Goal: Answer question/provide support: Share knowledge or assist other users

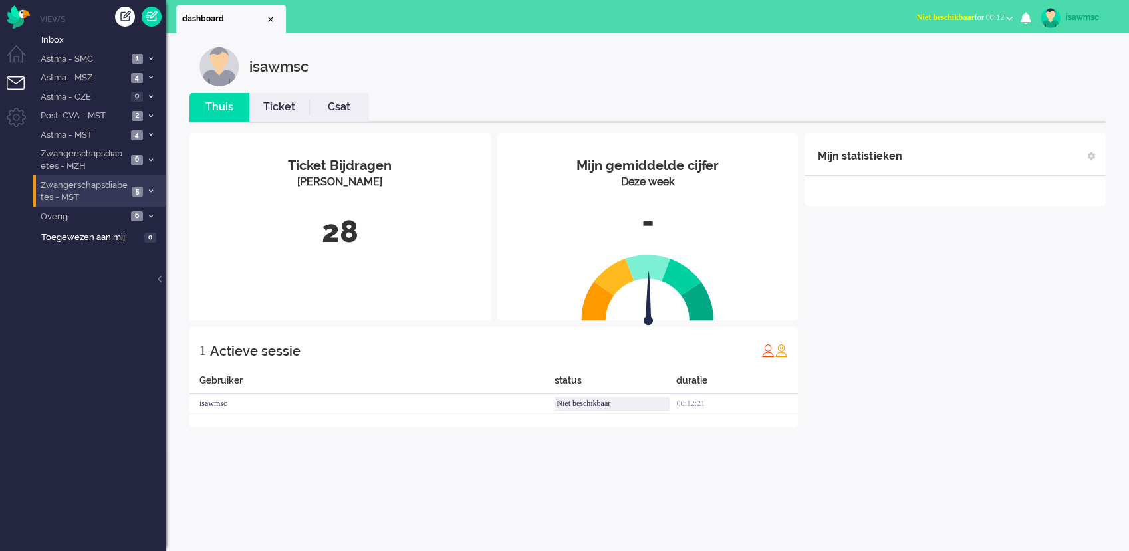
click at [149, 199] on li "Zwangerschapsdiabetes - MST 5" at bounding box center [99, 191] width 133 height 31
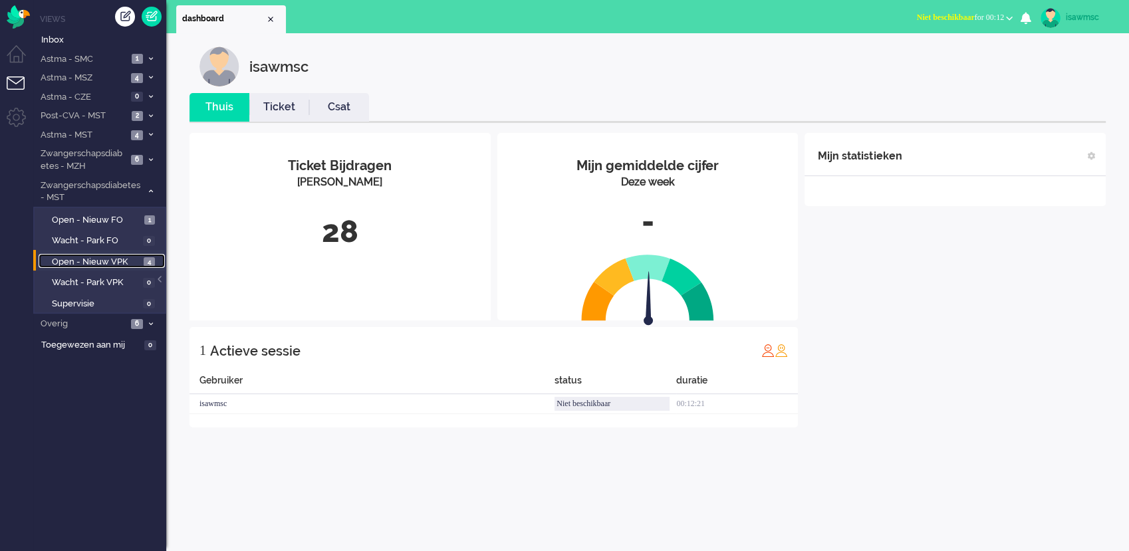
click at [146, 264] on span "4" at bounding box center [149, 262] width 11 height 10
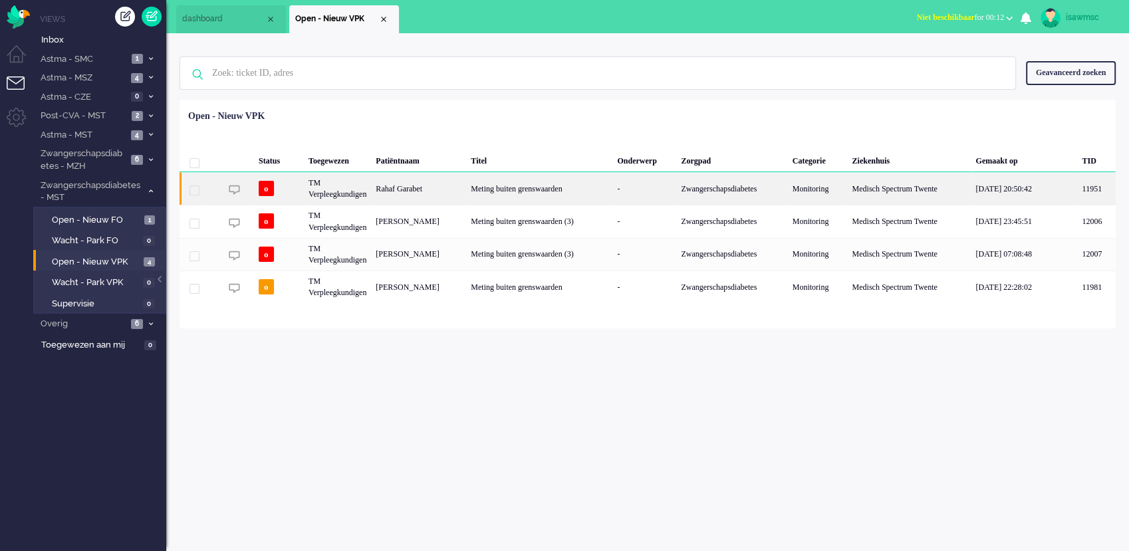
click at [457, 191] on div "Rahaf Garabet" at bounding box center [418, 188] width 95 height 33
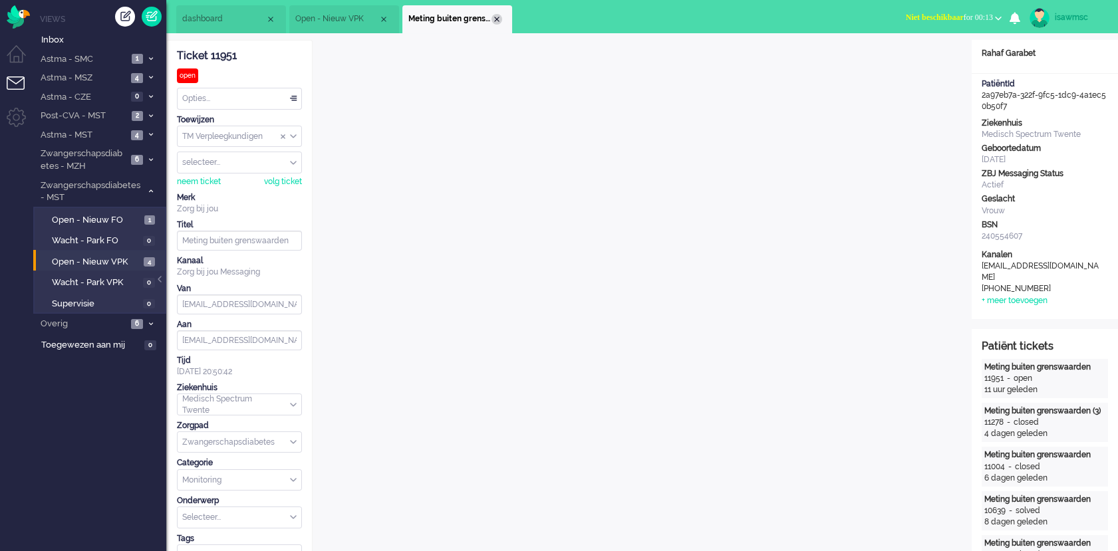
click at [495, 15] on div "Close tab" at bounding box center [496, 19] width 11 height 11
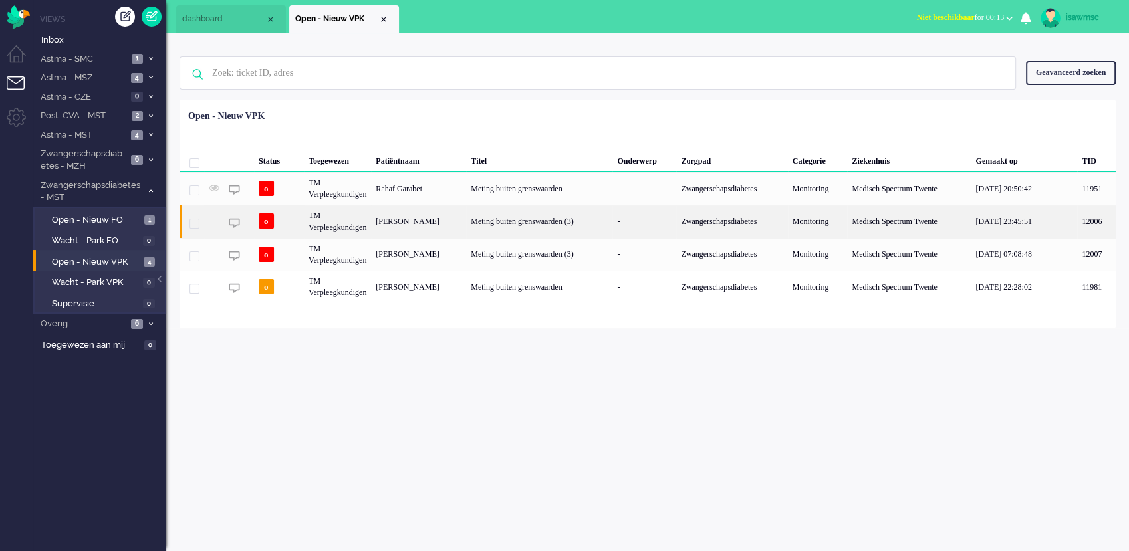
click at [388, 232] on div "Linsey Beld" at bounding box center [418, 221] width 95 height 33
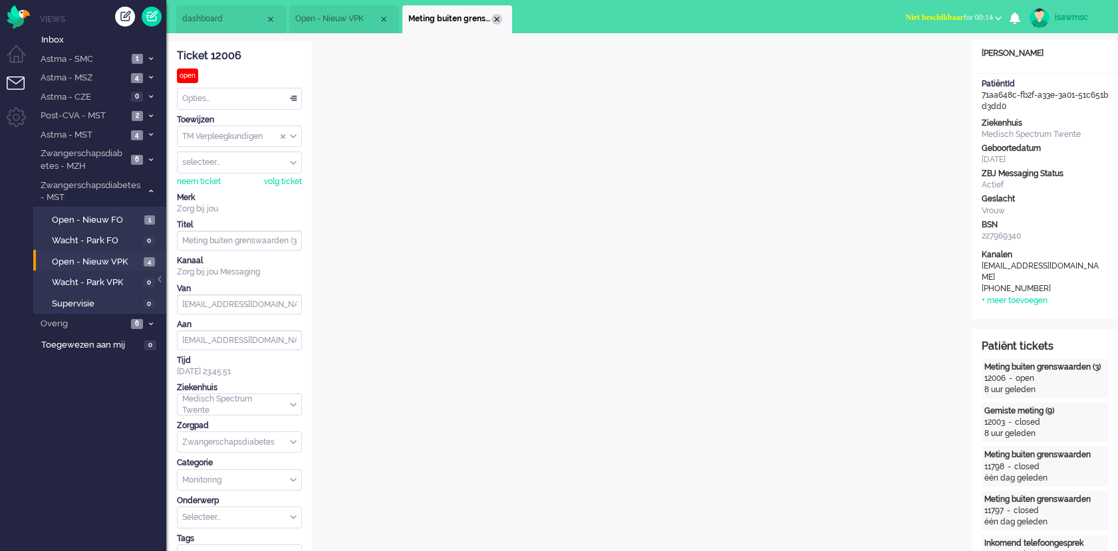
click at [497, 18] on div "Close tab" at bounding box center [496, 19] width 11 height 11
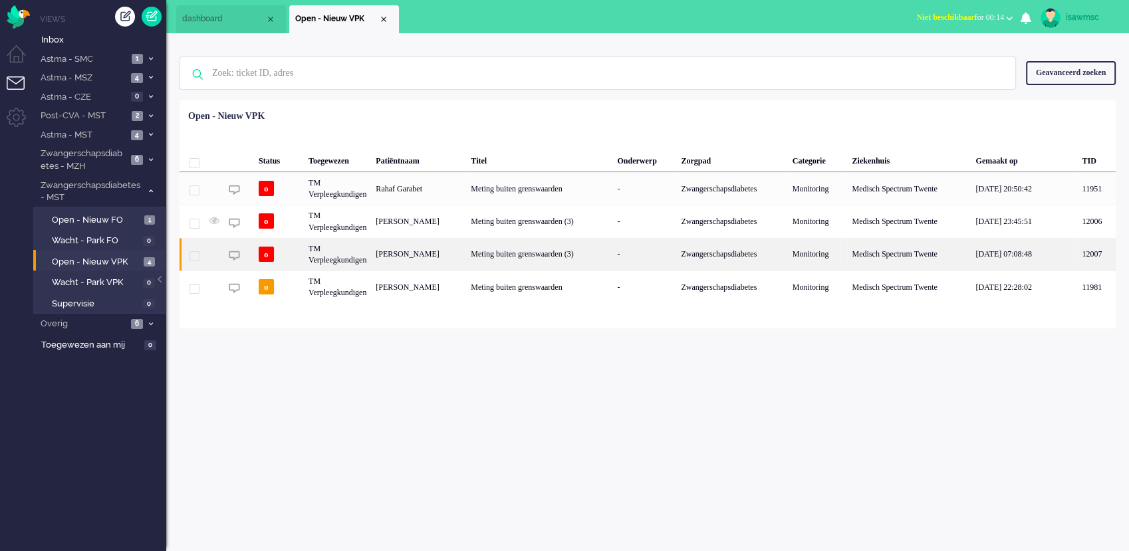
click at [452, 262] on div "[PERSON_NAME]" at bounding box center [418, 254] width 95 height 33
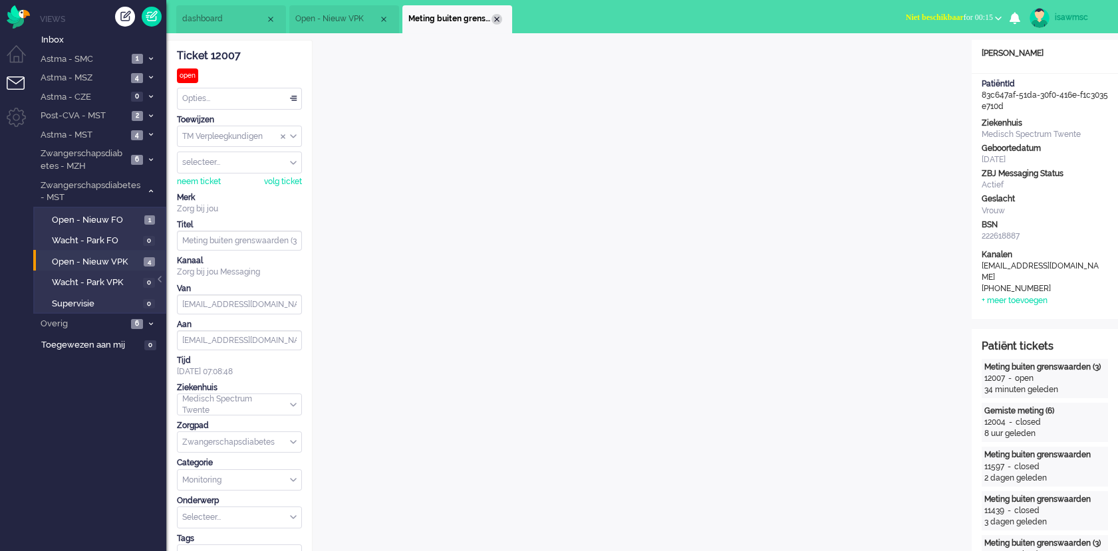
click at [495, 23] on div "Close tab" at bounding box center [496, 19] width 11 height 11
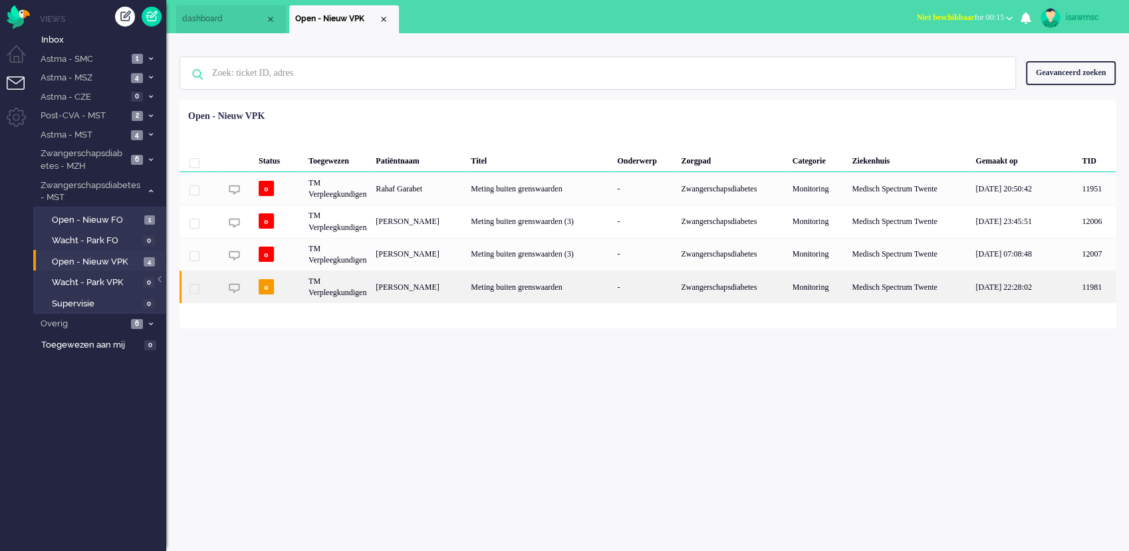
click at [424, 294] on div "Yrsa Josephina Johanna Groen" at bounding box center [418, 287] width 95 height 33
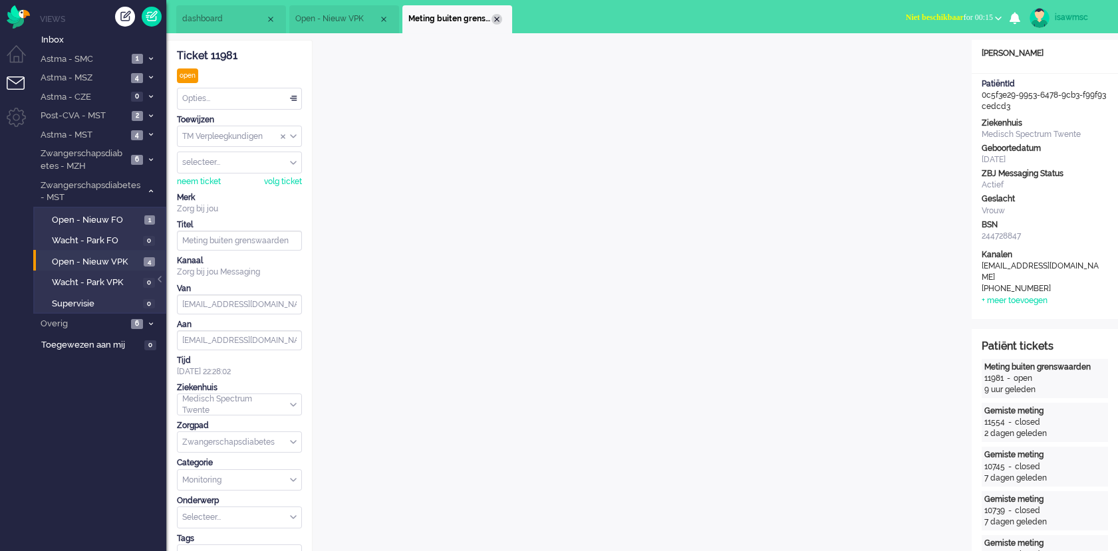
click at [495, 17] on div "Close tab" at bounding box center [496, 19] width 11 height 11
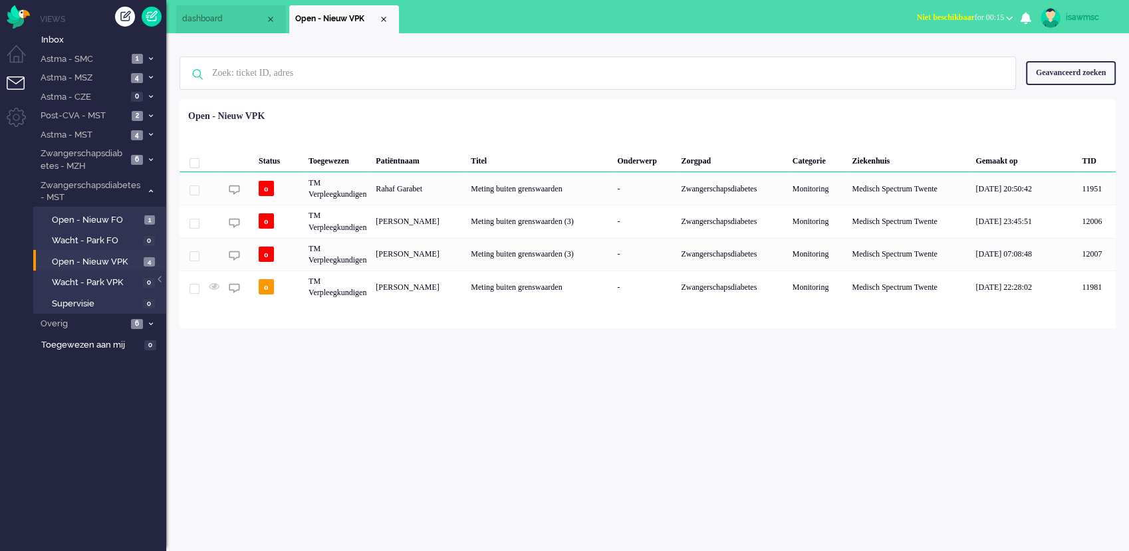
drag, startPoint x: 361, startPoint y: 332, endPoint x: 327, endPoint y: 325, distance: 34.7
click at [360, 332] on div "isawmsc Thuis Ticket Csat Mijn gemiddelde cijfer Deze week - Ticket Bijdragen P…" at bounding box center [647, 292] width 963 height 518
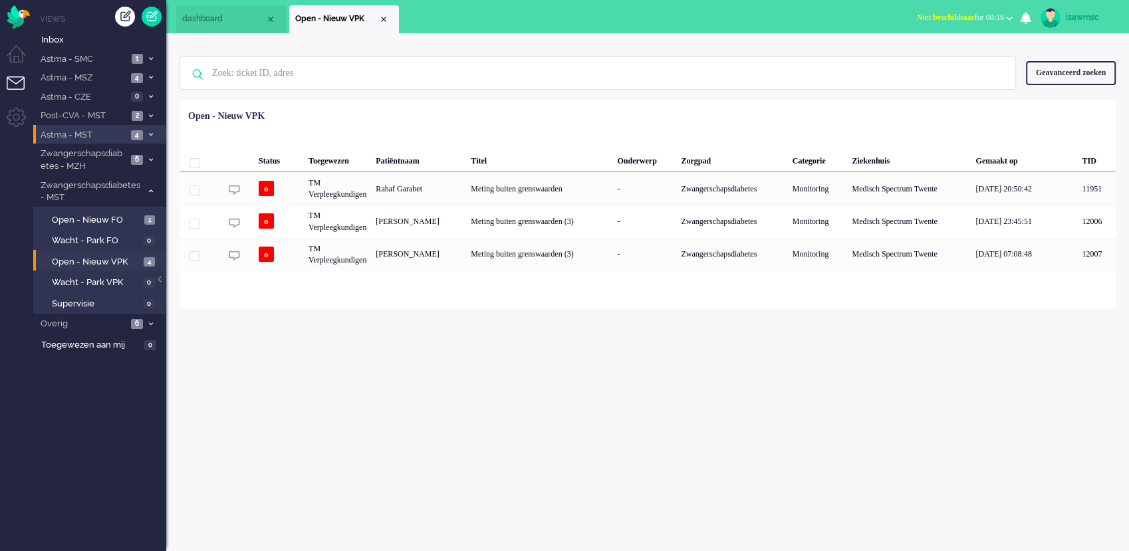
click at [144, 141] on li "Astma - MST 4" at bounding box center [99, 134] width 133 height 19
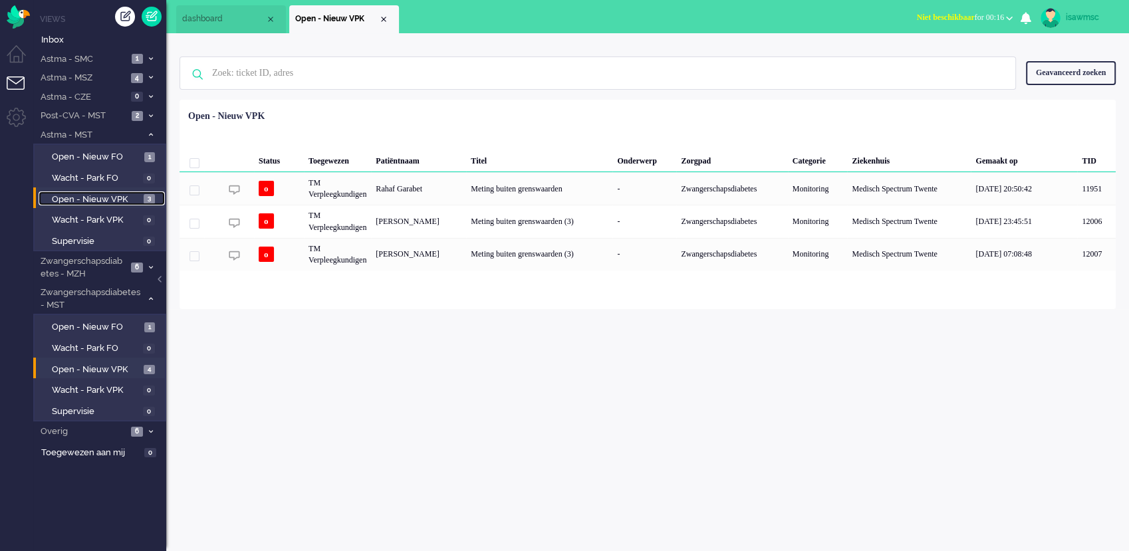
click at [131, 197] on span "Open - Nieuw VPK" at bounding box center [96, 199] width 88 height 13
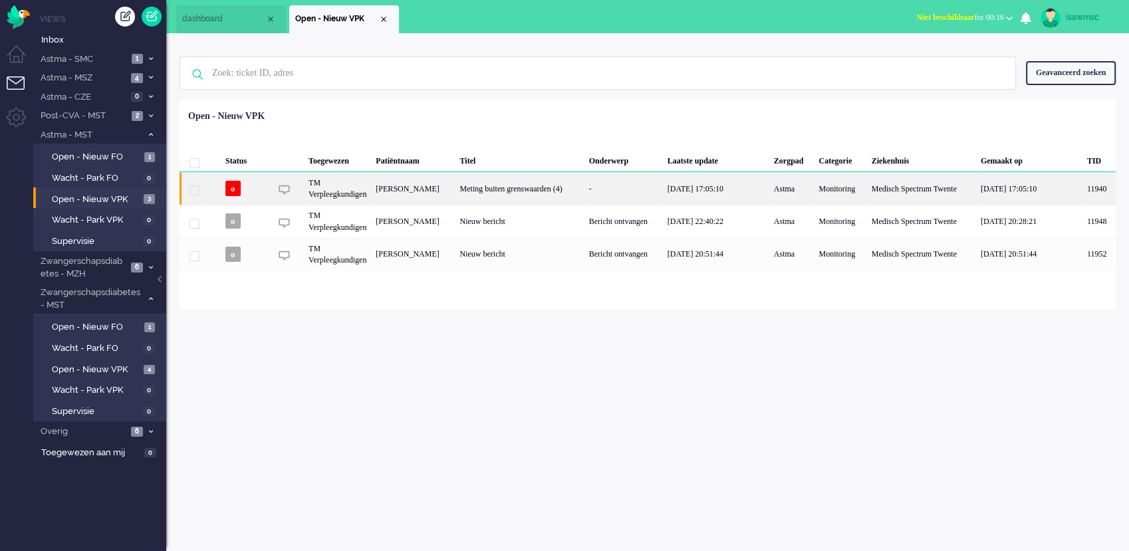
click at [448, 187] on div "Thea Hermine Josephine Lubbers" at bounding box center [413, 188] width 84 height 33
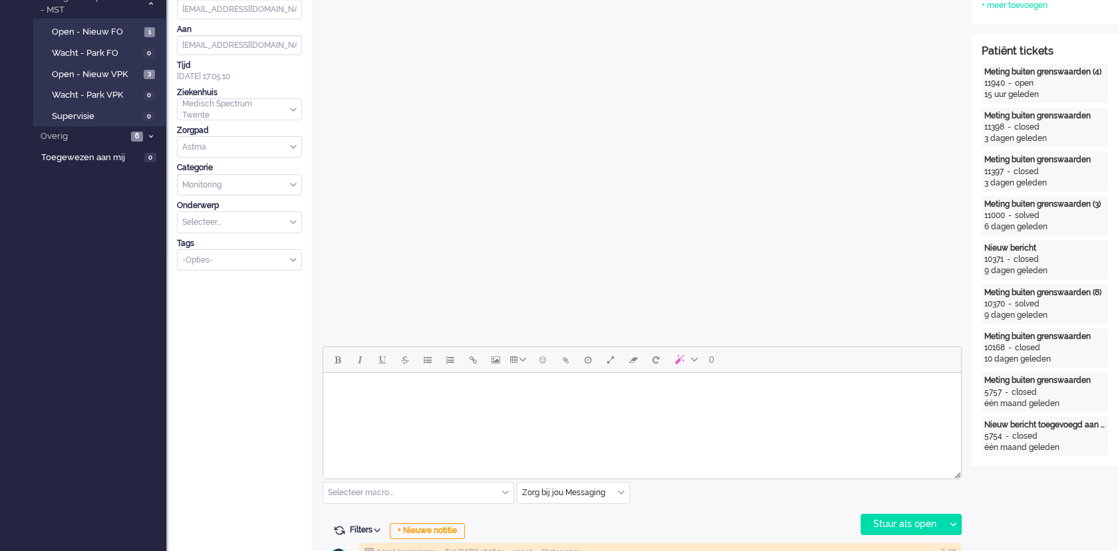
scroll to position [369, 0]
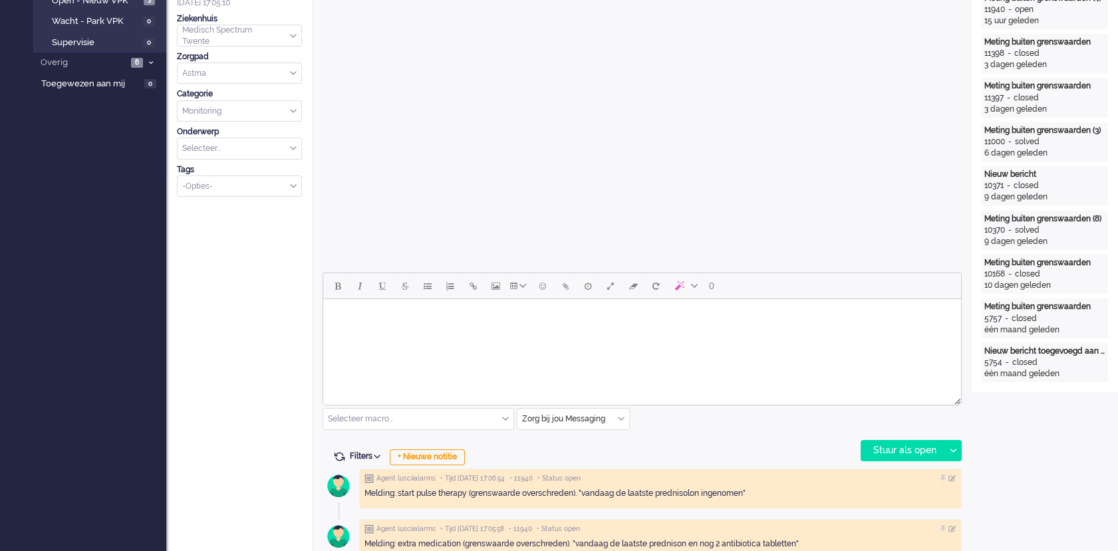
click at [501, 333] on html at bounding box center [642, 316] width 638 height 34
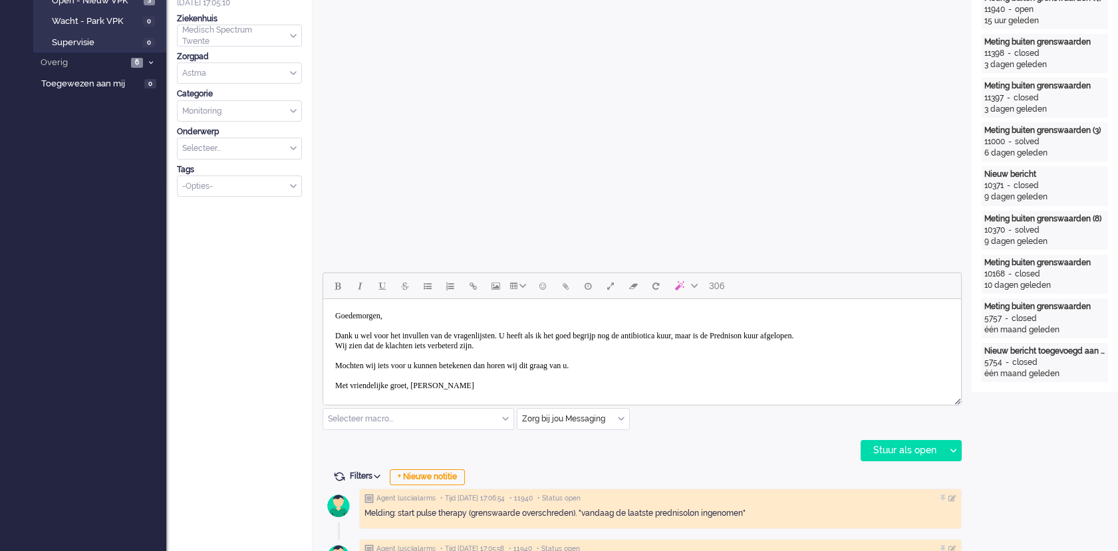
click at [793, 336] on body "Goedemorgen, Dank u wel voor het invullen van de vragenlijsten. U heeft als ik …" at bounding box center [641, 351] width 627 height 93
click at [858, 335] on body "Goedemorgen, Dank u wel voor het invullen van de vragenlijsten. U heeft als ik …" at bounding box center [641, 351] width 627 height 93
click at [881, 452] on div "Stuur als open" at bounding box center [902, 451] width 83 height 20
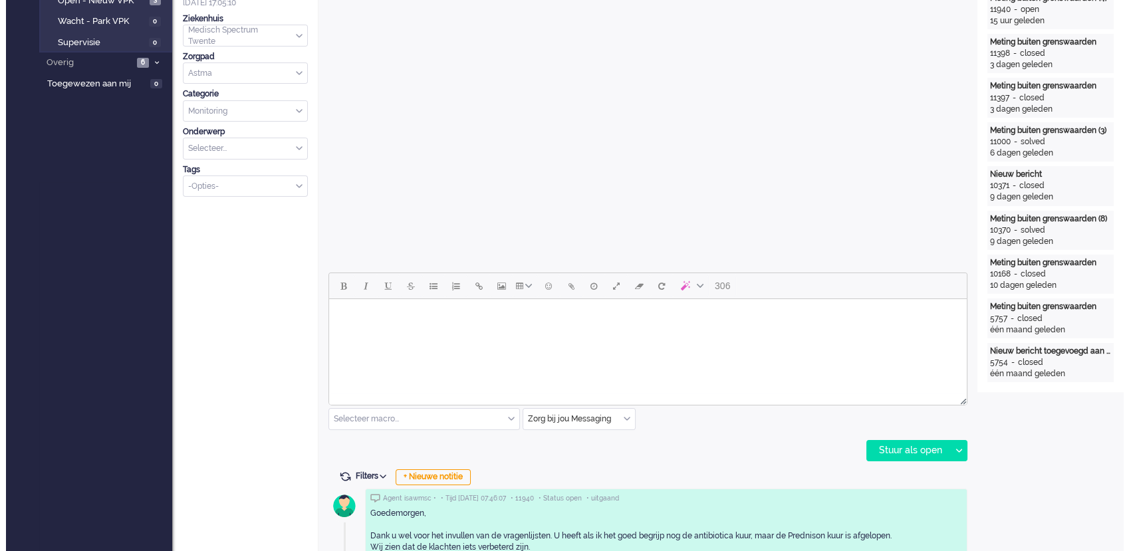
scroll to position [0, 0]
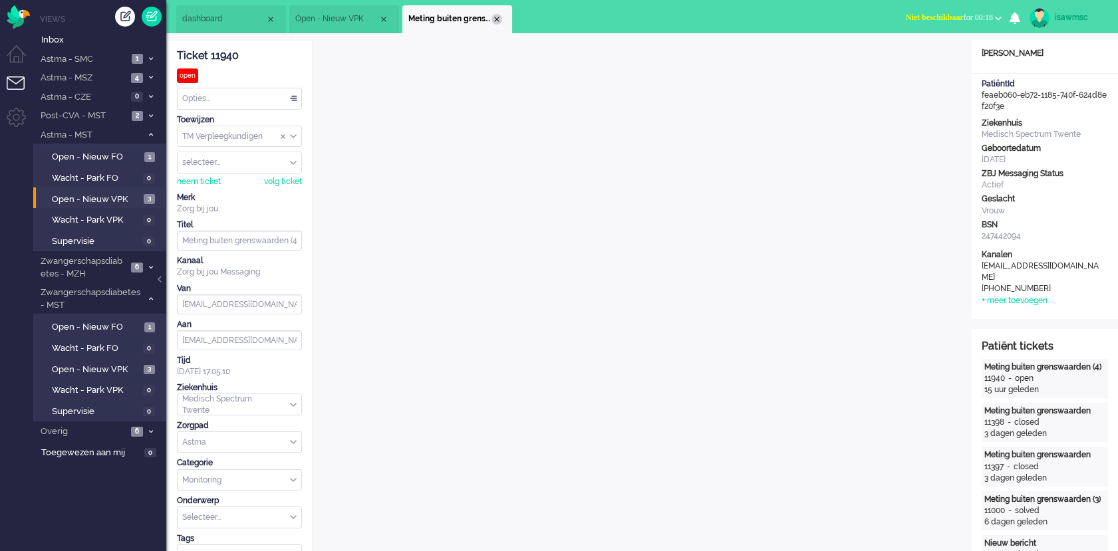
click at [495, 17] on div "Close tab" at bounding box center [496, 19] width 11 height 11
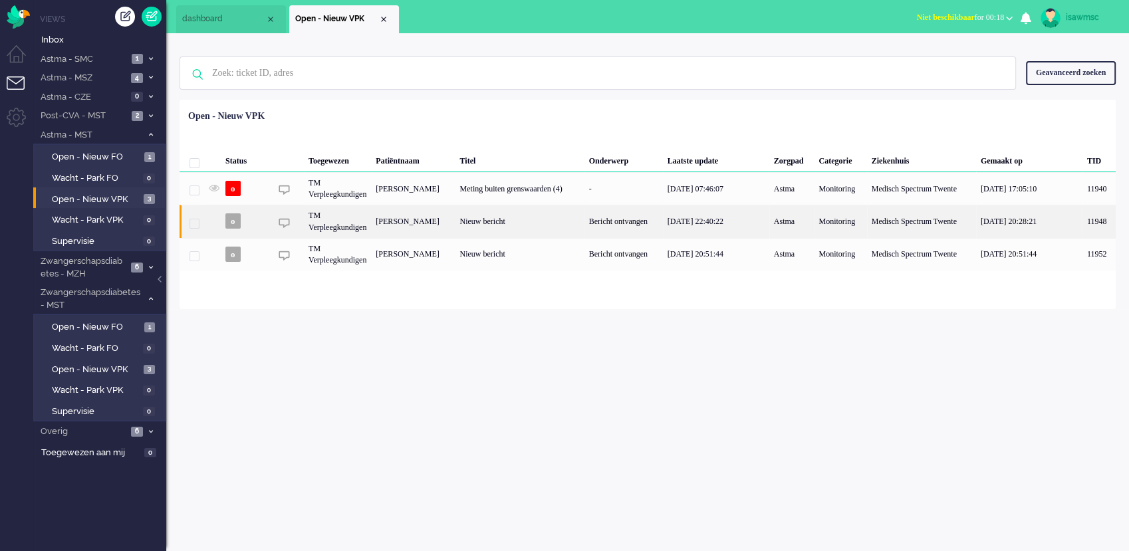
click at [371, 230] on div "TM Verpleegkundigen" at bounding box center [337, 221] width 67 height 33
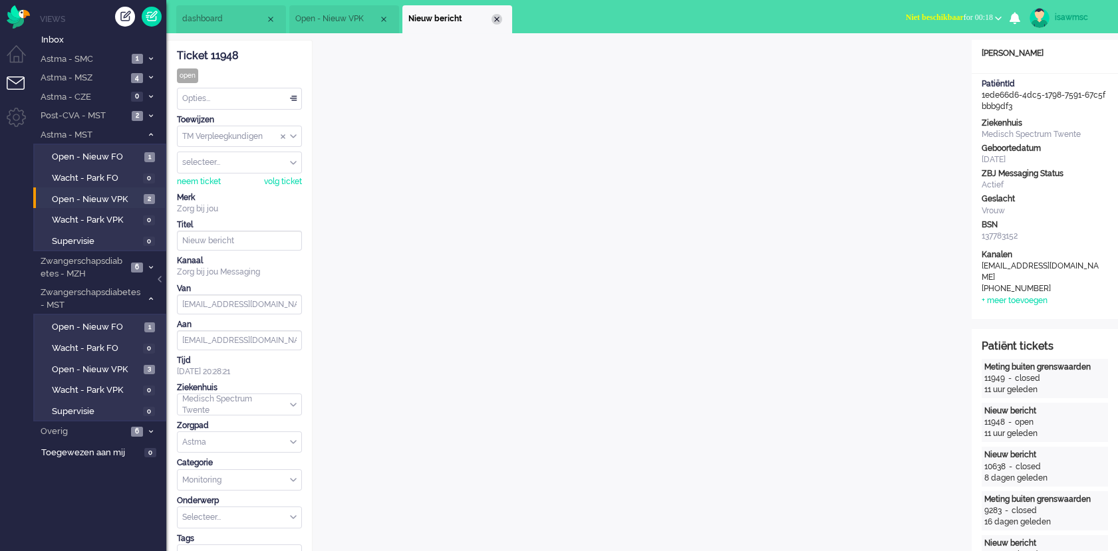
click at [495, 21] on div "Close tab" at bounding box center [496, 19] width 11 height 11
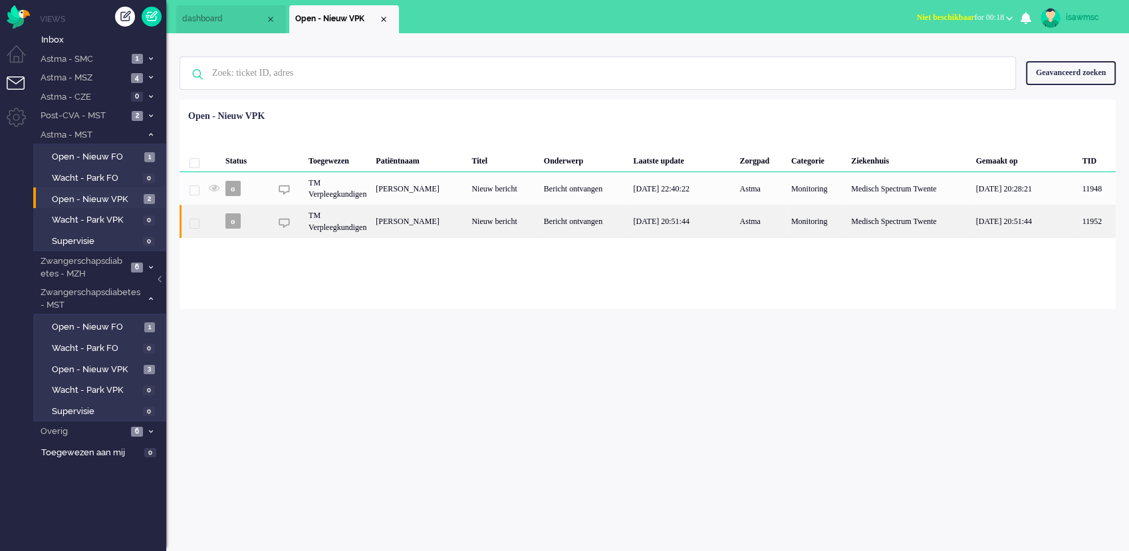
click at [436, 231] on div "[PERSON_NAME]" at bounding box center [419, 221] width 96 height 33
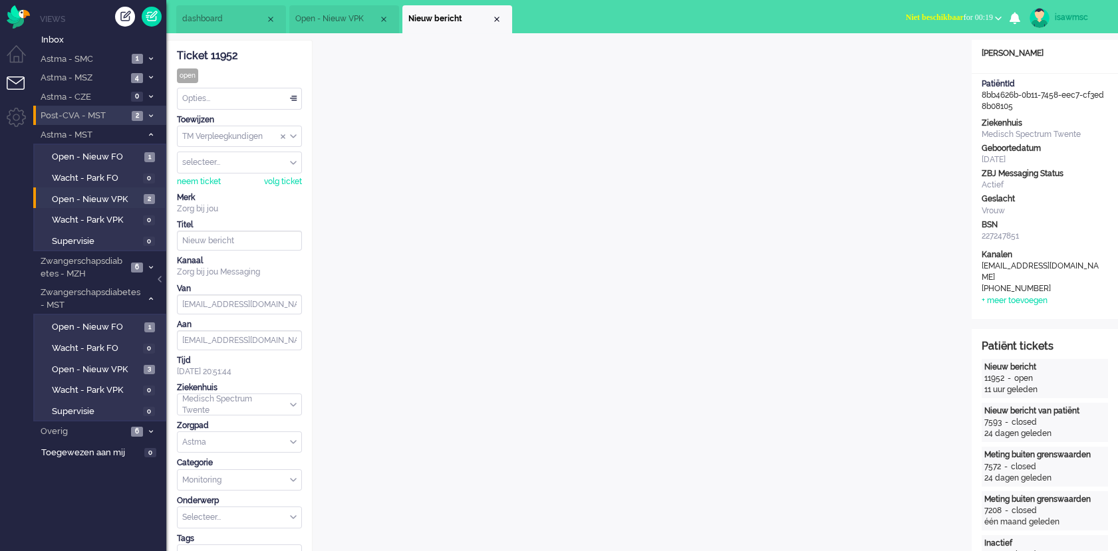
click at [152, 122] on li "Post-CVA - MST 2" at bounding box center [99, 115] width 133 height 19
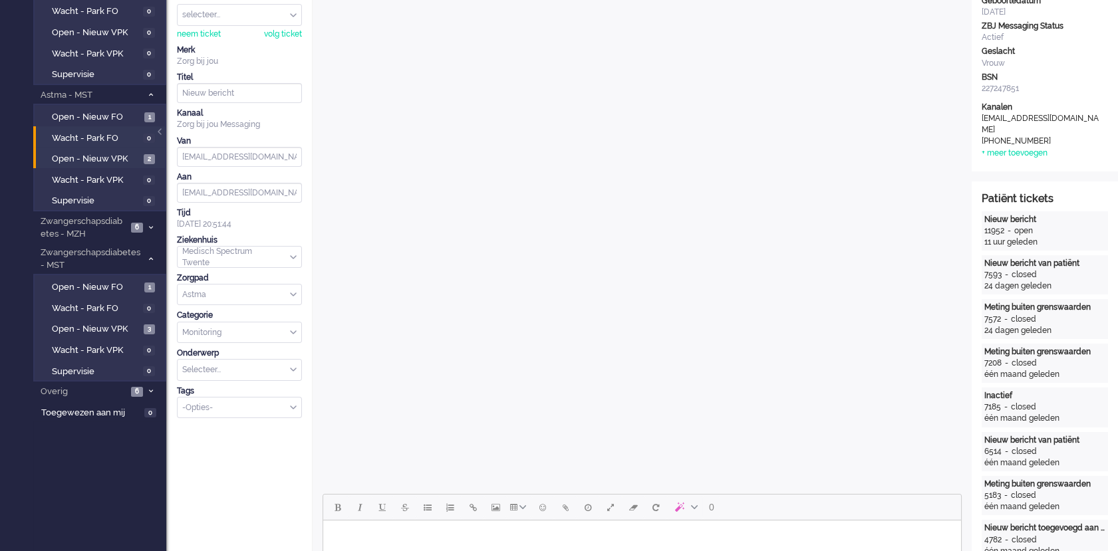
scroll to position [221, 0]
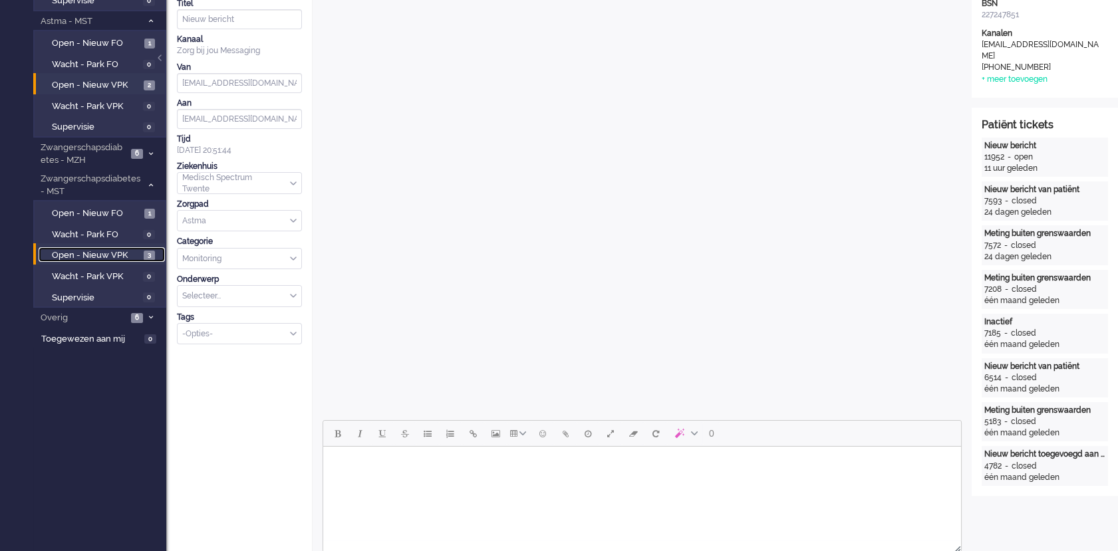
click at [144, 253] on span "3" at bounding box center [149, 256] width 11 height 10
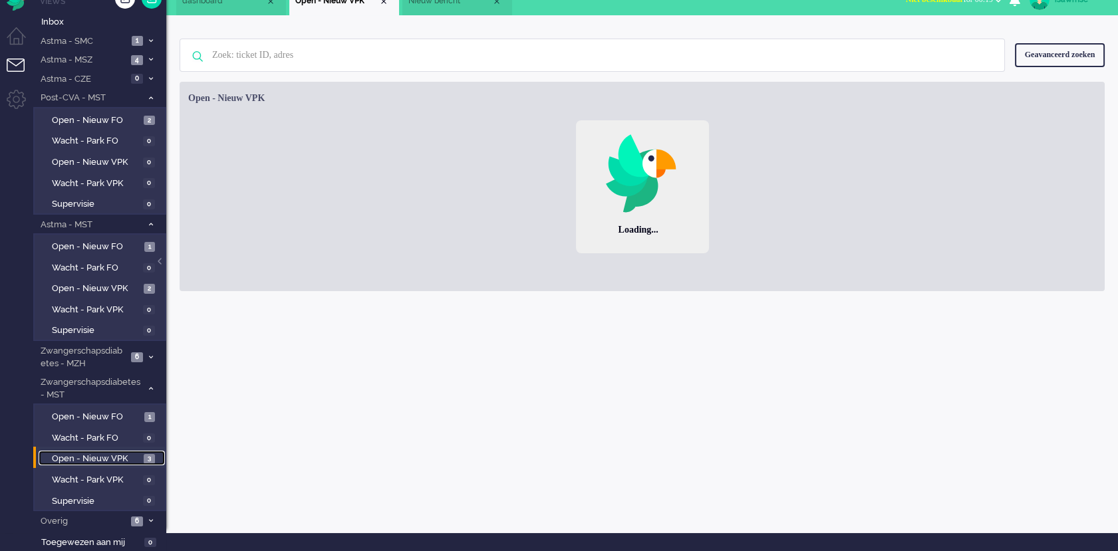
scroll to position [17, 0]
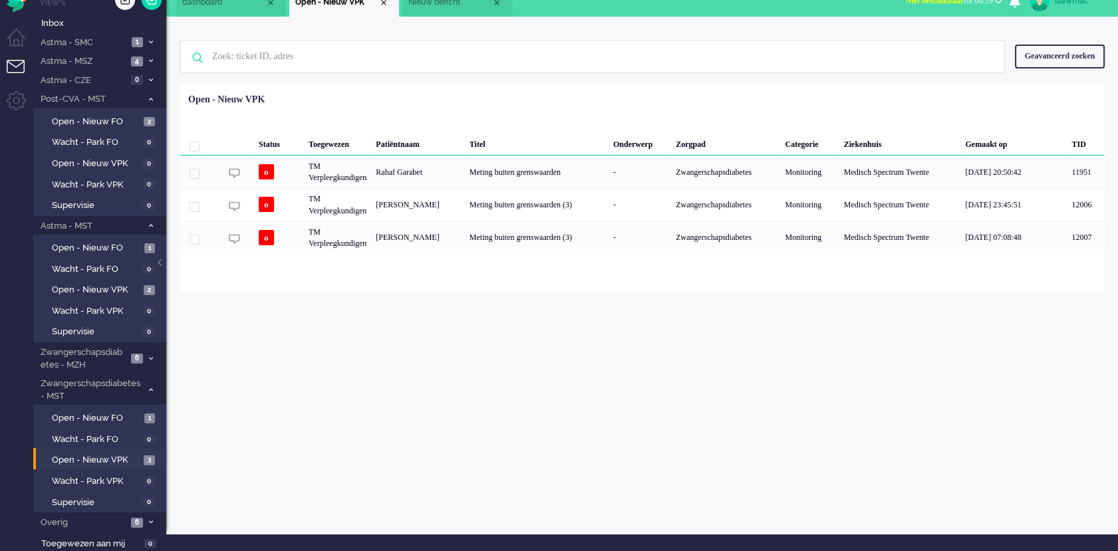
click at [467, 352] on div "isawmsc Thuis Ticket Csat Mijn gemiddelde cijfer Deze week - Ticket Bijdragen P…" at bounding box center [641, 276] width 951 height 518
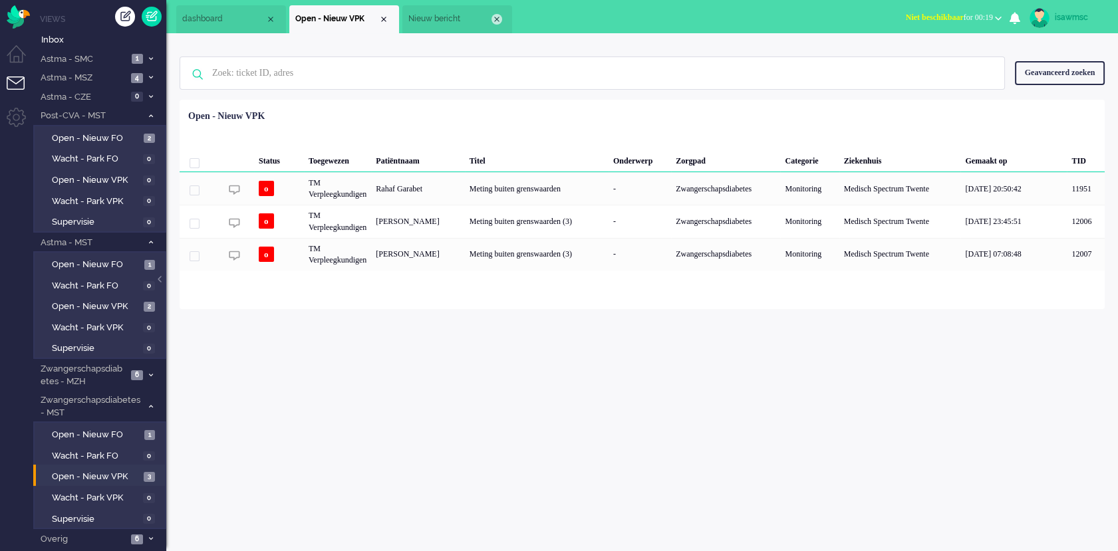
click at [491, 19] on div "Close tab" at bounding box center [496, 19] width 11 height 11
click at [19, 15] on img "Omnidesk" at bounding box center [18, 16] width 23 height 23
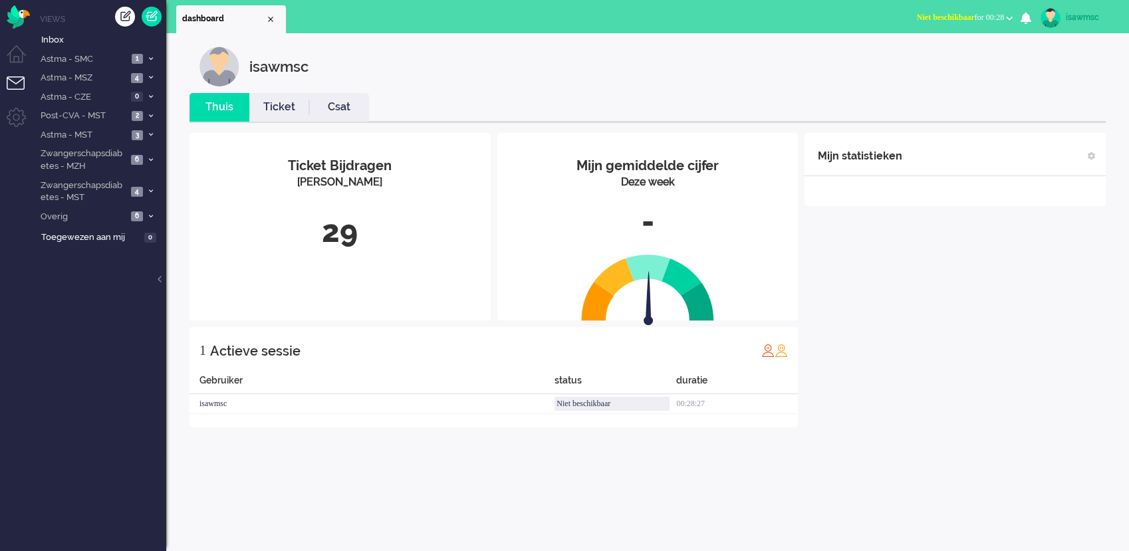
click at [285, 103] on link "Ticket" at bounding box center [279, 107] width 60 height 15
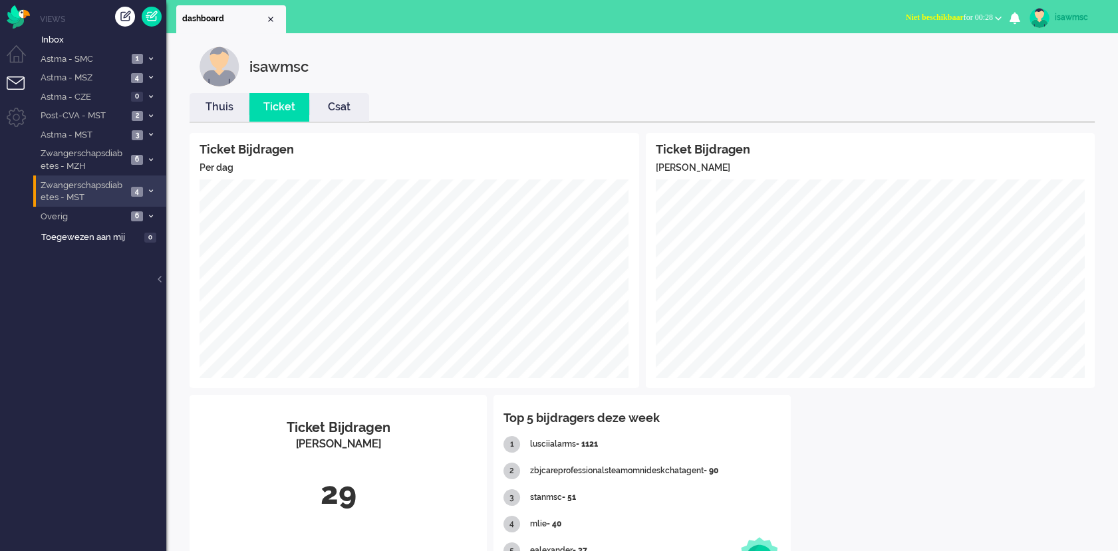
click at [115, 193] on span "Zwangerschapsdiabetes - MST" at bounding box center [83, 192] width 88 height 25
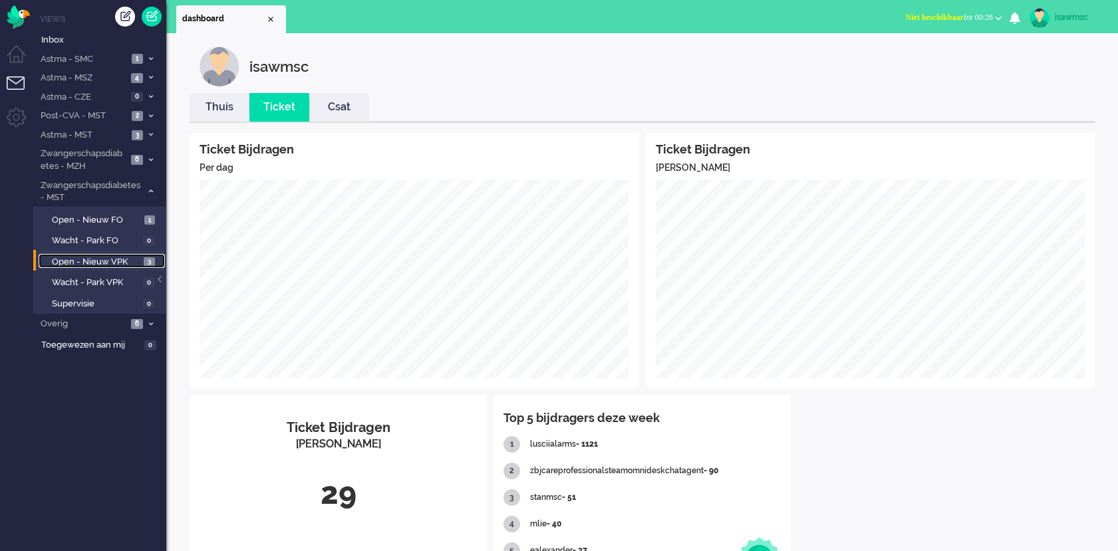
click at [123, 263] on span "Open - Nieuw VPK" at bounding box center [96, 262] width 88 height 13
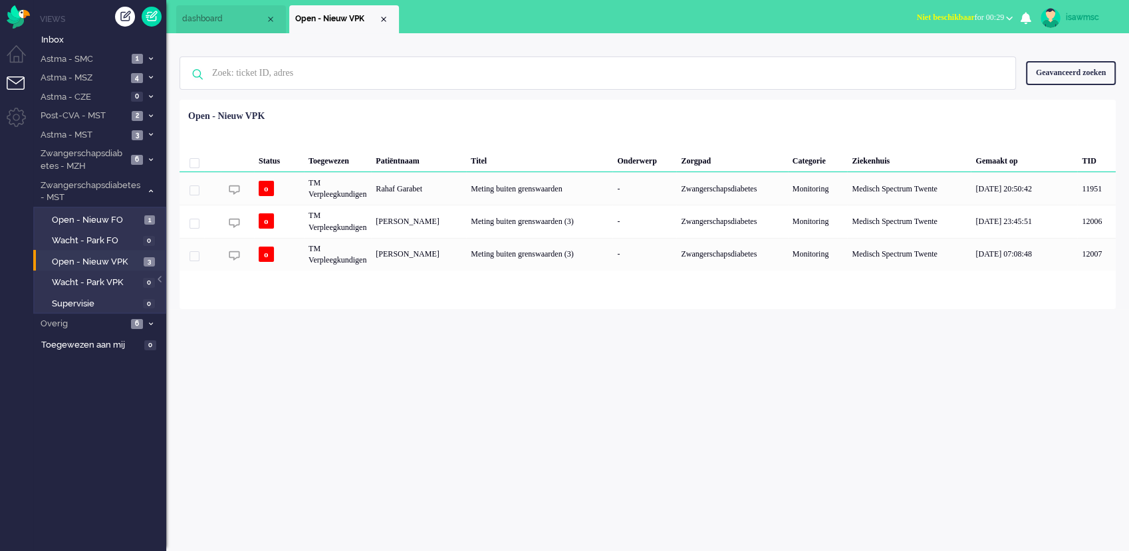
click at [260, 358] on div "isawmsc Thuis Ticket Csat Ticket Bijdragen Per dag Ticket Bijdragen Per Kanaal …" at bounding box center [647, 292] width 963 height 518
click at [96, 142] on li "Astma - MST 3" at bounding box center [99, 134] width 133 height 19
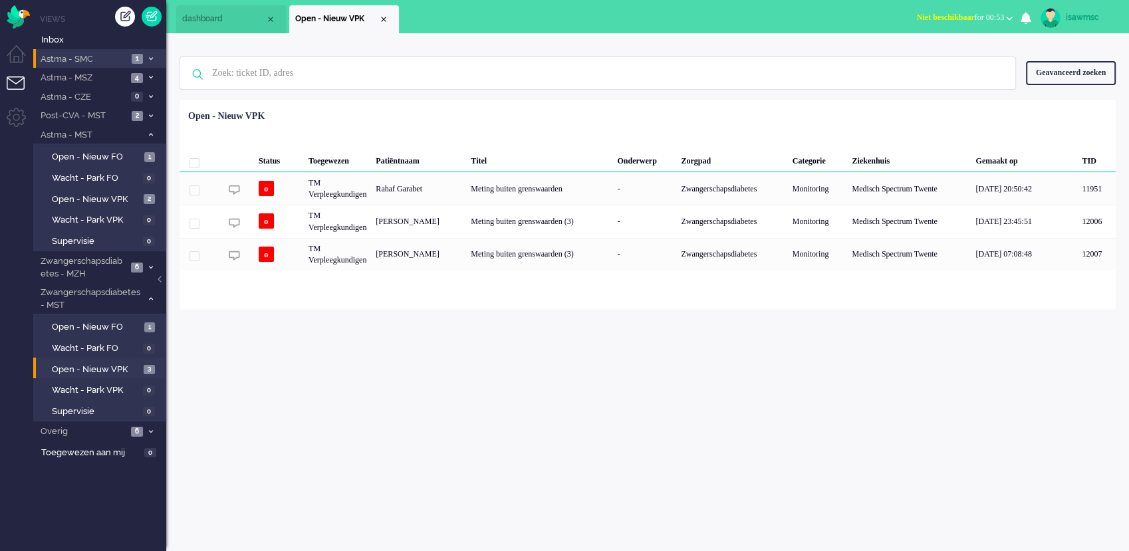
click at [136, 54] on span "1" at bounding box center [137, 59] width 11 height 10
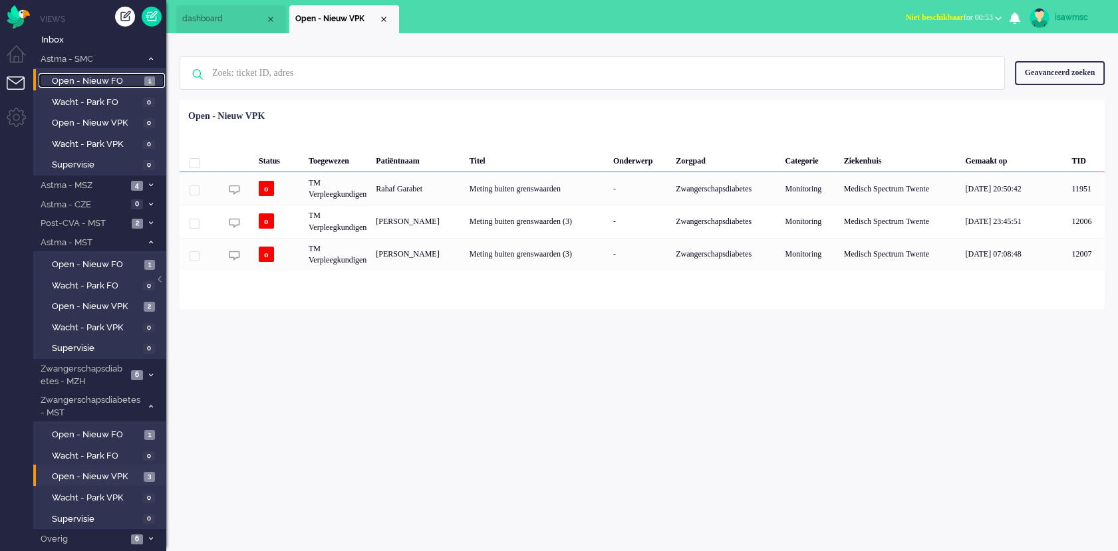
click at [144, 76] on link "Open - Nieuw FO 1" at bounding box center [102, 80] width 126 height 15
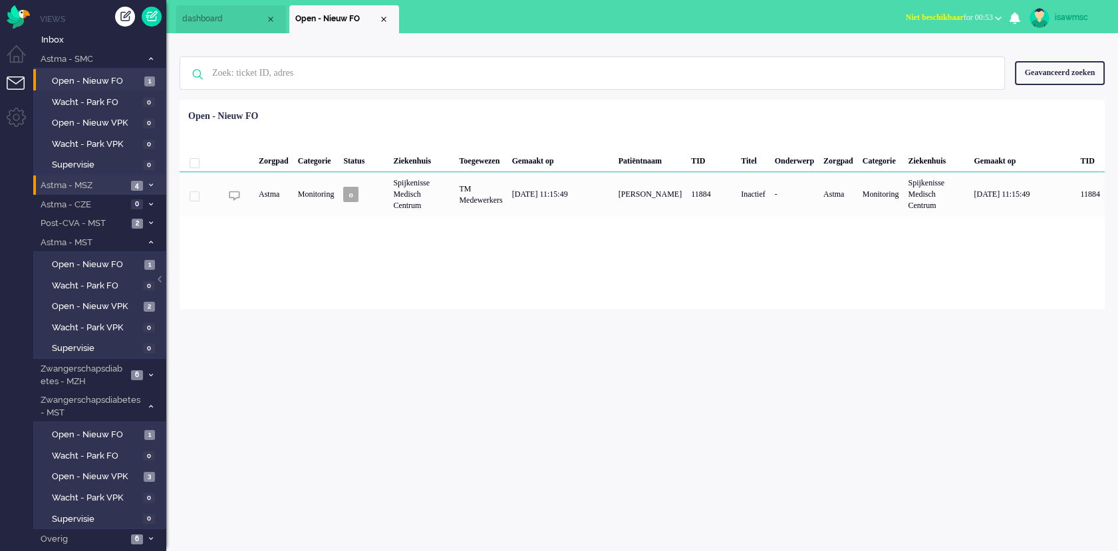
click at [157, 178] on li "Astma - MSZ 4" at bounding box center [99, 185] width 133 height 19
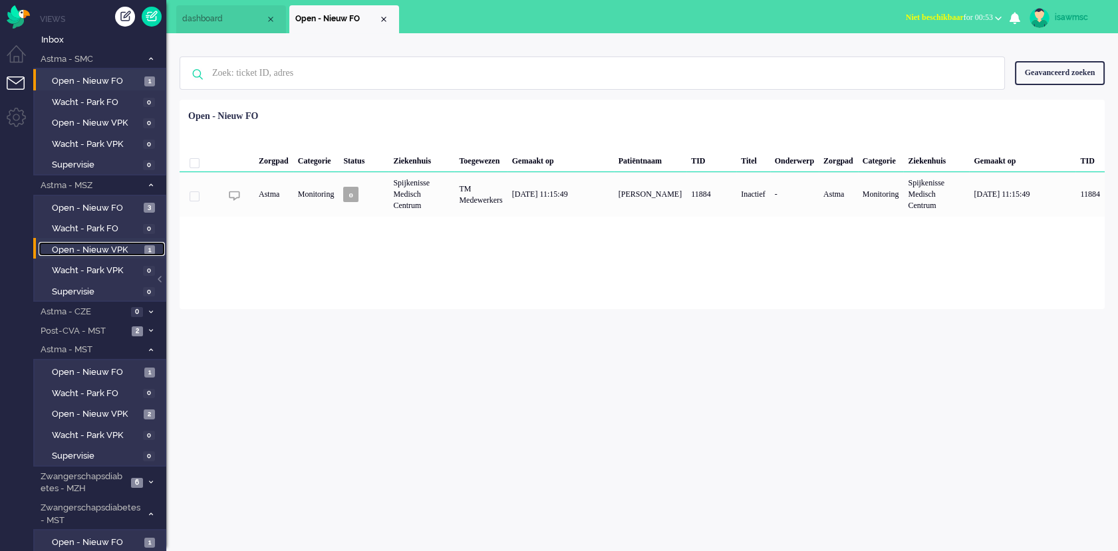
click at [144, 247] on span "1" at bounding box center [149, 250] width 11 height 10
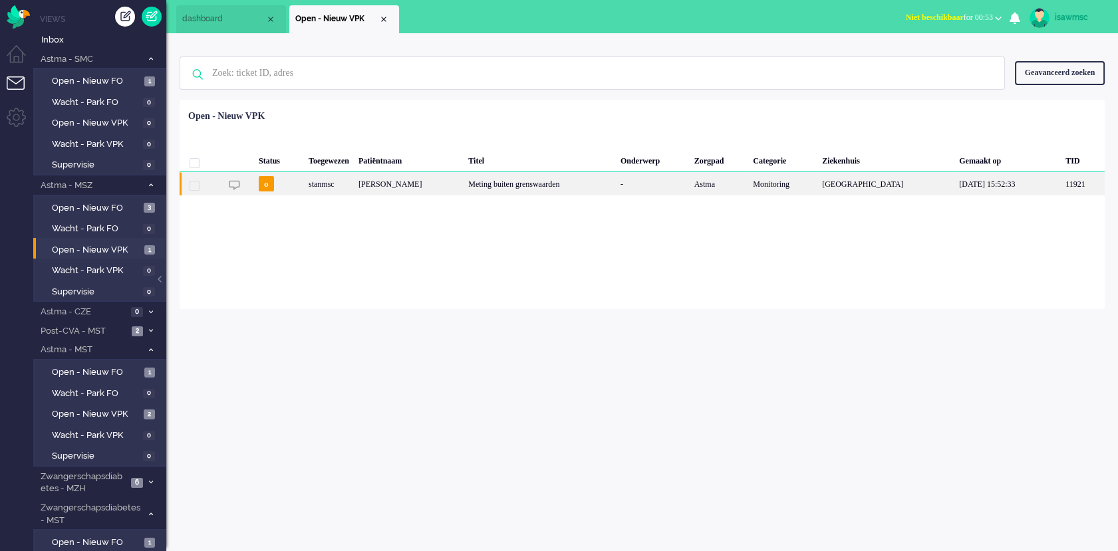
click at [433, 191] on div "[PERSON_NAME]" at bounding box center [409, 183] width 110 height 23
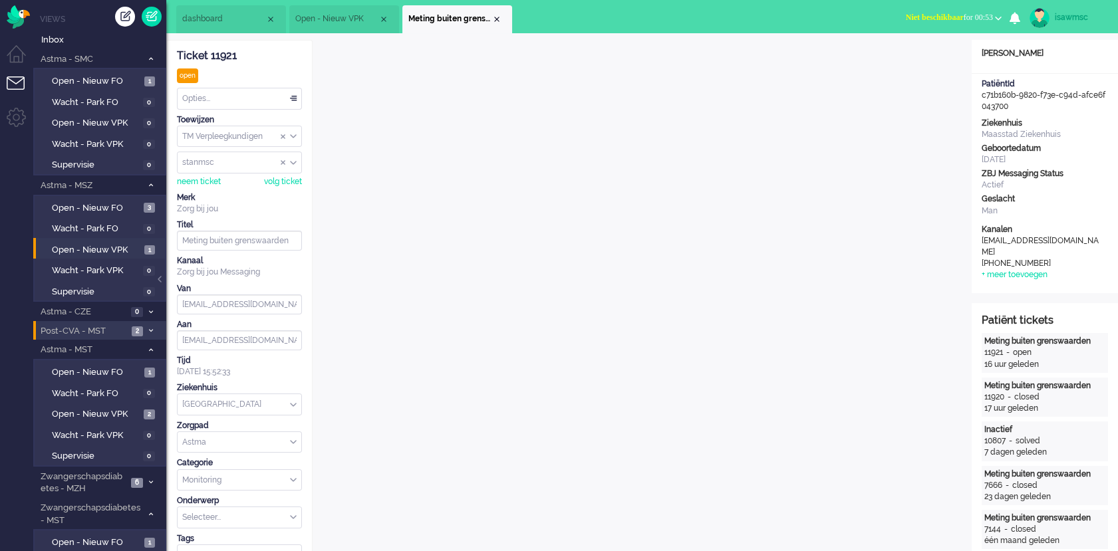
click at [152, 326] on li "Post-CVA - MST 2" at bounding box center [99, 330] width 133 height 19
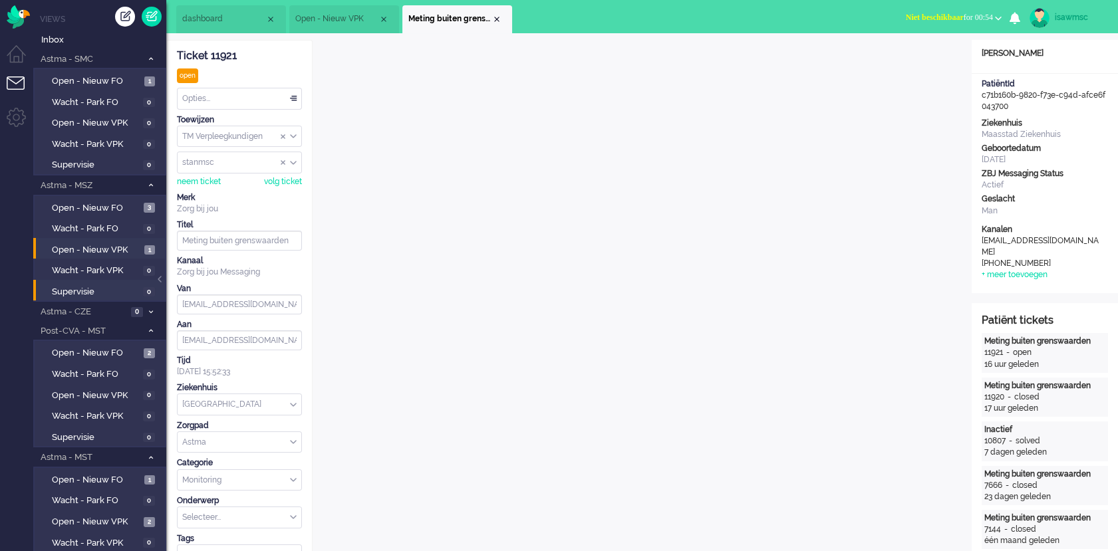
scroll to position [148, 0]
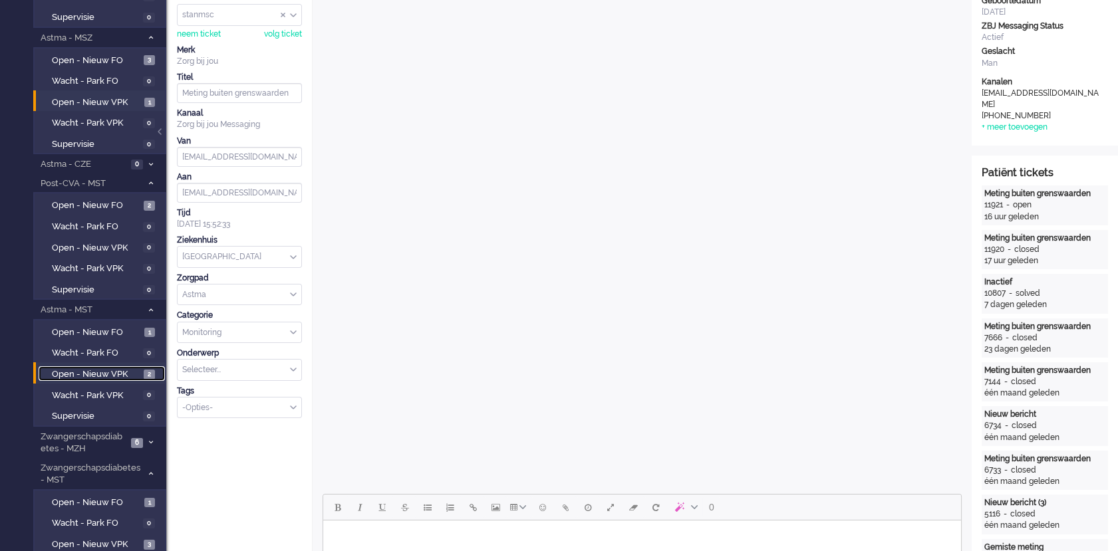
click at [136, 374] on span "Open - Nieuw VPK" at bounding box center [96, 374] width 88 height 13
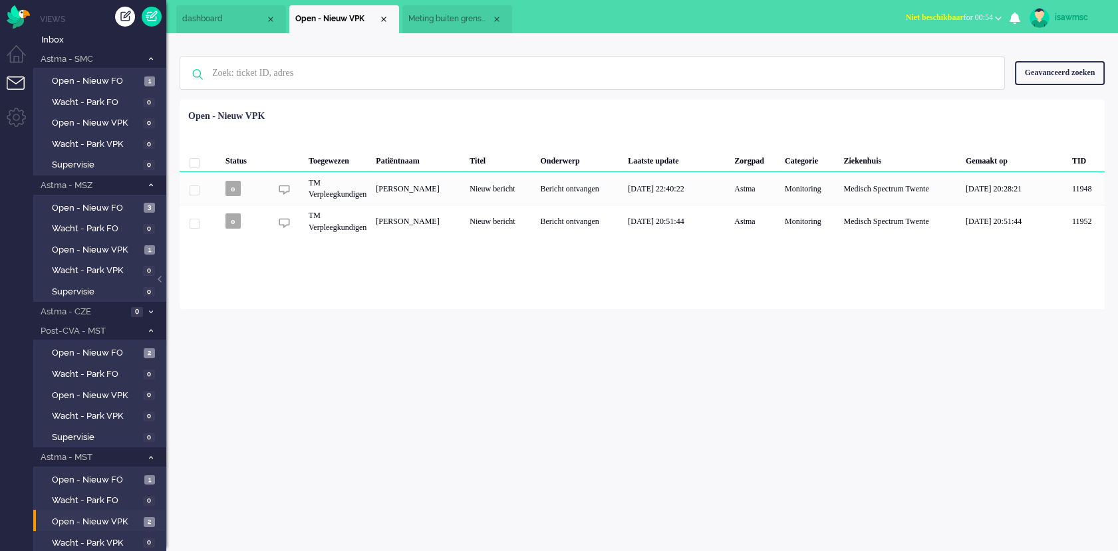
click at [378, 106] on div "Status Toegewezen Patiëntnaam Titel Onderwerp Laatste update Zorgpad Categorie …" at bounding box center [642, 171] width 925 height 134
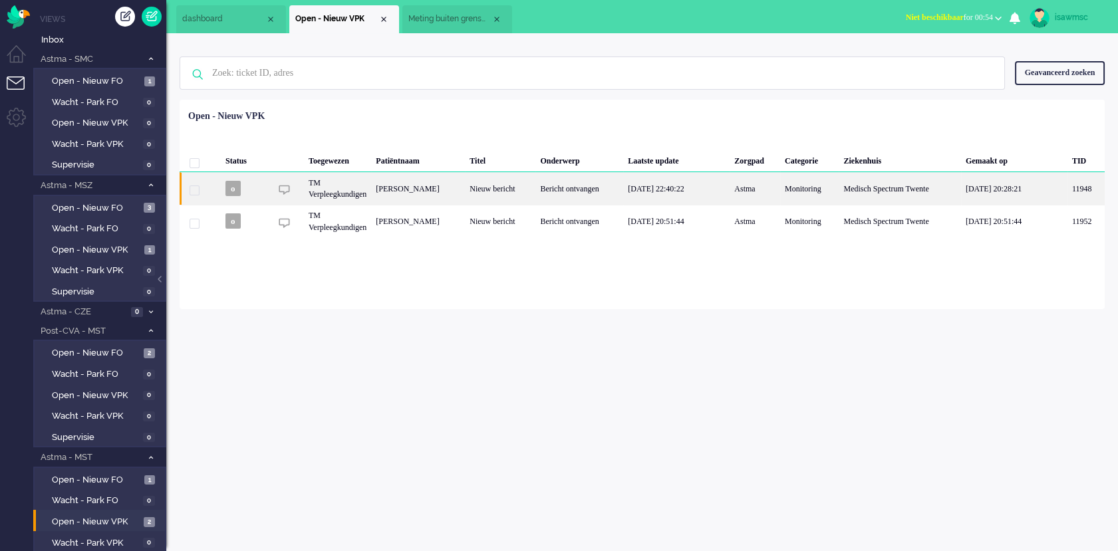
click at [427, 190] on div "Jolijn Braam" at bounding box center [418, 188] width 94 height 33
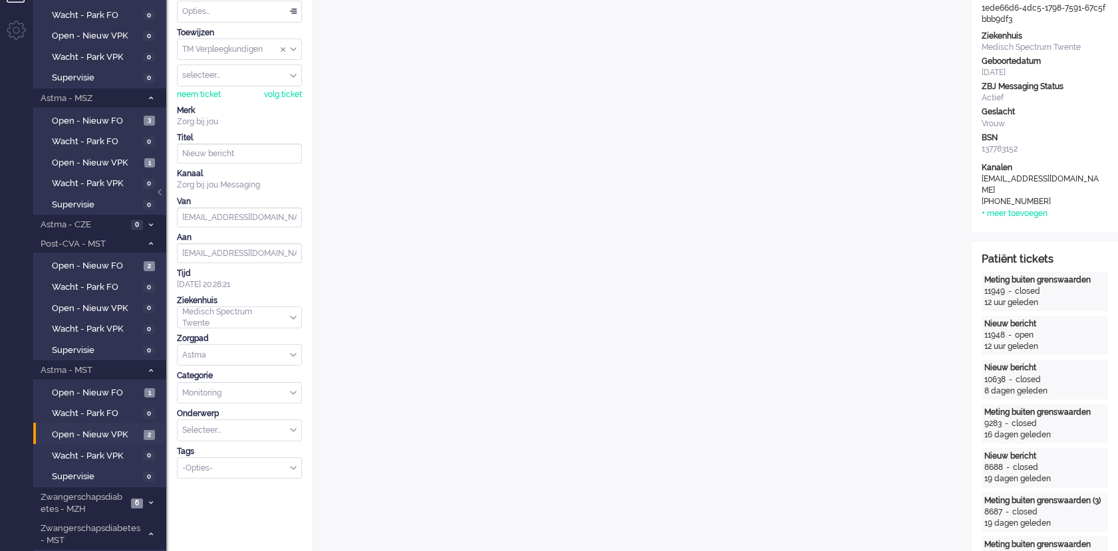
scroll to position [13, 0]
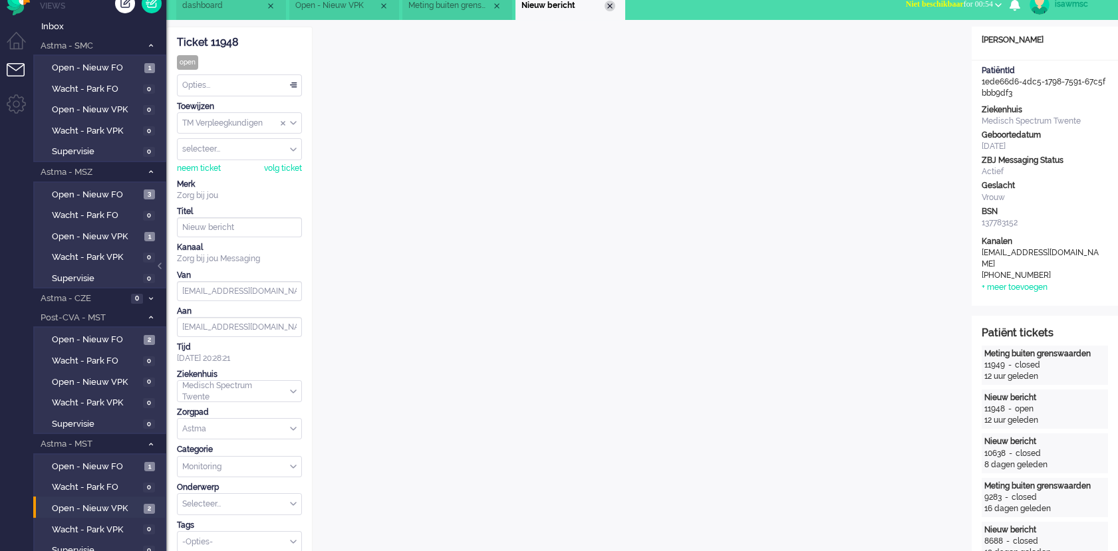
click at [609, 5] on div "Close tab" at bounding box center [609, 6] width 11 height 11
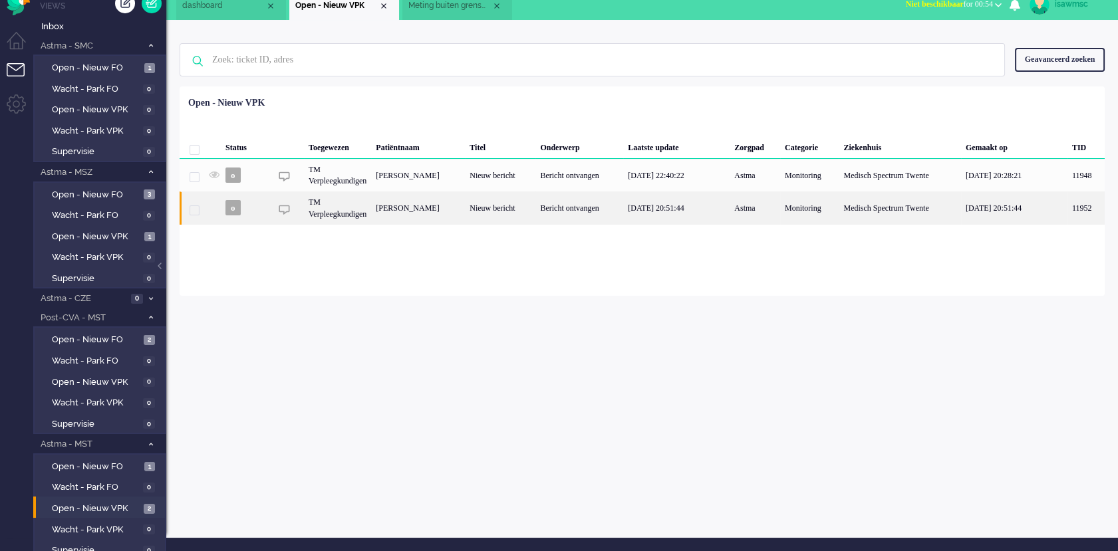
click at [458, 203] on div "Nicole Shannon Michelle Mooibroek" at bounding box center [418, 207] width 94 height 33
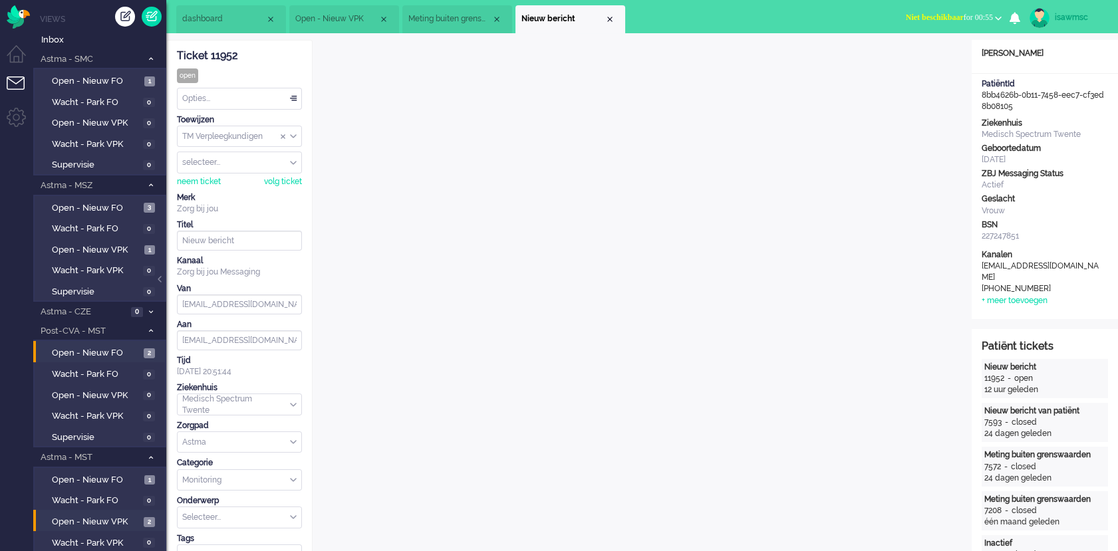
scroll to position [148, 0]
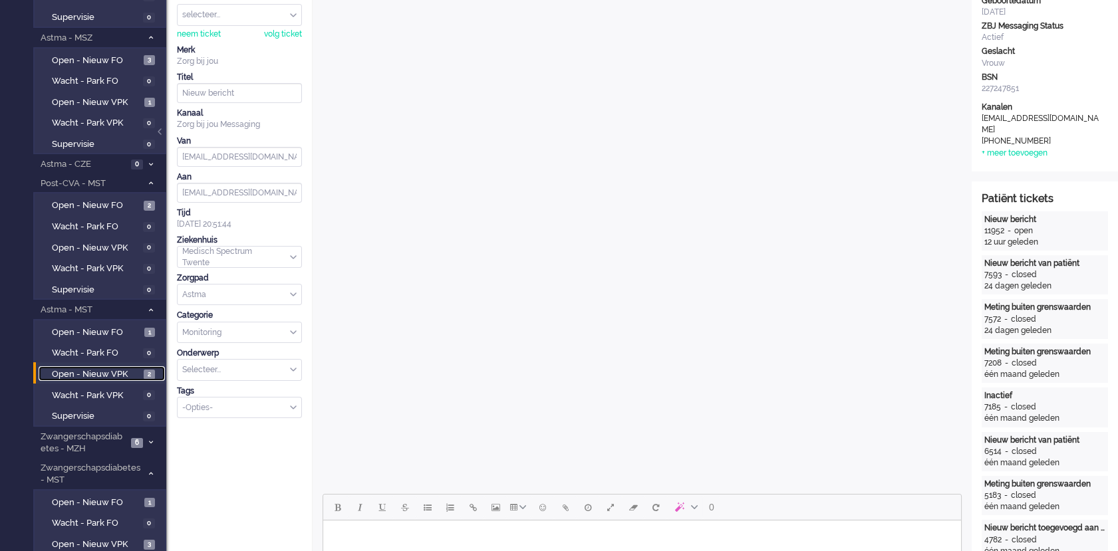
click at [133, 370] on span "Open - Nieuw VPK" at bounding box center [96, 374] width 88 height 13
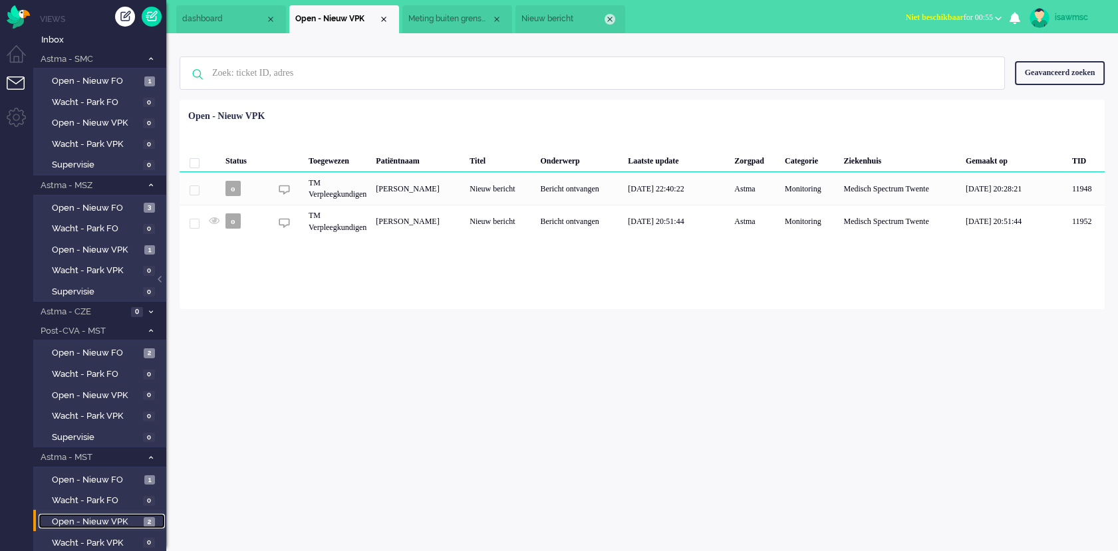
click at [610, 21] on div "Close tab" at bounding box center [609, 19] width 11 height 11
click at [497, 21] on div "Close tab" at bounding box center [496, 19] width 11 height 11
click at [501, 72] on input "text" at bounding box center [594, 73] width 784 height 32
click at [503, 23] on ul "dashboard Open - Nieuw VPK" at bounding box center [512, 16] width 672 height 33
click at [433, 114] on div "Status Toegewezen Patiëntnaam Titel Onderwerp Laatste update Zorgpad Categorie …" at bounding box center [642, 171] width 925 height 134
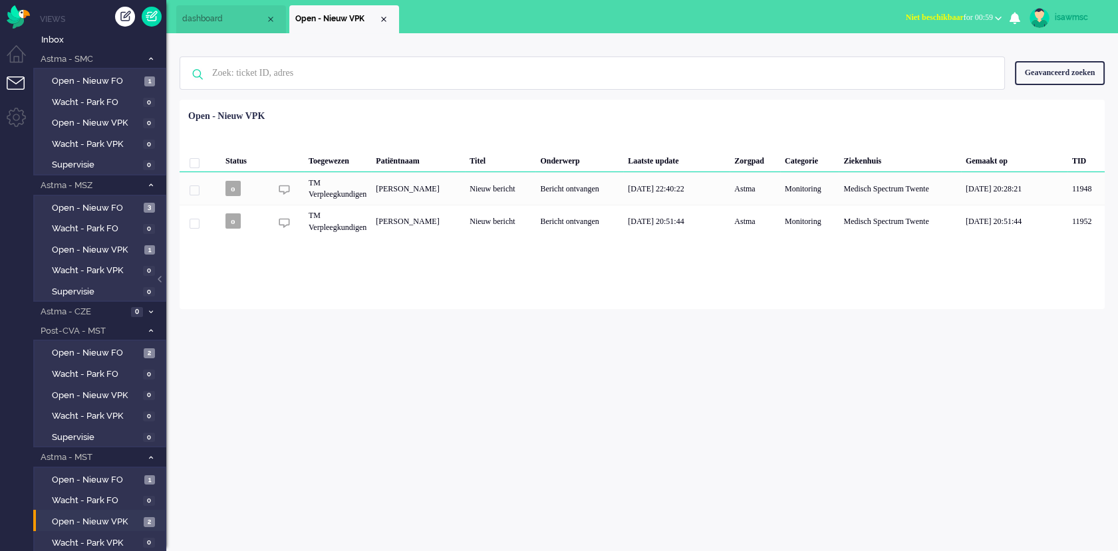
click at [535, 54] on div "Geen zoekresultaten Probeer nog eens Geavanceerd zoeken Geavanceerd zoeken Tick…" at bounding box center [642, 73] width 925 height 53
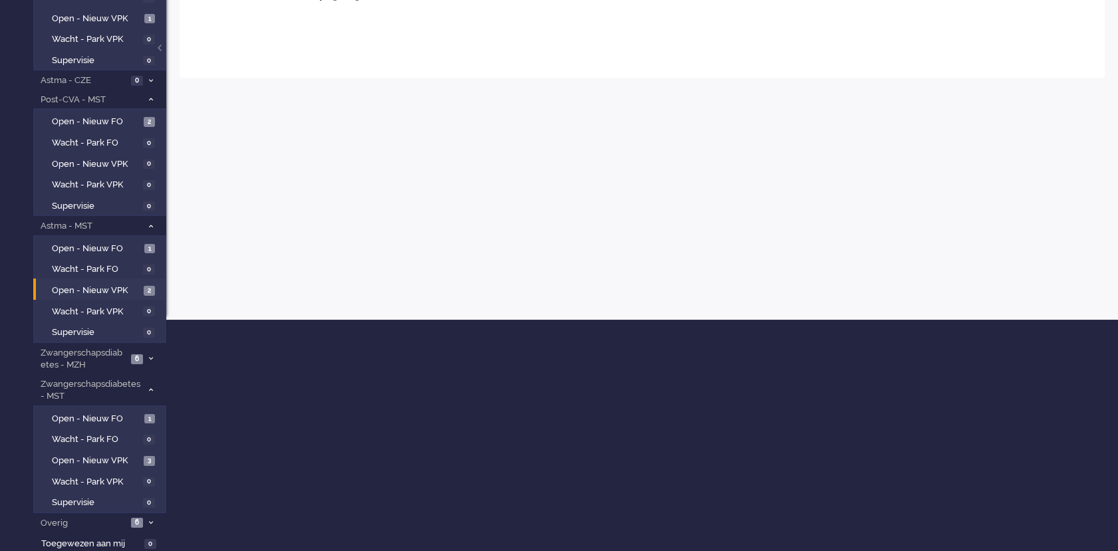
scroll to position [158, 0]
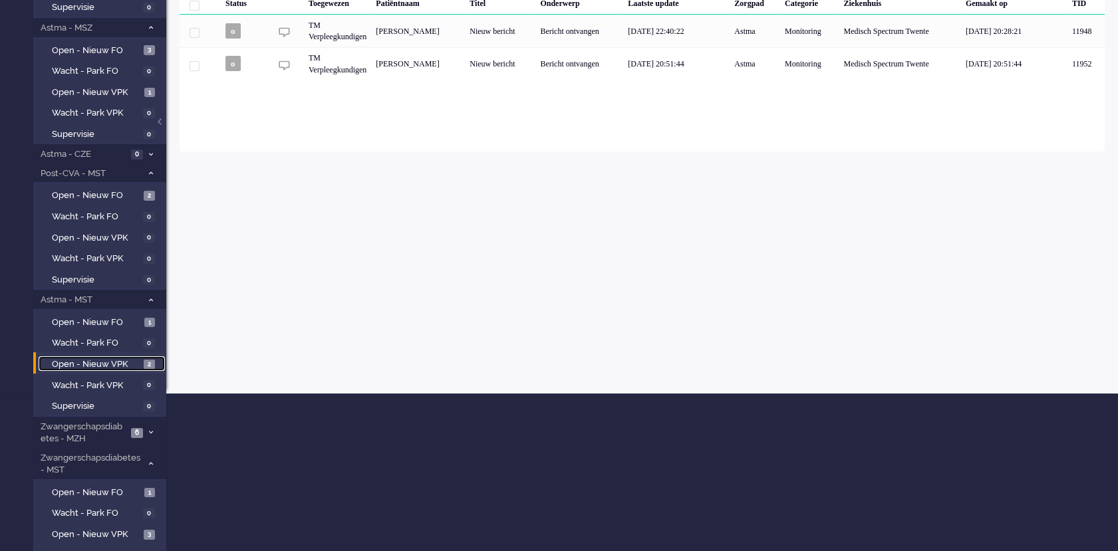
click at [137, 358] on span "Open - Nieuw VPK" at bounding box center [96, 364] width 88 height 13
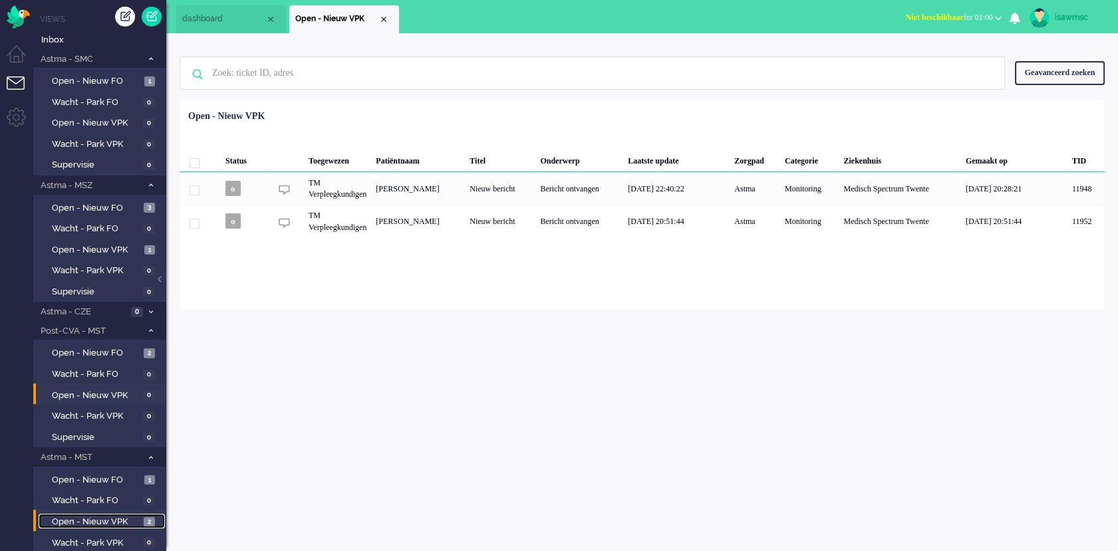
scroll to position [148, 0]
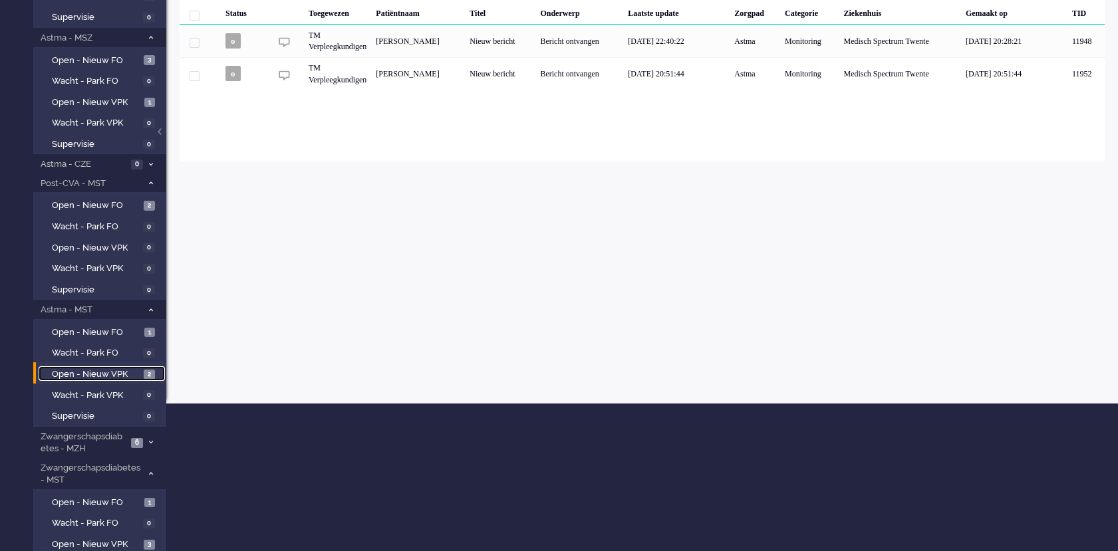
click at [131, 377] on span "Open - Nieuw VPK" at bounding box center [96, 374] width 88 height 13
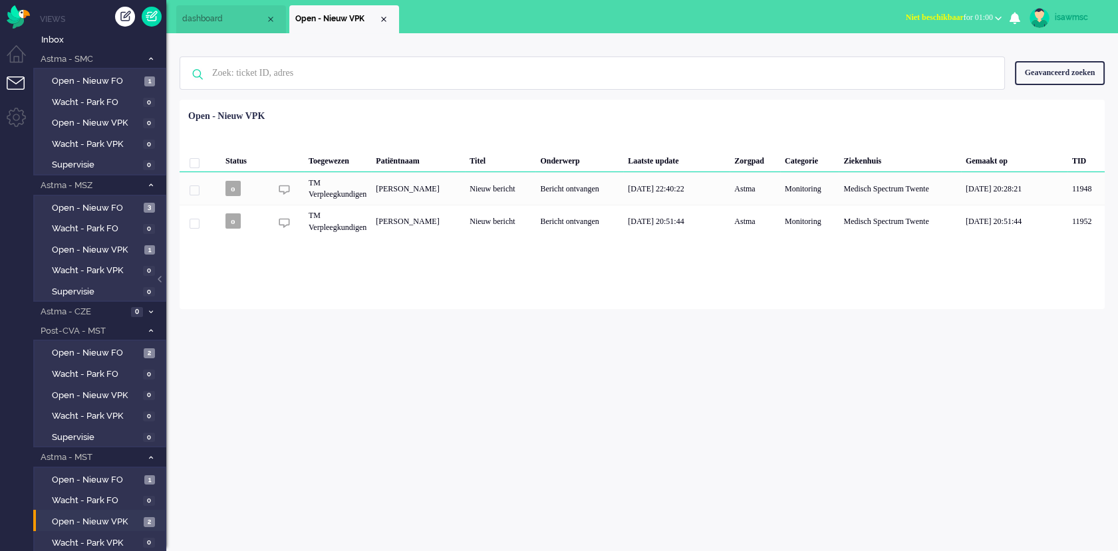
click at [740, 19] on ul "dashboard Open - Nieuw VPK" at bounding box center [512, 16] width 672 height 33
click at [620, 308] on div "Loading... Status Toegewezen Patiëntnaam Titel Onderwerp Laatste update Zorgpad…" at bounding box center [642, 204] width 925 height 209
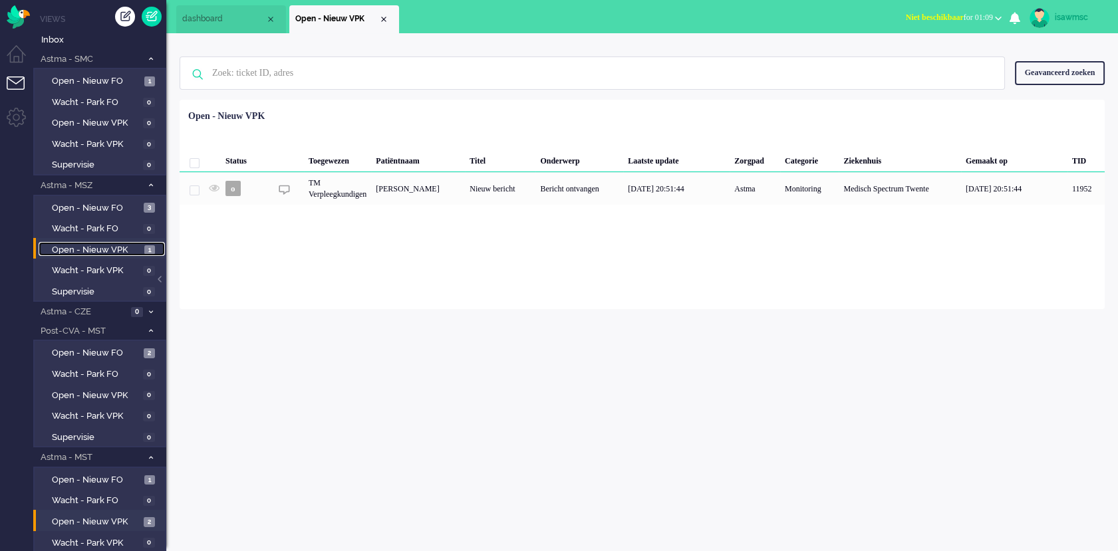
click at [139, 248] on span "Open - Nieuw VPK" at bounding box center [96, 250] width 89 height 13
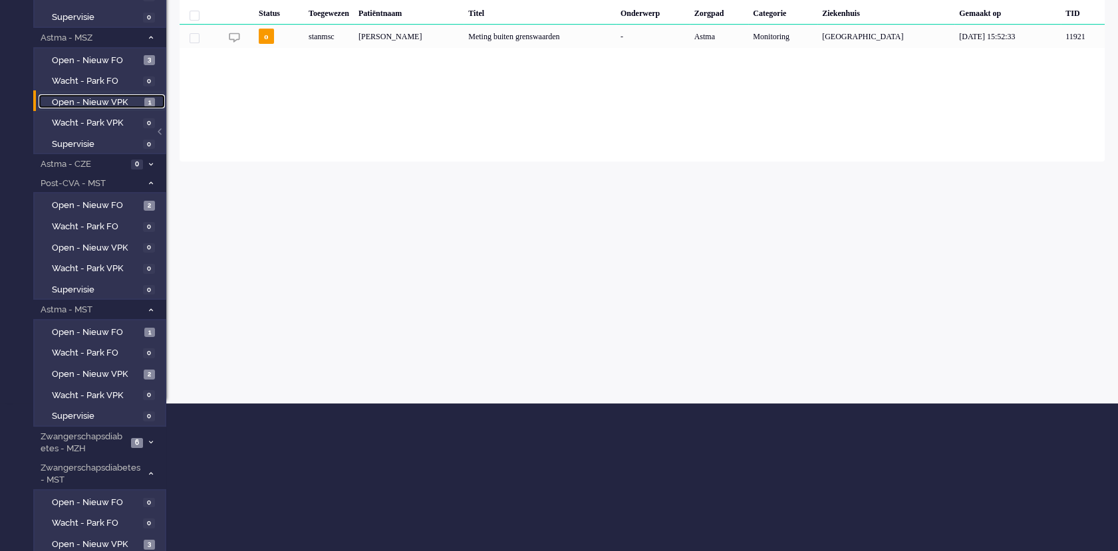
scroll to position [221, 0]
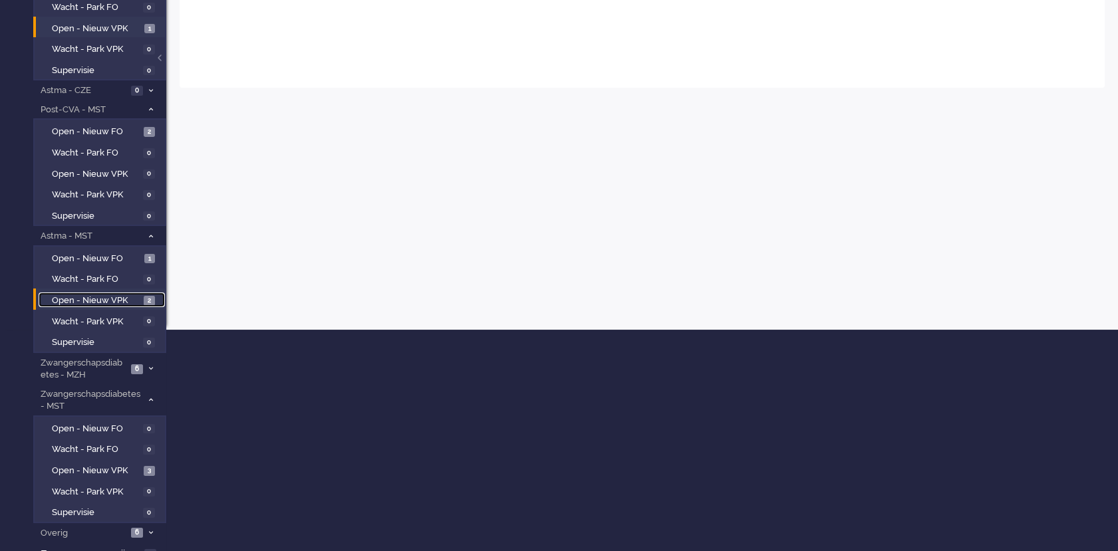
click at [140, 293] on link "Open - Nieuw VPK 2" at bounding box center [102, 300] width 126 height 15
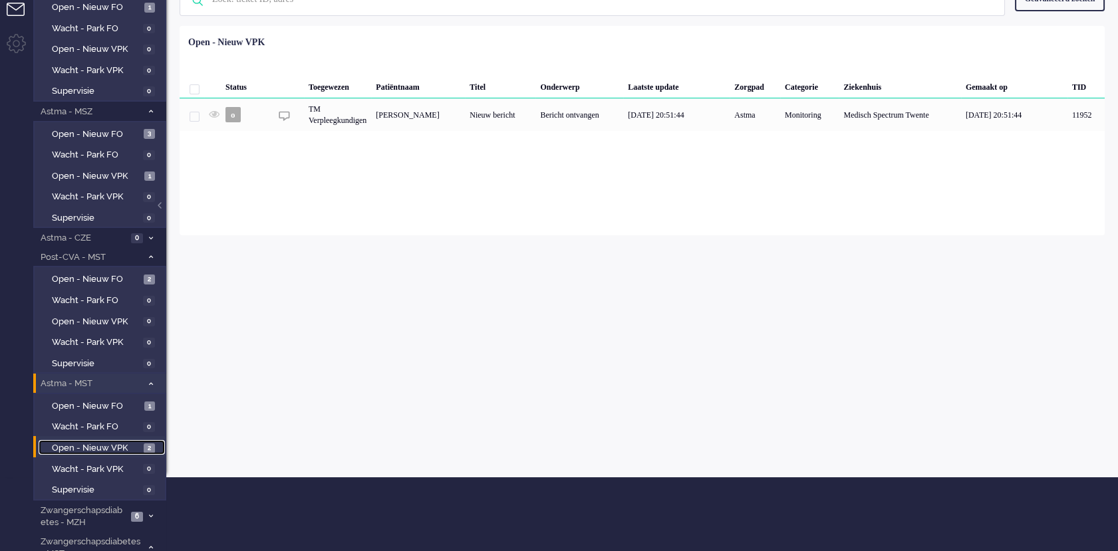
scroll to position [221, 0]
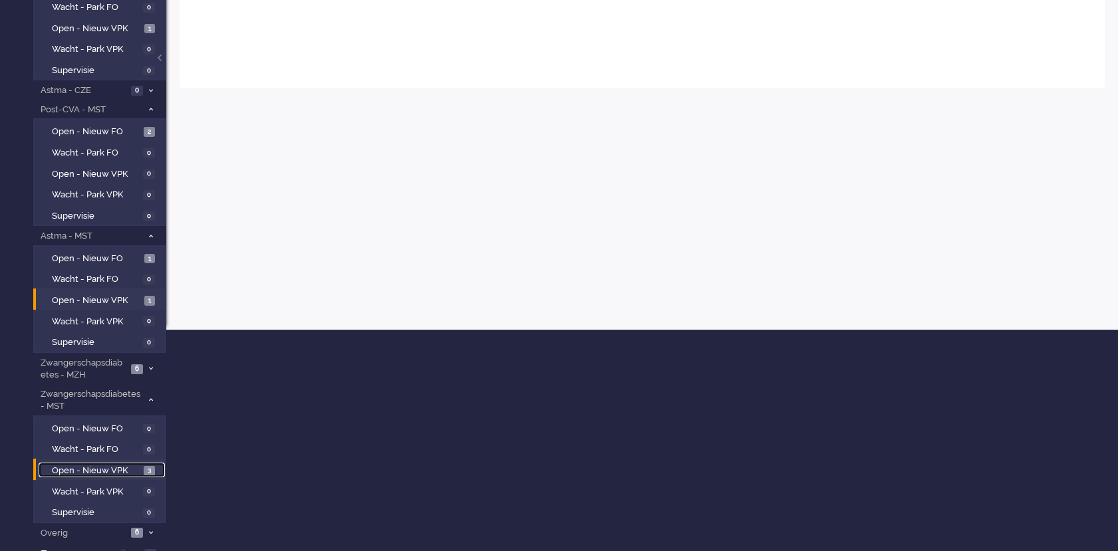
click at [130, 469] on span "Open - Nieuw VPK" at bounding box center [96, 471] width 88 height 13
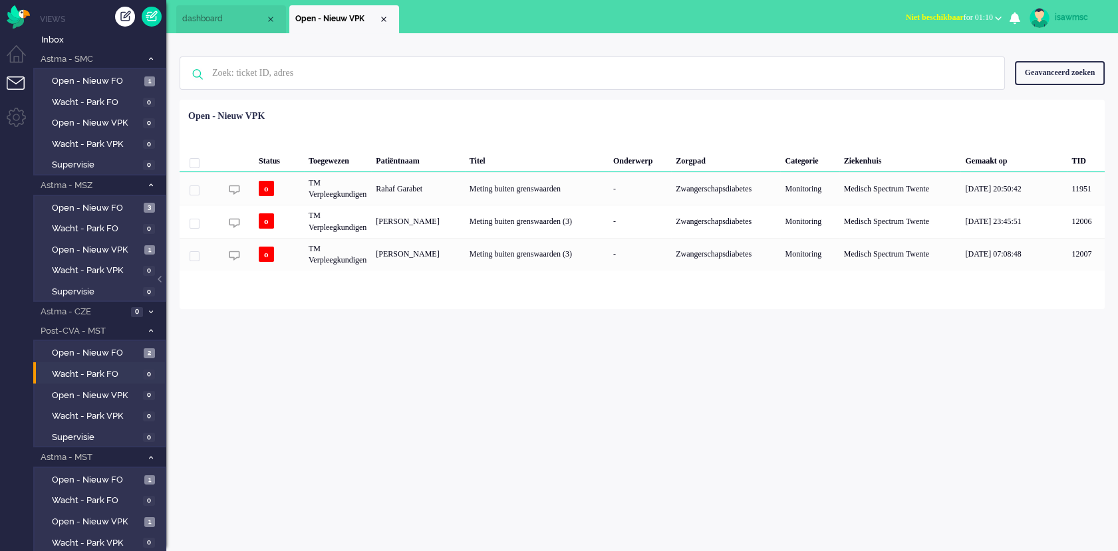
scroll to position [231, 0]
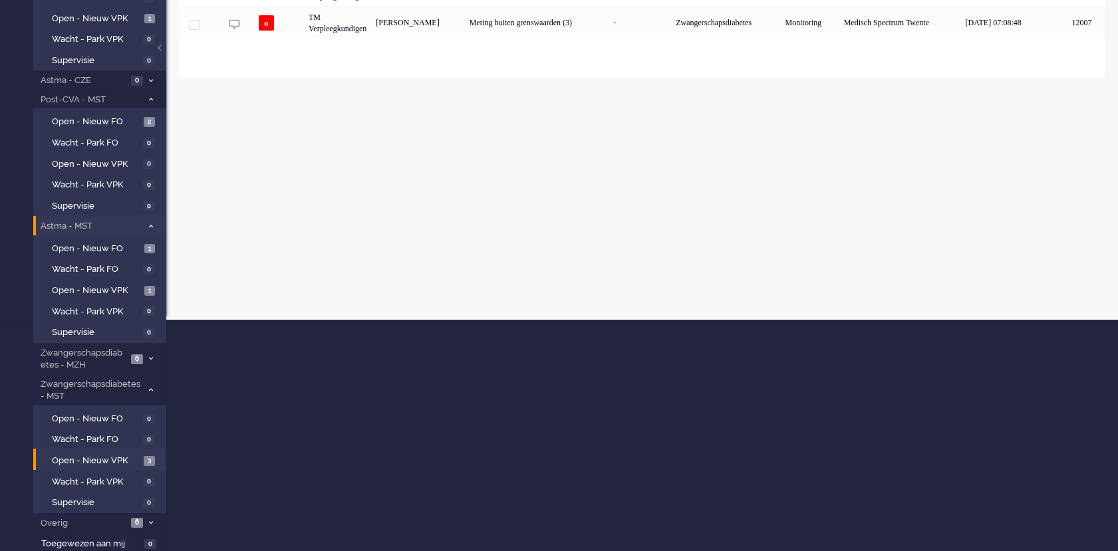
click at [149, 224] on icon at bounding box center [151, 226] width 4 height 5
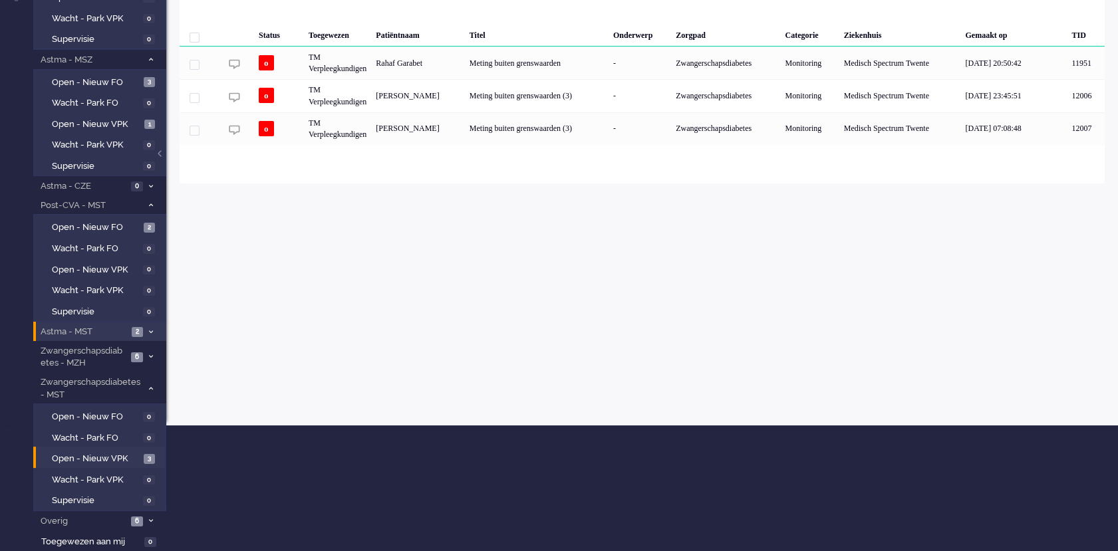
scroll to position [124, 0]
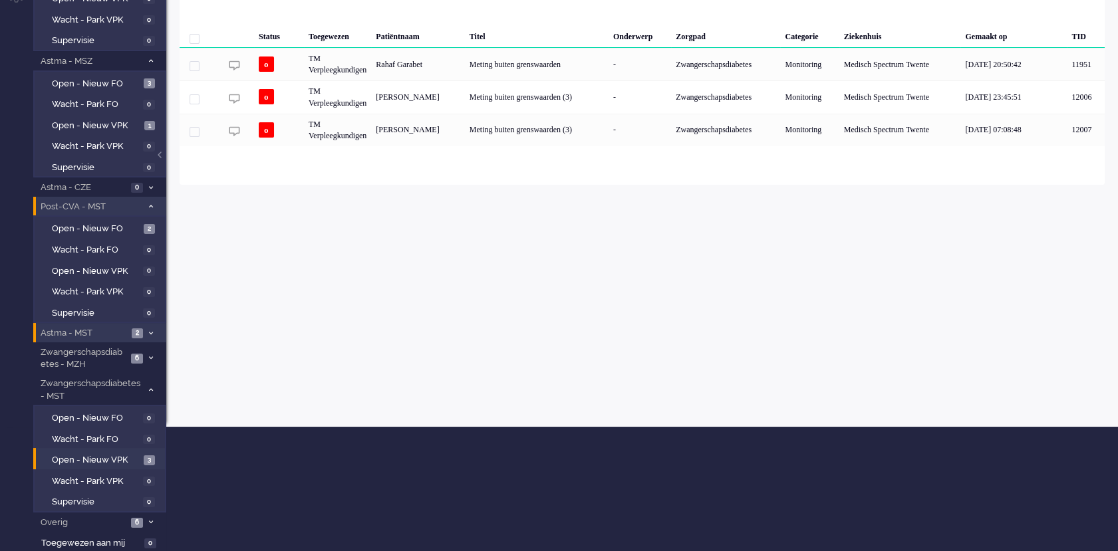
click at [150, 204] on icon at bounding box center [151, 206] width 4 height 5
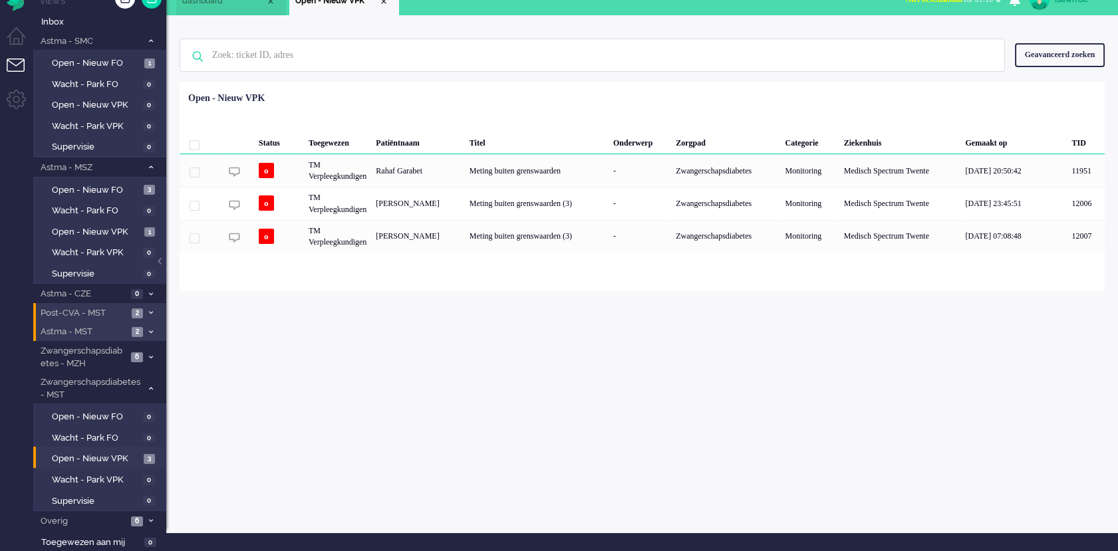
scroll to position [17, 0]
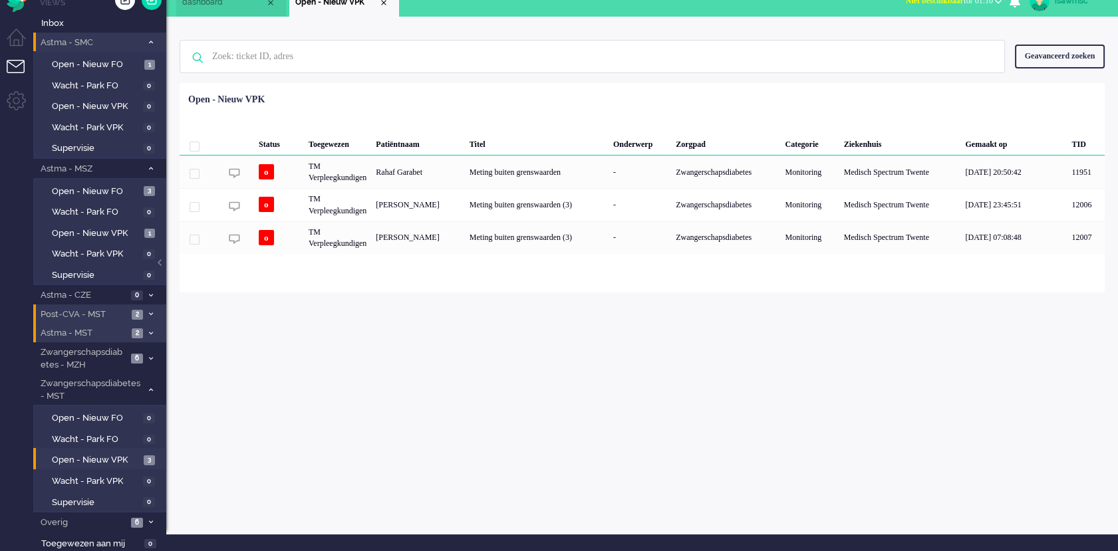
click at [153, 35] on li "Astma - SMC 1" at bounding box center [99, 42] width 133 height 19
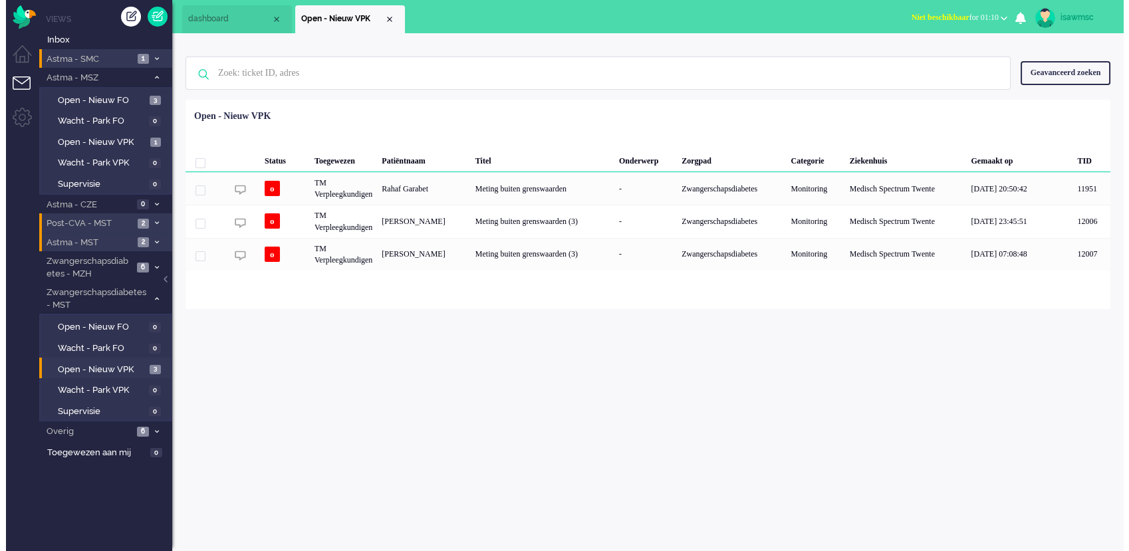
scroll to position [0, 0]
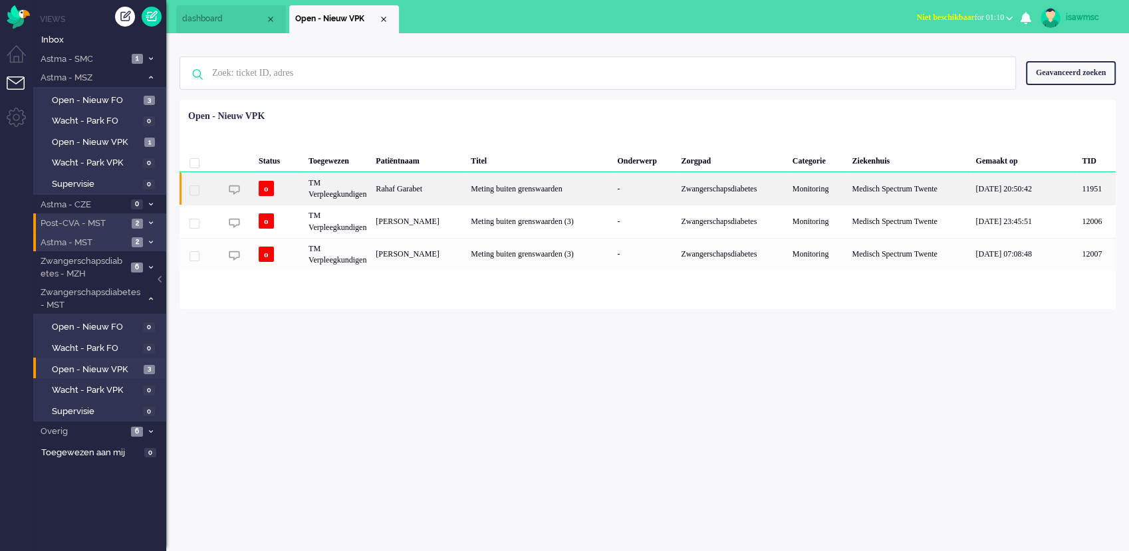
click at [466, 184] on div "Rahaf Garabet" at bounding box center [418, 188] width 95 height 33
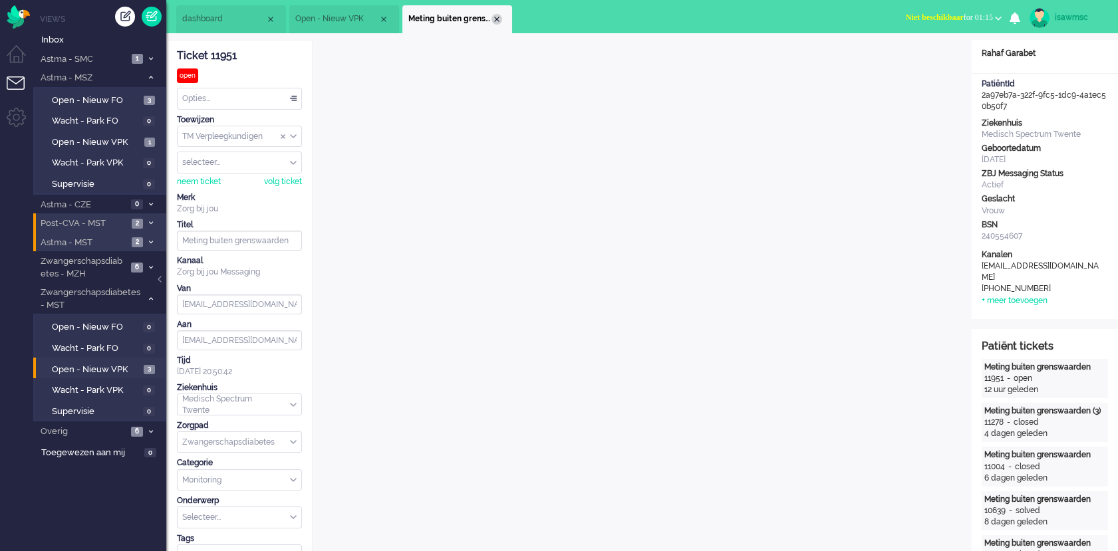
click at [497, 22] on div "Close tab" at bounding box center [496, 19] width 11 height 11
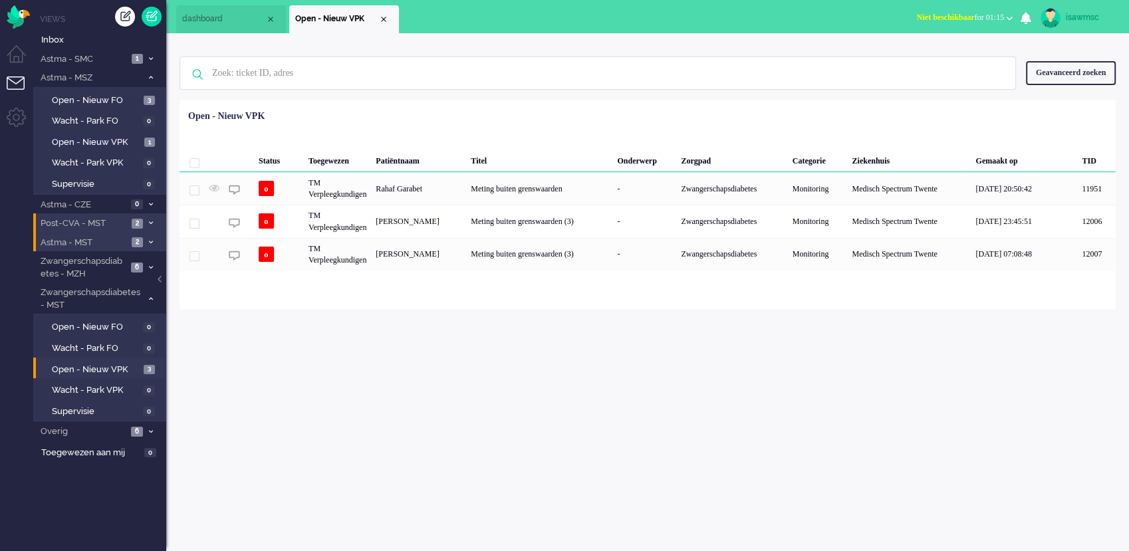
click at [429, 407] on div "isawmsc Thuis Ticket Csat Ticket Bijdragen Per dag Ticket Bijdragen Per Kanaal …" at bounding box center [647, 292] width 963 height 518
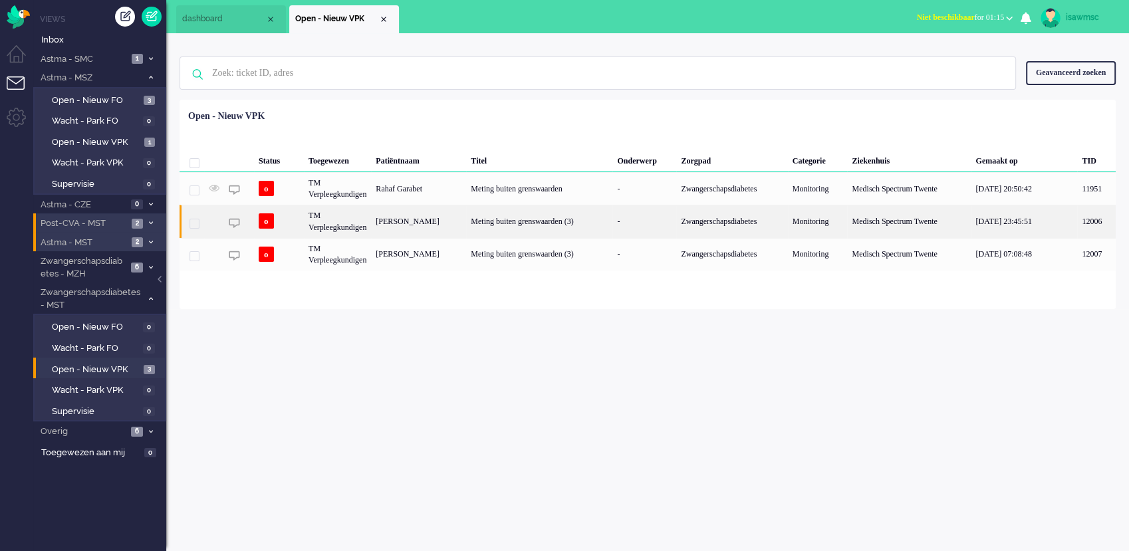
click at [466, 224] on div "Linsey Beld" at bounding box center [418, 221] width 95 height 33
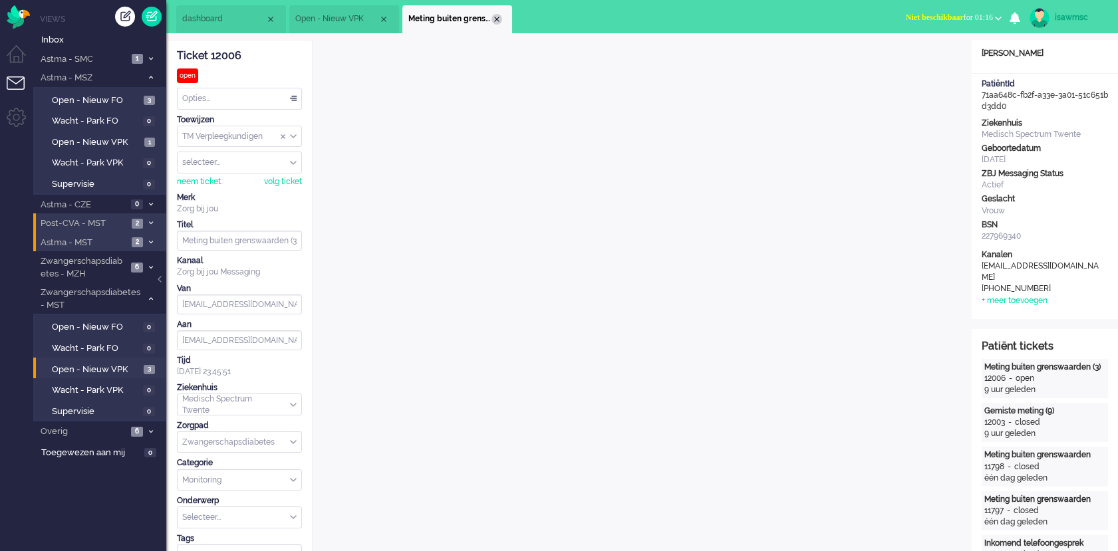
click at [498, 17] on div "Close tab" at bounding box center [496, 19] width 11 height 11
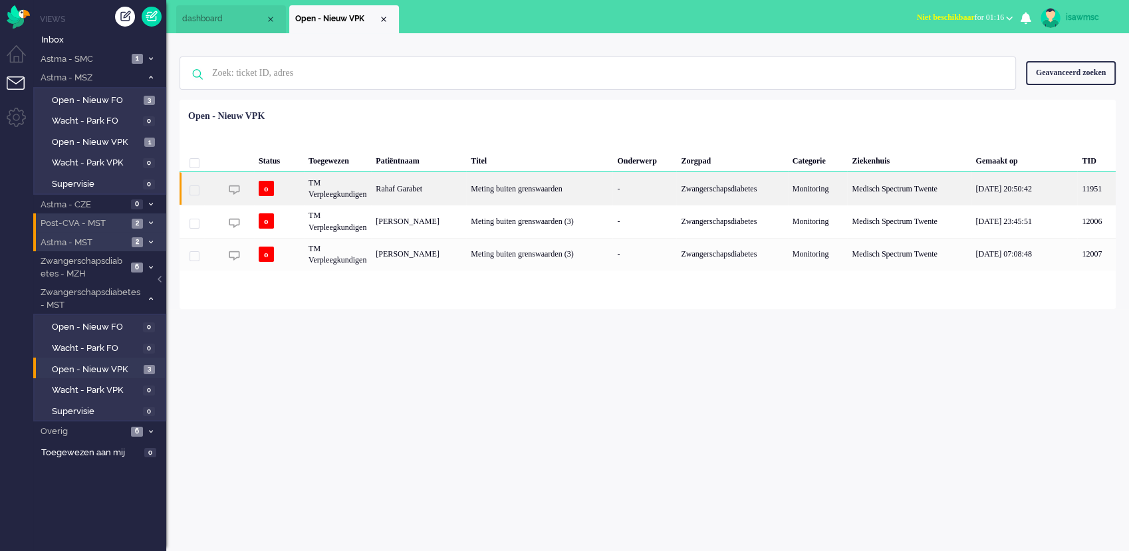
click at [463, 192] on div "Rahaf Garabet" at bounding box center [418, 188] width 95 height 33
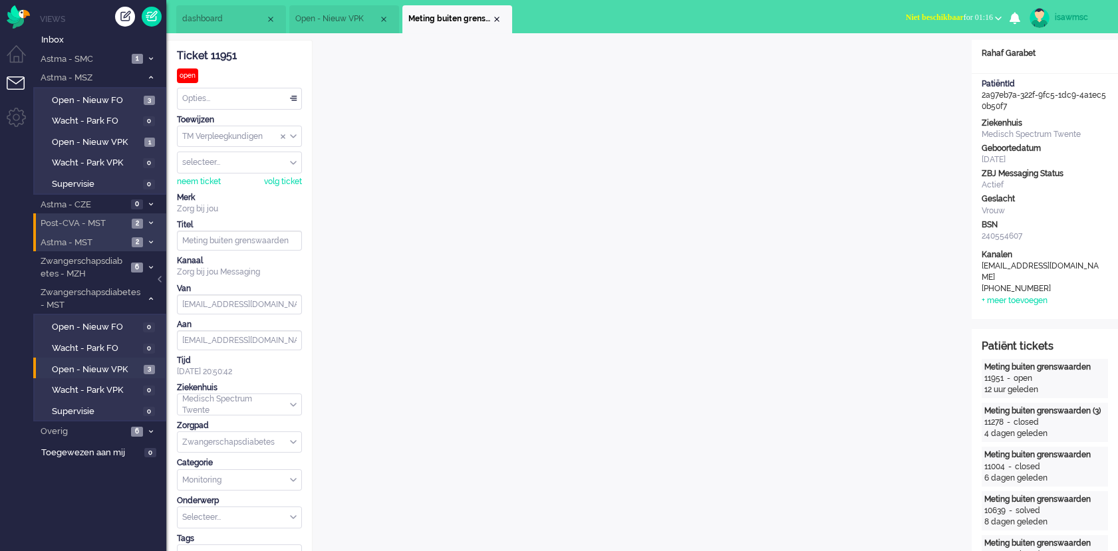
scroll to position [40, 0]
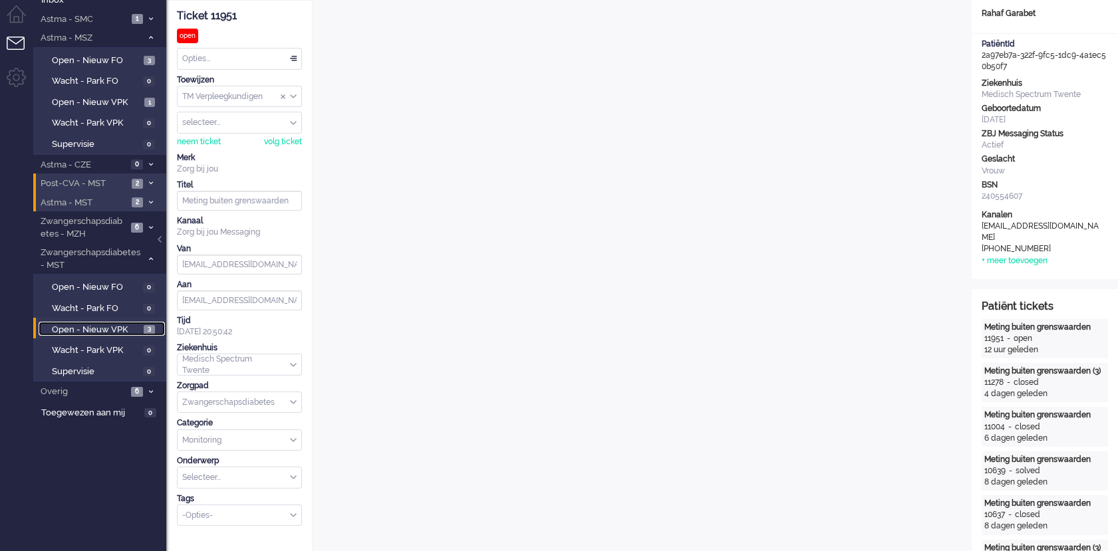
click at [128, 326] on span "Open - Nieuw VPK" at bounding box center [96, 330] width 88 height 13
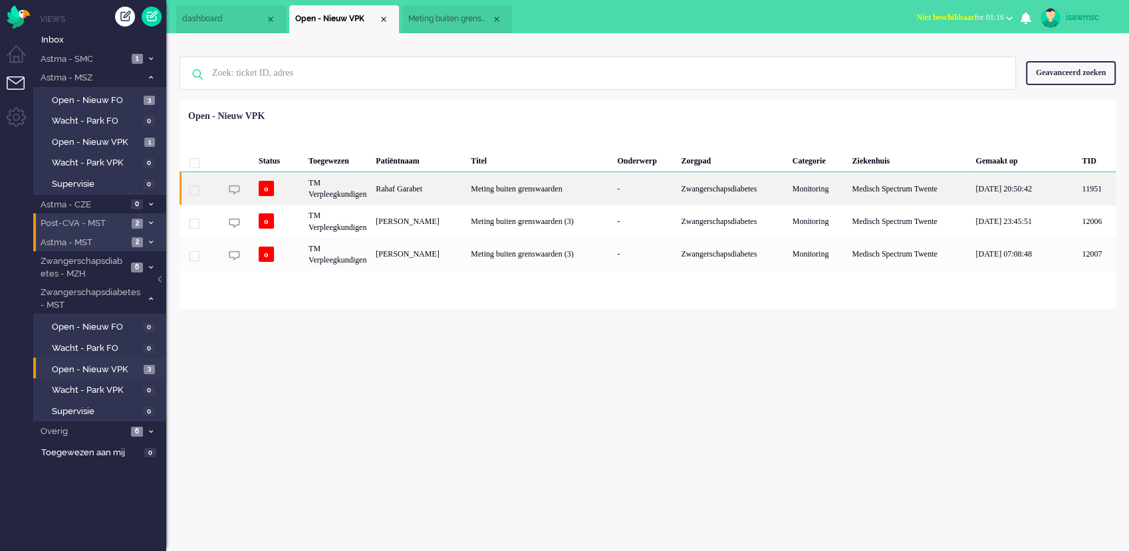
click at [416, 196] on div "Rahaf Garabet" at bounding box center [418, 188] width 95 height 33
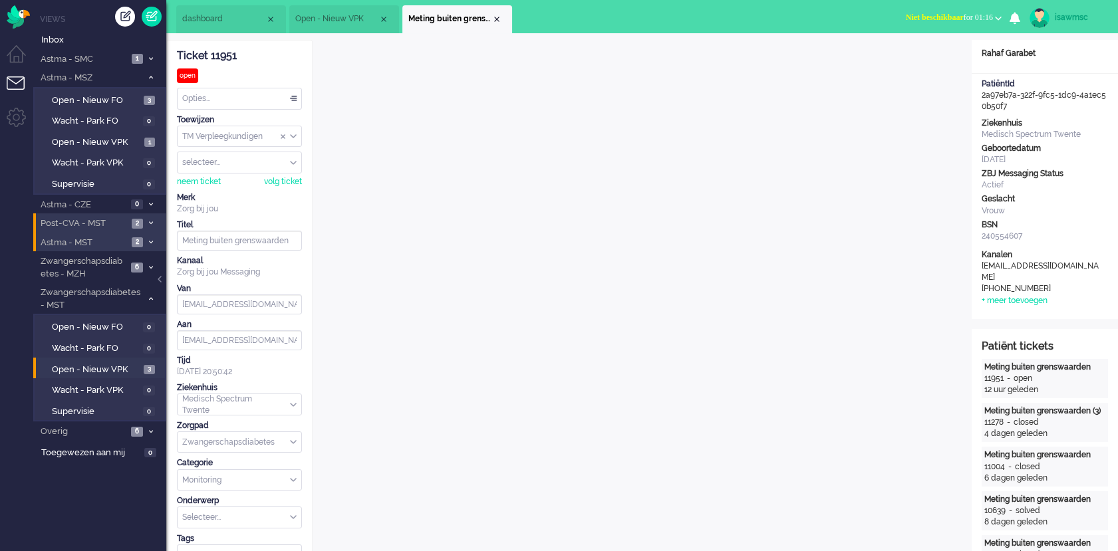
click at [234, 94] on div "Opties..." at bounding box center [240, 98] width 124 height 21
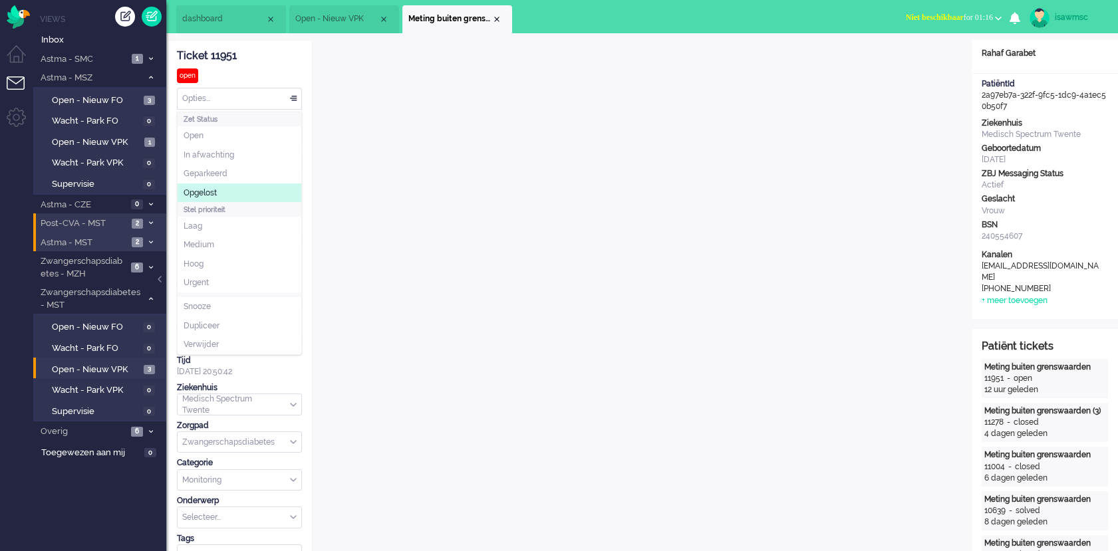
click at [219, 184] on li "Opgelost" at bounding box center [240, 193] width 124 height 19
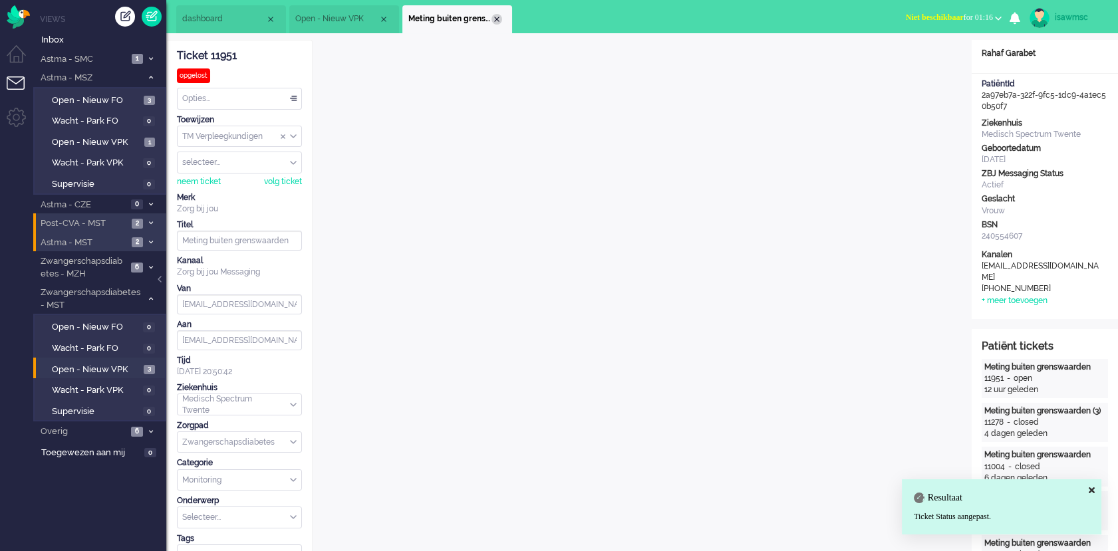
click at [497, 23] on div "Close tab" at bounding box center [496, 19] width 11 height 11
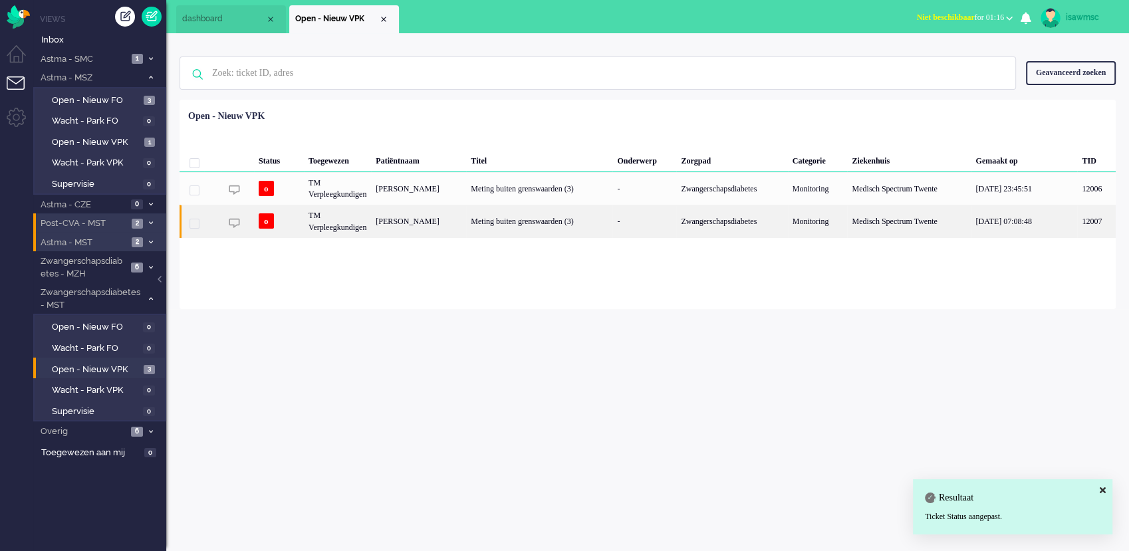
click at [527, 233] on div "Meting buiten grenswaarden (3)" at bounding box center [539, 221] width 146 height 33
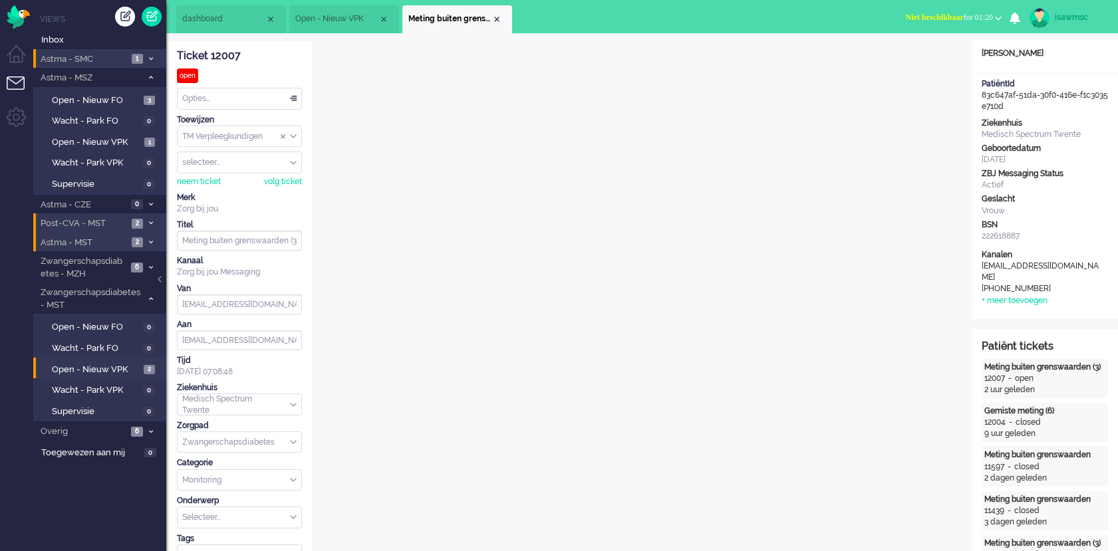
click at [113, 57] on span "Astma - SMC" at bounding box center [83, 59] width 89 height 13
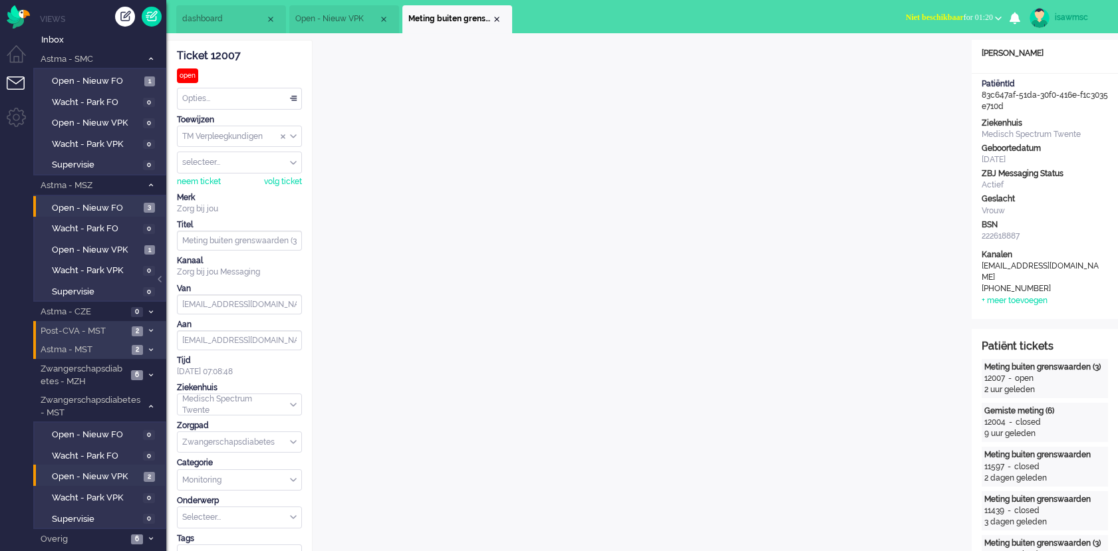
scroll to position [148, 0]
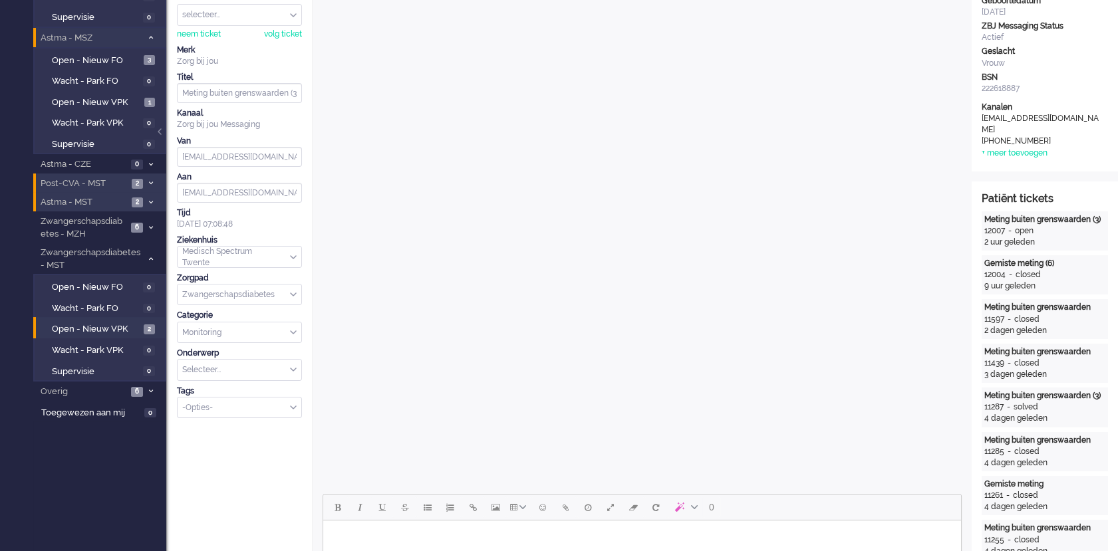
click at [152, 37] on icon at bounding box center [151, 37] width 4 height 5
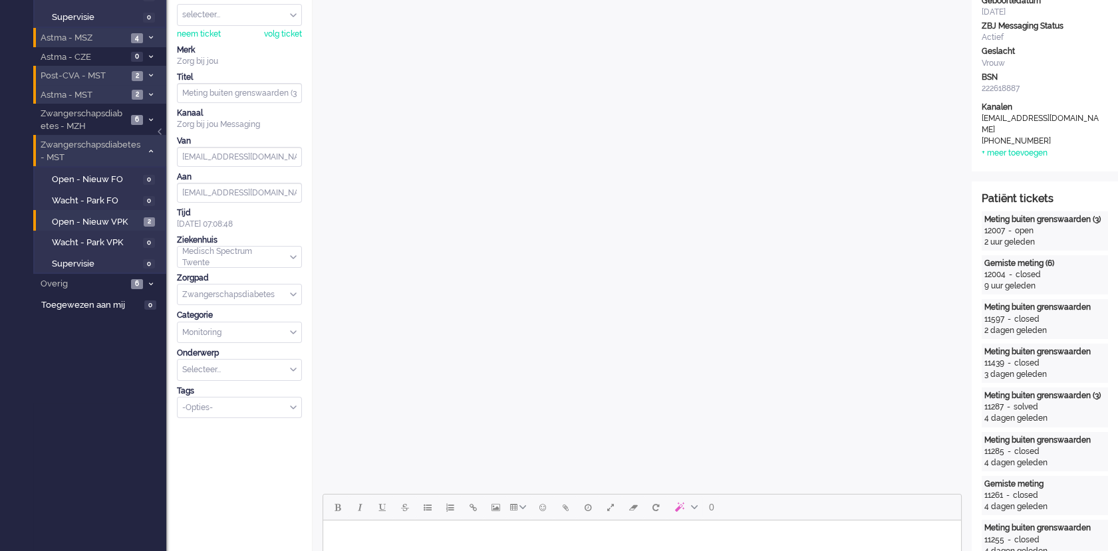
scroll to position [0, 0]
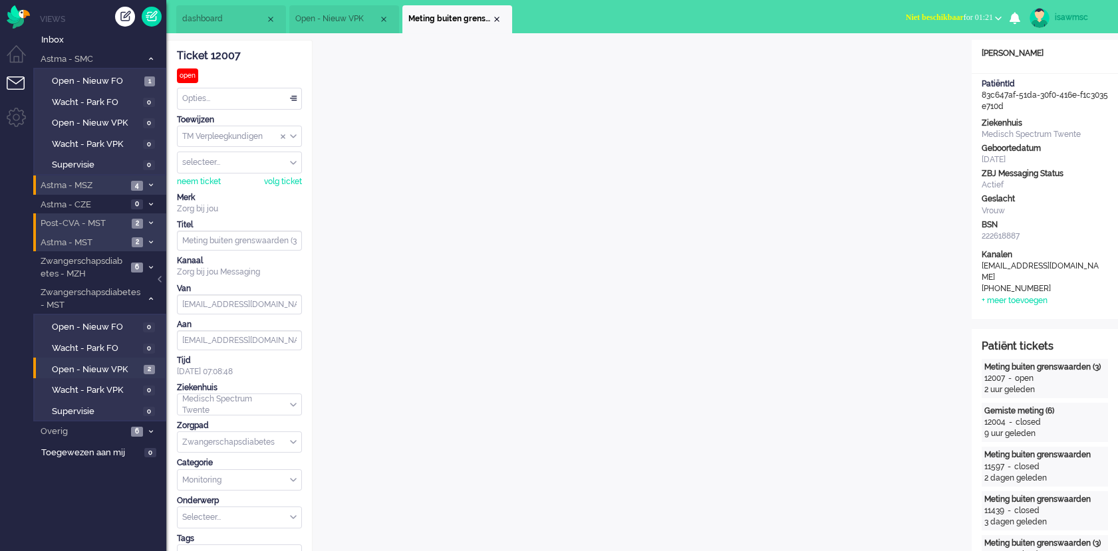
click at [780, 19] on ul "dashboard Open - Nieuw VPK Meting buiten grenswaarden (3)" at bounding box center [512, 16] width 672 height 33
click at [138, 86] on span "Open - Nieuw FO" at bounding box center [96, 81] width 89 height 13
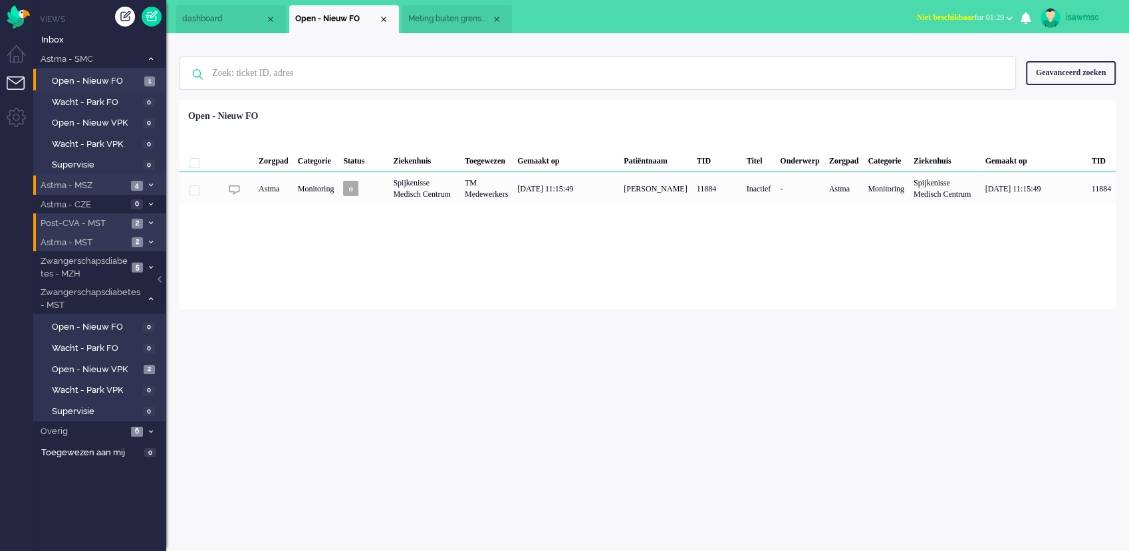
click at [152, 237] on li "Astma - MST 2" at bounding box center [99, 242] width 133 height 19
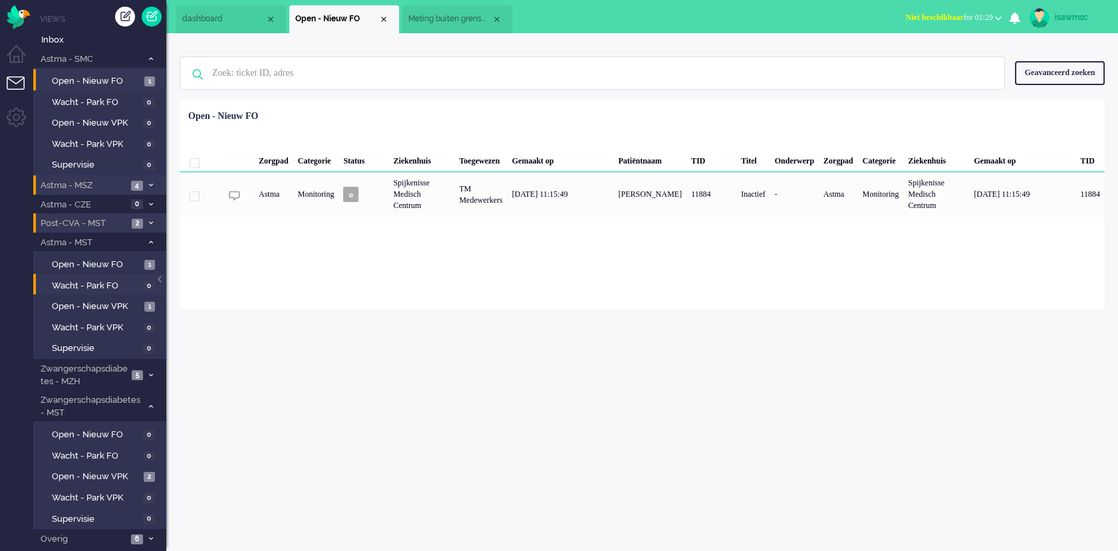
scroll to position [17, 0]
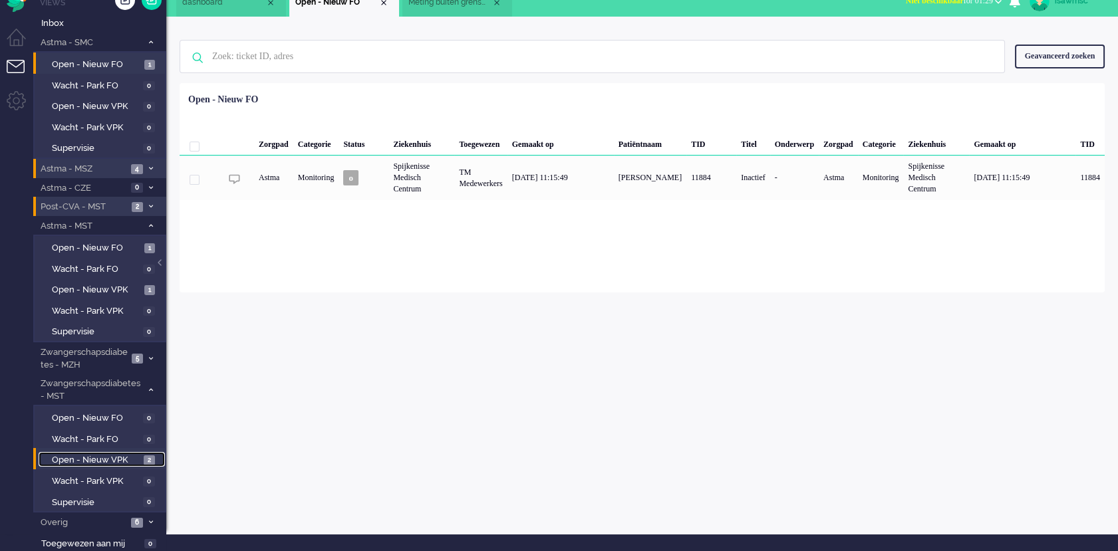
click at [131, 455] on span "Open - Nieuw VPK" at bounding box center [96, 460] width 88 height 13
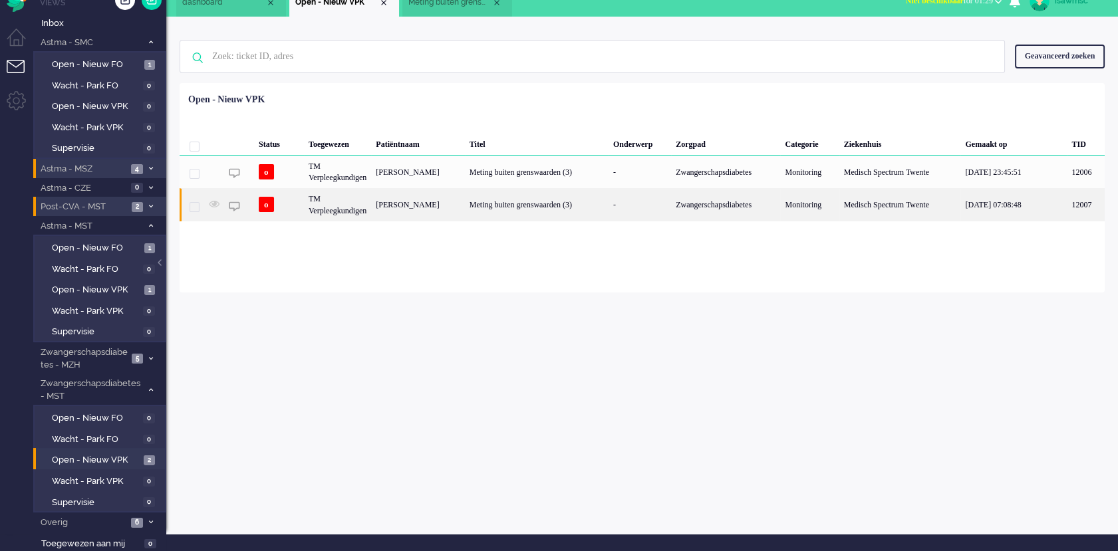
click at [558, 211] on div "Meting buiten grenswaarden (3)" at bounding box center [537, 204] width 144 height 33
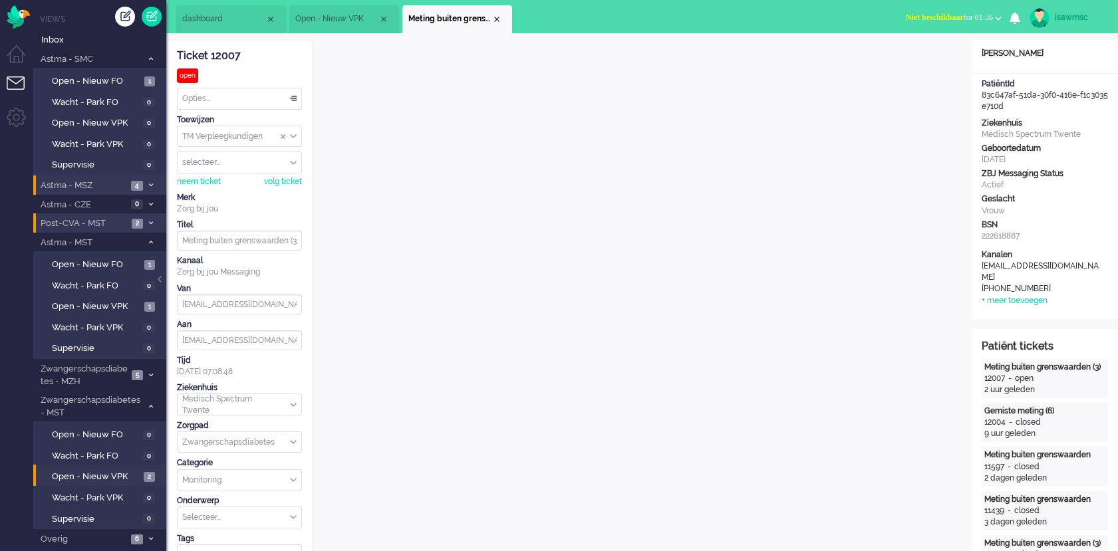
click at [906, 18] on span "Niet beschikbaar" at bounding box center [935, 17] width 58 height 9
click at [907, 59] on label "Online" at bounding box center [946, 59] width 105 height 11
click at [118, 478] on span "Open - Nieuw VPK" at bounding box center [96, 477] width 88 height 13
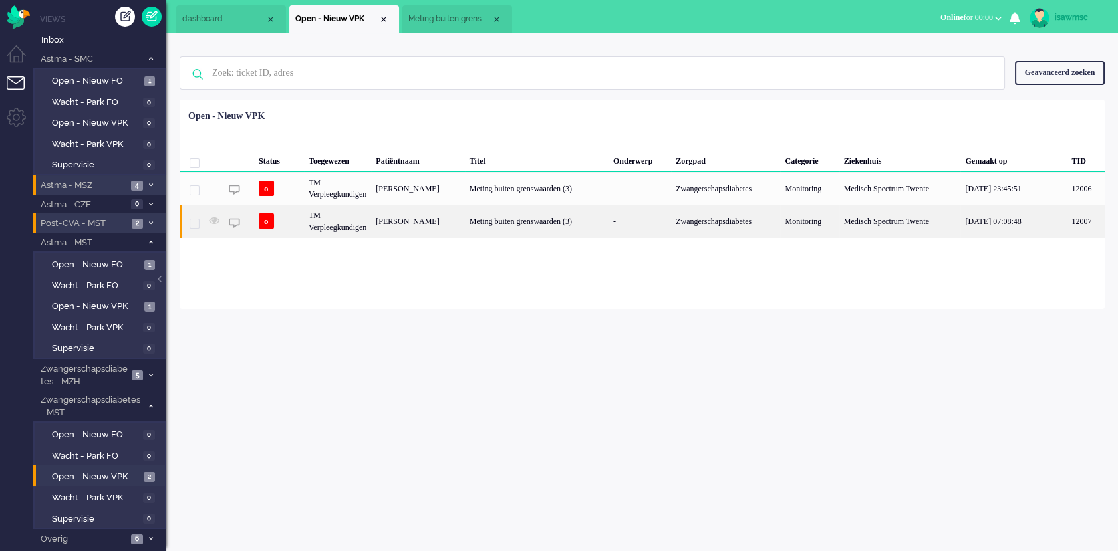
click at [449, 225] on div "Priscilla Helena Chelsey Gerritsma" at bounding box center [417, 221] width 93 height 33
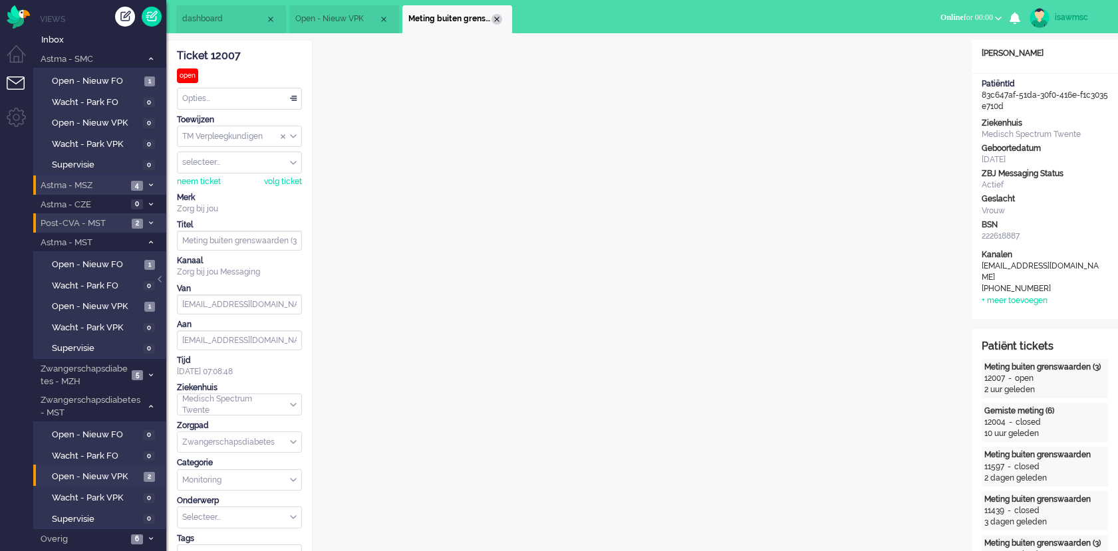
click at [493, 19] on div "Close tab" at bounding box center [496, 19] width 11 height 11
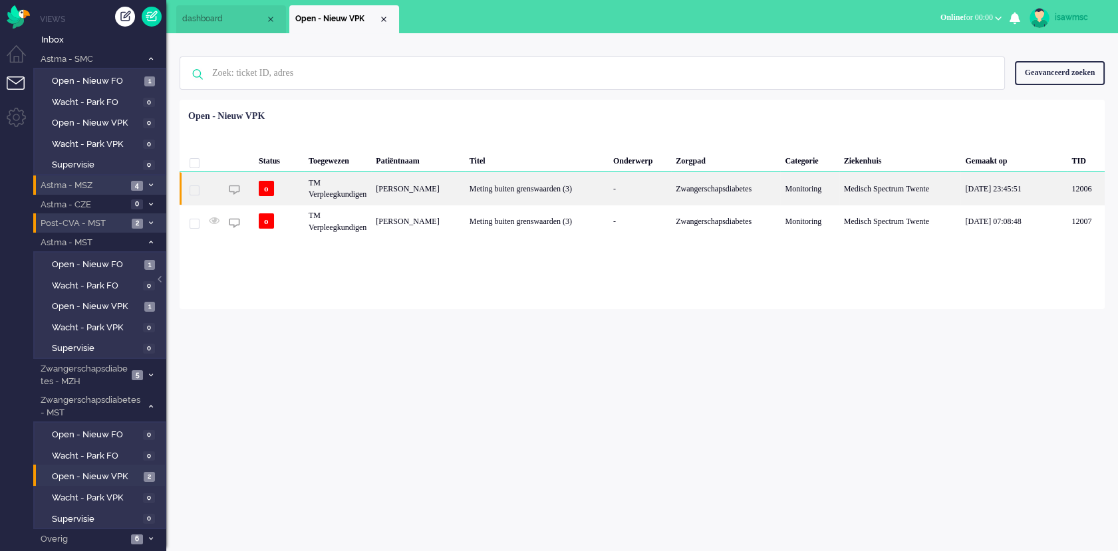
click at [446, 184] on div "Linsey Beld" at bounding box center [417, 188] width 93 height 33
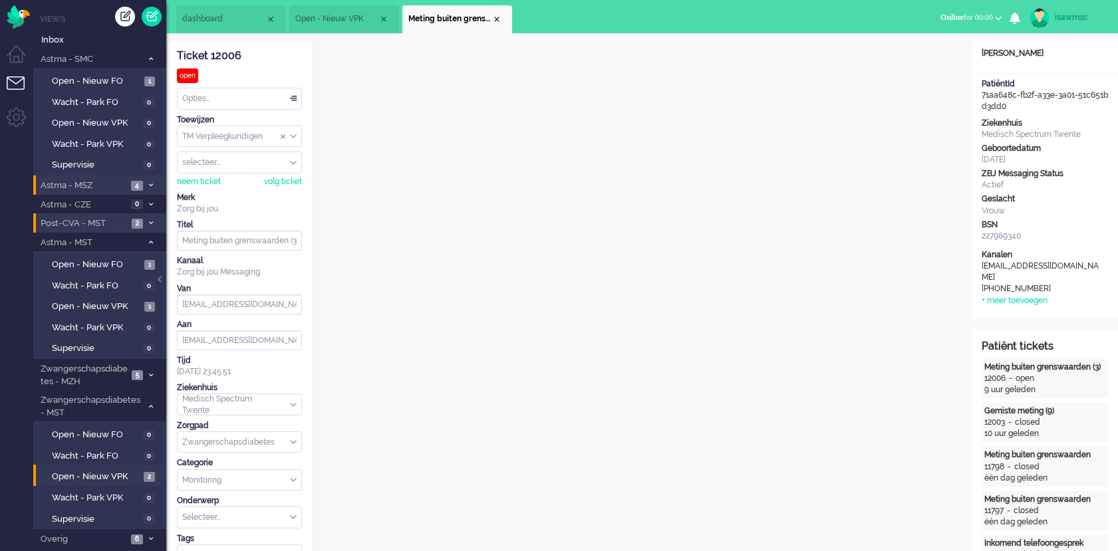
scroll to position [40, 0]
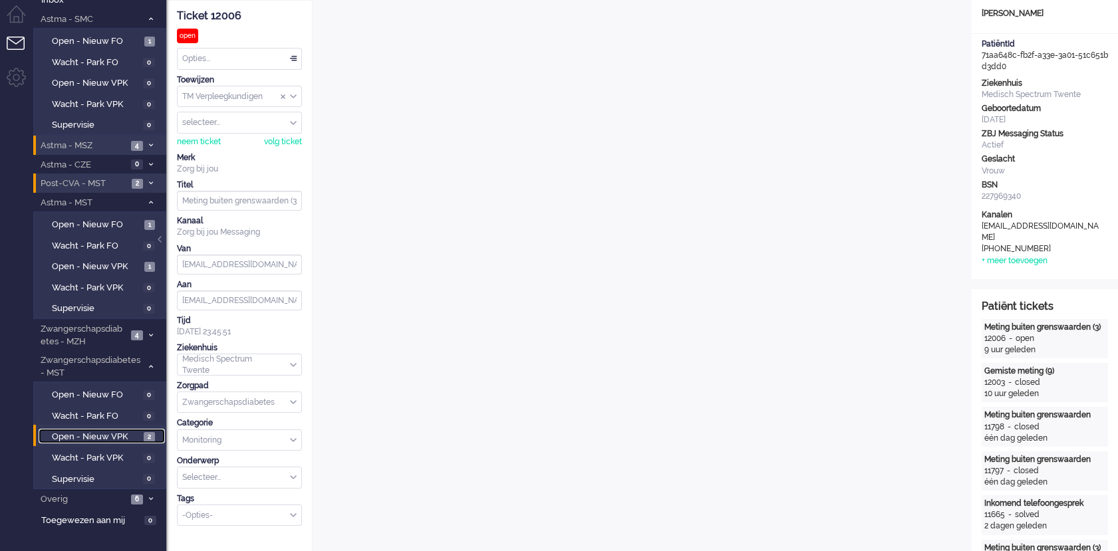
click at [139, 431] on span "Open - Nieuw VPK" at bounding box center [96, 437] width 88 height 13
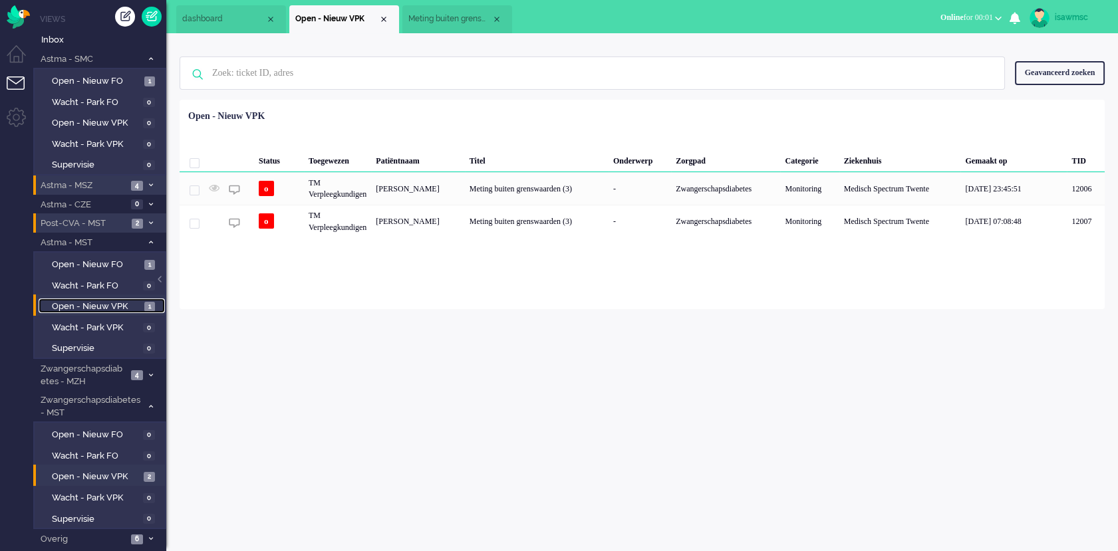
click at [129, 301] on span "Open - Nieuw VPK" at bounding box center [96, 307] width 89 height 13
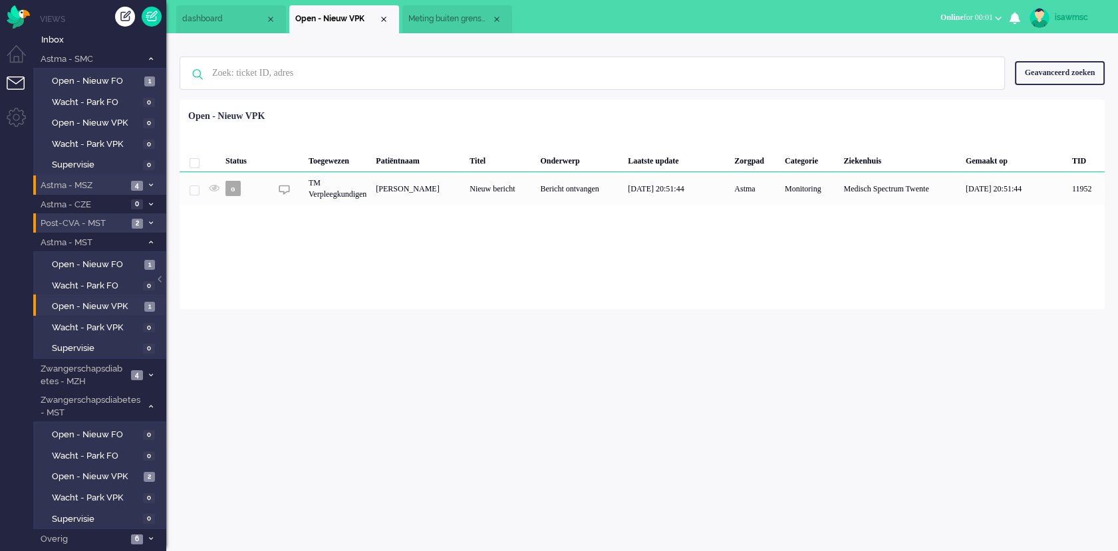
click at [153, 245] on span at bounding box center [151, 242] width 10 height 7
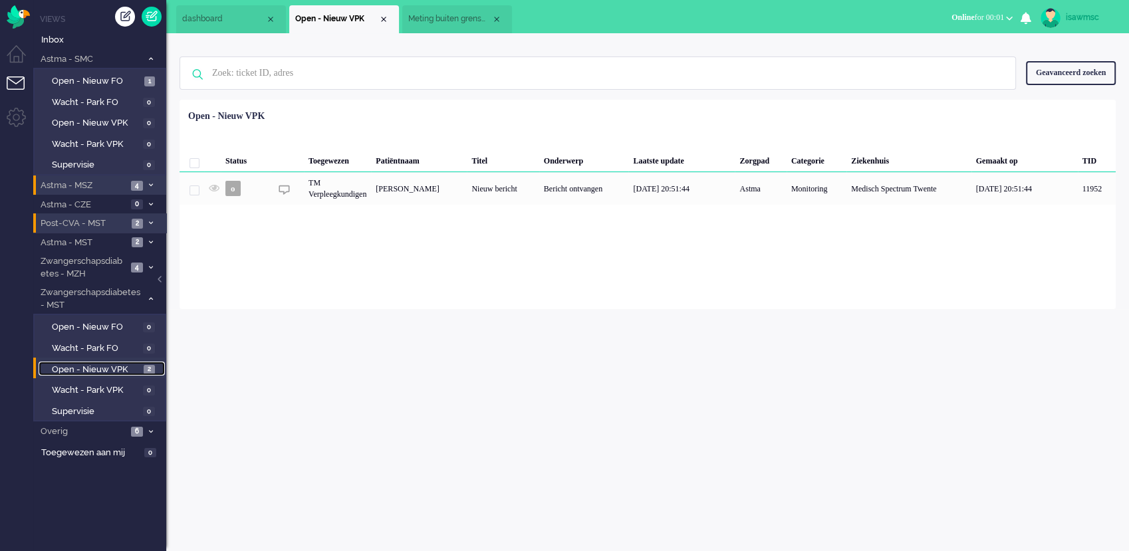
click at [126, 364] on span "Open - Nieuw VPK" at bounding box center [96, 370] width 88 height 13
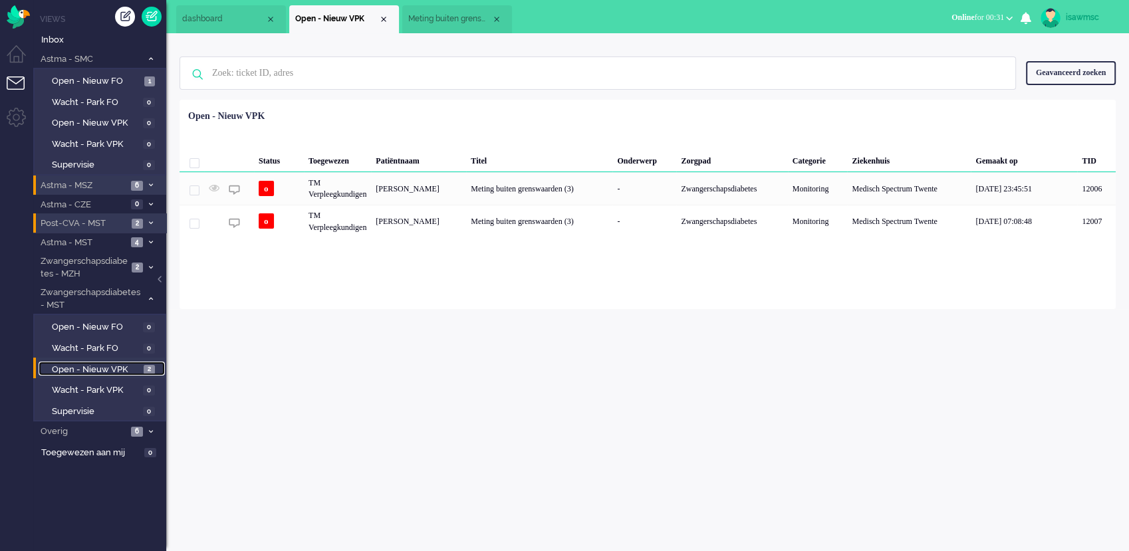
click at [126, 366] on span "Open - Nieuw VPK" at bounding box center [96, 370] width 88 height 13
click at [459, 325] on div "isawmsc Thuis Ticket Csat Ticket Bijdragen Per dag Ticket Bijdragen Per Kanaal …" at bounding box center [647, 292] width 963 height 518
click at [137, 368] on span "Open - Nieuw VPK" at bounding box center [96, 370] width 88 height 13
click at [451, 25] on li "Meting buiten grenswaarden (3)" at bounding box center [457, 19] width 110 height 28
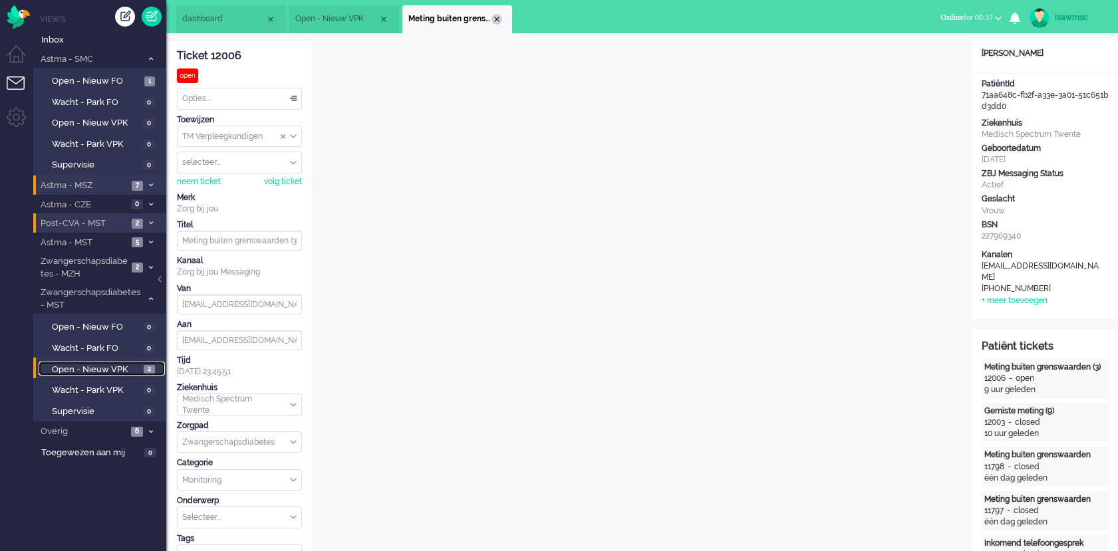
click at [497, 22] on div "Close tab" at bounding box center [496, 19] width 11 height 11
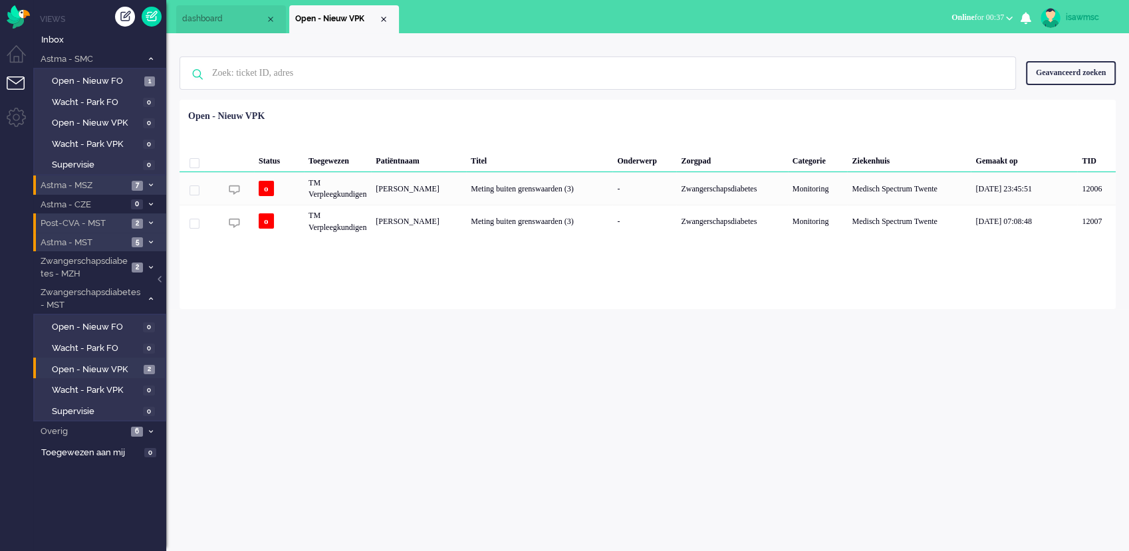
click at [143, 244] on li "Astma - MST 5" at bounding box center [99, 242] width 133 height 19
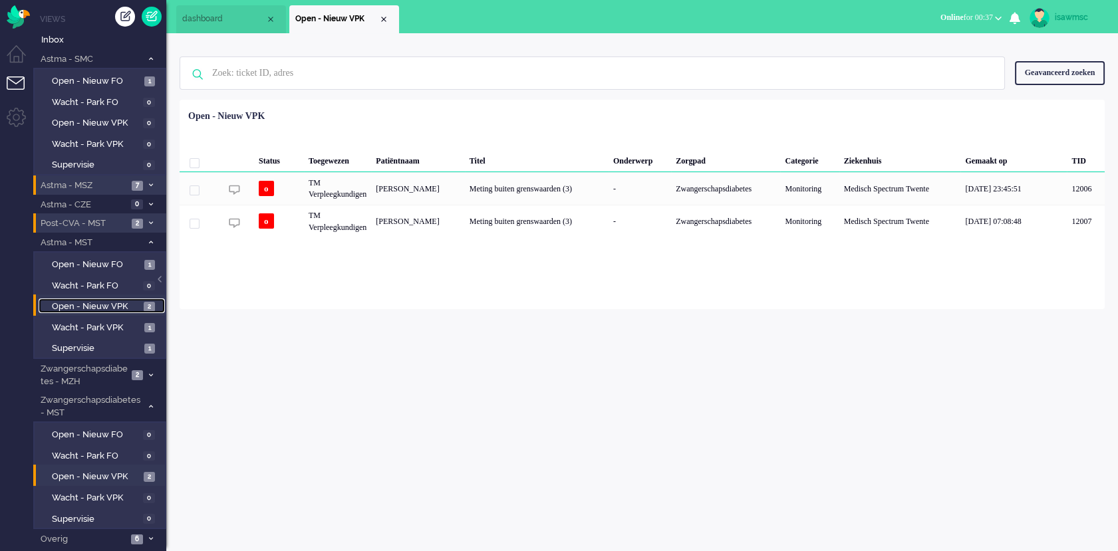
click at [130, 302] on span "Open - Nieuw VPK" at bounding box center [96, 307] width 88 height 13
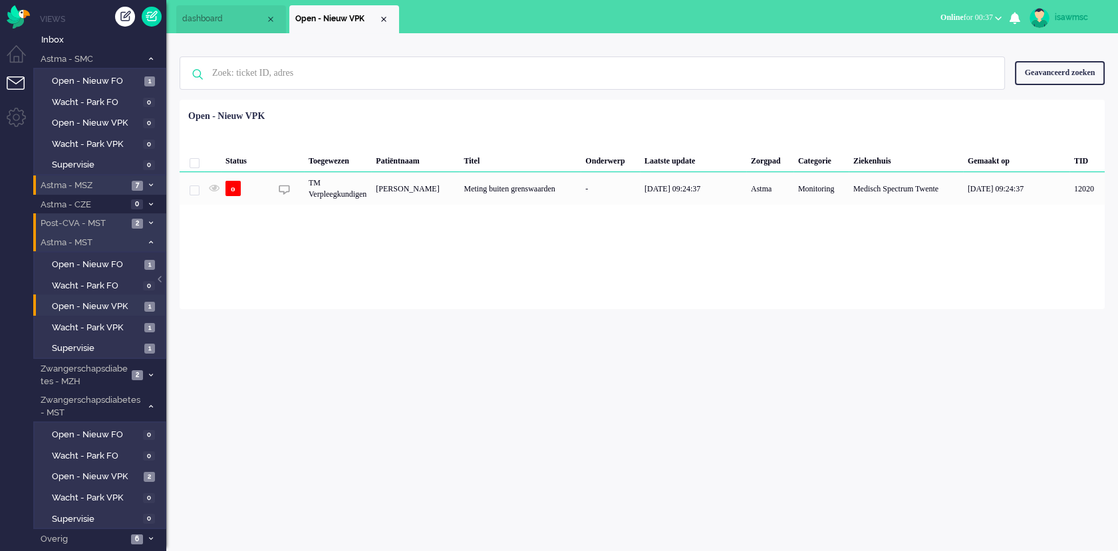
click at [144, 246] on li "Astma - MST 4" at bounding box center [99, 242] width 133 height 19
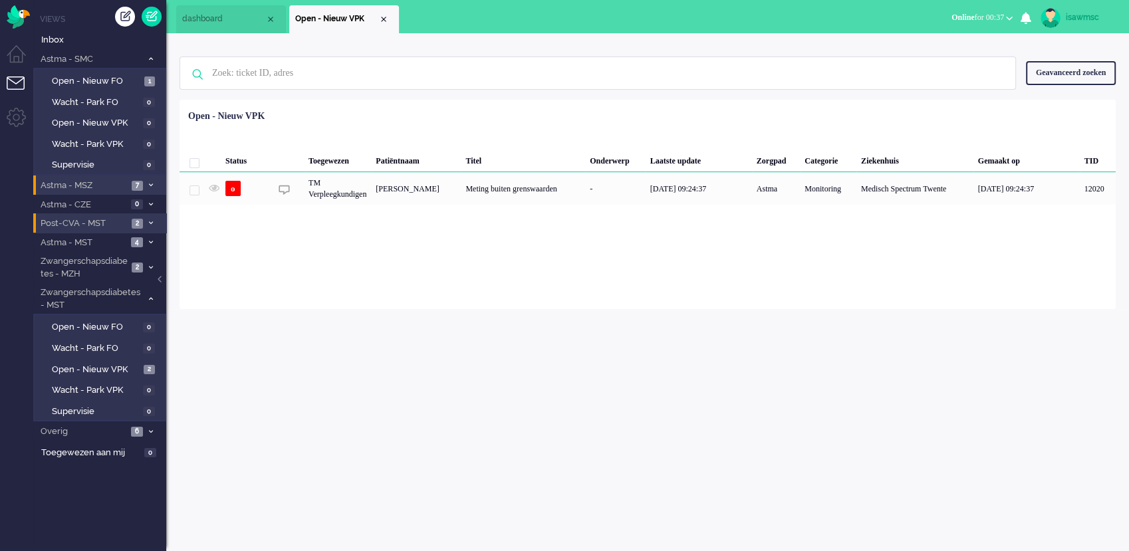
click at [265, 394] on div "isawmsc Thuis Ticket Csat Ticket Bijdragen Per dag Ticket Bijdragen Per Kanaal …" at bounding box center [647, 292] width 963 height 518
click at [112, 364] on span "Open - Nieuw VPK" at bounding box center [96, 370] width 88 height 13
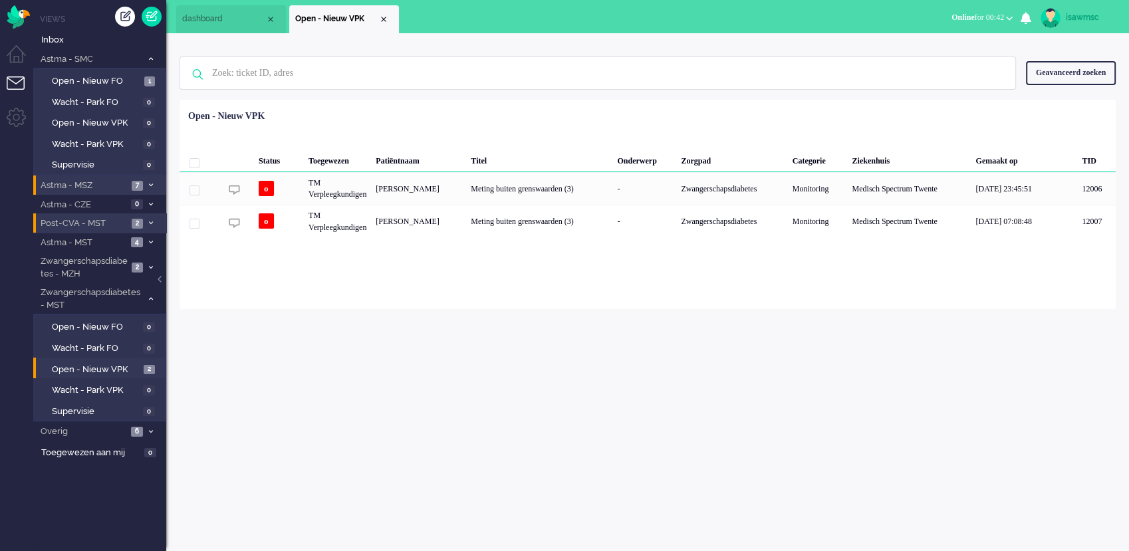
click at [516, 55] on div "Geen zoekresultaten Probeer nog eens Geavanceerd zoeken Geavanceerd zoeken Tick…" at bounding box center [648, 73] width 936 height 53
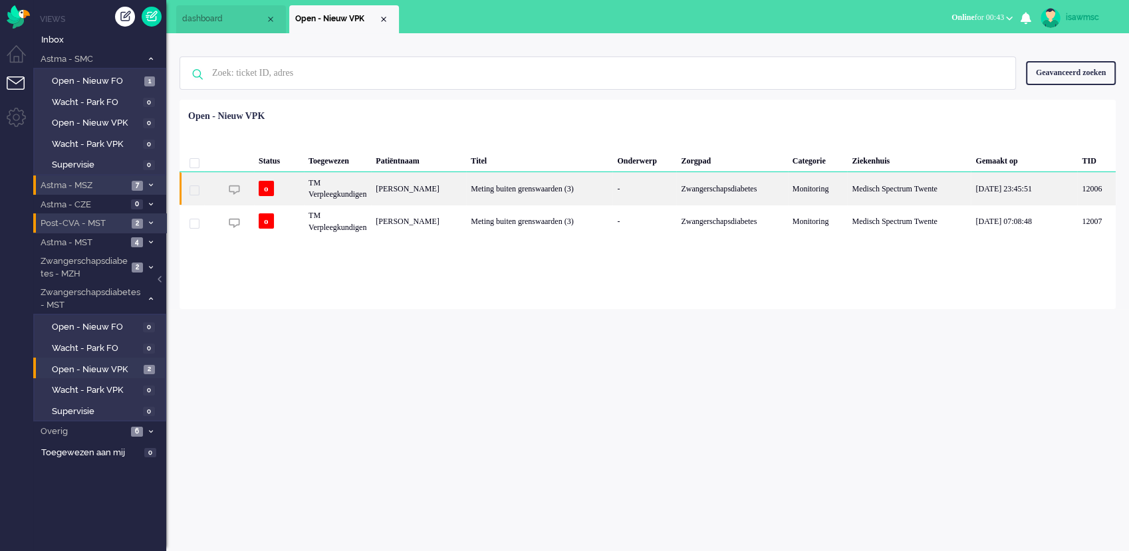
click at [461, 188] on div "Linsey Beld" at bounding box center [418, 188] width 95 height 33
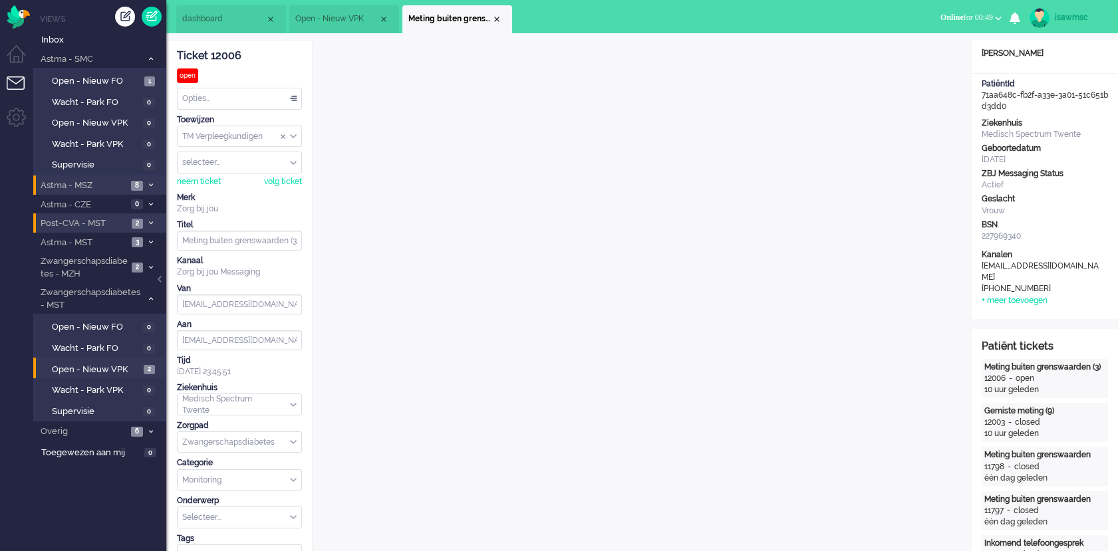
click at [957, 24] on button "Online for 00:49" at bounding box center [970, 17] width 77 height 19
click at [941, 47] on label "Niet beschikbaar" at bounding box center [946, 44] width 105 height 11
click at [146, 368] on span "2" at bounding box center [149, 370] width 11 height 10
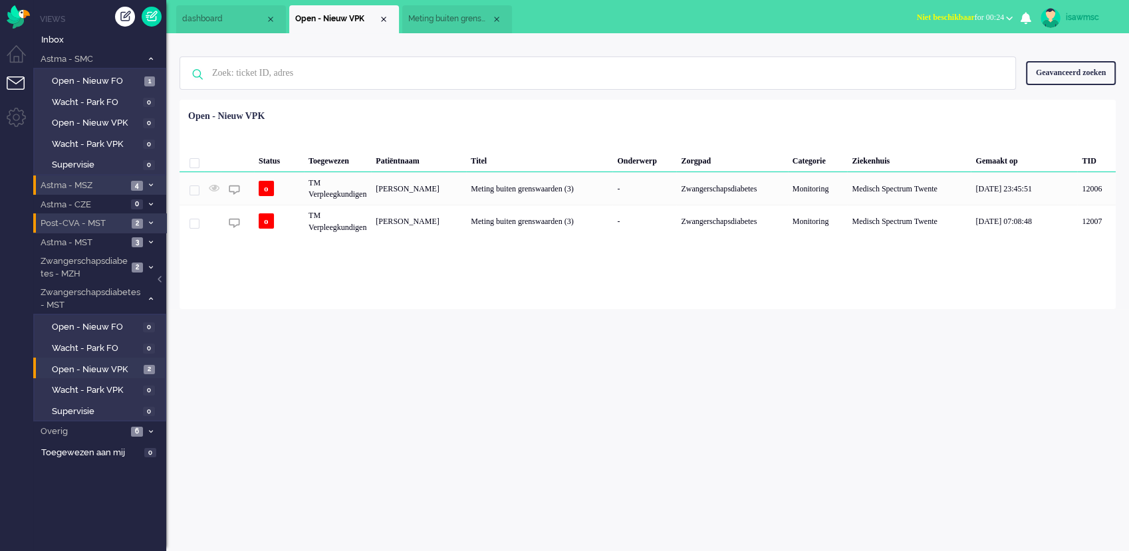
click at [955, 18] on span "Niet beschikbaar" at bounding box center [946, 17] width 58 height 9
click at [939, 58] on label "Online" at bounding box center [957, 59] width 105 height 11
click at [805, 45] on div "Geen zoekresultaten Probeer nog eens Geavanceerd zoeken Geavanceerd zoeken Tick…" at bounding box center [647, 171] width 963 height 276
click at [146, 77] on span "1" at bounding box center [149, 81] width 11 height 10
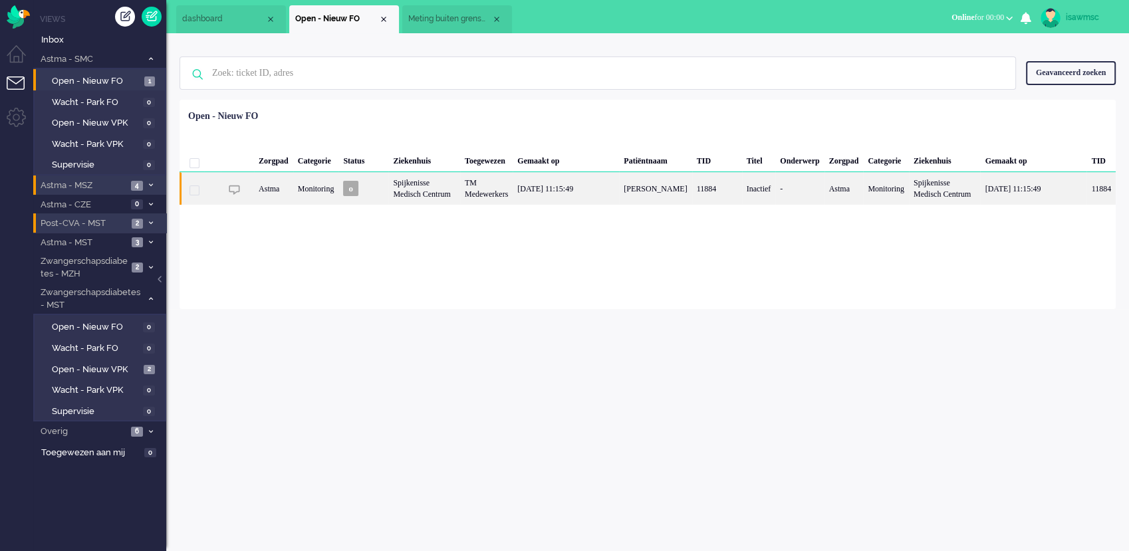
click at [398, 196] on div "Spijkenisse Medisch Centrum" at bounding box center [424, 188] width 72 height 33
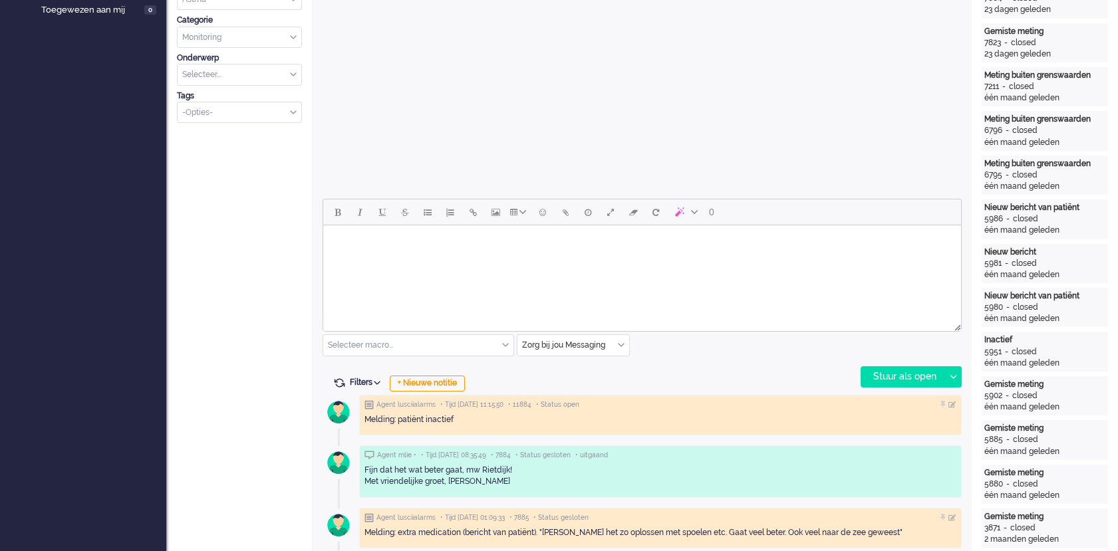
scroll to position [369, 0]
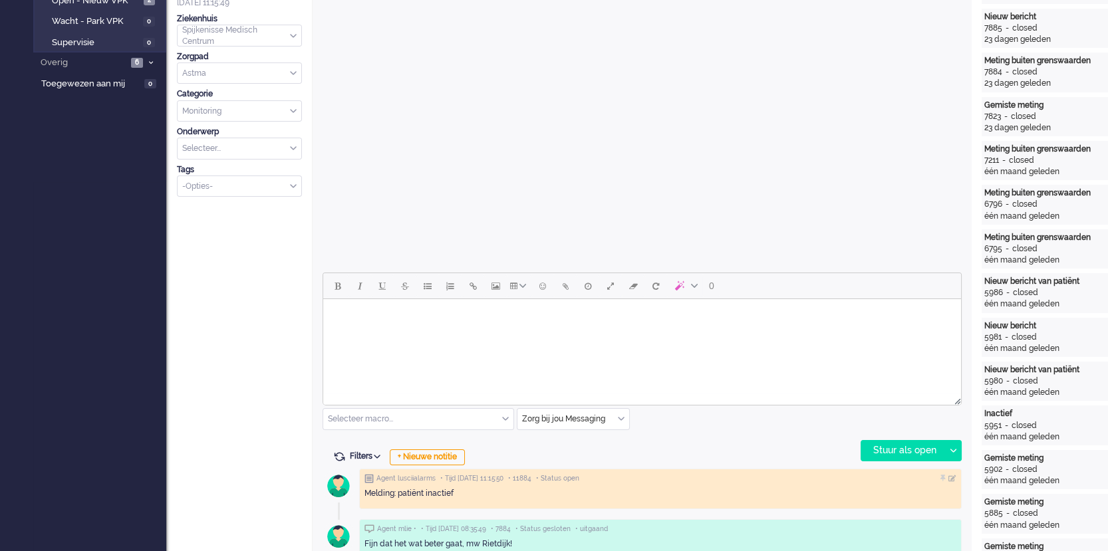
drag, startPoint x: 953, startPoint y: 619, endPoint x: 426, endPoint y: 323, distance: 604.6
click at [426, 323] on body "Rich Text Area. Press ALT-0 for help." at bounding box center [641, 316] width 627 height 23
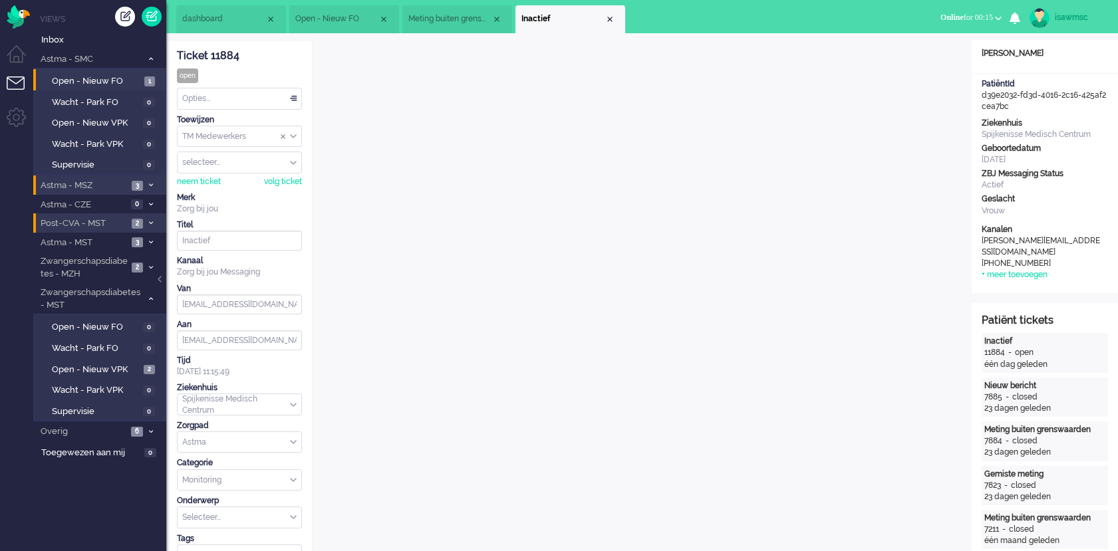
scroll to position [517, 0]
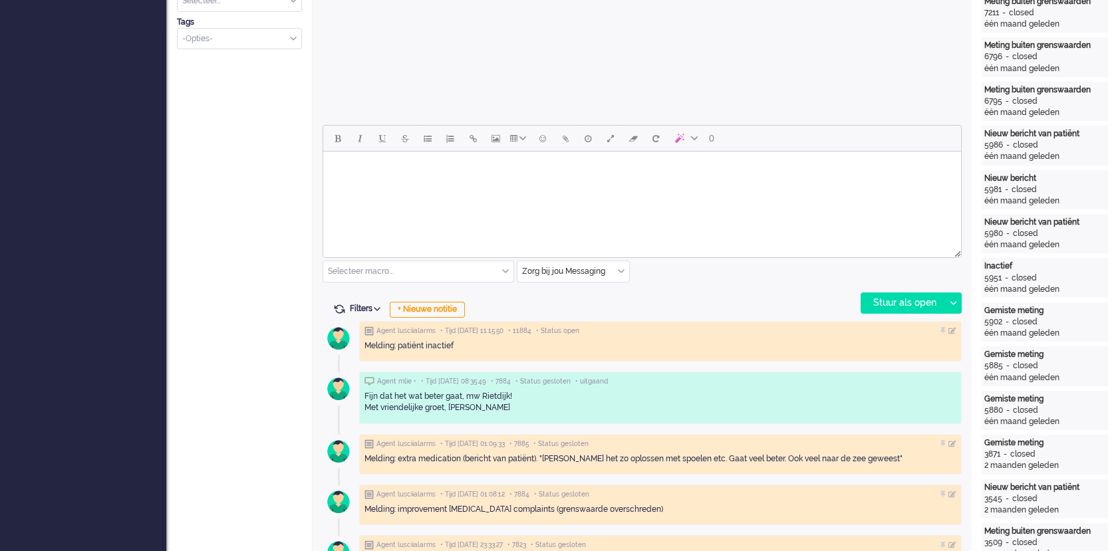
click at [519, 185] on html at bounding box center [642, 169] width 638 height 34
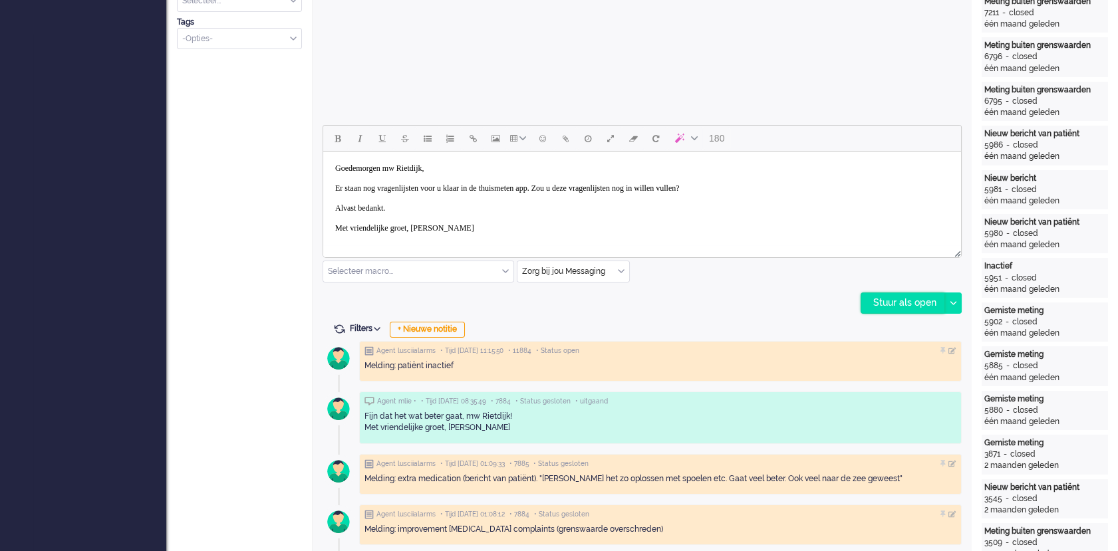
click at [876, 309] on div "Stuur als open" at bounding box center [902, 303] width 83 height 20
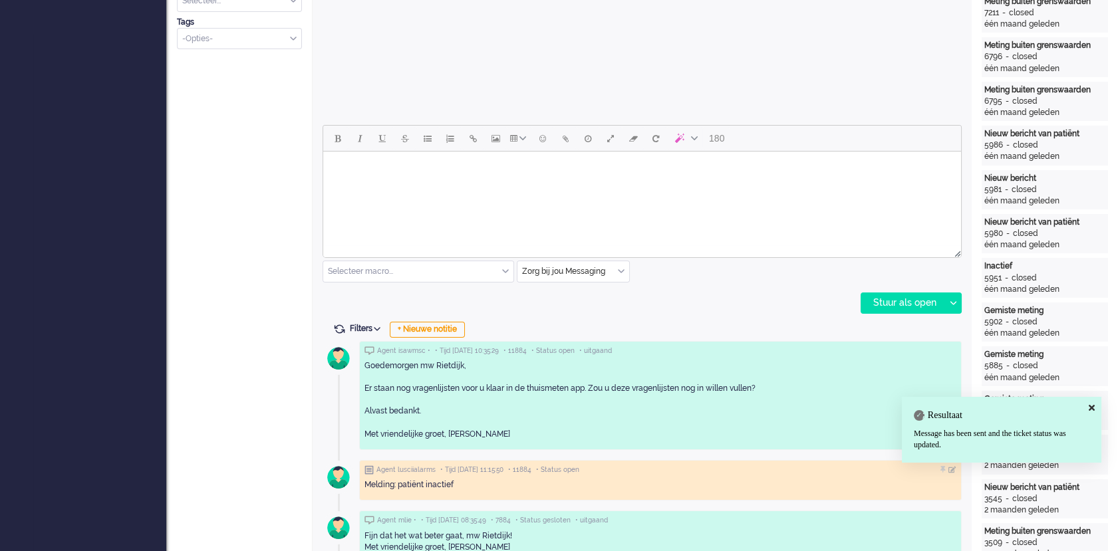
scroll to position [0, 0]
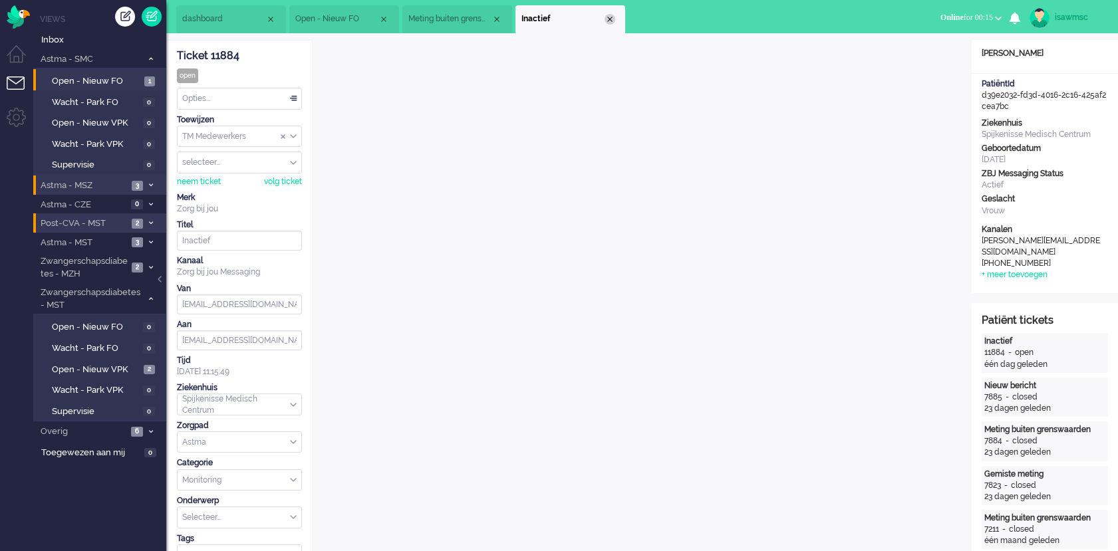
click at [610, 20] on div "Close tab" at bounding box center [609, 19] width 11 height 11
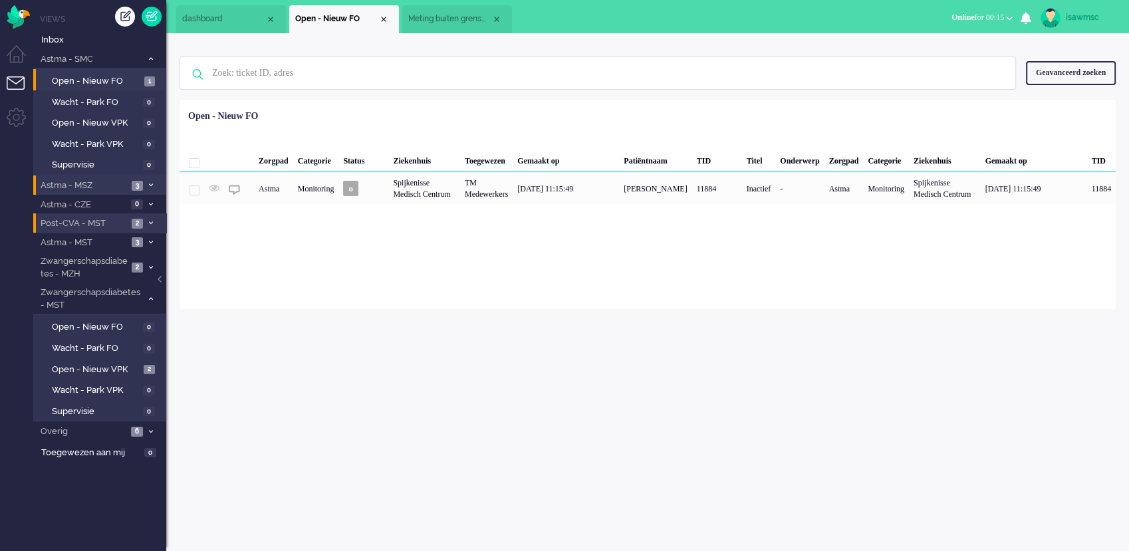
drag, startPoint x: 259, startPoint y: 331, endPoint x: 471, endPoint y: 36, distance: 363.5
click at [269, 306] on div "isawmsc Thuis Ticket Csat Ticket Bijdragen Per dag Ticket Bijdragen Per Kanaal …" at bounding box center [647, 292] width 963 height 518
click at [496, 17] on div "Close tab" at bounding box center [496, 19] width 11 height 11
click at [150, 245] on span at bounding box center [151, 242] width 10 height 7
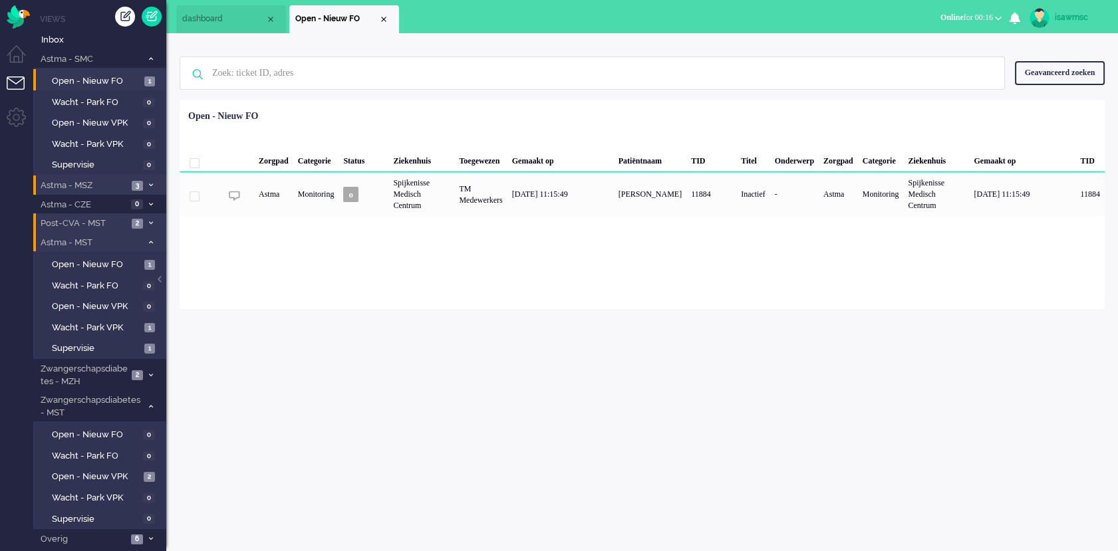
click at [154, 247] on li "Astma - MST 3" at bounding box center [99, 242] width 133 height 19
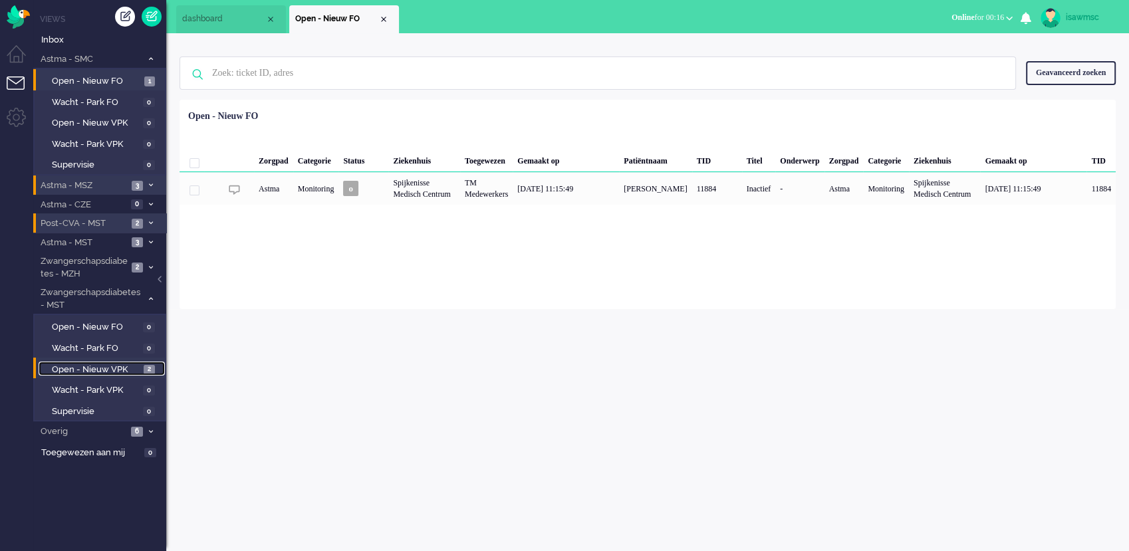
click at [146, 370] on span "2" at bounding box center [149, 370] width 11 height 10
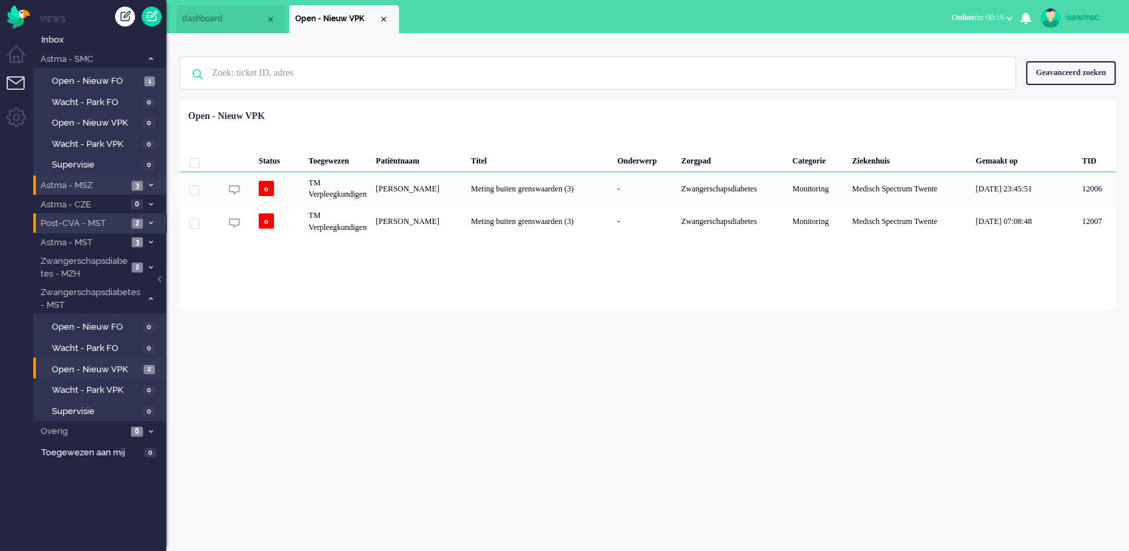
click at [548, 112] on div "Status Toegewezen Patiëntnaam Titel Onderwerp Zorgpad Categorie Ziekenhuis Gema…" at bounding box center [648, 171] width 936 height 134
click at [146, 191] on li "Astma - MSZ 3" at bounding box center [99, 185] width 133 height 19
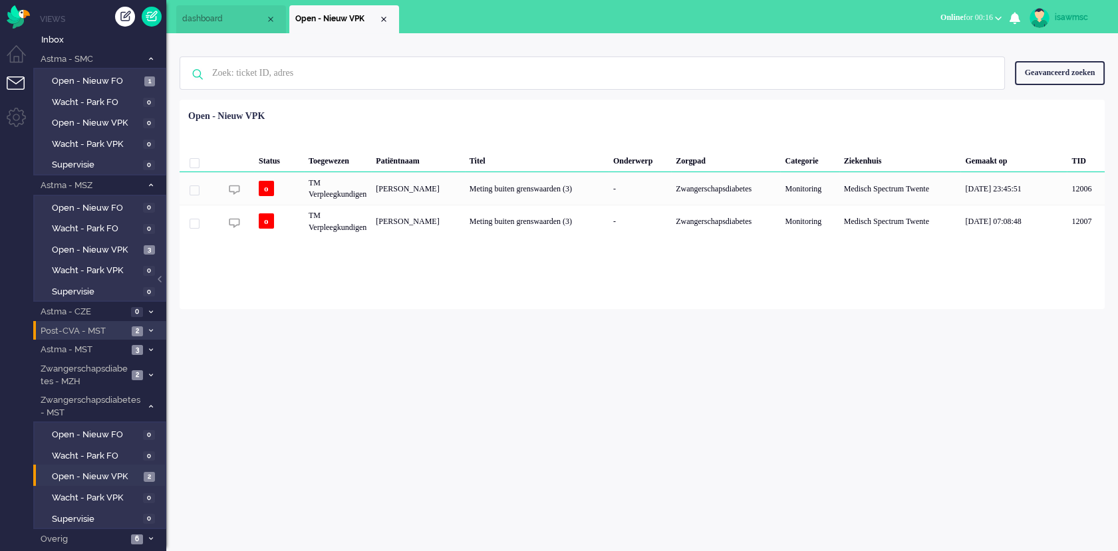
click at [150, 328] on icon at bounding box center [151, 330] width 4 height 5
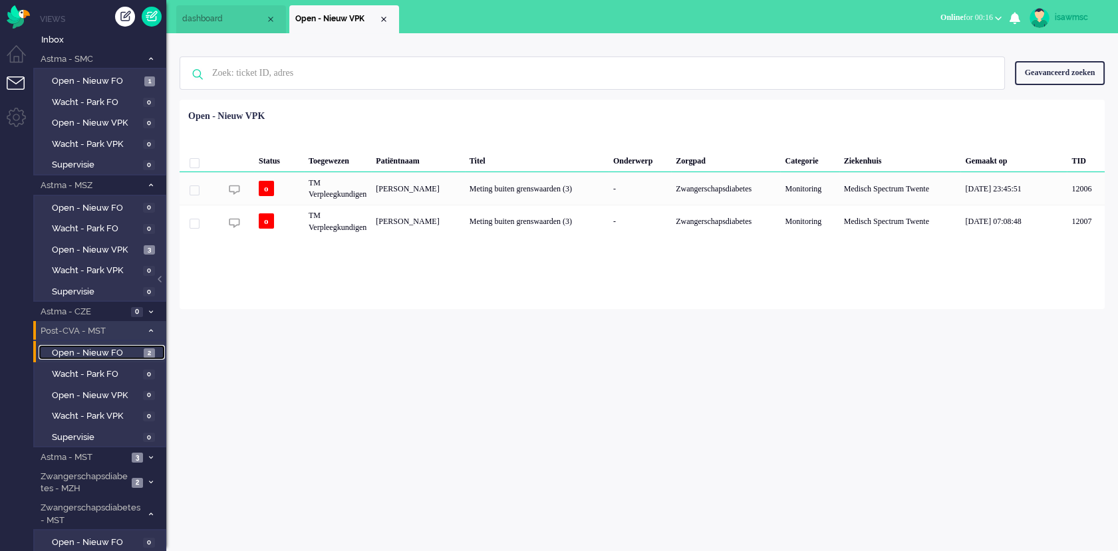
click at [122, 351] on span "Open - Nieuw FO" at bounding box center [96, 353] width 88 height 13
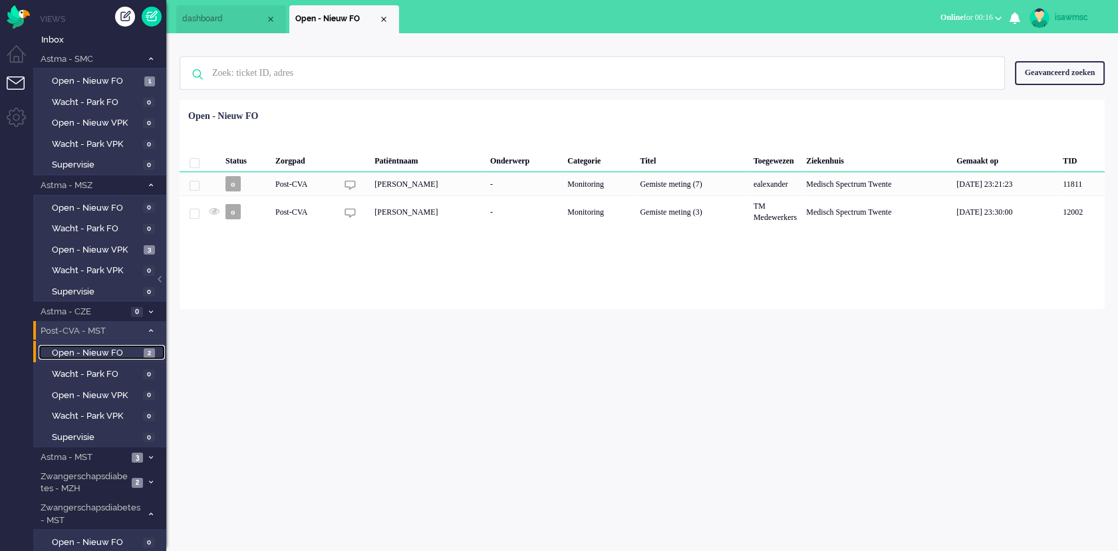
scroll to position [124, 0]
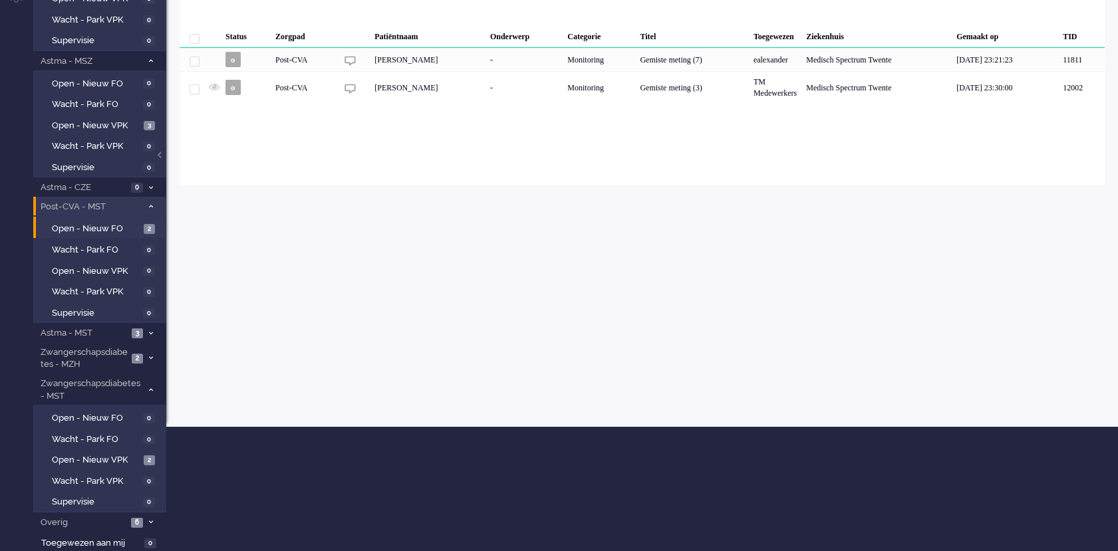
click at [146, 204] on span at bounding box center [151, 206] width 10 height 7
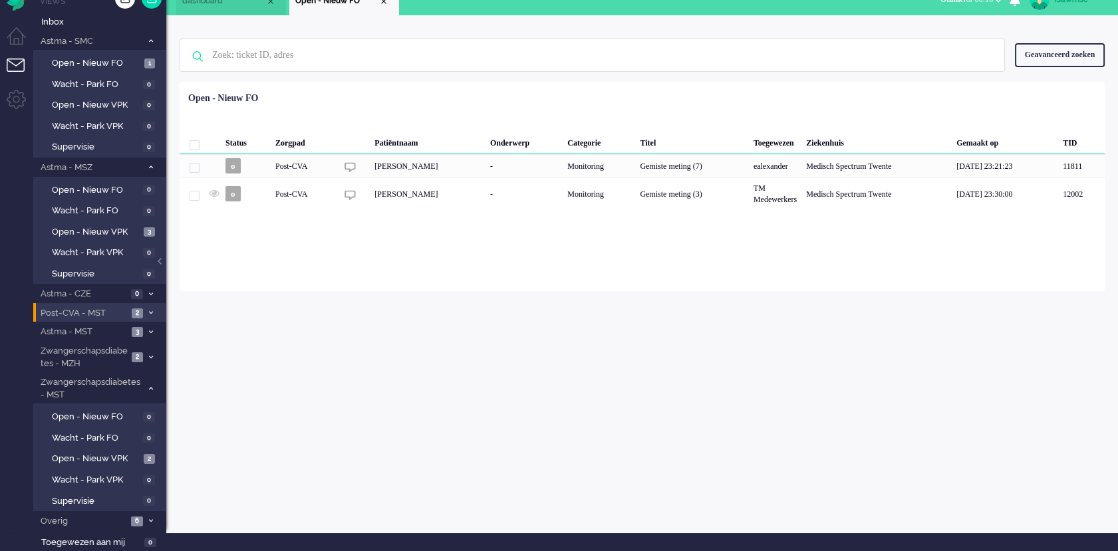
scroll to position [17, 0]
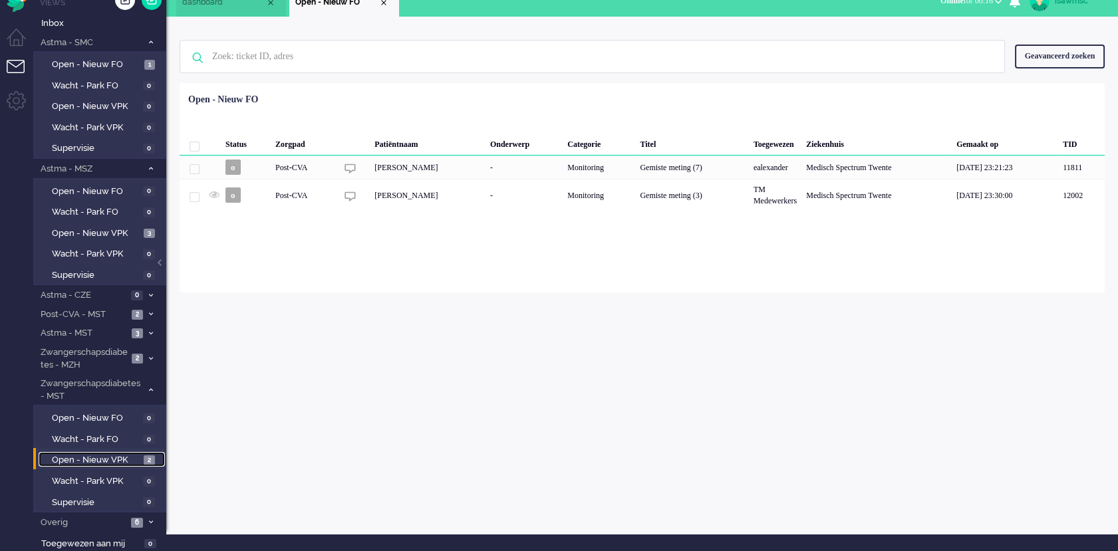
click at [138, 465] on span "Open - Nieuw VPK" at bounding box center [96, 460] width 88 height 13
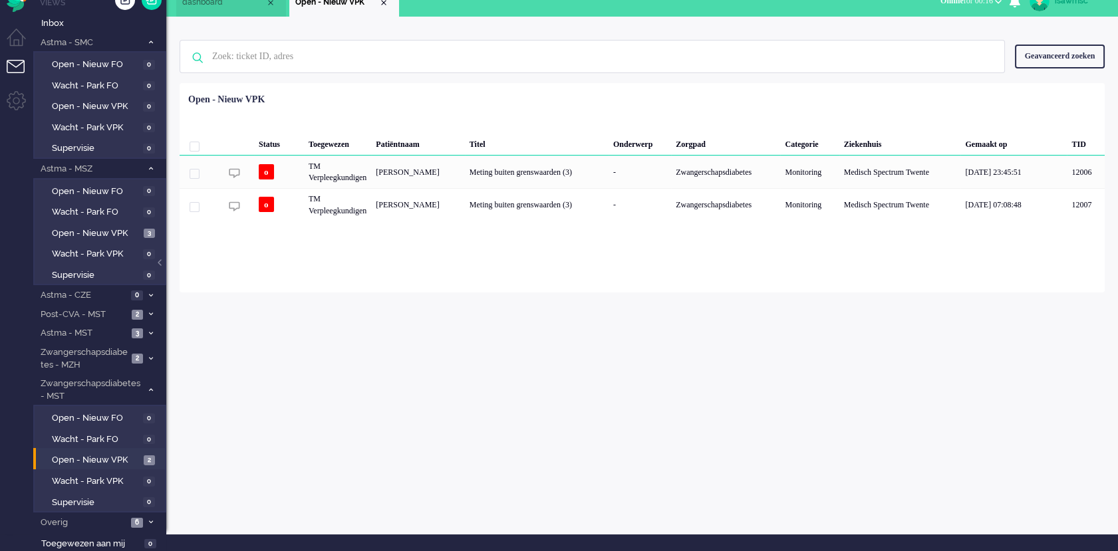
click at [360, 297] on div "isawmsc Thuis Ticket Csat Ticket Bijdragen Per dag Ticket Bijdragen Per Kanaal …" at bounding box center [641, 276] width 951 height 518
click at [155, 170] on span at bounding box center [151, 169] width 10 height 7
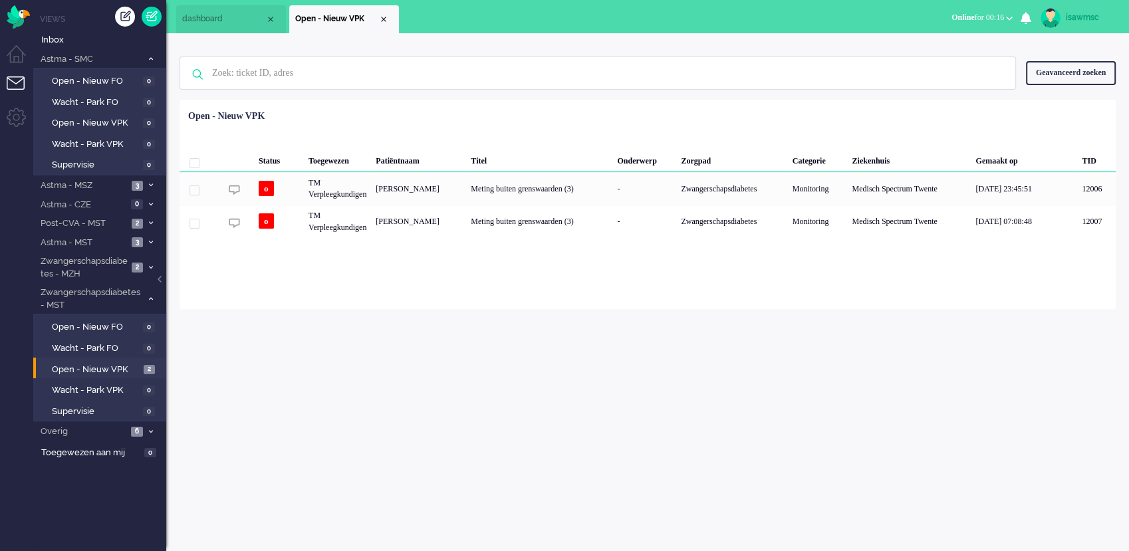
click at [299, 352] on div "isawmsc Thuis Ticket Csat Ticket Bijdragen Per dag Ticket Bijdragen Per Kanaal …" at bounding box center [647, 292] width 963 height 518
click at [117, 369] on span "Open - Nieuw VPK" at bounding box center [96, 370] width 88 height 13
click at [657, 8] on ul "dashboard Open - Nieuw VPK" at bounding box center [517, 16] width 683 height 33
click at [544, 34] on div "Geen zoekresultaten Probeer nog eens Geavanceerd zoeken Geavanceerd zoeken Tick…" at bounding box center [647, 171] width 963 height 276
click at [370, 469] on div "isawmsc Thuis Ticket Csat Ticket Bijdragen Per dag Ticket Bijdragen Per Kanaal …" at bounding box center [647, 292] width 963 height 518
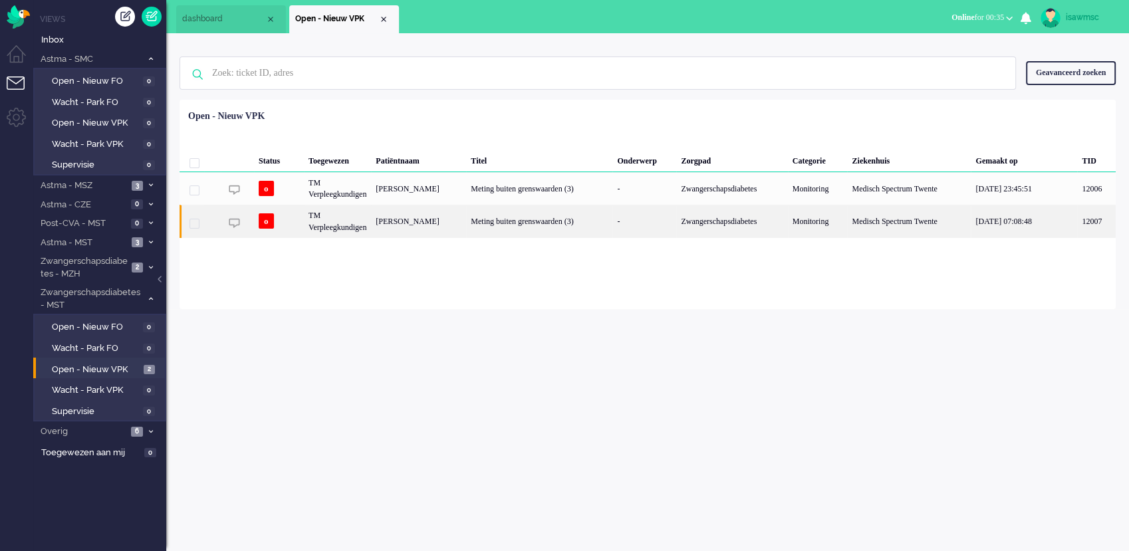
click at [436, 225] on div "Priscilla Helena Chelsey Gerritsma" at bounding box center [418, 221] width 95 height 33
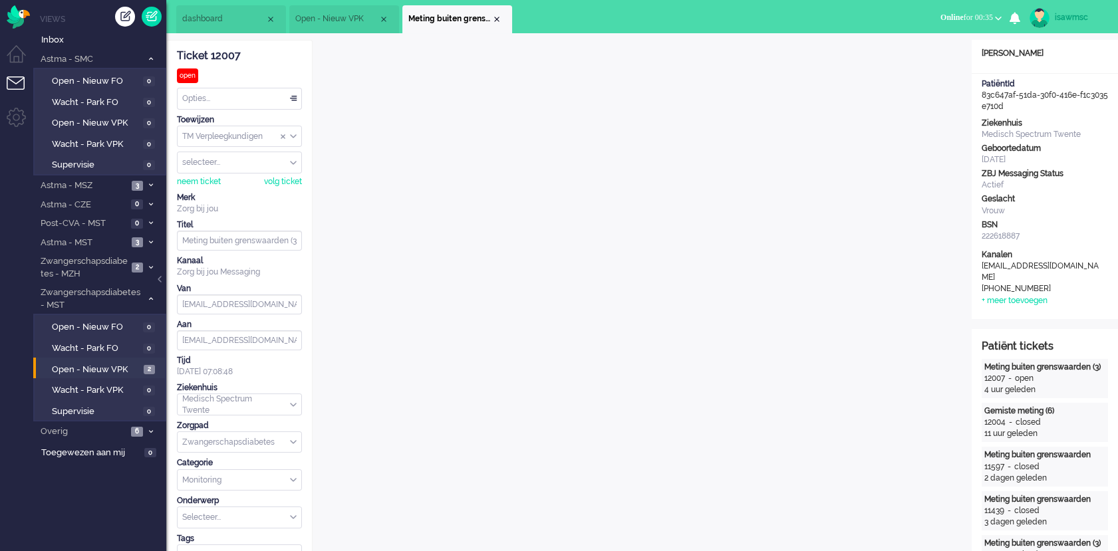
scroll to position [40, 0]
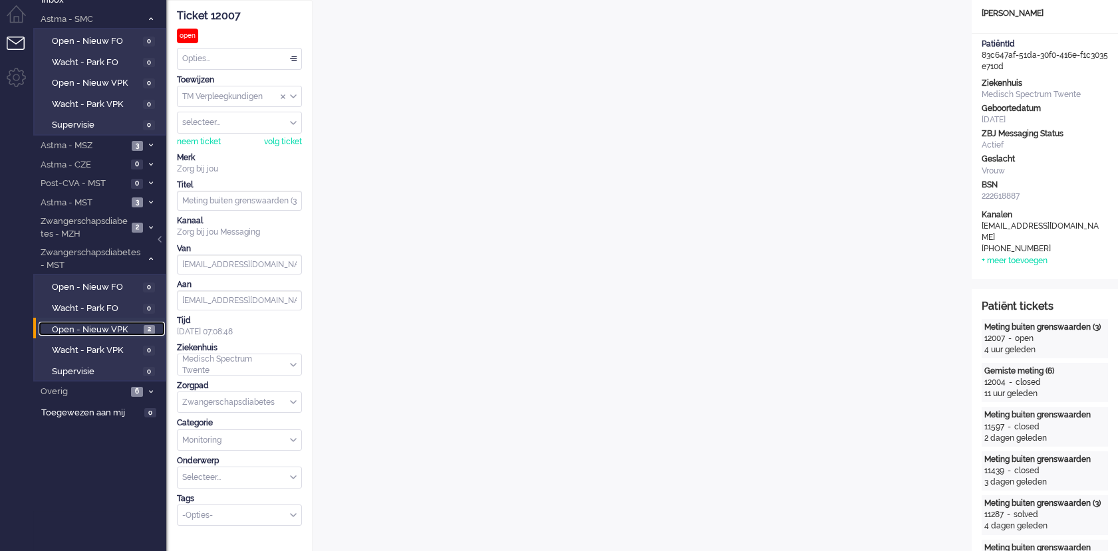
click at [132, 327] on span "Open - Nieuw VPK" at bounding box center [96, 330] width 88 height 13
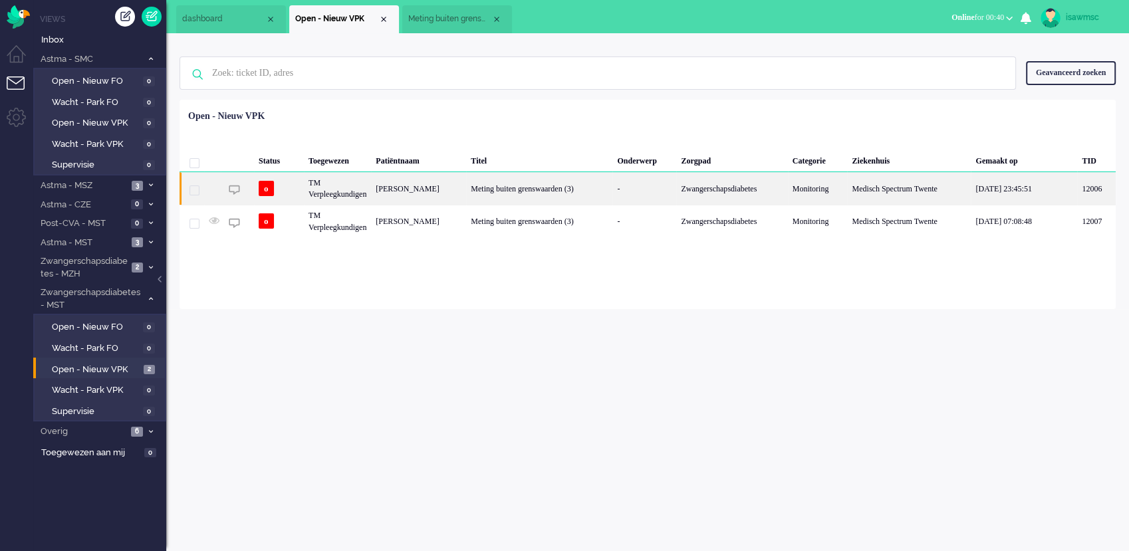
click at [419, 202] on div "Linsey Beld" at bounding box center [418, 188] width 95 height 33
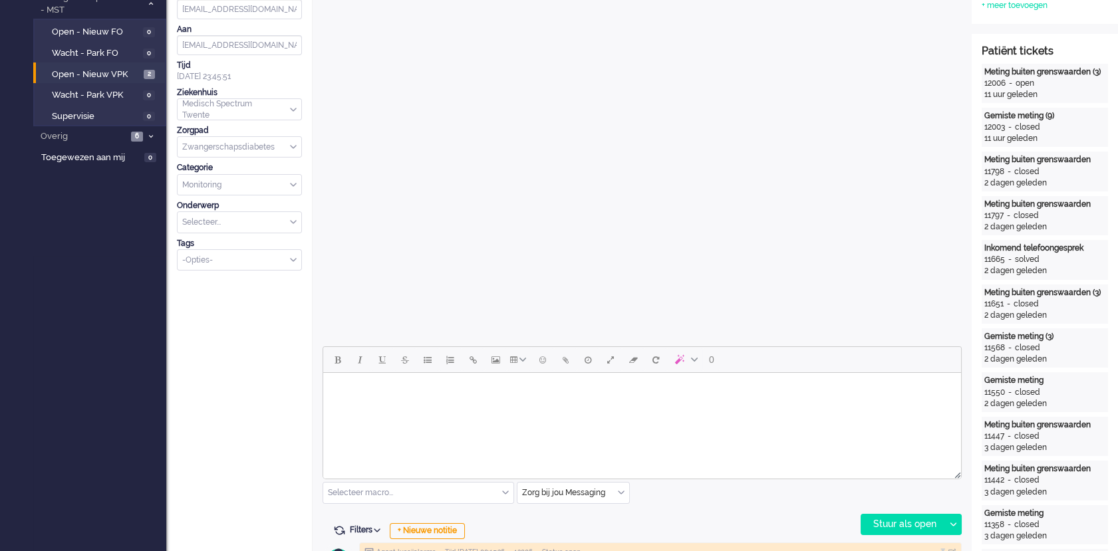
scroll to position [369, 0]
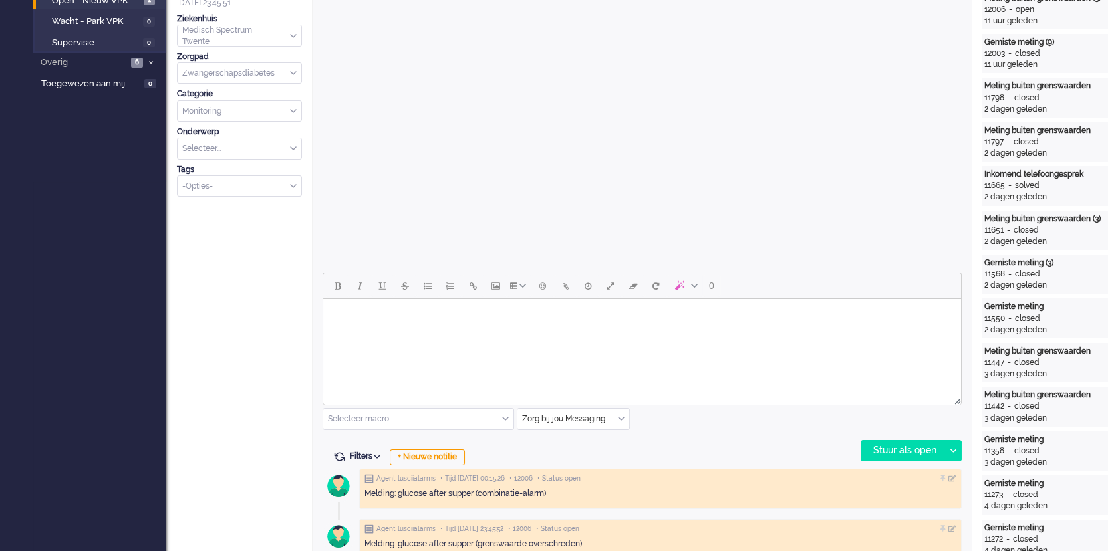
click at [618, 422] on div "Zorg bij jou Messaging" at bounding box center [573, 419] width 112 height 21
click at [576, 455] on span "uitgaand telefoon" at bounding box center [556, 458] width 66 height 11
click at [883, 449] on div "Stuur als open" at bounding box center [902, 451] width 83 height 20
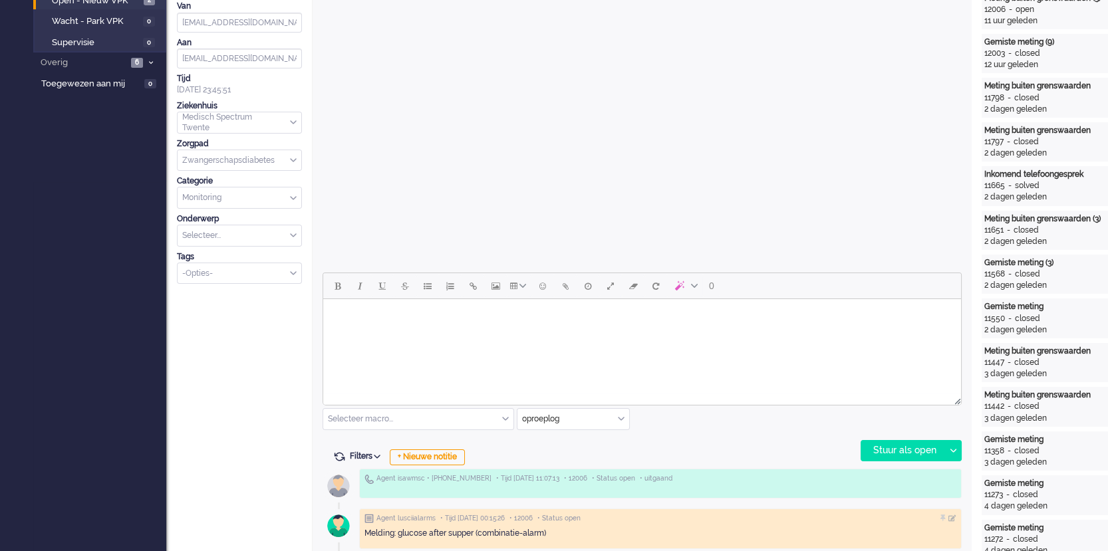
scroll to position [0, 0]
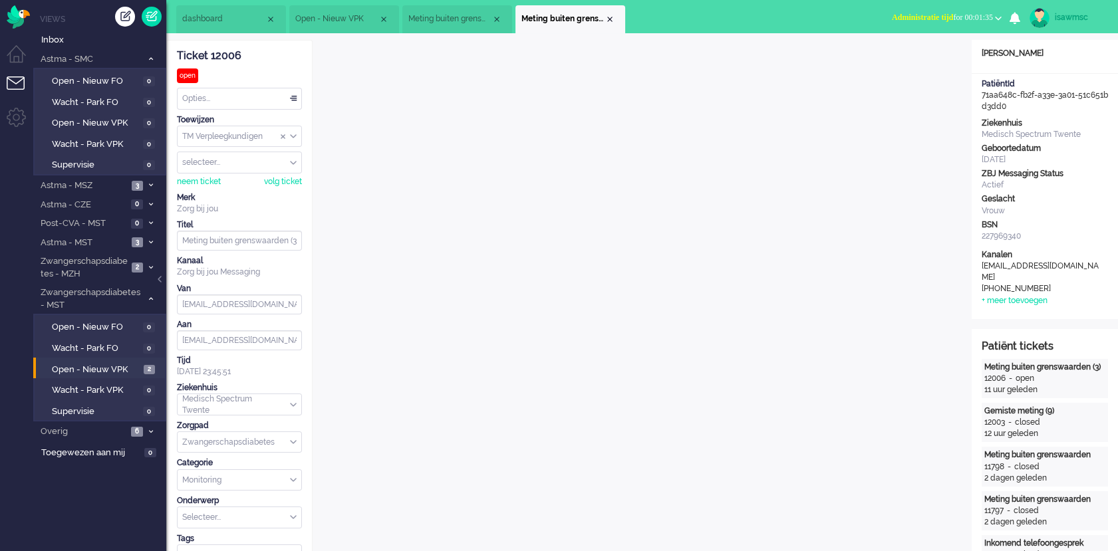
click at [445, 9] on li "Meting buiten grenswaarden (3)" at bounding box center [457, 19] width 110 height 28
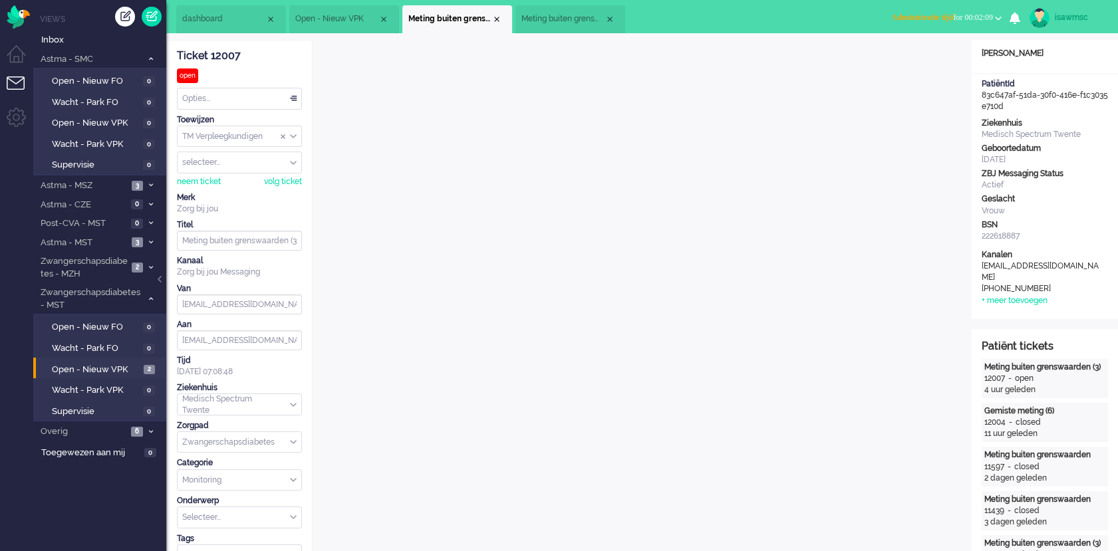
click at [962, 18] on span "Administratie tijd for 00:02:09" at bounding box center [942, 17] width 101 height 9
click at [932, 61] on label "Online" at bounding box center [946, 59] width 105 height 11
click at [499, 17] on div "Close tab" at bounding box center [496, 19] width 11 height 11
click at [136, 324] on span "Open - Nieuw FO" at bounding box center [96, 327] width 88 height 13
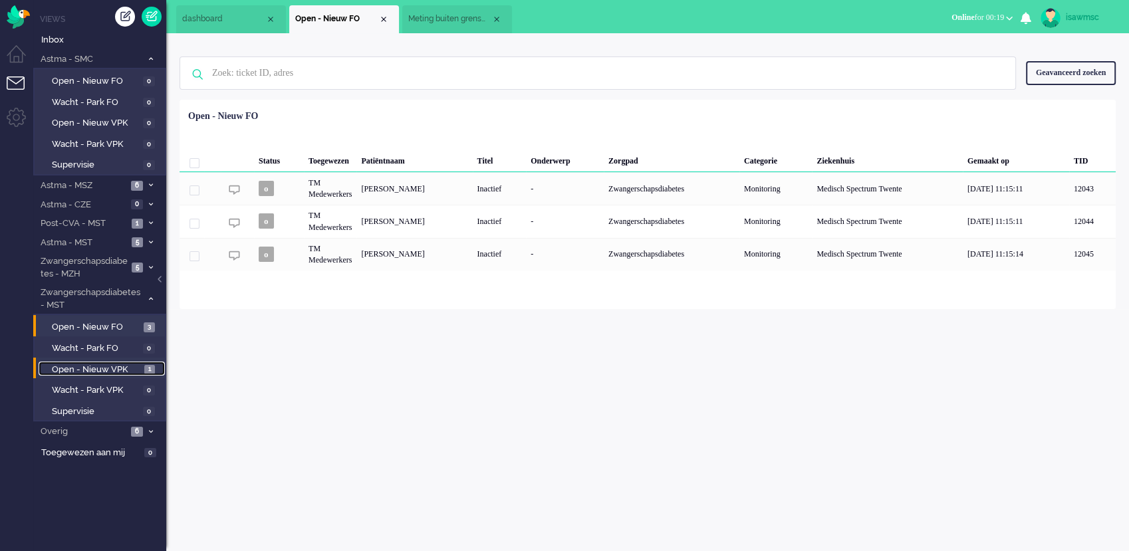
click at [140, 364] on link "Open - Nieuw VPK 1" at bounding box center [102, 369] width 126 height 15
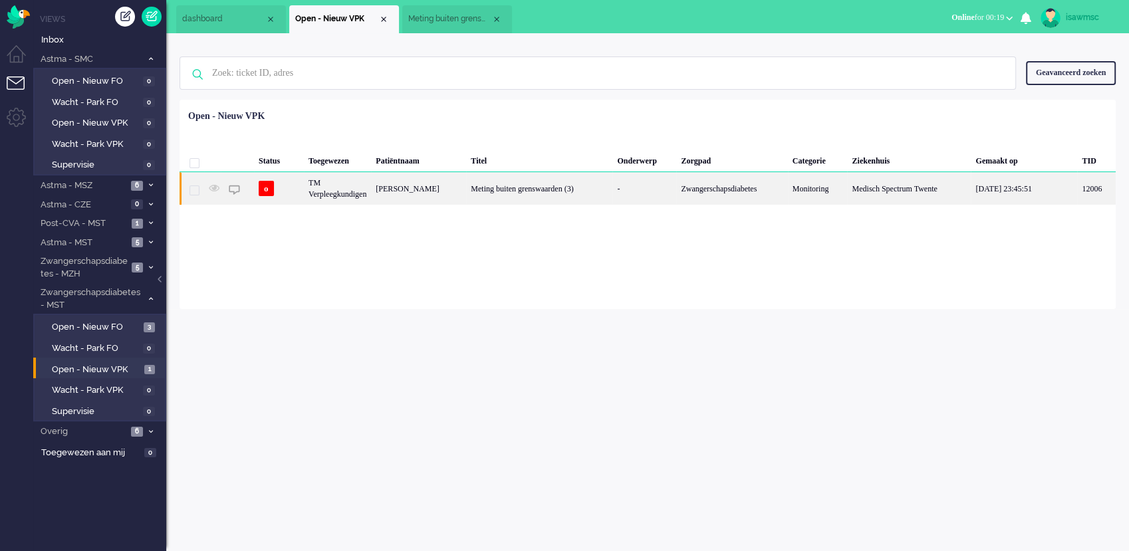
click at [485, 185] on div "Meting buiten grenswaarden (3)" at bounding box center [539, 188] width 146 height 33
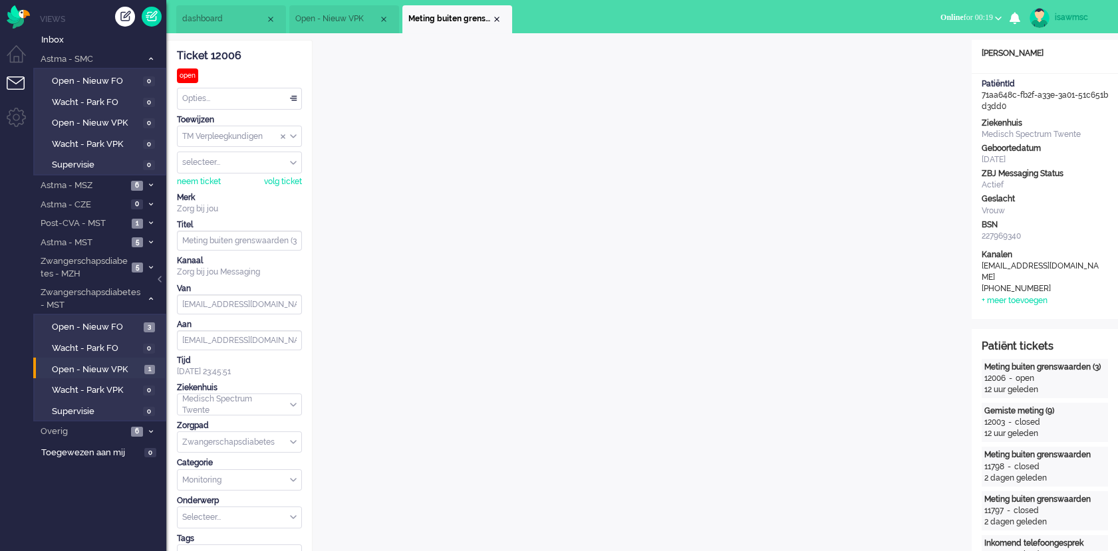
click at [652, 27] on ul "dashboard Open - Nieuw VPK Meting buiten grenswaarden (3)" at bounding box center [512, 16] width 672 height 33
click at [687, 24] on ul "dashboard Open - Nieuw VPK Meting buiten grenswaarden (3)" at bounding box center [512, 16] width 672 height 33
click at [634, 19] on ul "dashboard Open - Nieuw VPK Meting buiten grenswaarden (3)" at bounding box center [512, 16] width 672 height 33
click at [147, 241] on span at bounding box center [151, 242] width 10 height 7
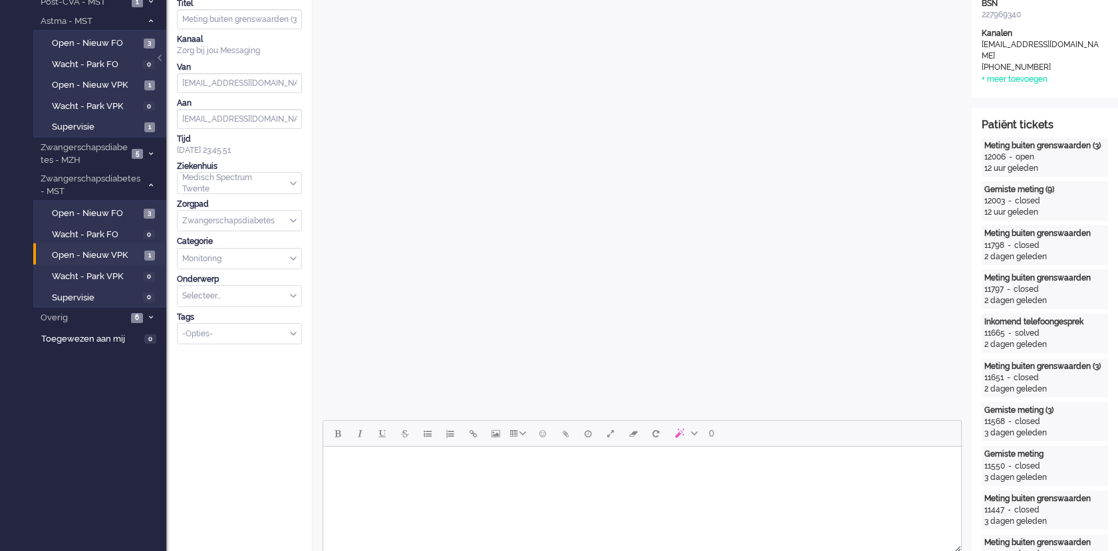
scroll to position [295, 0]
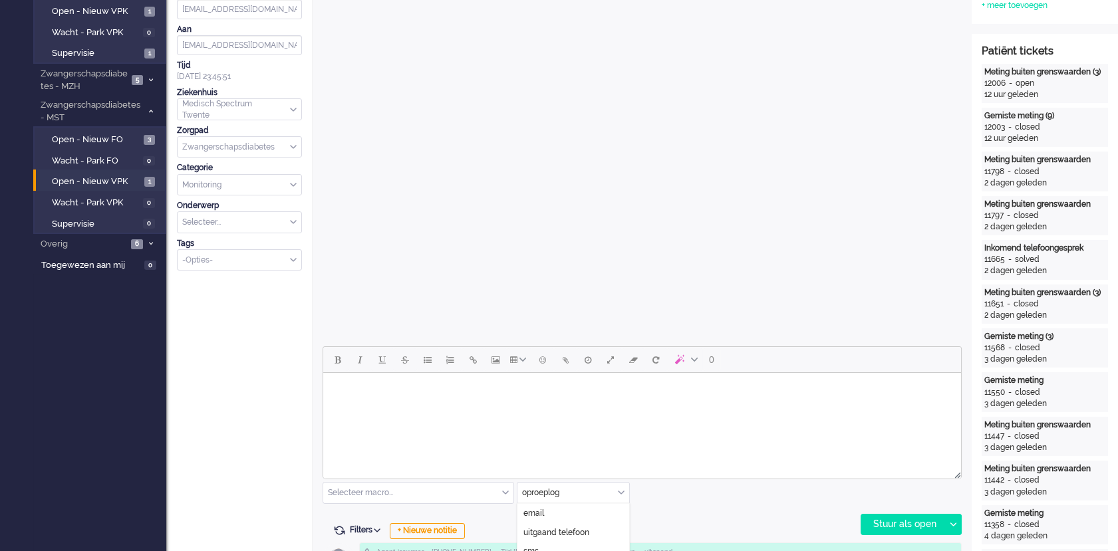
click at [621, 492] on div "oproeplog" at bounding box center [573, 493] width 112 height 21
click at [582, 527] on span "uitgaand telefoon" at bounding box center [556, 532] width 66 height 11
click at [911, 518] on div "Stuur als open" at bounding box center [902, 525] width 83 height 20
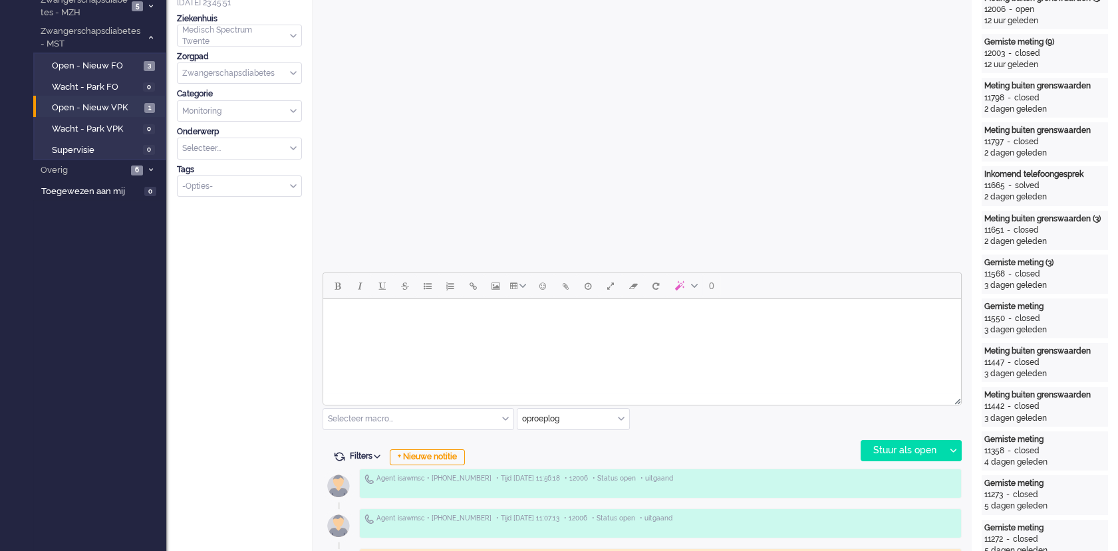
drag, startPoint x: 547, startPoint y: 318, endPoint x: 592, endPoint y: 348, distance: 54.8
click at [547, 317] on body "Rich Text Area. Press ALT-0 for help." at bounding box center [641, 316] width 627 height 23
click at [622, 418] on div "oproeplog" at bounding box center [573, 419] width 112 height 21
drag, startPoint x: 572, startPoint y: 490, endPoint x: 570, endPoint y: 447, distance: 42.6
click at [570, 487] on li "Zorg bij jou Messaging" at bounding box center [573, 496] width 112 height 19
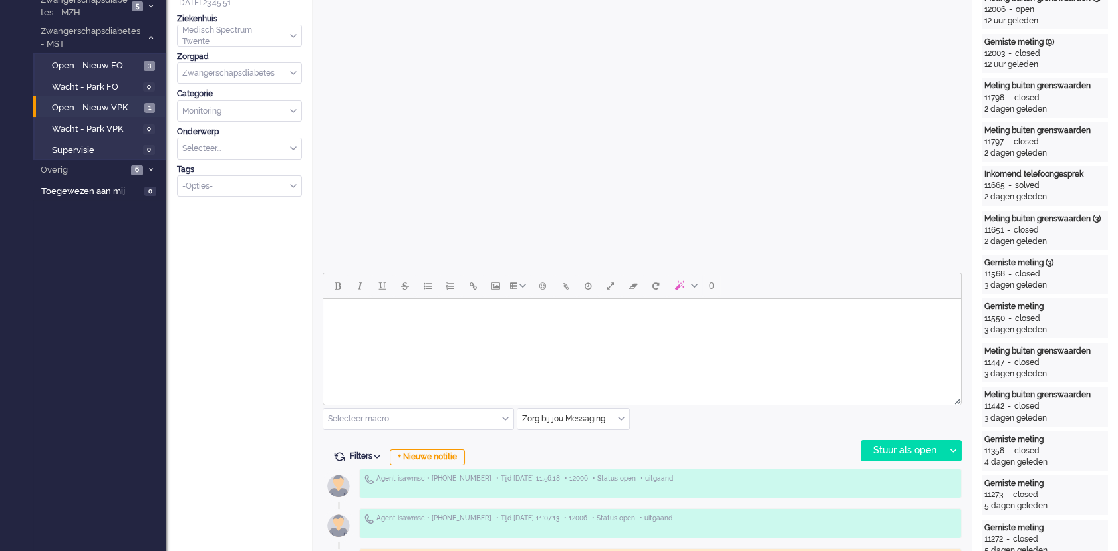
click at [578, 318] on body "Rich Text Area. Press ALT-0 for help." at bounding box center [641, 316] width 627 height 23
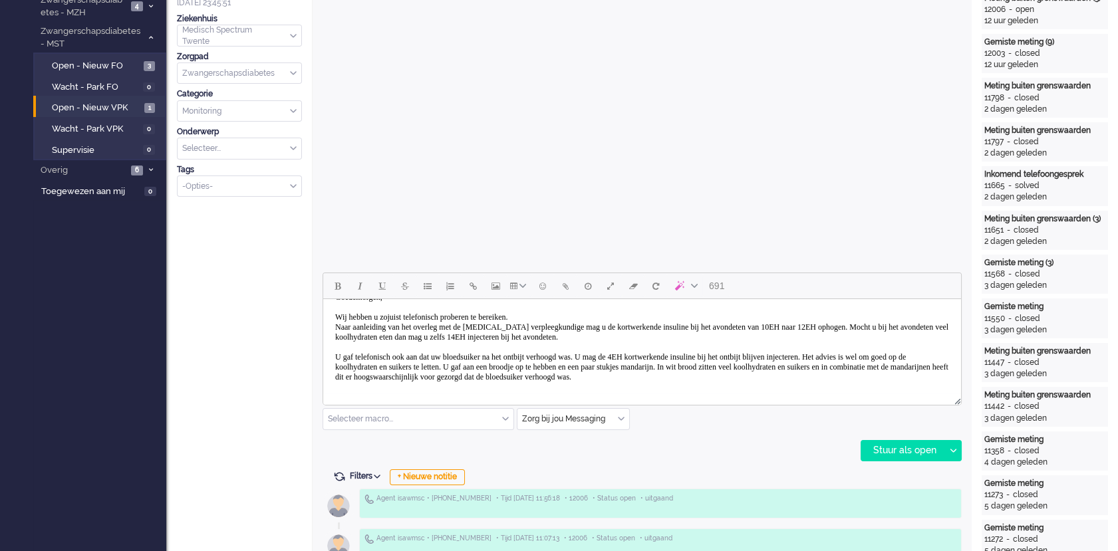
scroll to position [29, 0]
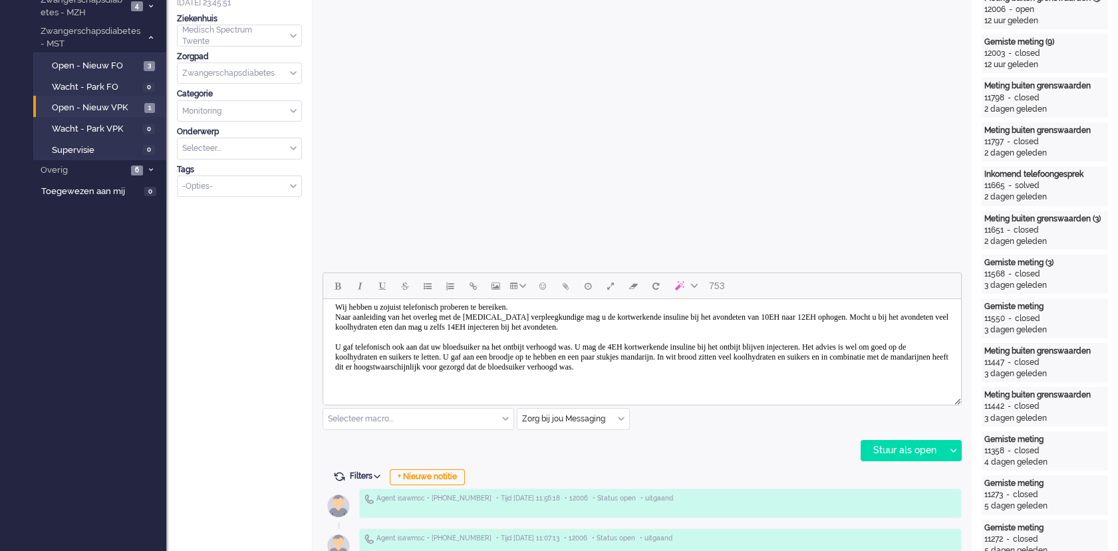
click at [576, 370] on body "Goedemorgen, Wij hebben u zojuist telefonisch proberen te bereiken. Naar aanlei…" at bounding box center [641, 332] width 627 height 113
click at [425, 388] on body "Goedemorgen, Wij hebben u zojuist telefonisch proberen te bereiken. Naar aanlei…" at bounding box center [641, 332] width 627 height 113
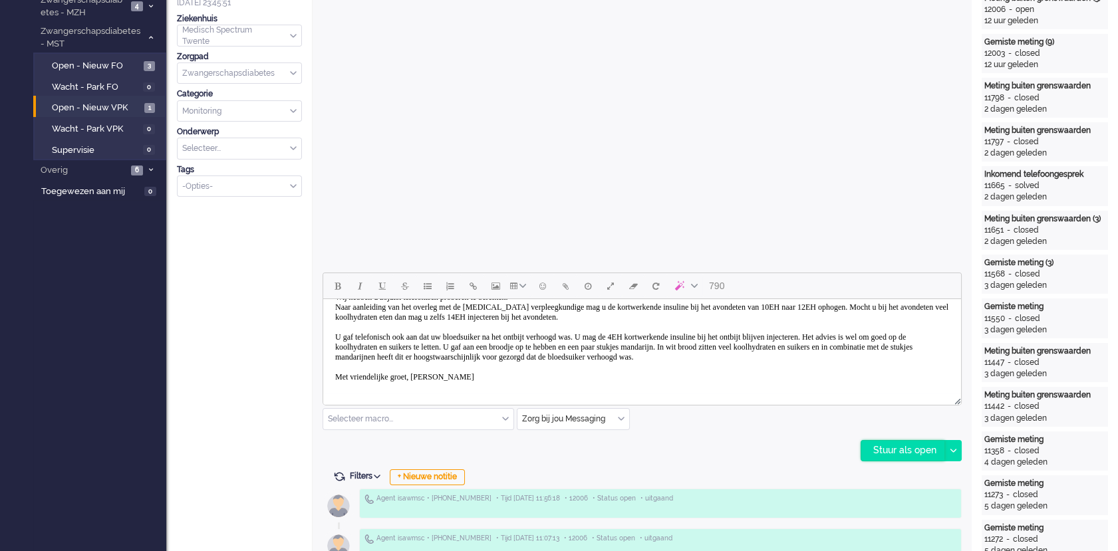
click at [892, 447] on div "Stuur als open" at bounding box center [902, 451] width 83 height 20
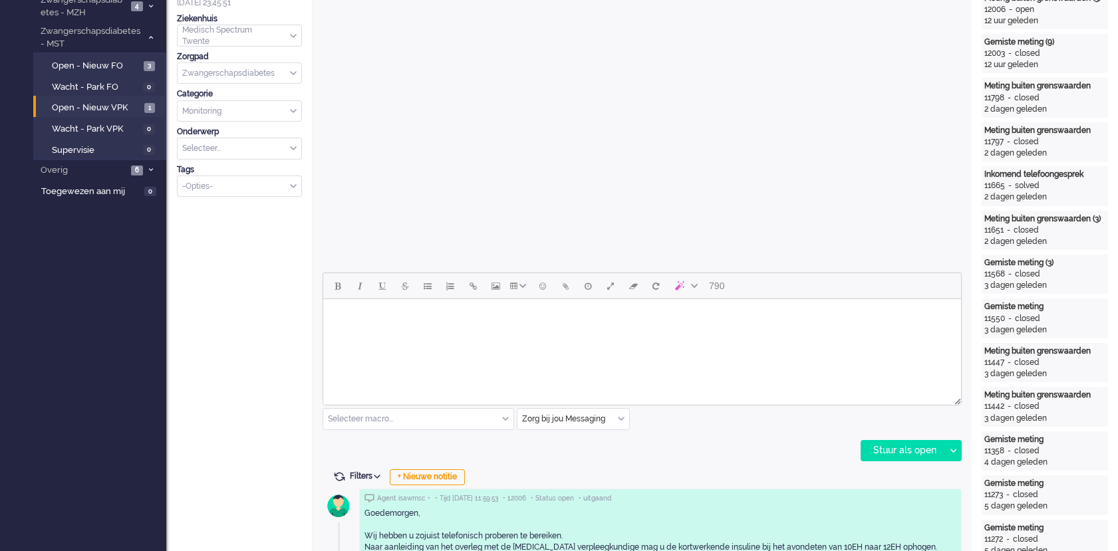
scroll to position [0, 0]
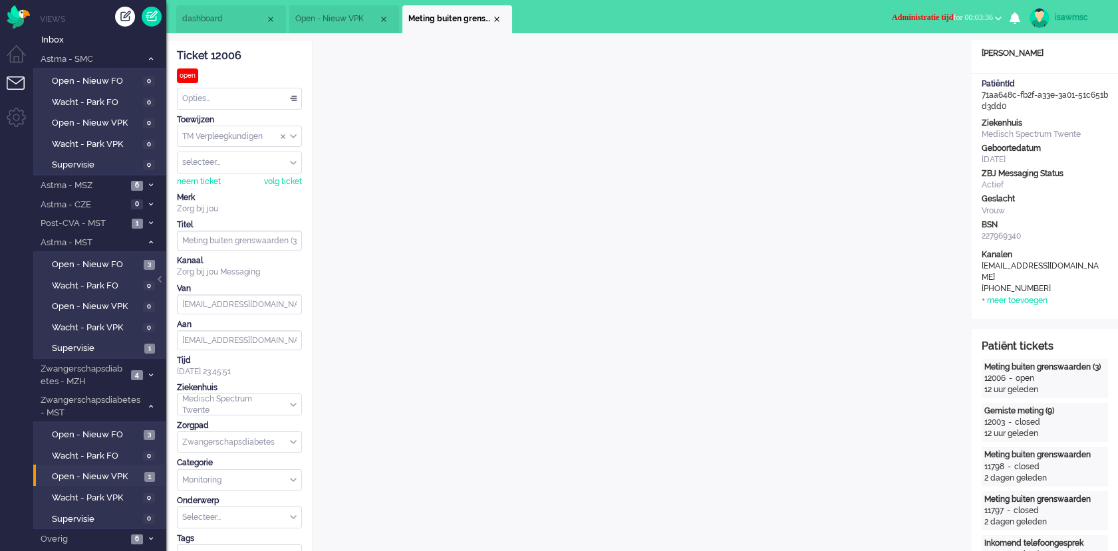
click at [947, 18] on span "Administratie tijd for 00:03:36" at bounding box center [942, 17] width 101 height 9
click at [919, 64] on label "Online" at bounding box center [946, 59] width 105 height 11
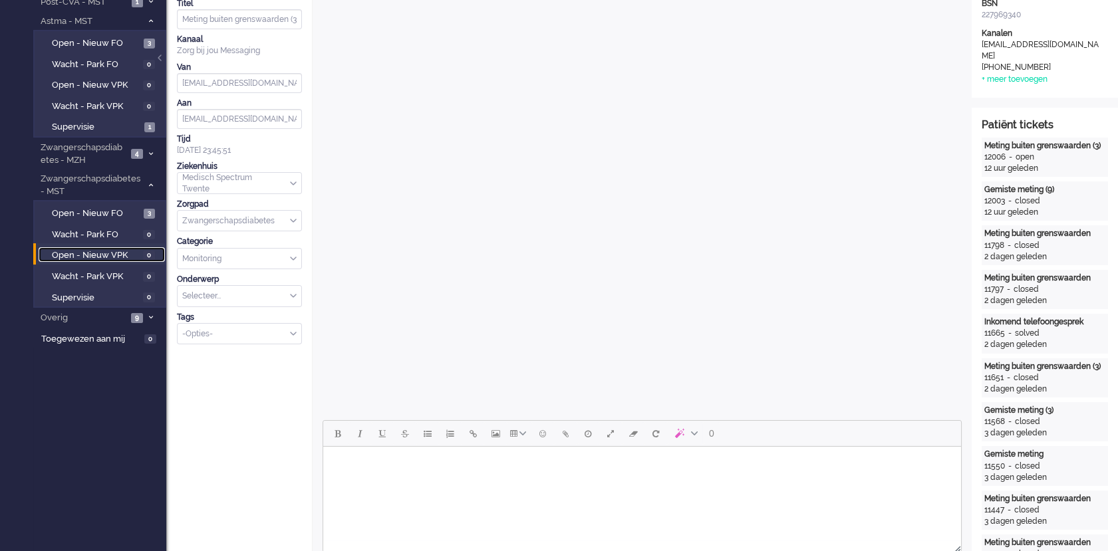
click at [113, 258] on span "Open - Nieuw VPK" at bounding box center [96, 255] width 88 height 13
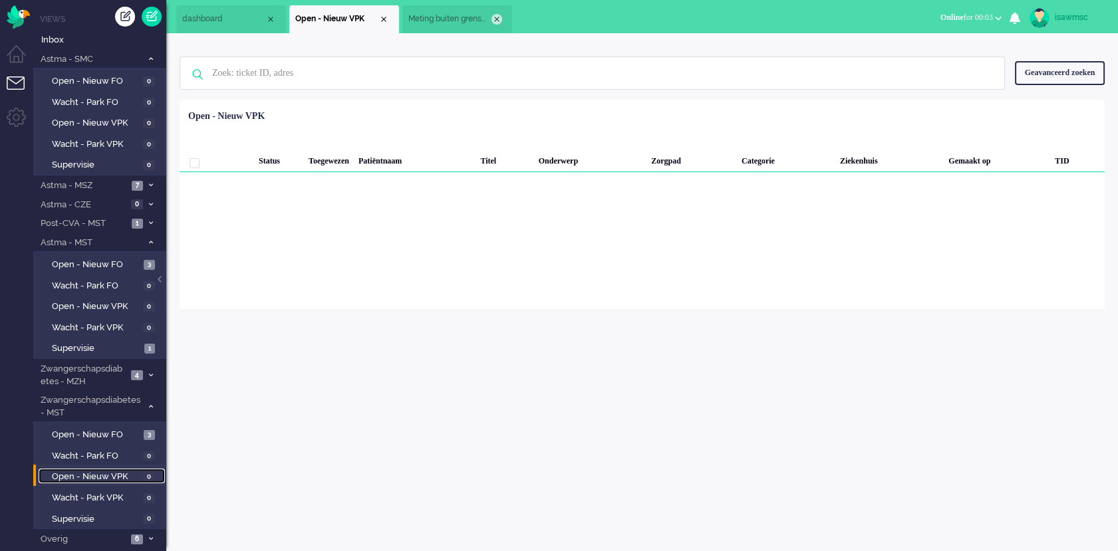
click at [498, 19] on div "Close tab" at bounding box center [496, 19] width 11 height 11
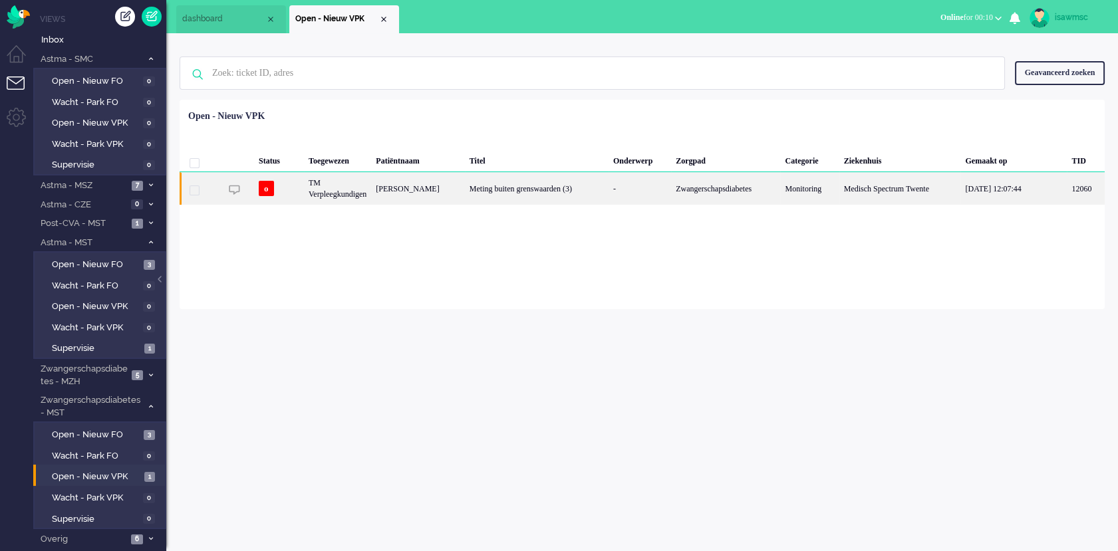
click at [680, 199] on div "Zwangerschapsdiabetes" at bounding box center [725, 188] width 109 height 33
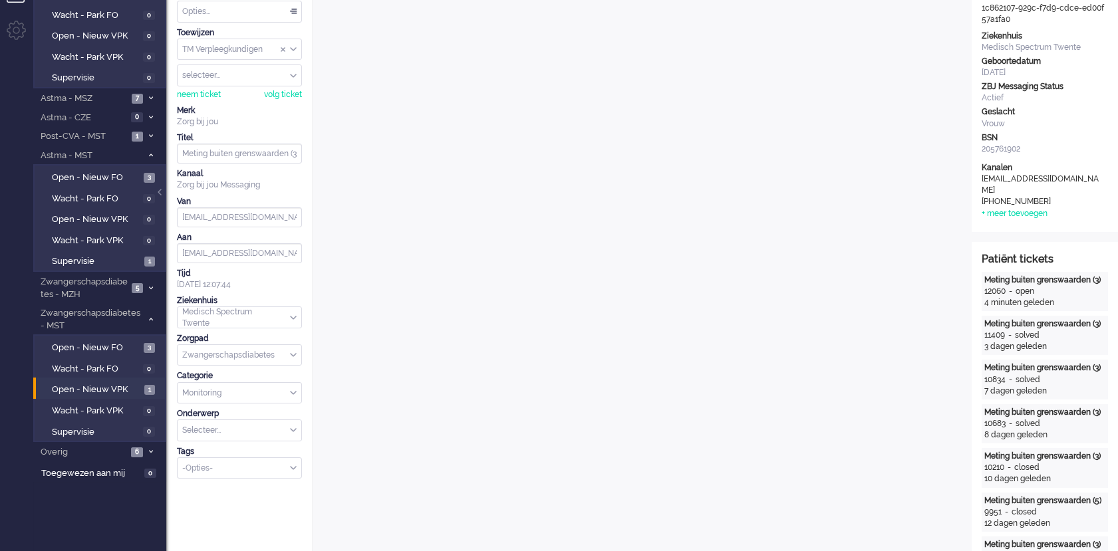
scroll to position [13, 0]
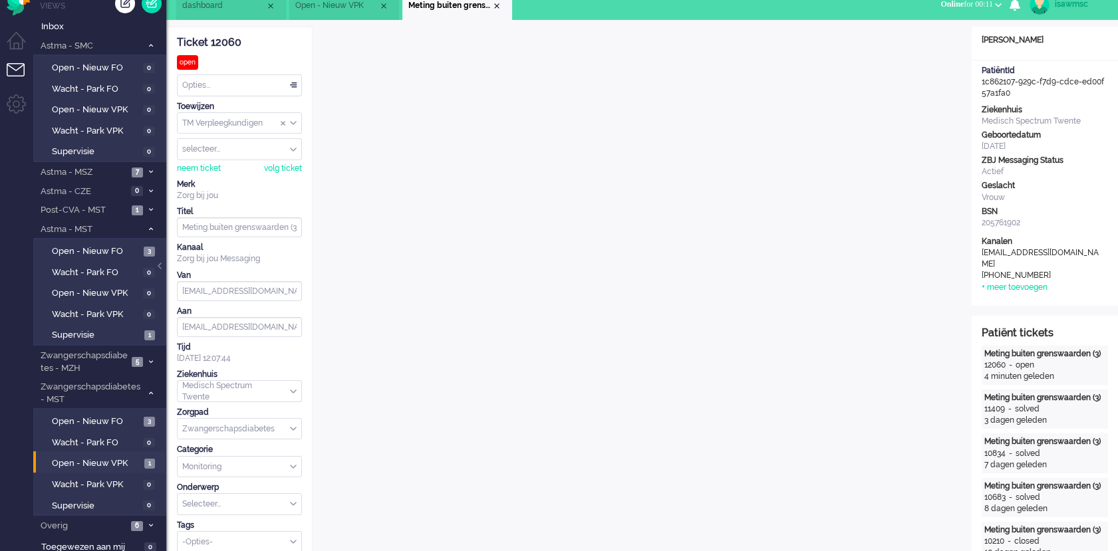
click at [945, 6] on span "Online" at bounding box center [951, 3] width 23 height 9
click at [926, 29] on label "Niet beschikbaar" at bounding box center [946, 31] width 105 height 11
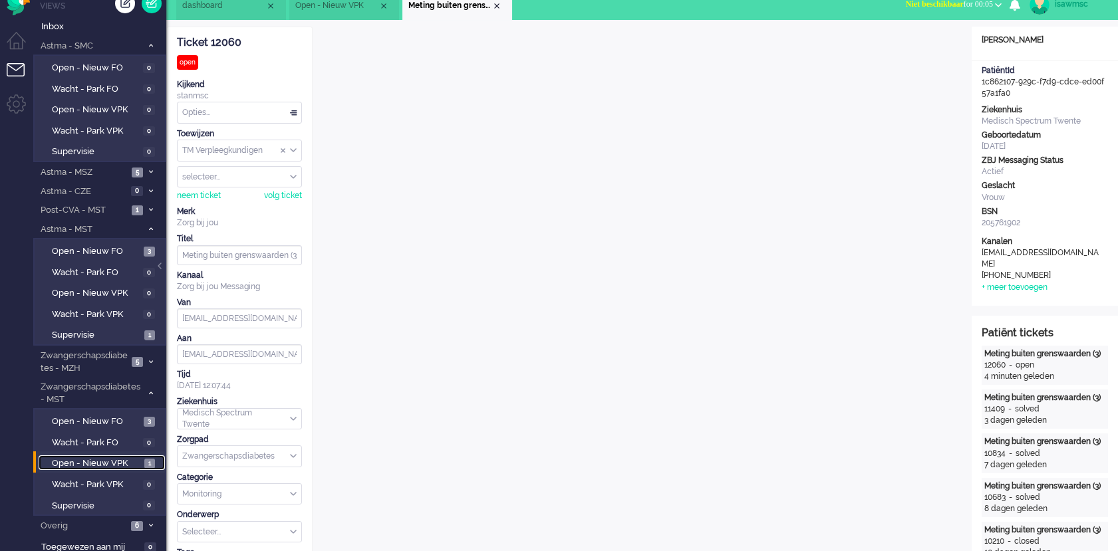
click at [137, 462] on span "Open - Nieuw VPK" at bounding box center [96, 463] width 89 height 13
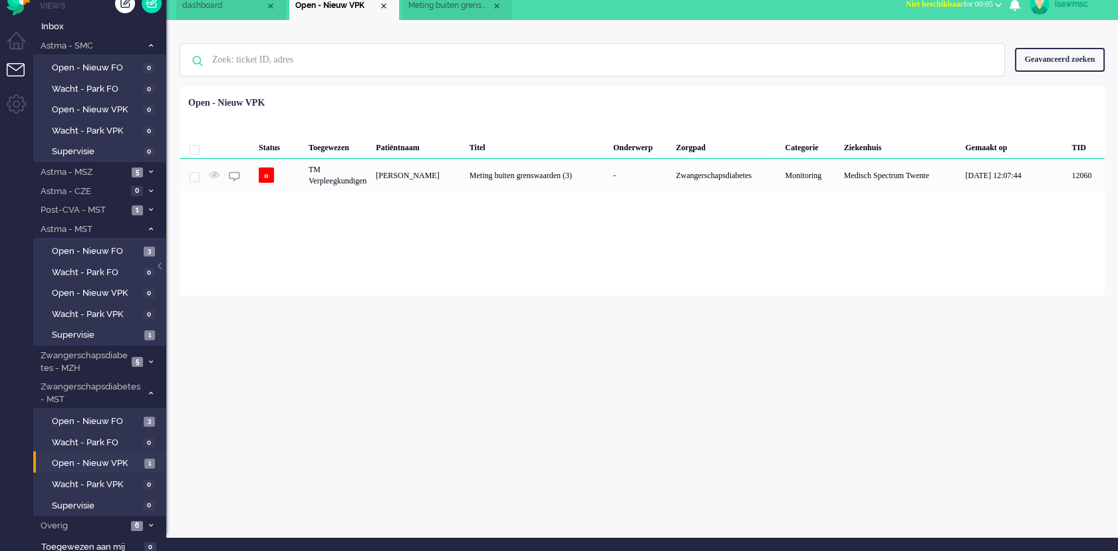
click at [476, 303] on div "isawmsc Thuis Ticket Csat Ticket Bijdragen Per dag Ticket Bijdragen Per Kanaal …" at bounding box center [641, 279] width 951 height 518
click at [23, 11] on img "Omnidesk" at bounding box center [18, 3] width 23 height 23
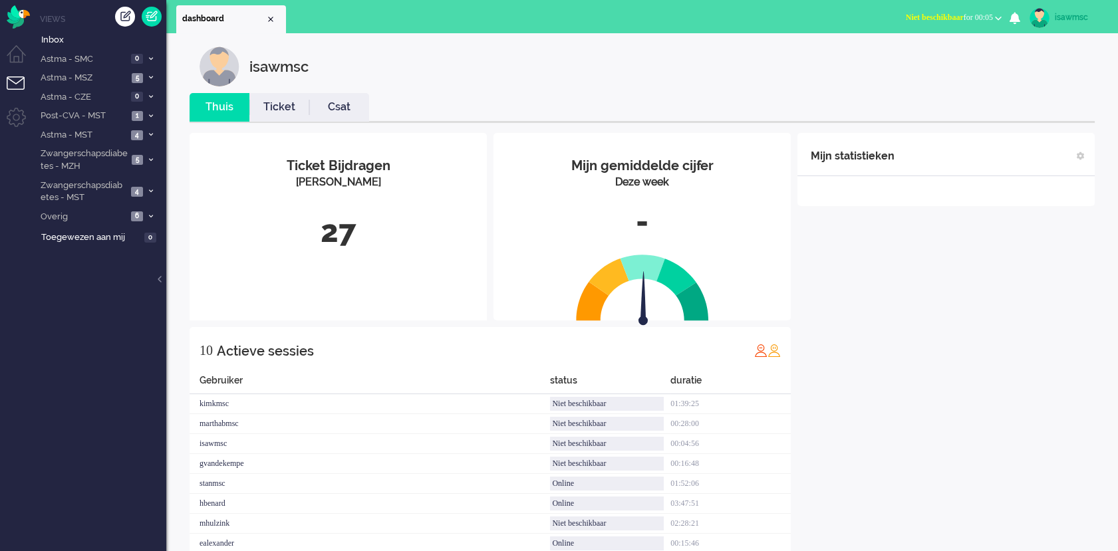
click at [296, 111] on link "Ticket" at bounding box center [279, 107] width 60 height 15
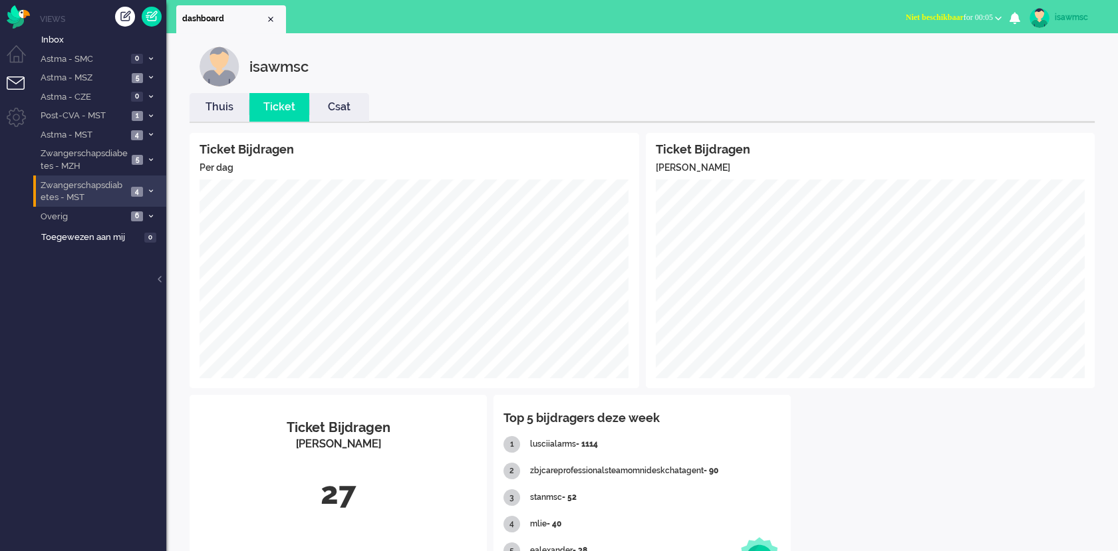
click at [131, 191] on span "4" at bounding box center [137, 192] width 12 height 10
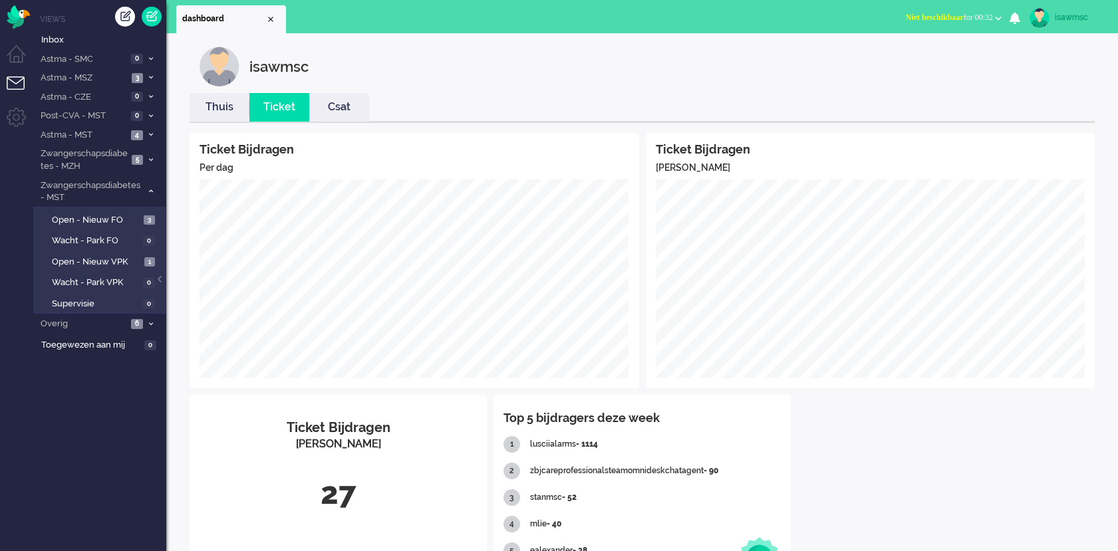
click at [931, 24] on button "Niet beschikbaar for 00:32" at bounding box center [954, 17] width 112 height 19
click at [922, 61] on label "Online" at bounding box center [946, 59] width 105 height 11
click at [122, 261] on span "Open - Nieuw VPK" at bounding box center [96, 262] width 89 height 13
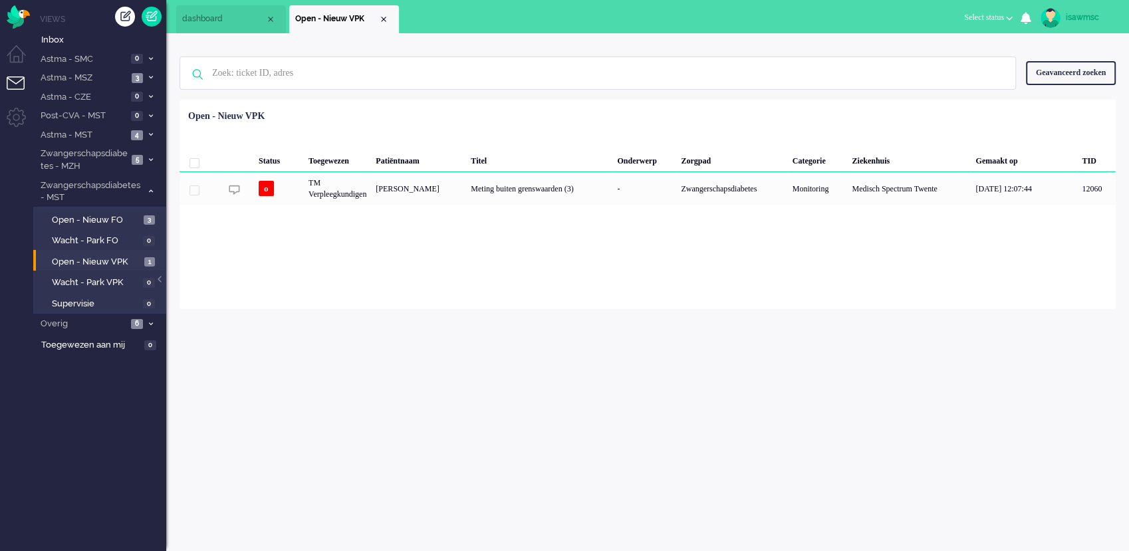
click at [469, 348] on div "isawmsc Thuis Ticket Csat Ticket Bijdragen Per dag Ticket Bijdragen Per Kanaal …" at bounding box center [647, 292] width 963 height 518
click at [545, 348] on div "isawmsc Thuis Ticket Csat Ticket Bijdragen Per dag Ticket Bijdragen Per Kanaal …" at bounding box center [647, 292] width 963 height 518
click at [138, 138] on span "4" at bounding box center [137, 135] width 12 height 10
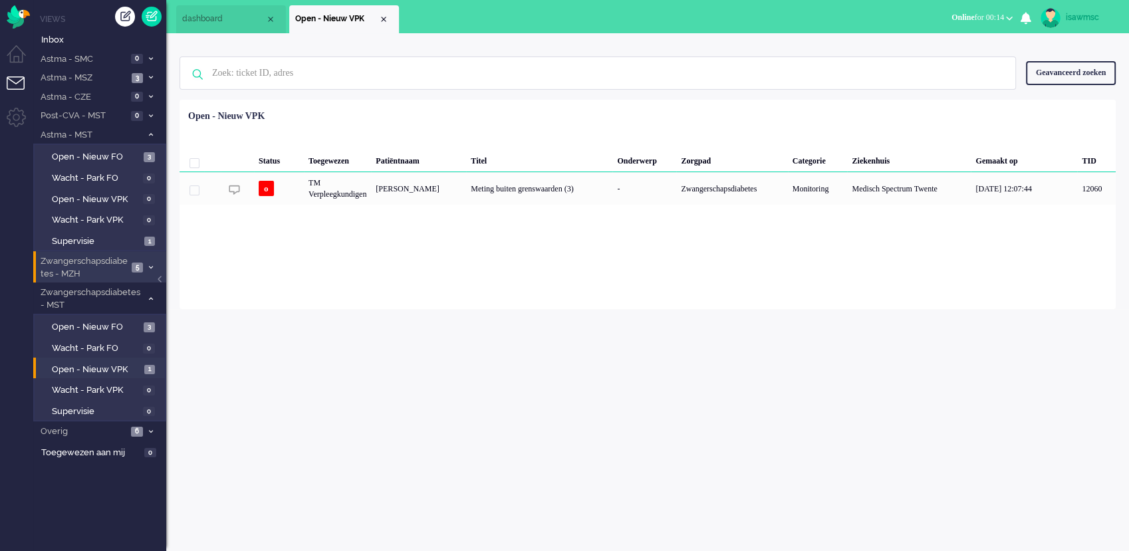
click at [148, 260] on li "Zwangerschapsdiabetes - MZH 5" at bounding box center [99, 266] width 133 height 31
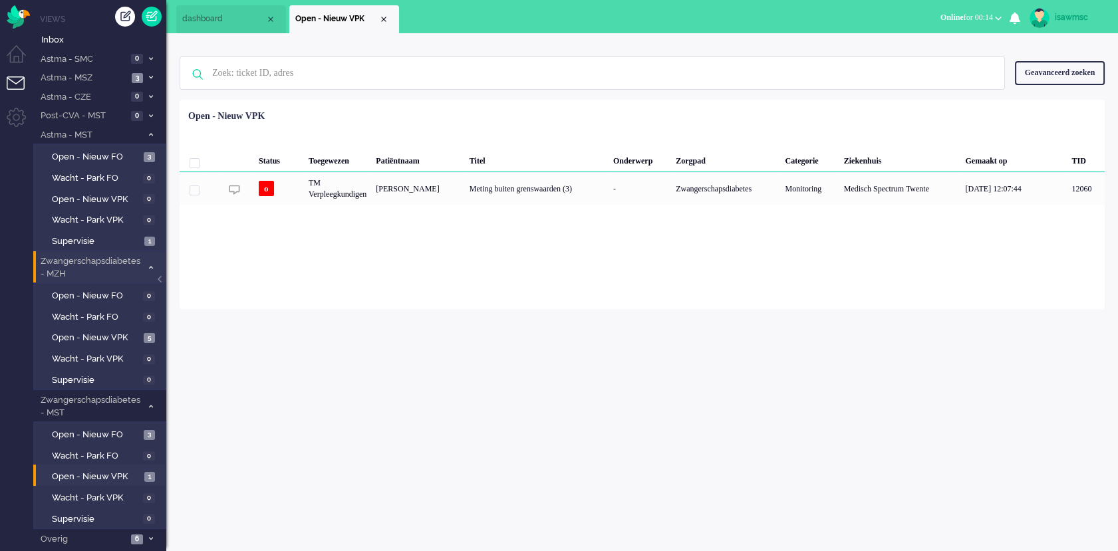
click at [148, 260] on li "Zwangerschapsdiabetes - MZH 5" at bounding box center [99, 266] width 133 height 31
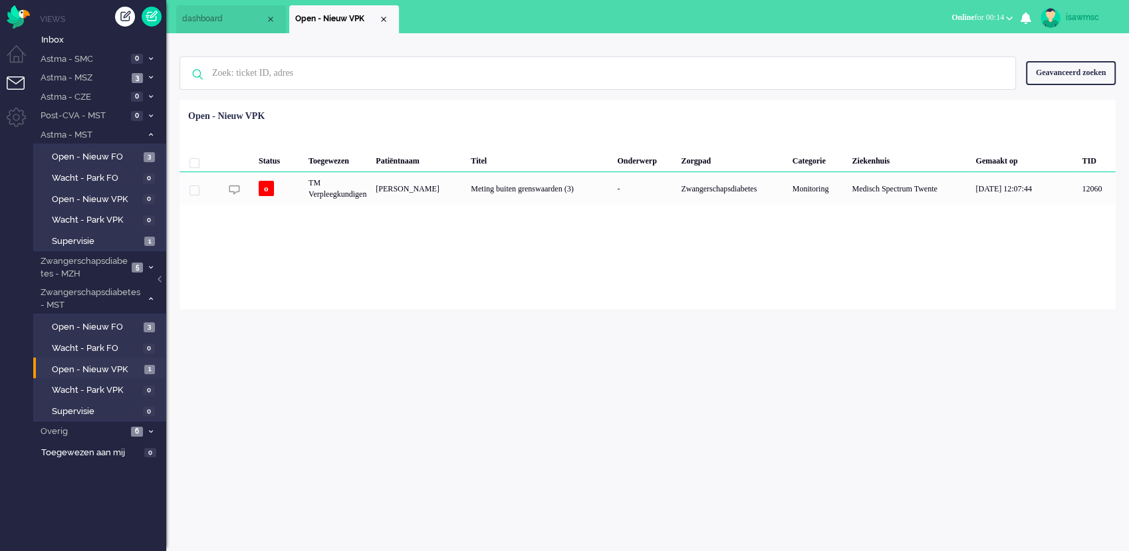
click at [386, 282] on div "Loading... Status Toegewezen Patiëntnaam Titel Onderwerp Zorgpad Categorie Ziek…" at bounding box center [648, 204] width 936 height 209
click at [146, 60] on span at bounding box center [151, 58] width 10 height 7
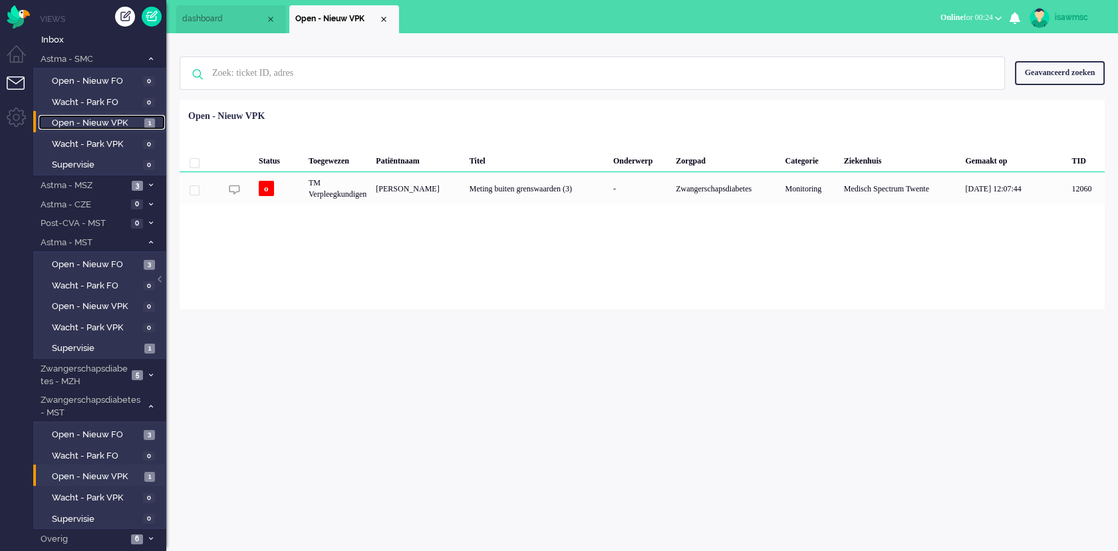
click at [142, 119] on link "Open - Nieuw VPK 1" at bounding box center [102, 122] width 126 height 15
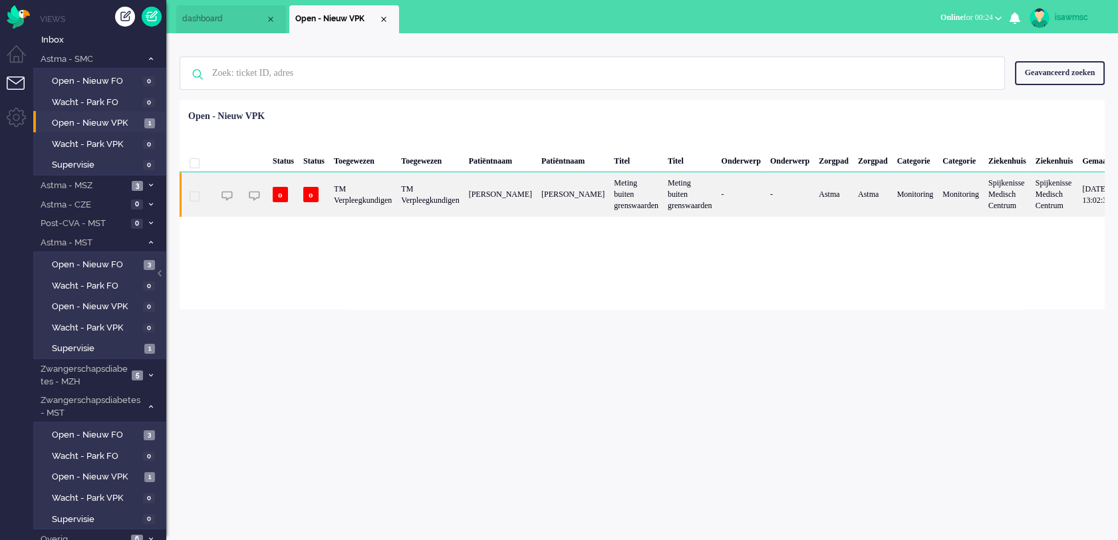
click at [463, 197] on div "TM Verpleegkundigen" at bounding box center [429, 194] width 67 height 44
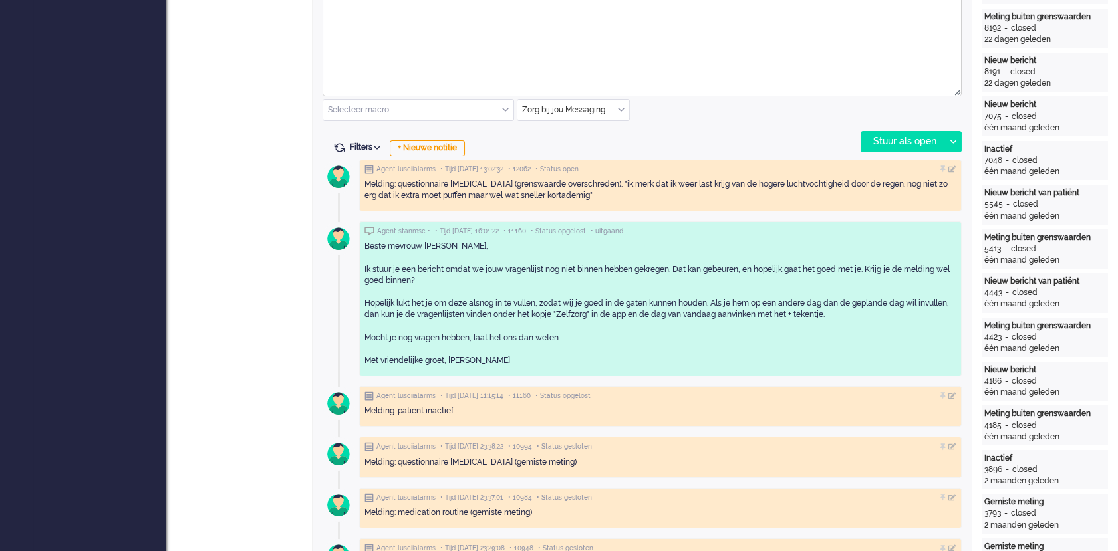
scroll to position [531, 0]
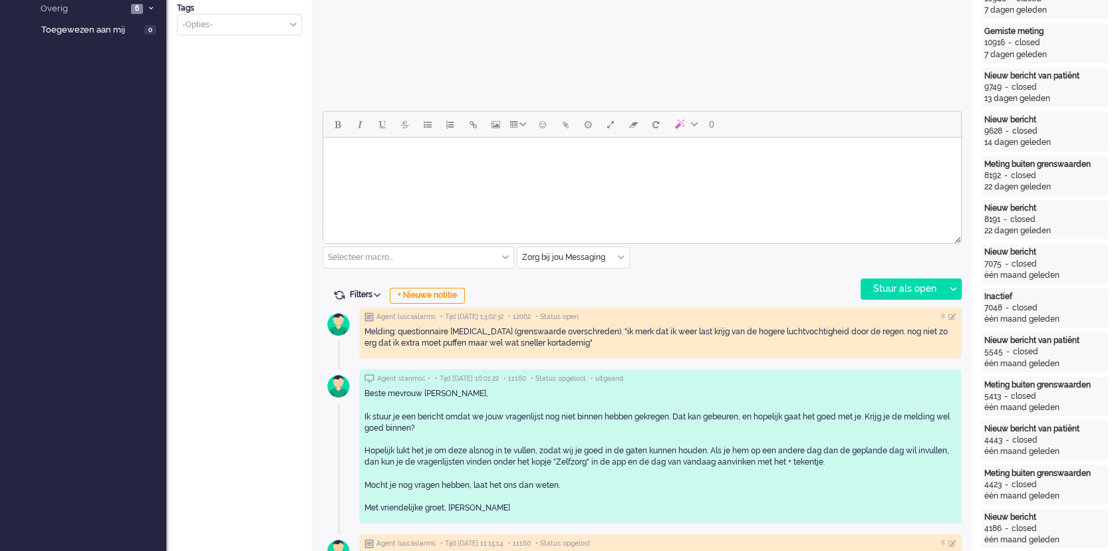
click at [608, 237] on div at bounding box center [642, 237] width 638 height 12
click at [602, 172] on html at bounding box center [642, 155] width 638 height 34
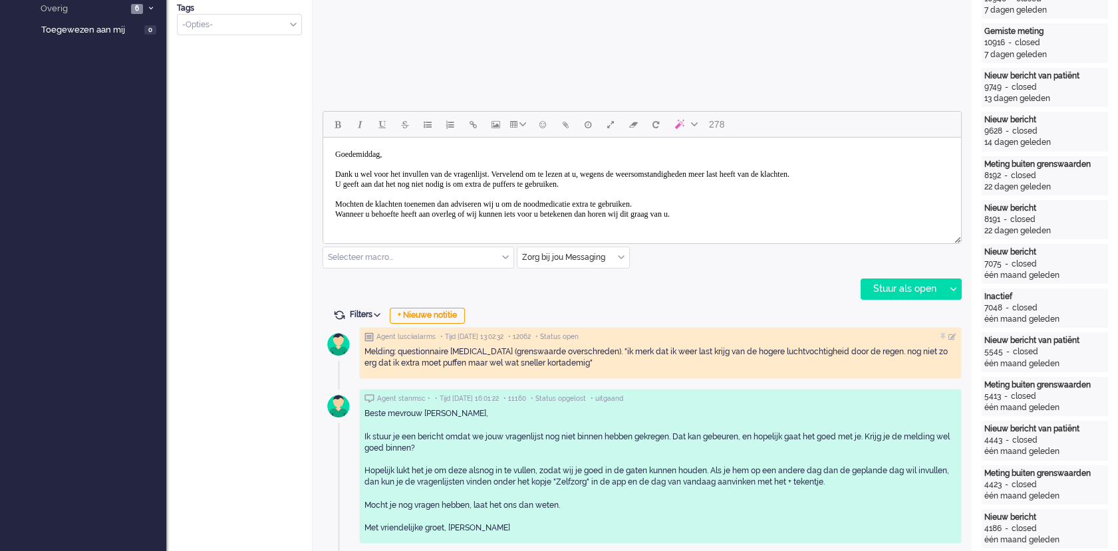
scroll to position [9, 0]
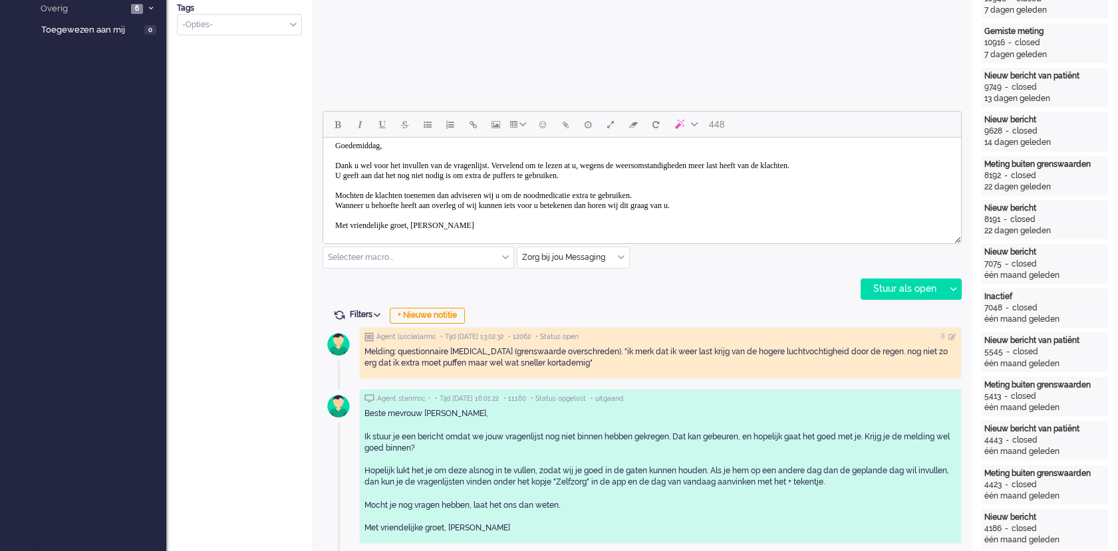
click at [623, 164] on body "Goedemiddag, Dank u wel voor het invullen van de vragenlijst. Vervelend om te l…" at bounding box center [641, 185] width 627 height 103
click at [878, 298] on div "Stuur als open" at bounding box center [902, 289] width 83 height 20
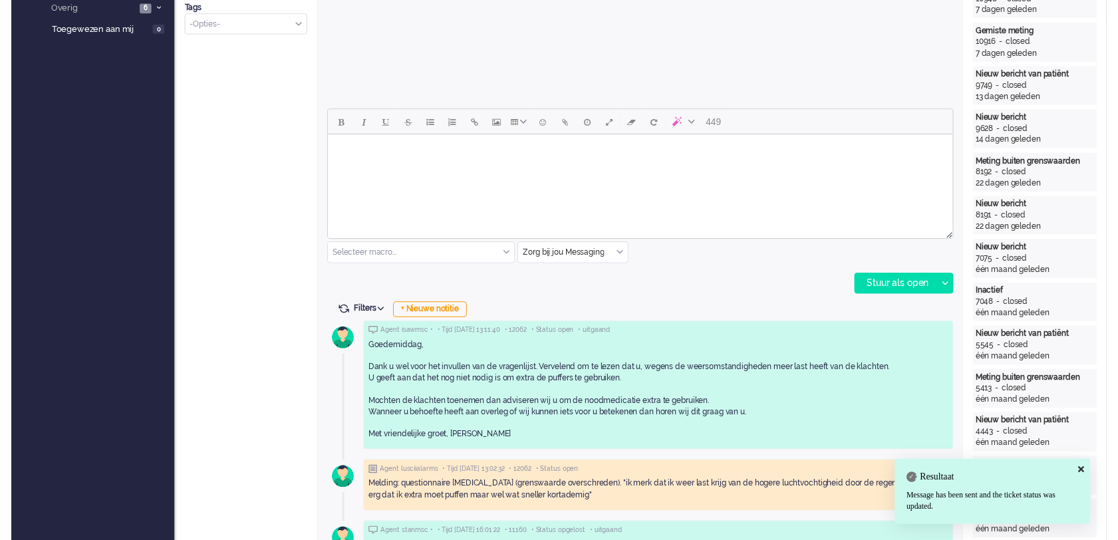
scroll to position [0, 0]
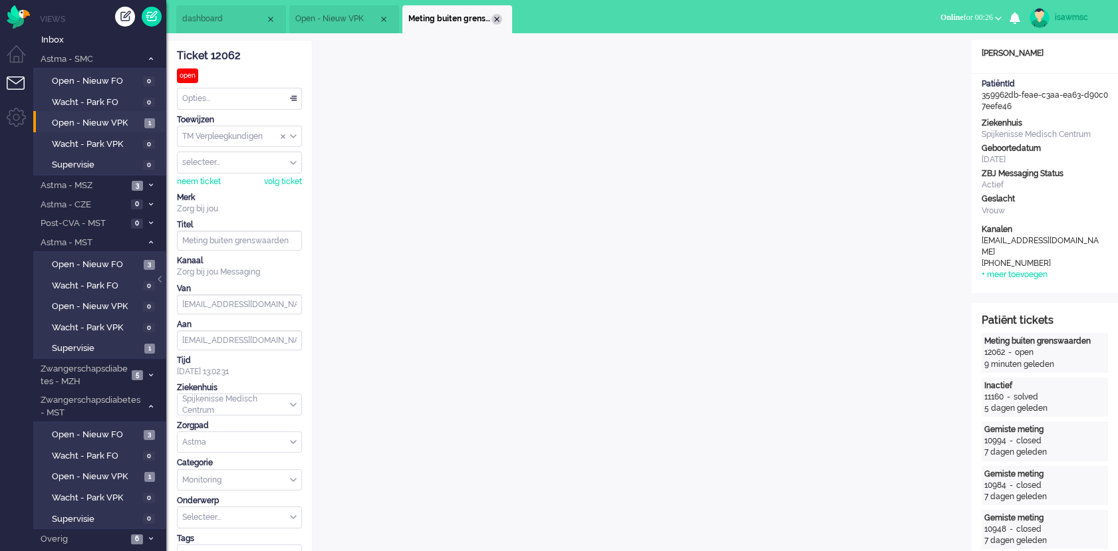
click at [497, 19] on div "Close tab" at bounding box center [496, 19] width 11 height 11
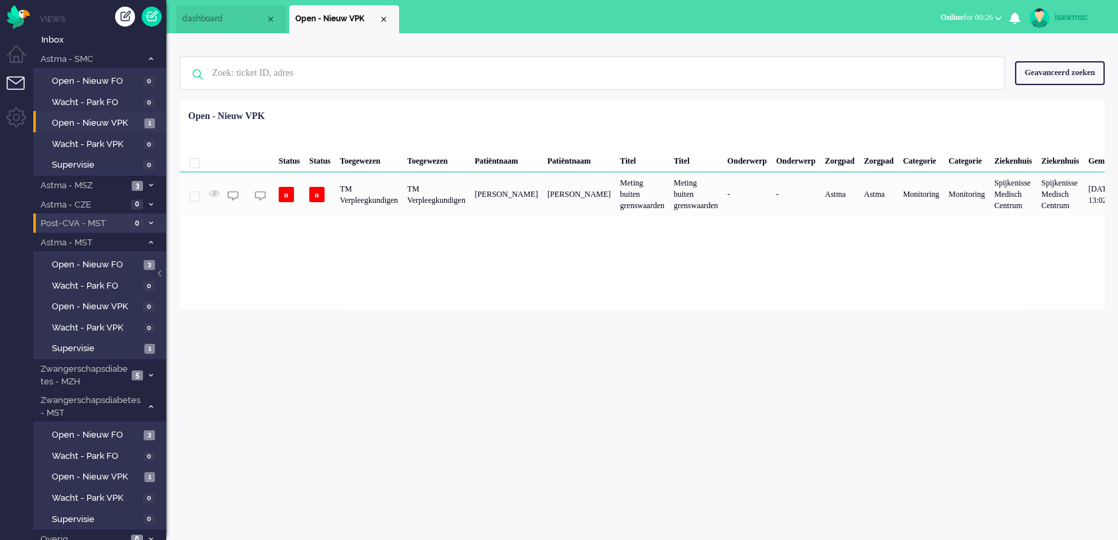
scroll to position [28, 0]
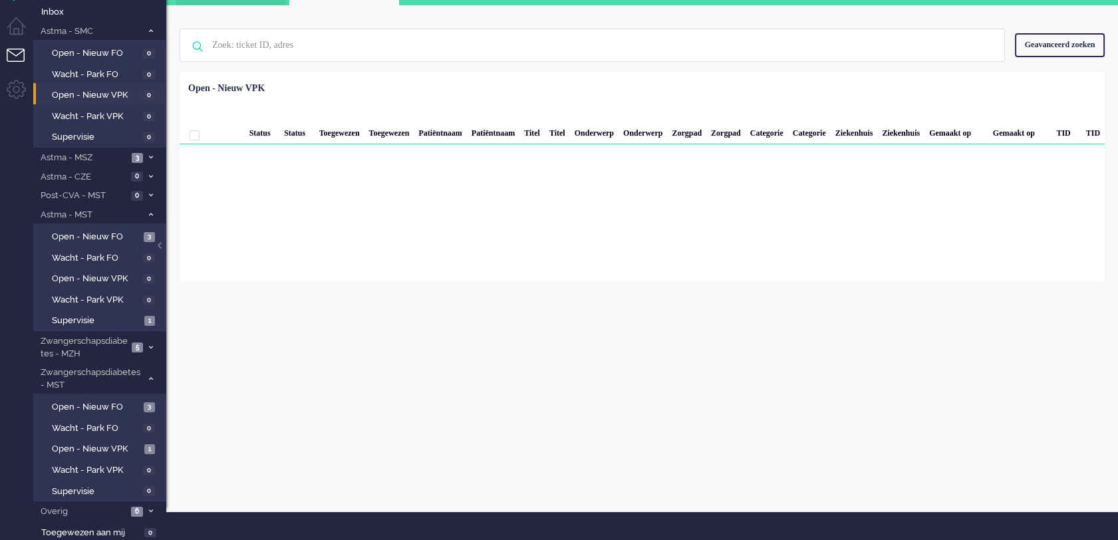
click at [324, 391] on div "isawmsc Thuis Ticket Csat Ticket Bijdragen Per dag Ticket Bijdragen Per Kanaal …" at bounding box center [641, 258] width 951 height 507
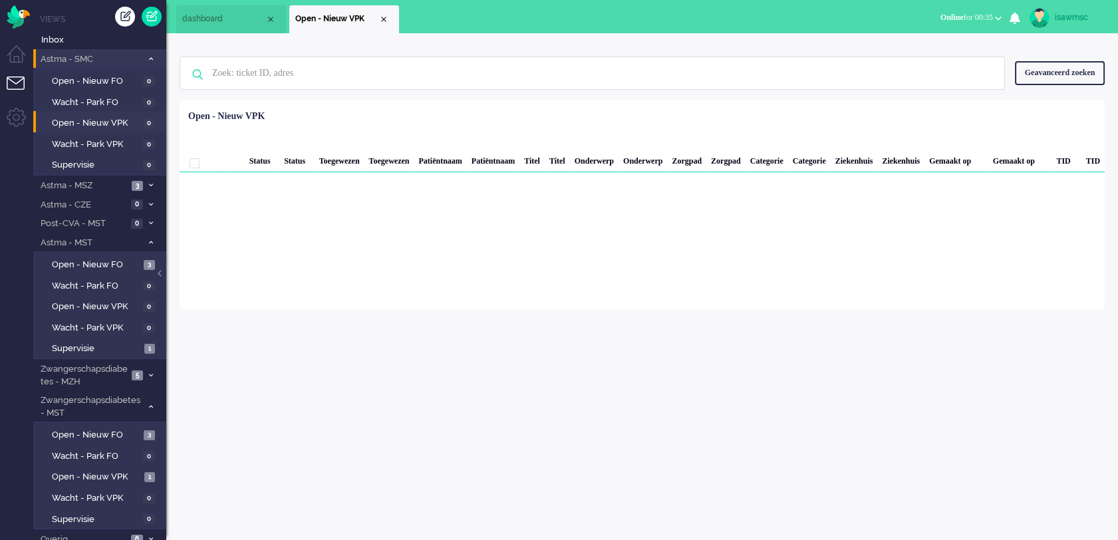
click at [150, 61] on icon at bounding box center [151, 59] width 4 height 5
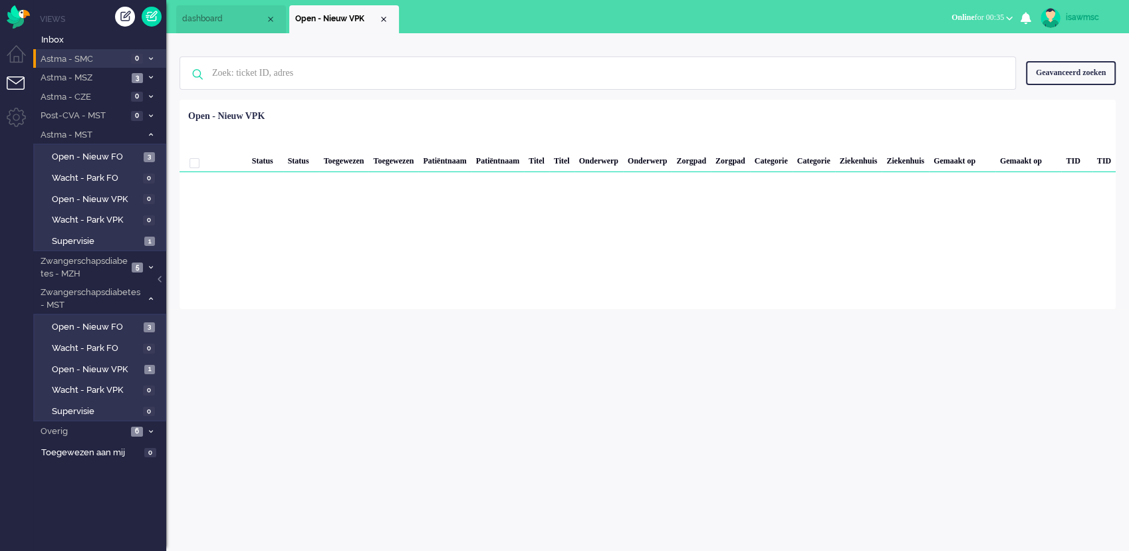
click at [290, 374] on div "isawmsc Thuis Ticket Csat Ticket Bijdragen Per dag Ticket Bijdragen Per Kanaal …" at bounding box center [647, 292] width 963 height 518
click at [141, 75] on span "3" at bounding box center [137, 78] width 11 height 10
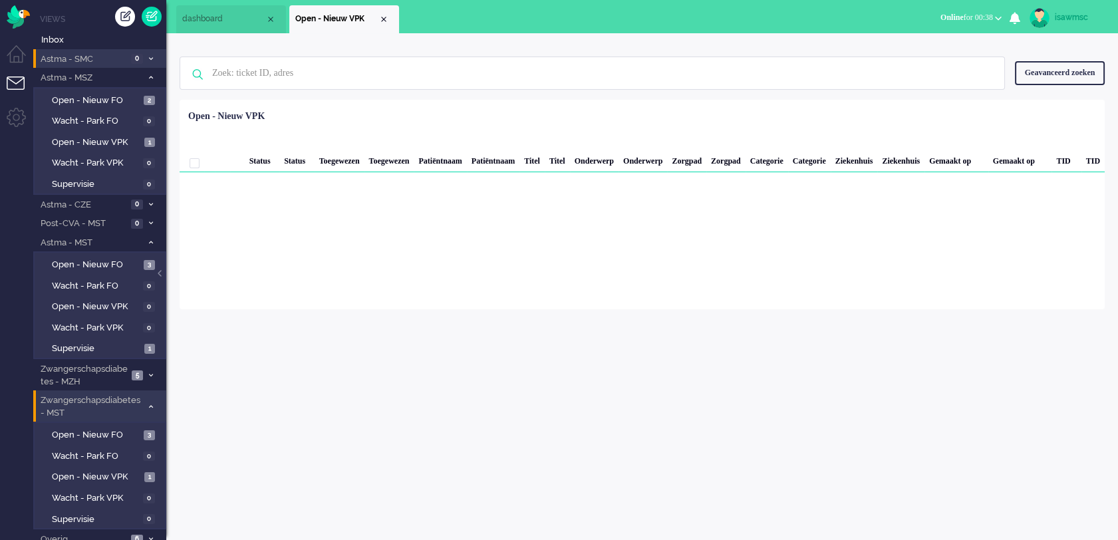
scroll to position [28, 0]
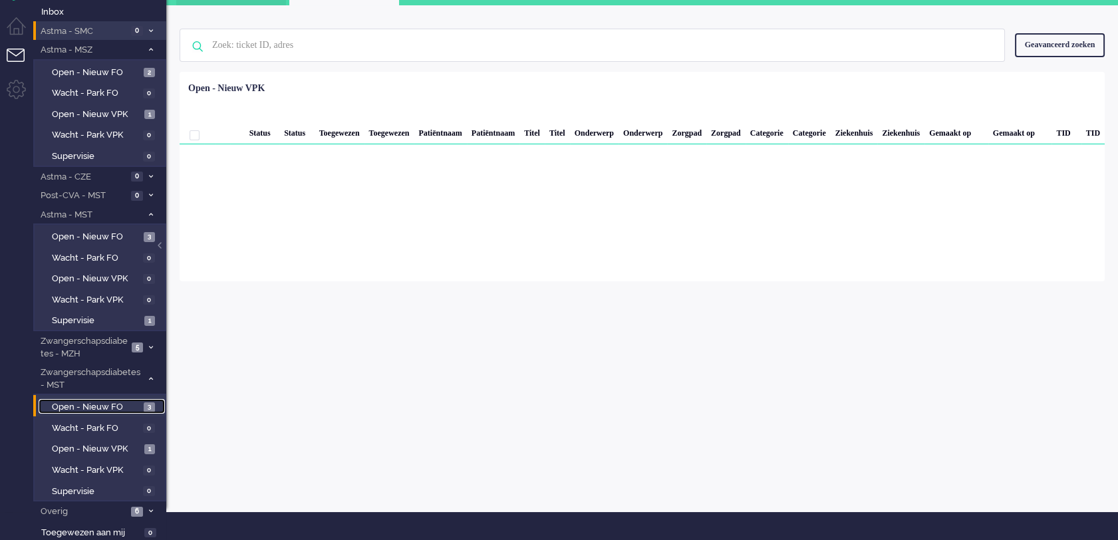
click at [126, 401] on span "Open - Nieuw FO" at bounding box center [96, 407] width 88 height 13
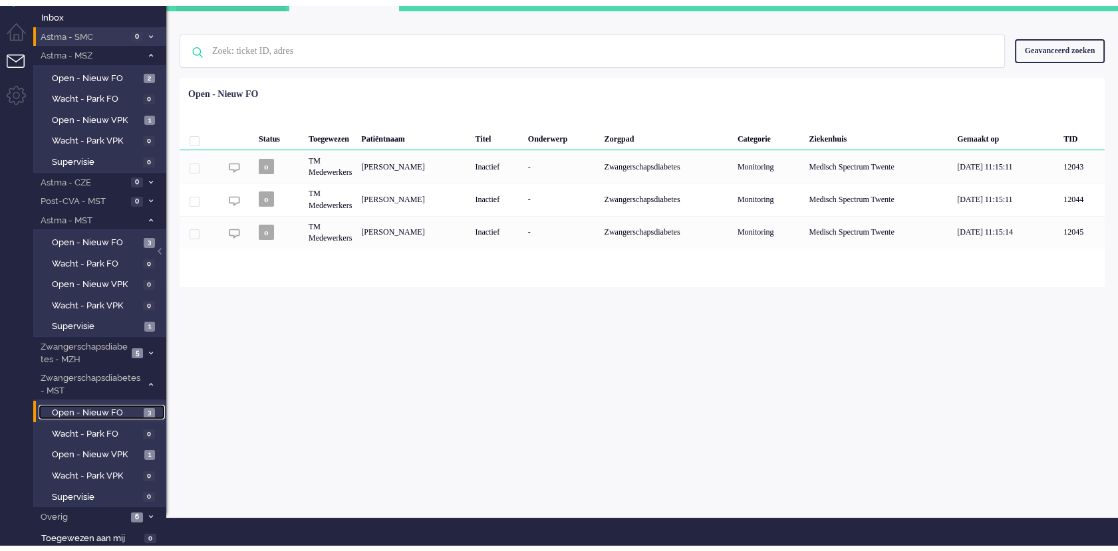
scroll to position [17, 0]
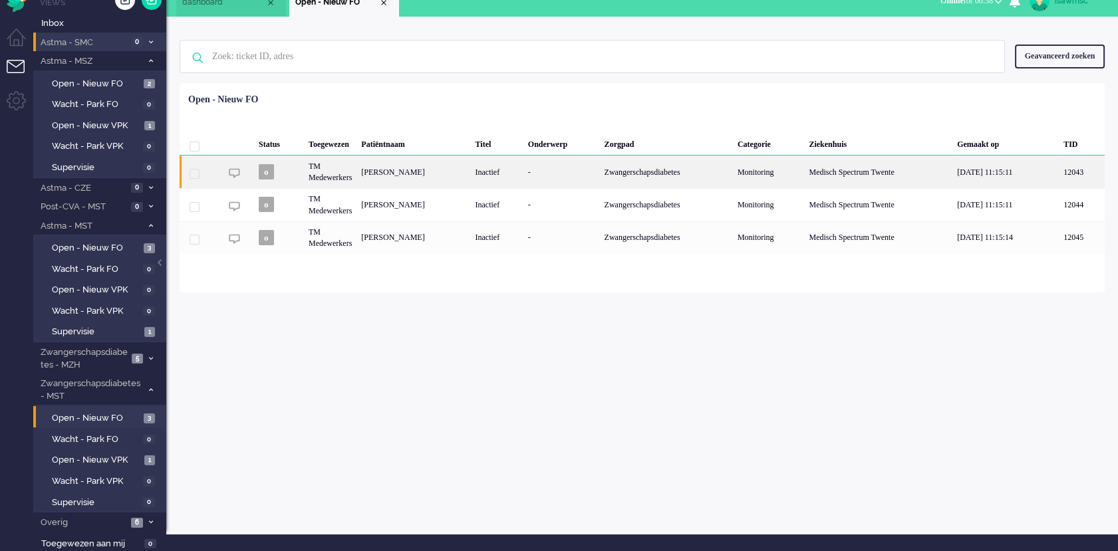
click at [424, 178] on div "[PERSON_NAME]" at bounding box center [413, 172] width 114 height 33
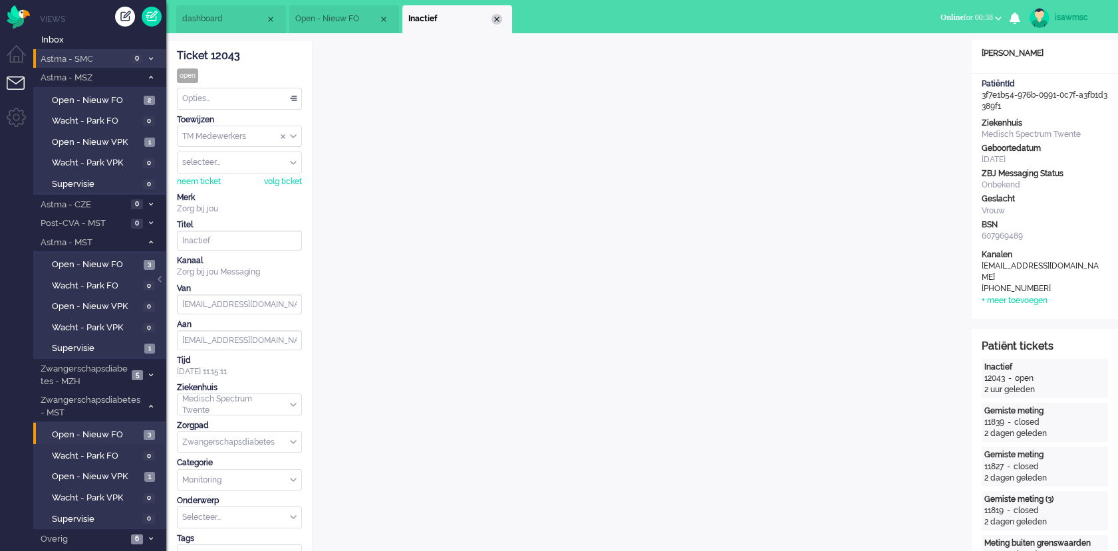
click at [497, 19] on div "Close tab" at bounding box center [496, 19] width 11 height 11
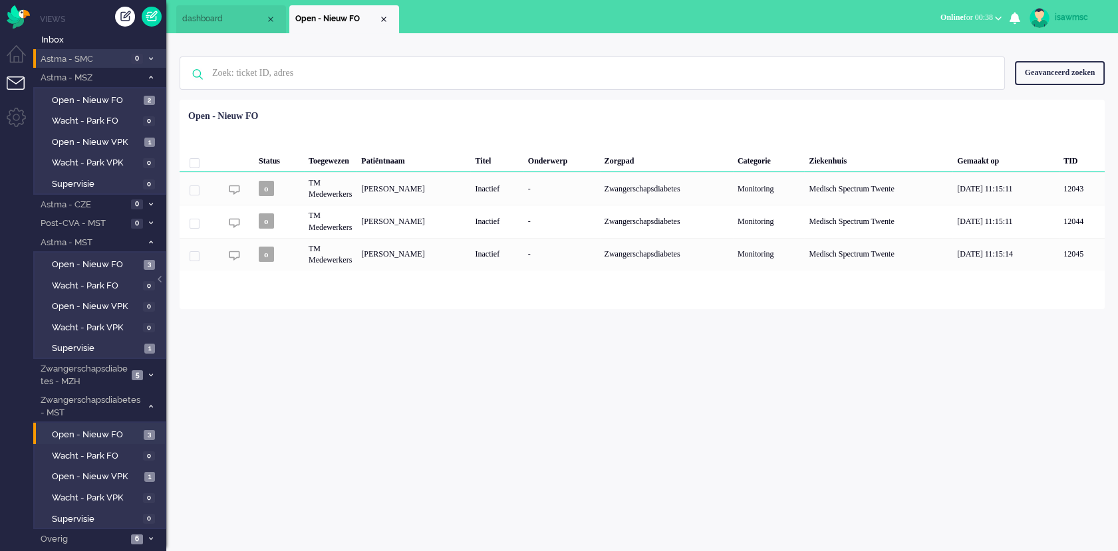
click at [497, 19] on ul "dashboard Open - Nieuw FO" at bounding box center [512, 16] width 672 height 33
click at [144, 267] on span "3" at bounding box center [149, 265] width 11 height 10
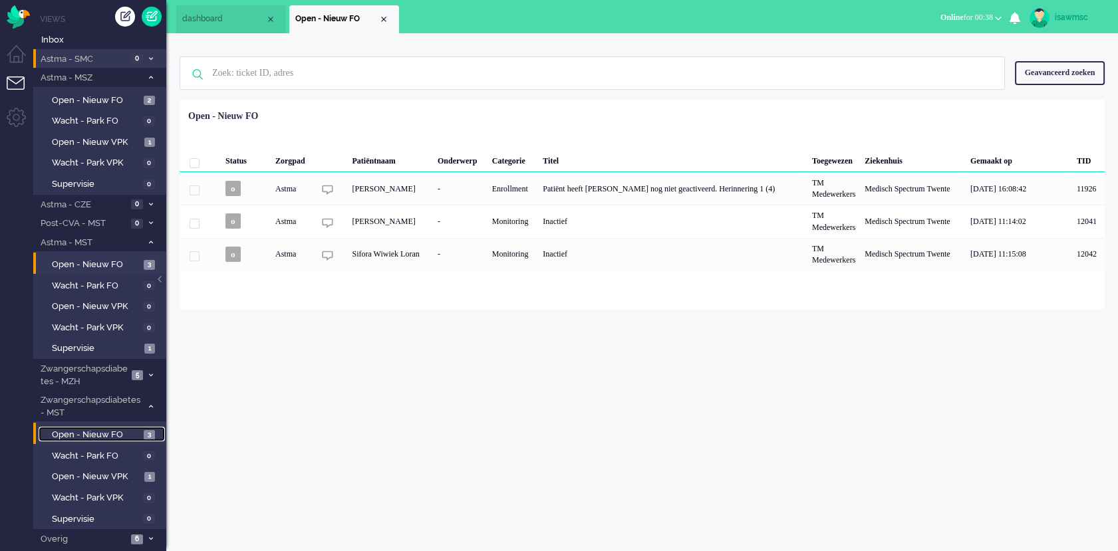
click at [134, 437] on span "Open - Nieuw FO" at bounding box center [96, 435] width 88 height 13
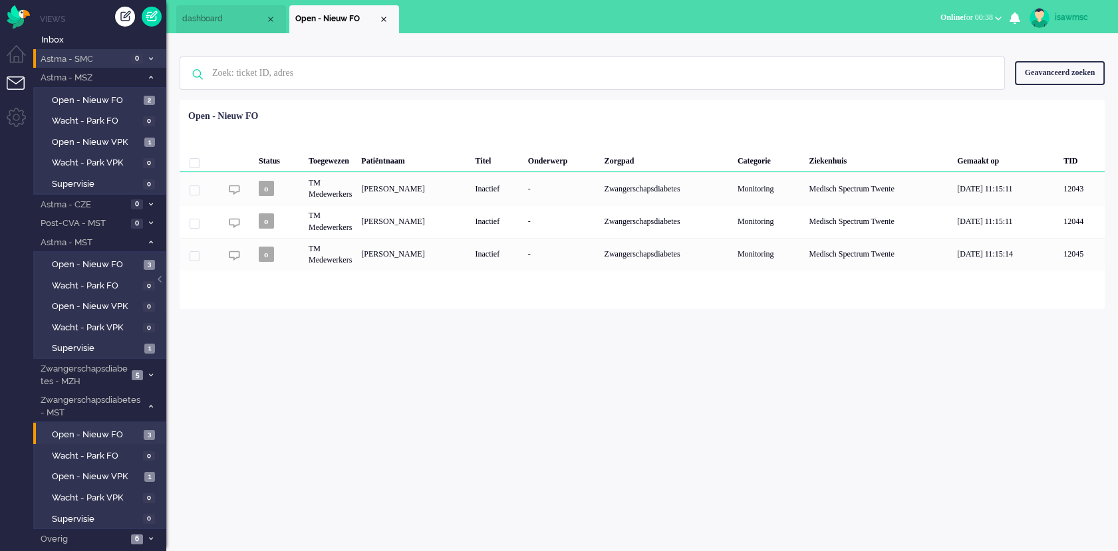
click at [444, 120] on div "Status Toegewezen Patiëntnaam Titel Onderwerp Zorgpad Categorie Ziekenhuis Gema…" at bounding box center [642, 187] width 925 height 166
click at [261, 400] on div "isawmsc Thuis Ticket Csat Ticket Bijdragen Per dag Ticket Bijdragen Per Kanaal …" at bounding box center [641, 292] width 951 height 518
click at [136, 437] on span "Open - Nieuw FO" at bounding box center [96, 435] width 88 height 13
click at [369, 426] on div "isawmsc Thuis Ticket Csat Ticket Bijdragen Per dag Ticket Bijdragen Per Kanaal …" at bounding box center [641, 292] width 951 height 518
click at [86, 265] on span "Open - Nieuw FO" at bounding box center [96, 265] width 88 height 13
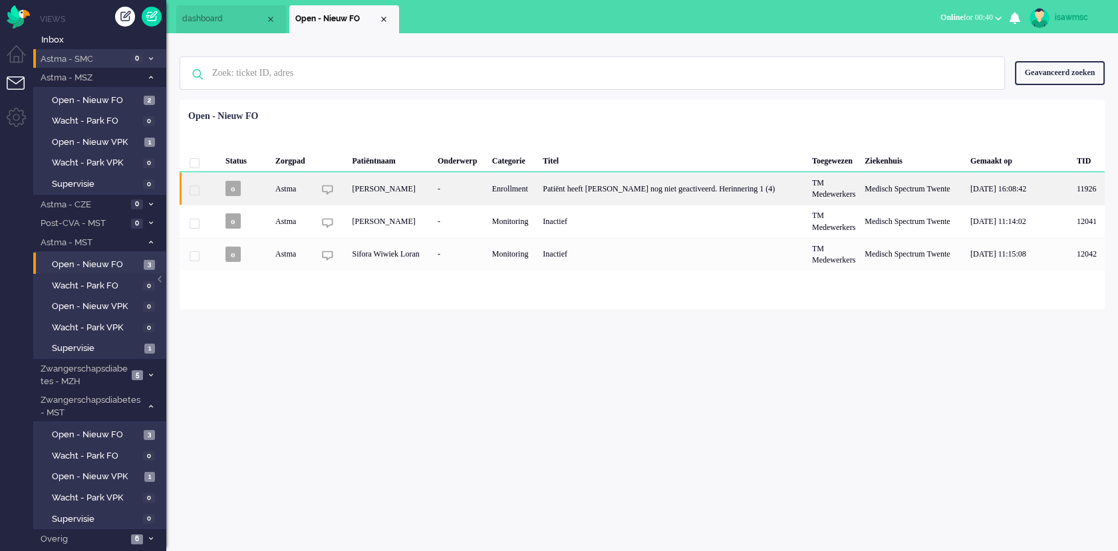
click at [487, 187] on div "-" at bounding box center [460, 188] width 55 height 33
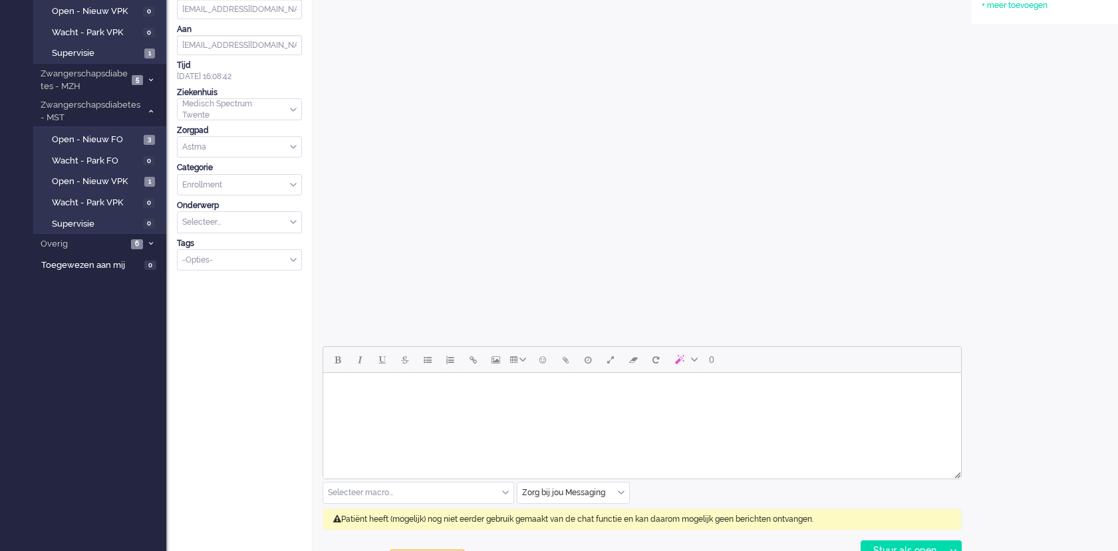
scroll to position [463, 0]
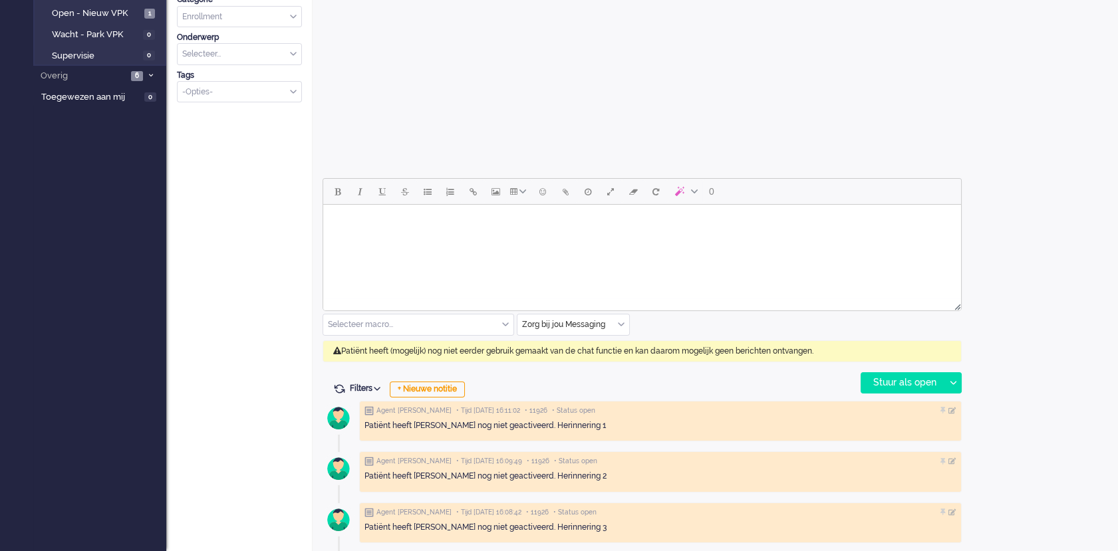
click at [592, 366] on div "0 Selecteer macro... Bericht: Astma geen actie Bericht: Beantwoording Bericht: …" at bounding box center [641, 285] width 639 height 215
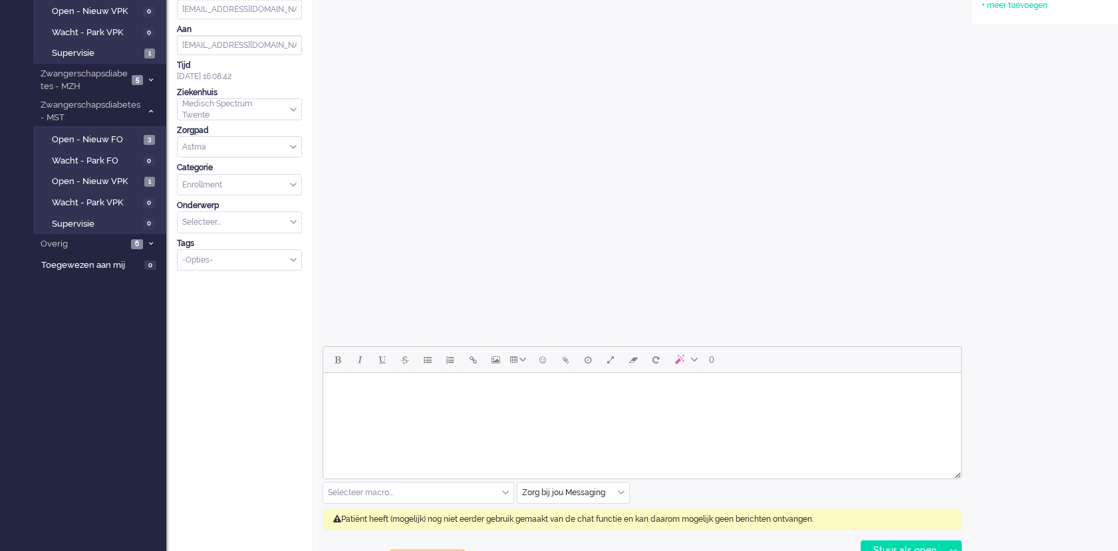
scroll to position [369, 0]
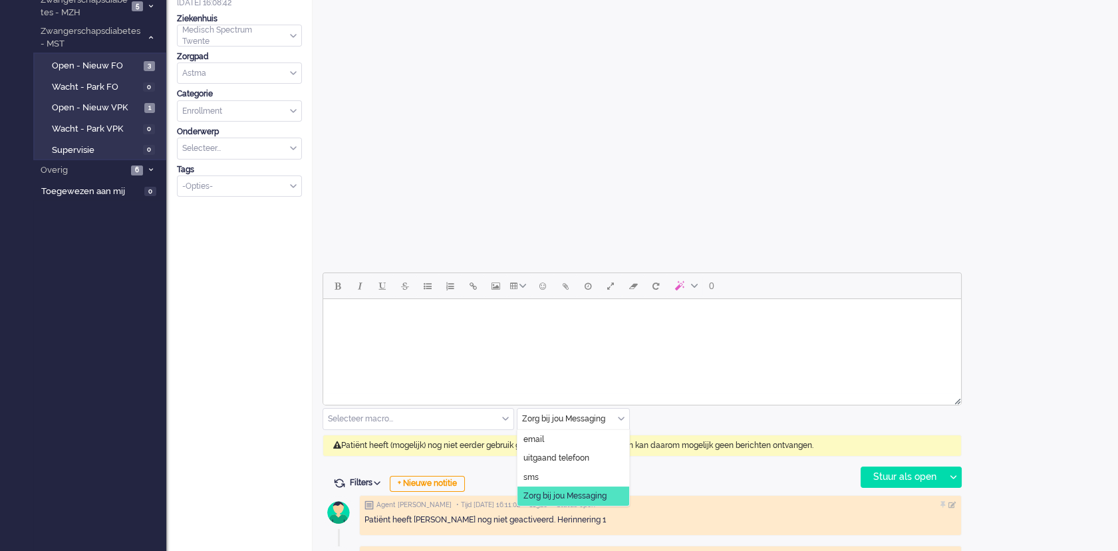
click at [622, 418] on div "Zorg bij jou Messaging" at bounding box center [573, 419] width 112 height 21
click at [582, 456] on span "uitgaand telefoon" at bounding box center [556, 458] width 66 height 11
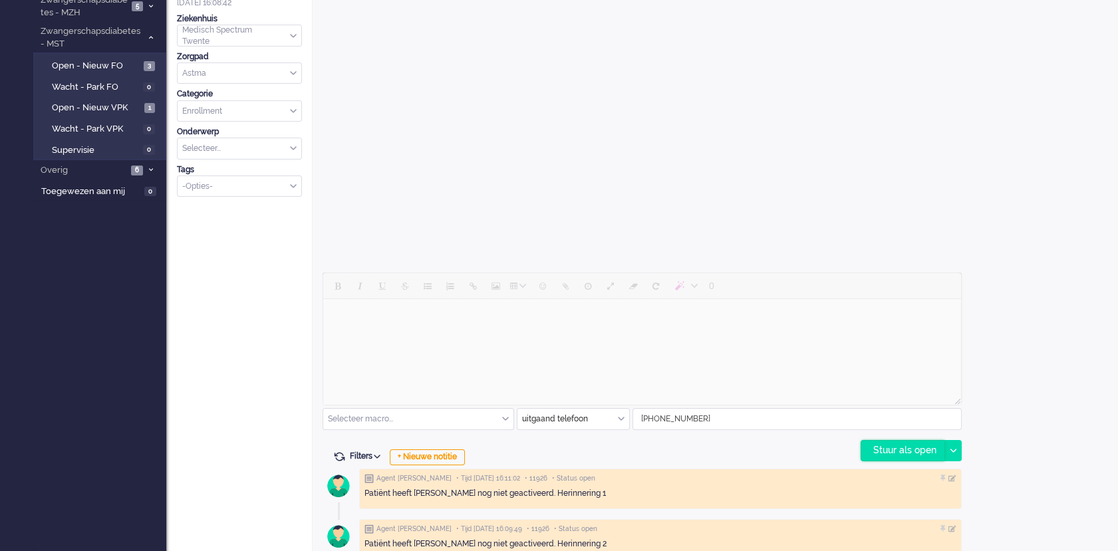
click at [883, 444] on div "Stuur als open" at bounding box center [902, 451] width 83 height 20
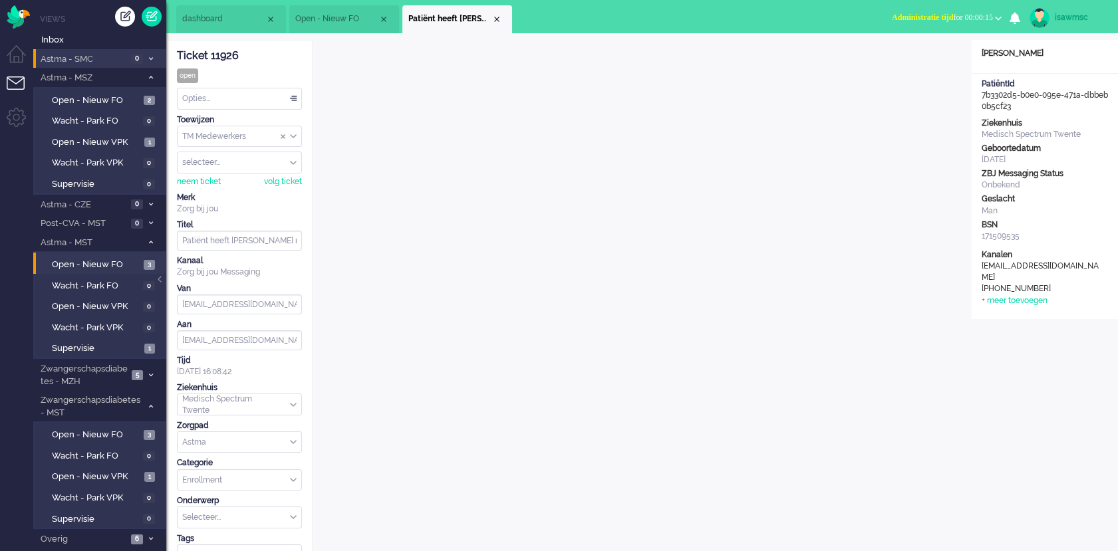
click at [941, 13] on span "Administratie tijd for 00:00:15" at bounding box center [942, 17] width 101 height 9
click at [915, 59] on label "Online" at bounding box center [946, 59] width 105 height 11
click at [495, 16] on div "Close tab" at bounding box center [496, 19] width 11 height 11
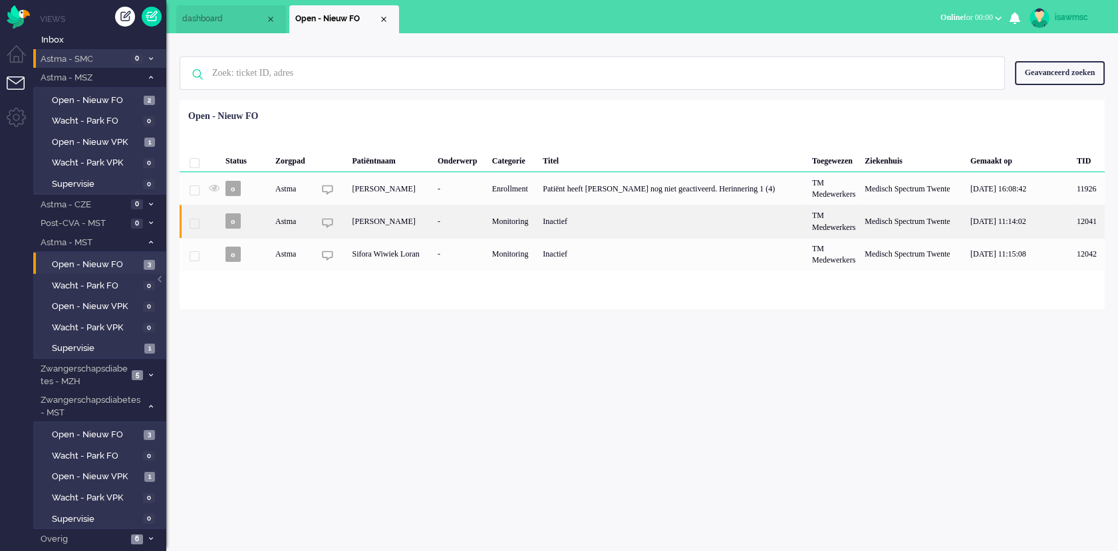
click at [433, 223] on div "Pamela Dominique van Geldrop" at bounding box center [390, 221] width 86 height 33
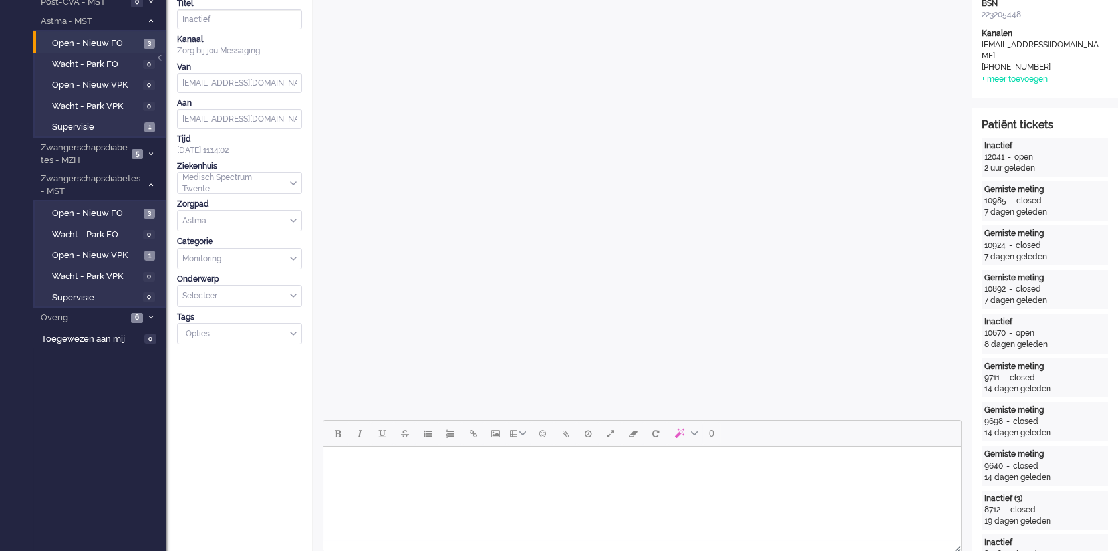
scroll to position [295, 0]
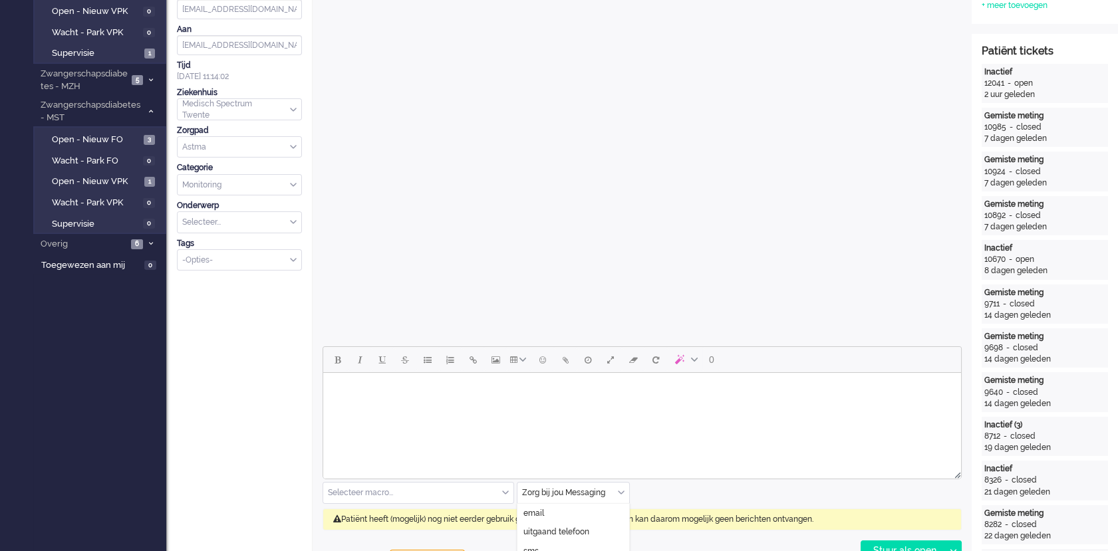
click at [628, 491] on input "text" at bounding box center [573, 493] width 112 height 21
click at [596, 525] on li "uitgaand telefoon" at bounding box center [573, 532] width 112 height 19
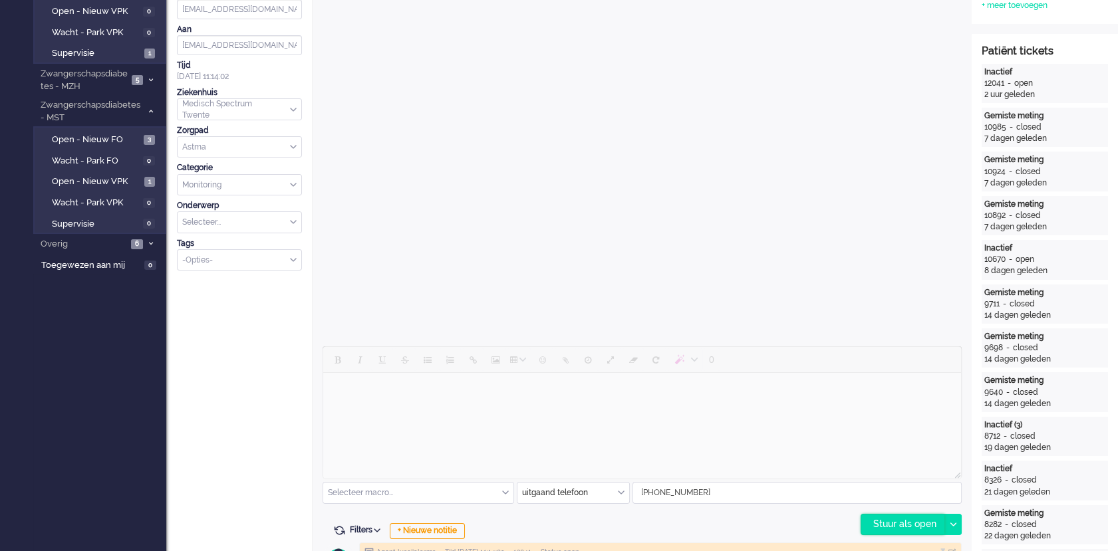
click at [900, 526] on div "Stuur als open" at bounding box center [902, 525] width 83 height 20
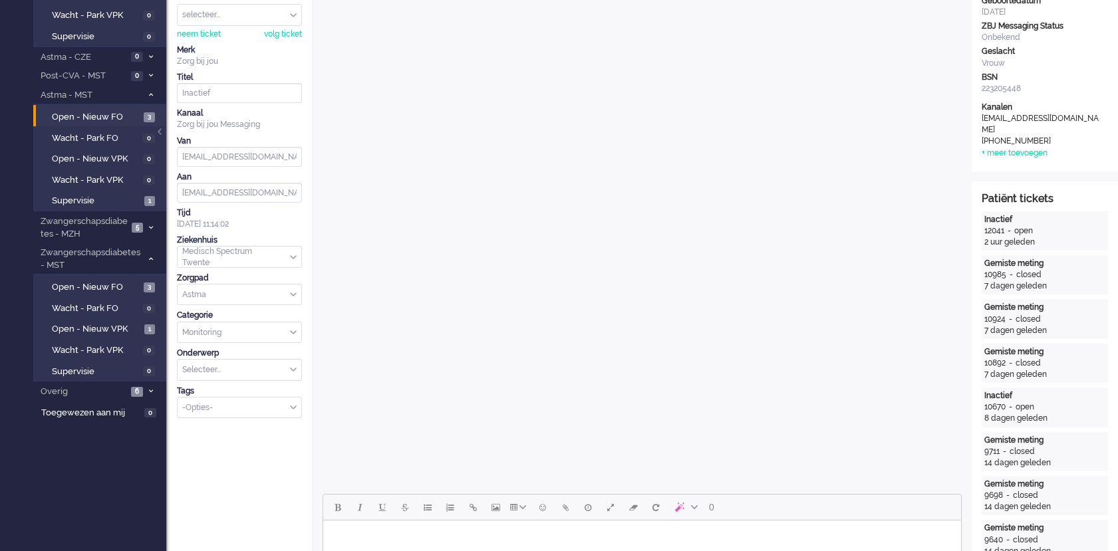
scroll to position [0, 0]
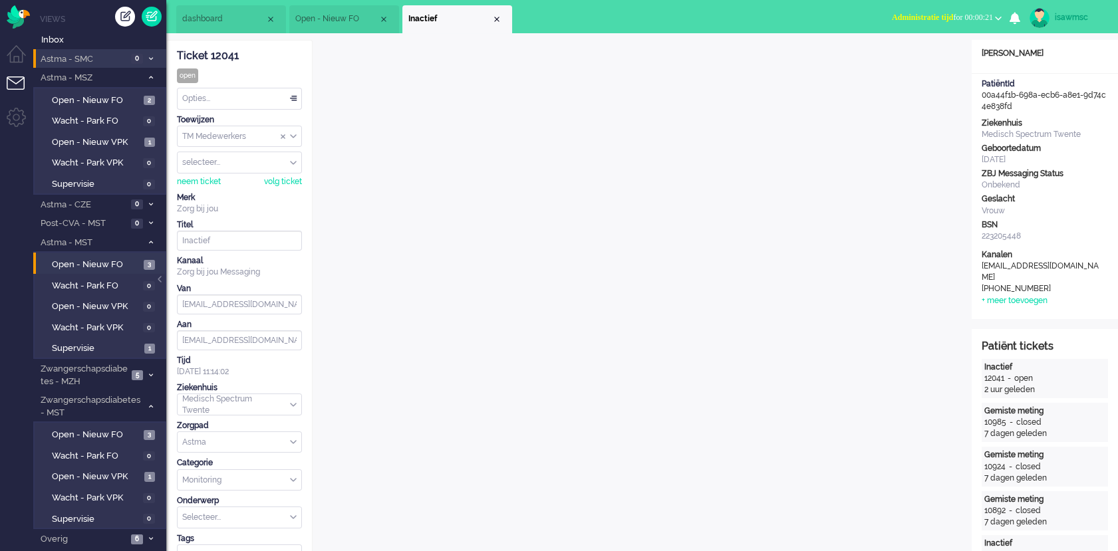
click at [927, 23] on button "Administratie tijd for 00:00:21" at bounding box center [947, 17] width 126 height 19
click at [920, 59] on label "Online" at bounding box center [946, 59] width 105 height 11
click at [495, 19] on div "Close tab" at bounding box center [496, 19] width 11 height 11
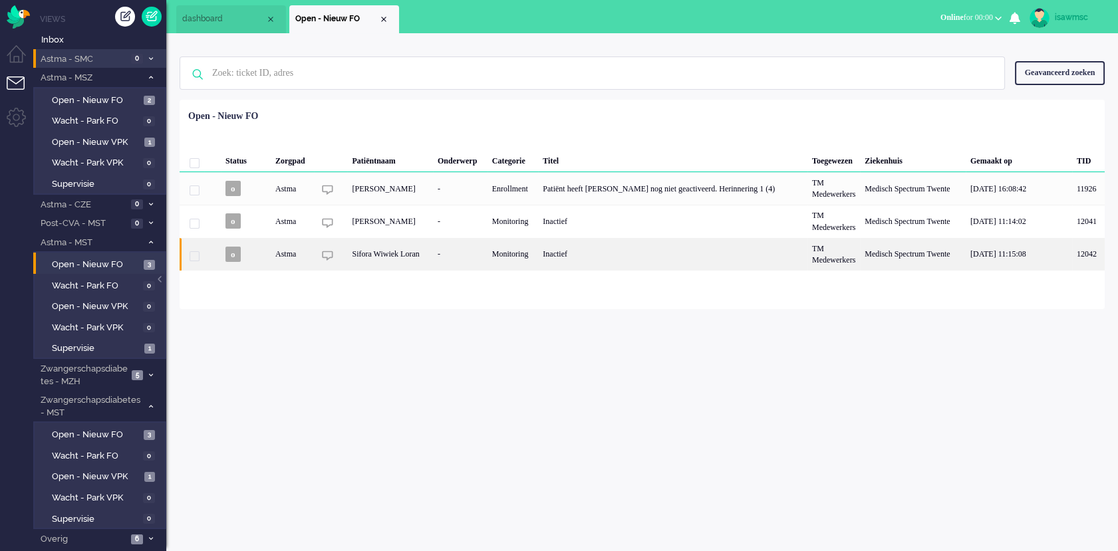
click at [431, 260] on div "Sifora Wiwiek Loran" at bounding box center [390, 254] width 86 height 33
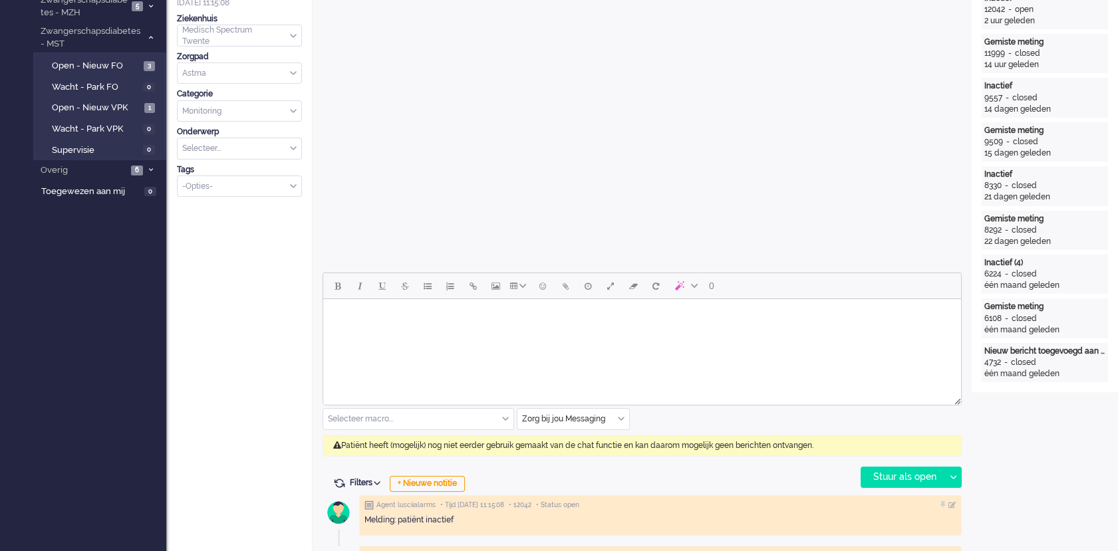
scroll to position [443, 0]
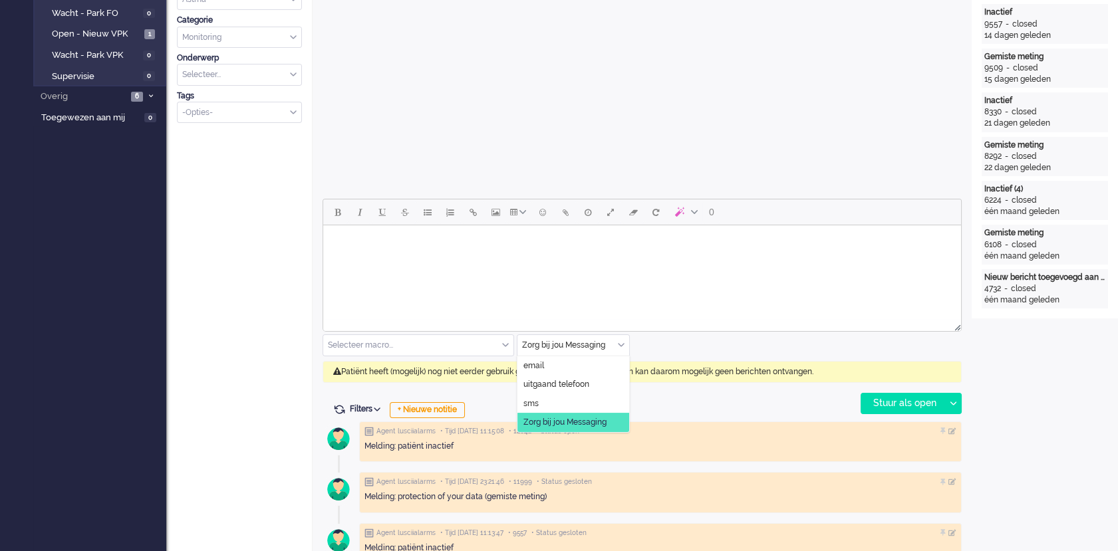
click at [624, 349] on input "text" at bounding box center [573, 345] width 112 height 21
click at [589, 382] on span "uitgaand telefoon" at bounding box center [556, 384] width 66 height 11
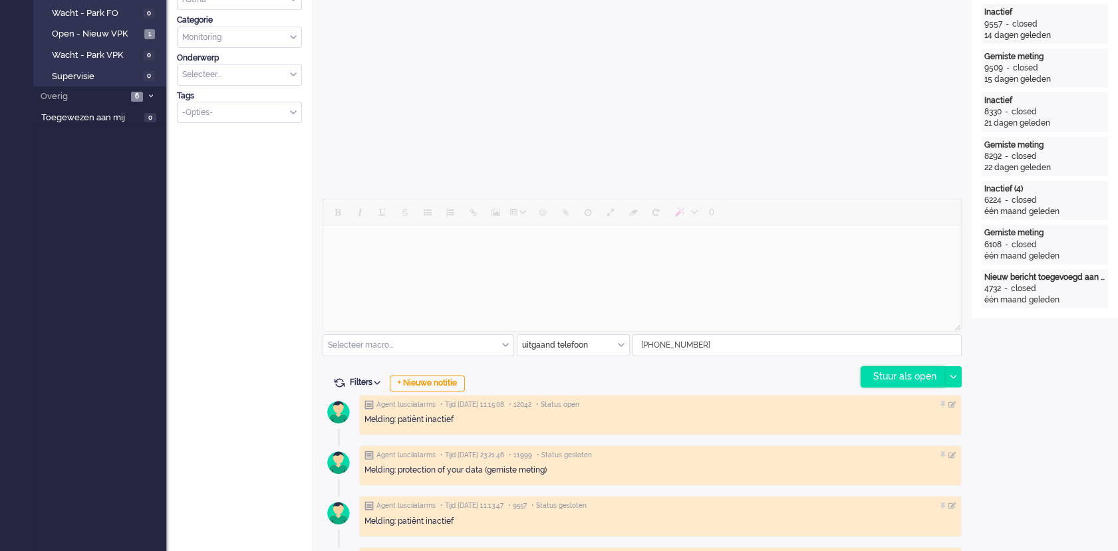
click at [906, 372] on div "Stuur als open" at bounding box center [902, 377] width 83 height 20
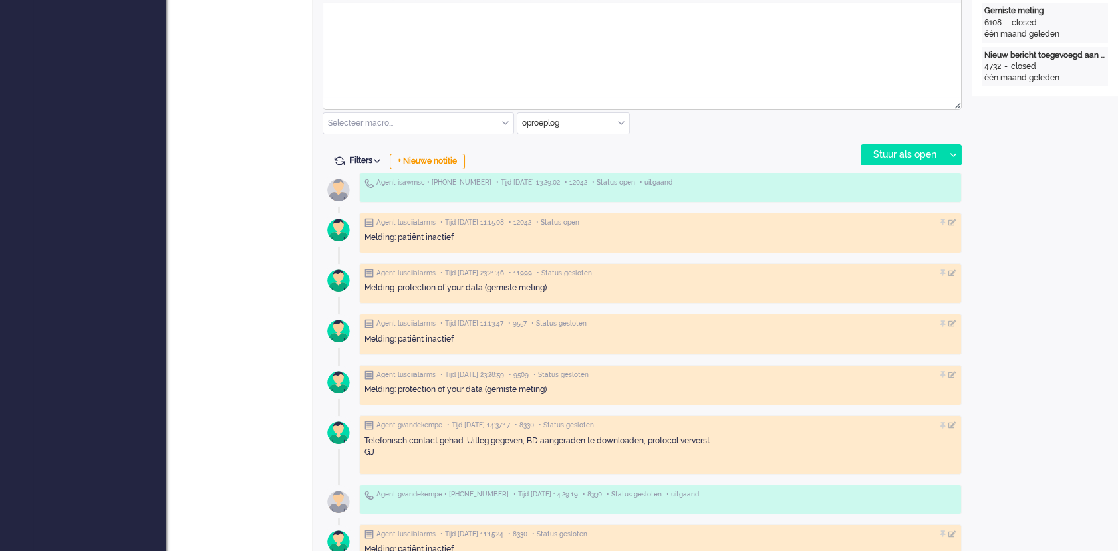
scroll to position [0, 0]
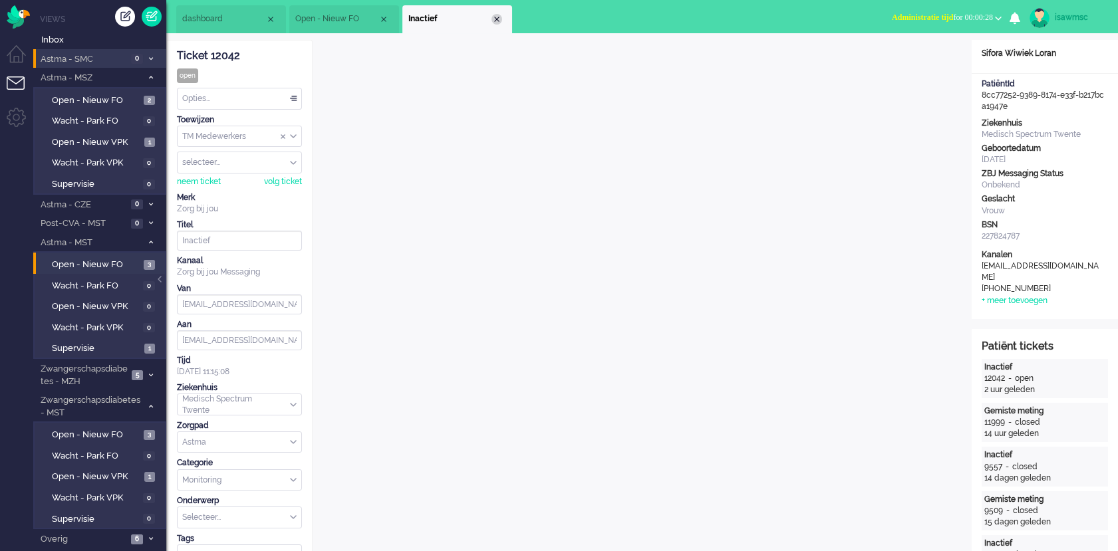
click at [500, 17] on div "Close tab" at bounding box center [496, 19] width 11 height 11
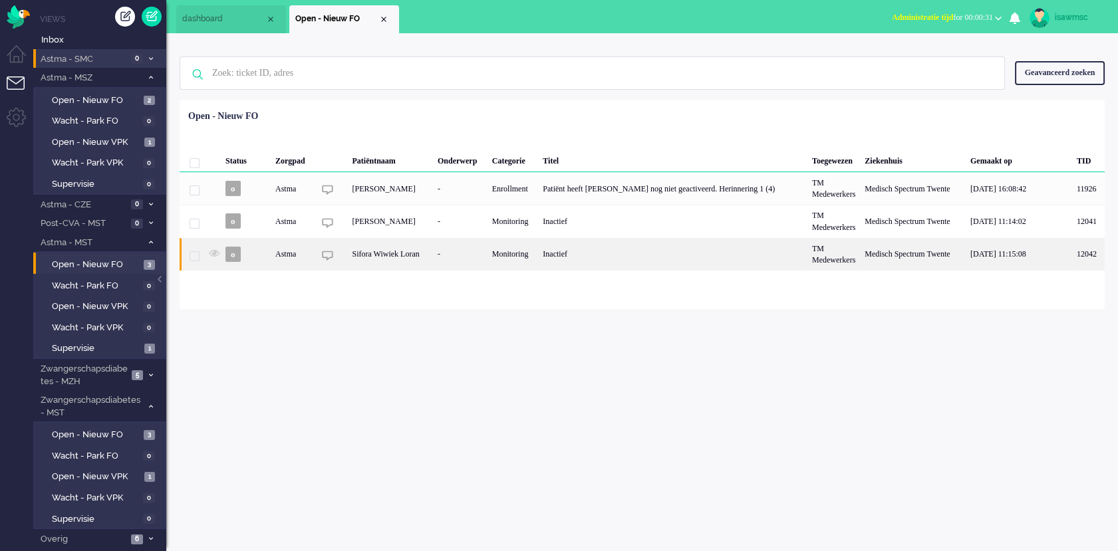
click at [410, 256] on div "Sifora Wiwiek Loran" at bounding box center [390, 254] width 86 height 33
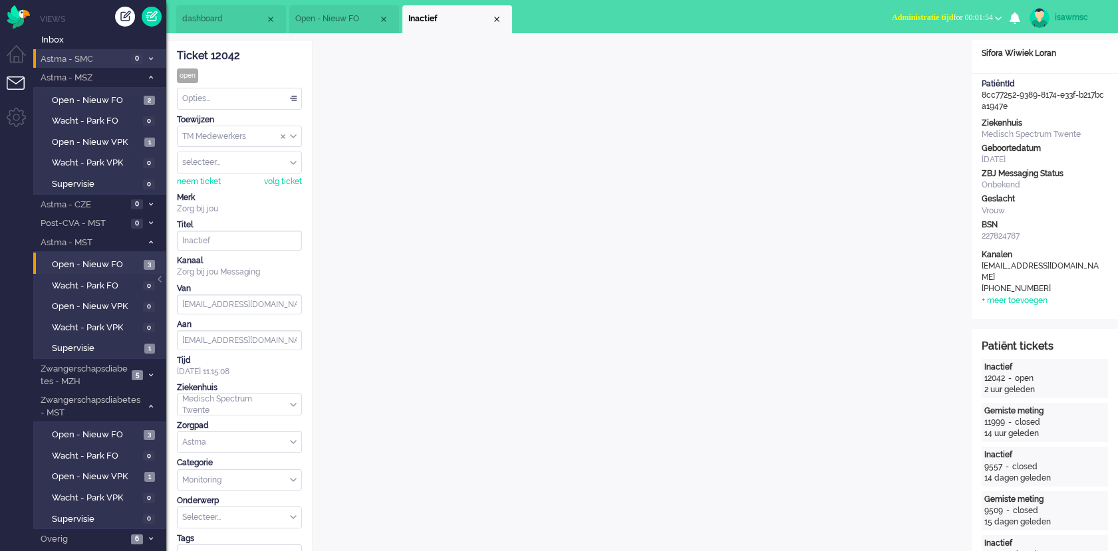
click at [920, 26] on button "Administratie tijd for 00:01:54" at bounding box center [947, 17] width 126 height 19
click at [931, 60] on label "Online" at bounding box center [946, 59] width 105 height 11
click at [497, 23] on div "Close tab" at bounding box center [496, 19] width 11 height 11
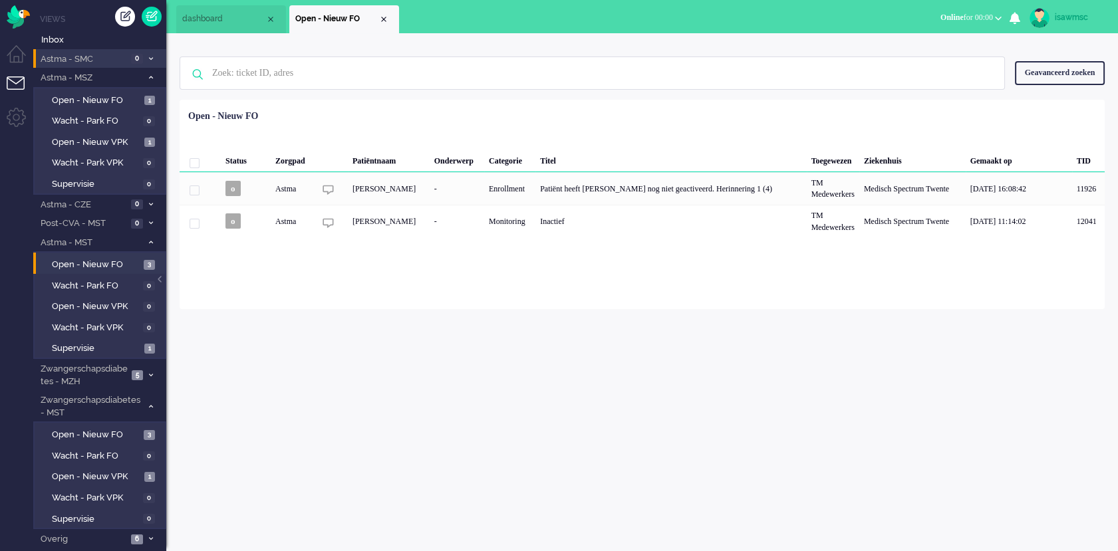
click at [509, 338] on div "isawmsc Thuis Ticket Csat Ticket Bijdragen Per dag Ticket Bijdragen Per Kanaal …" at bounding box center [641, 292] width 951 height 518
click at [138, 430] on span "Open - Nieuw FO" at bounding box center [96, 435] width 88 height 13
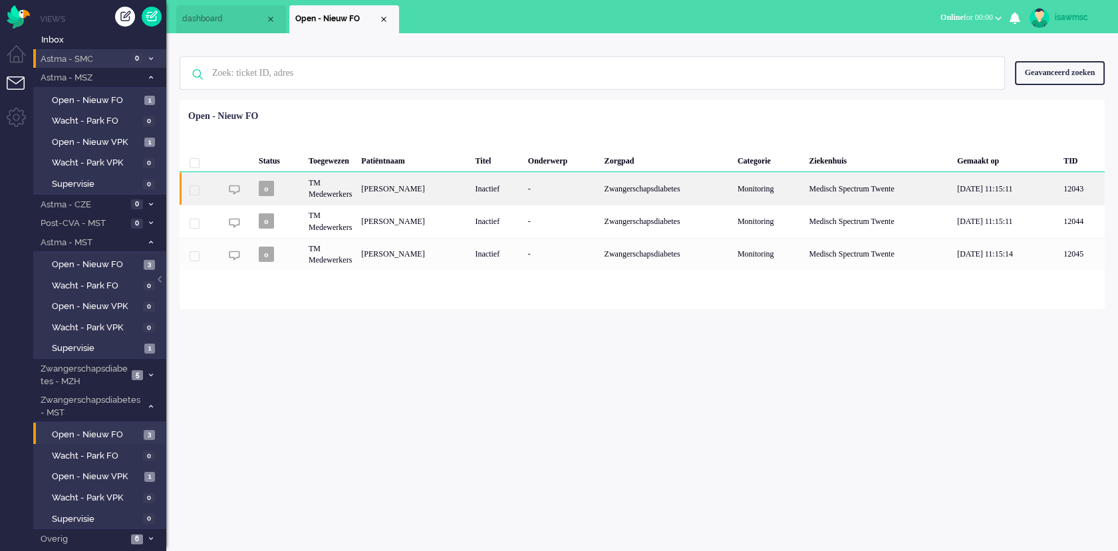
click at [470, 193] on div "Fadia Lahdo" at bounding box center [413, 188] width 114 height 33
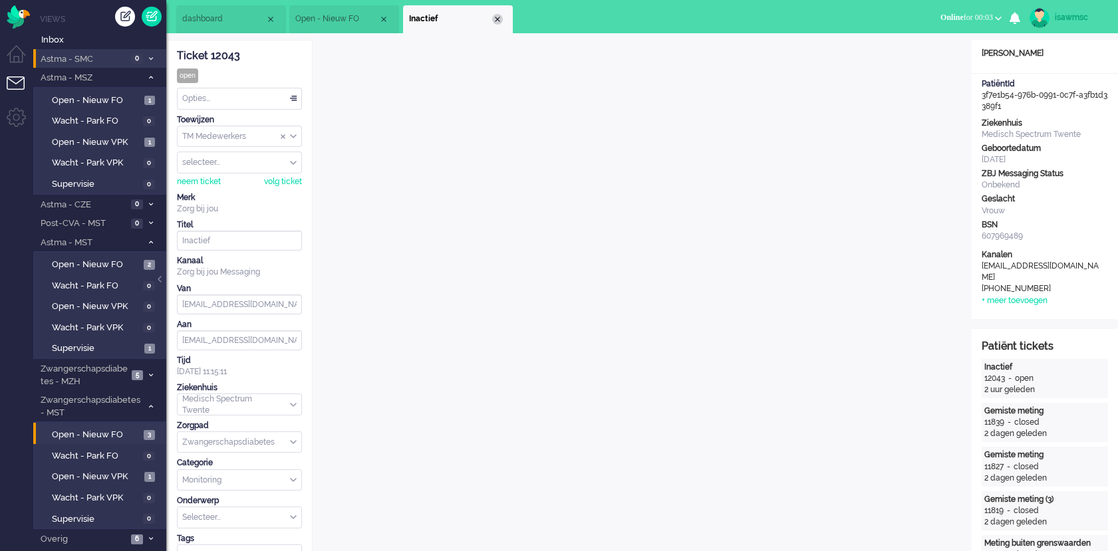
click at [494, 21] on div "Close tab" at bounding box center [497, 19] width 11 height 11
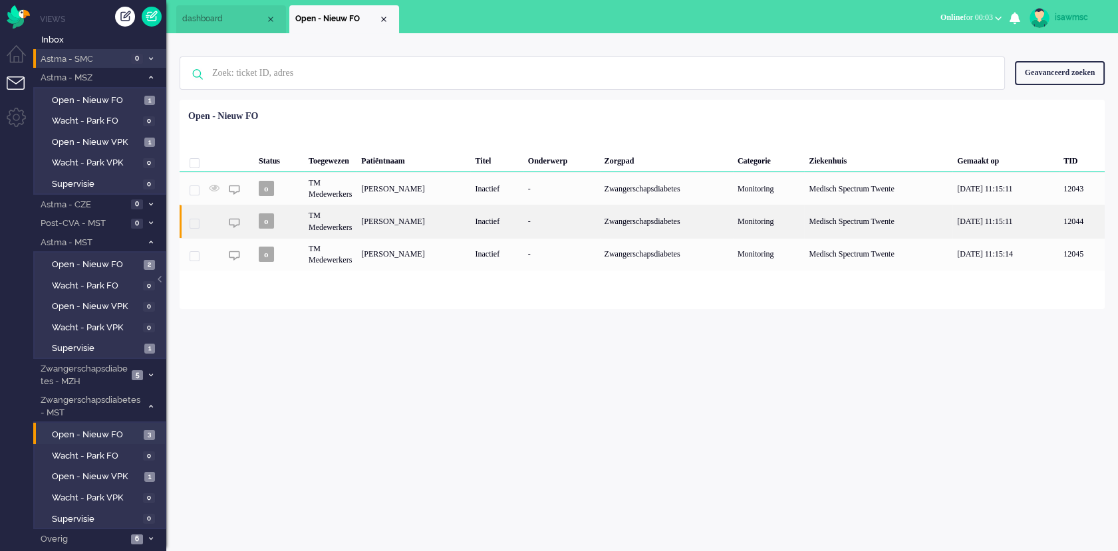
click at [441, 231] on div "Petronella Daniëlla de Jong" at bounding box center [413, 221] width 114 height 33
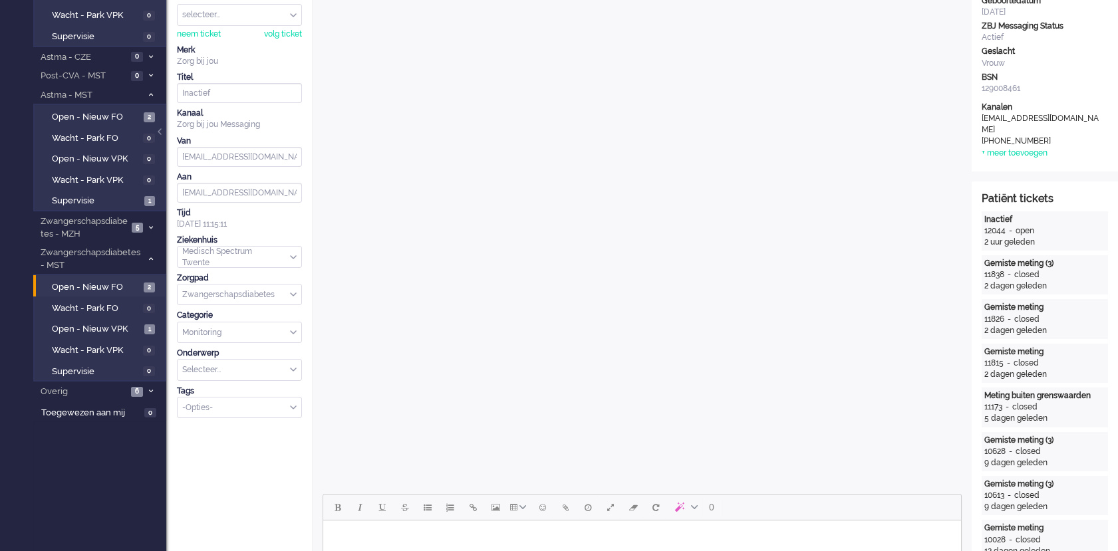
scroll to position [295, 0]
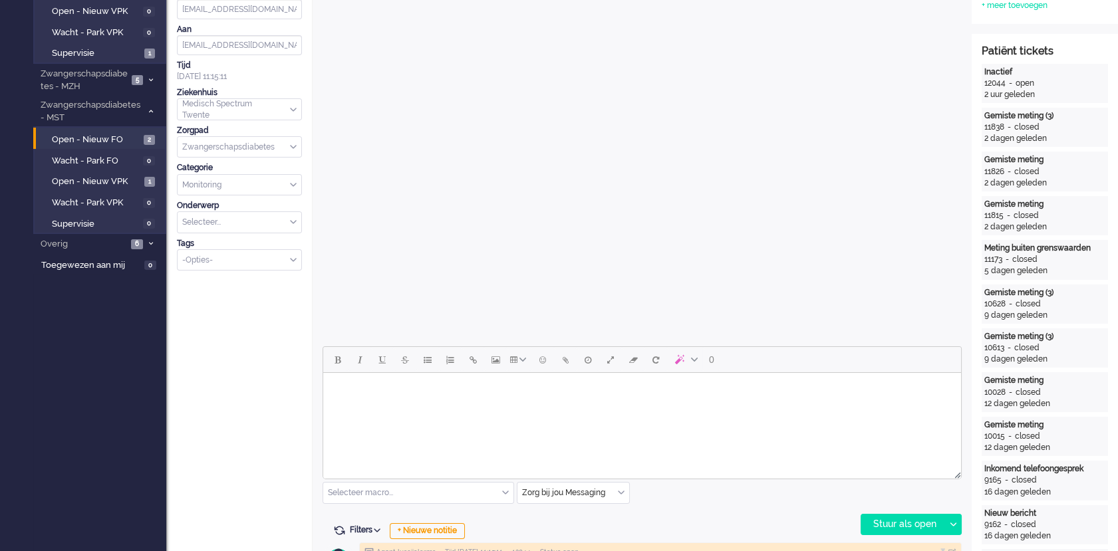
click at [586, 392] on body "Rich Text Area. Press ALT-0 for help." at bounding box center [641, 389] width 627 height 23
click at [420, 408] on body "Goedemiddag," at bounding box center [641, 399] width 627 height 43
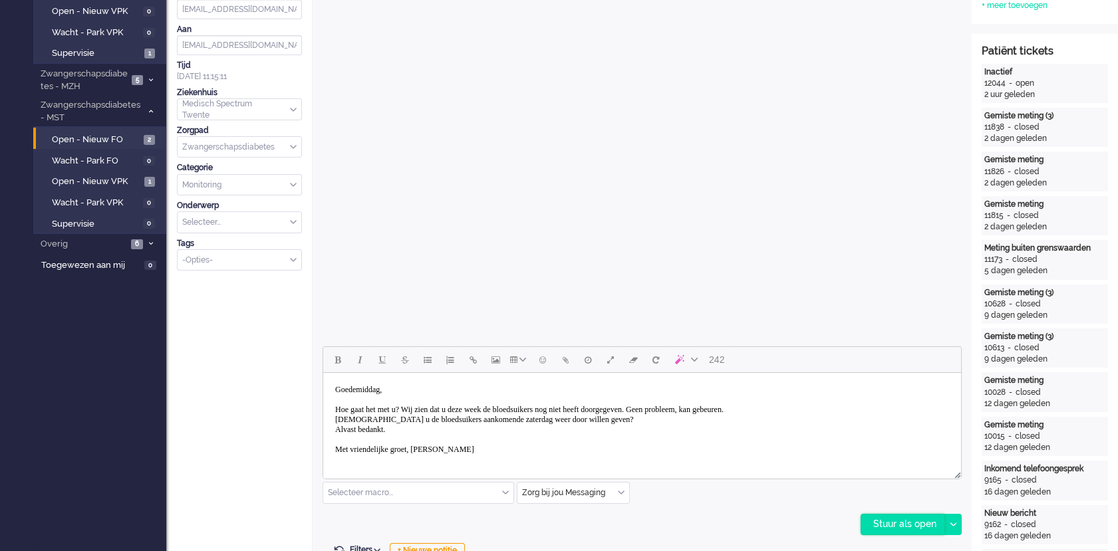
click at [878, 523] on div "Stuur als open" at bounding box center [902, 525] width 83 height 20
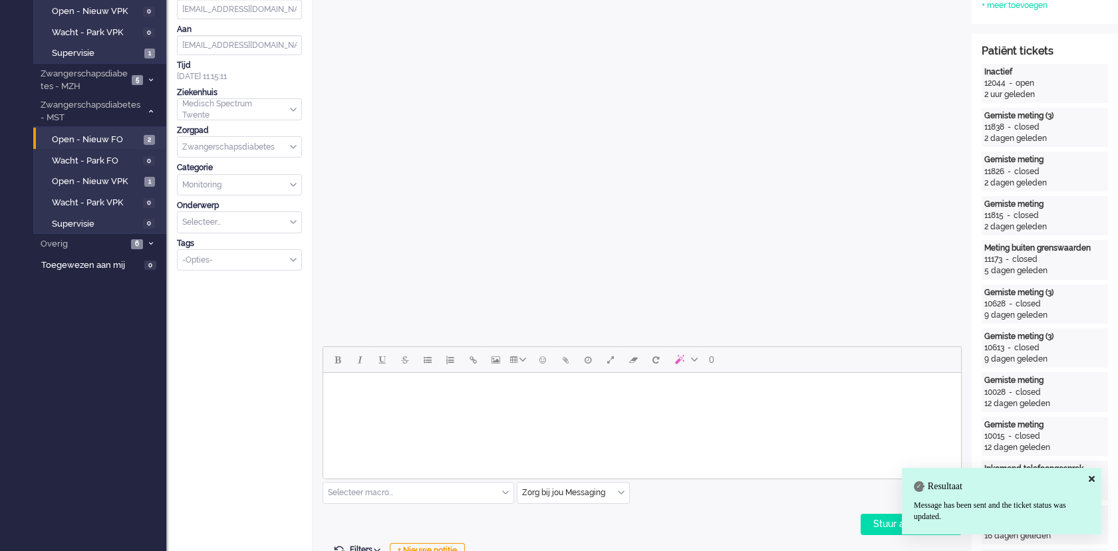
scroll to position [0, 0]
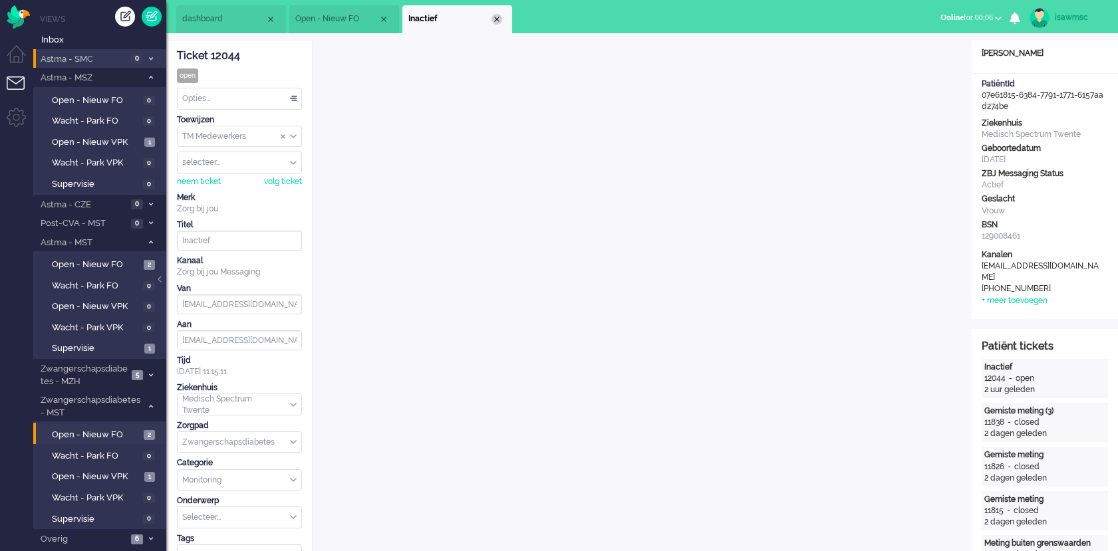
click at [499, 20] on div "Close tab" at bounding box center [496, 19] width 11 height 11
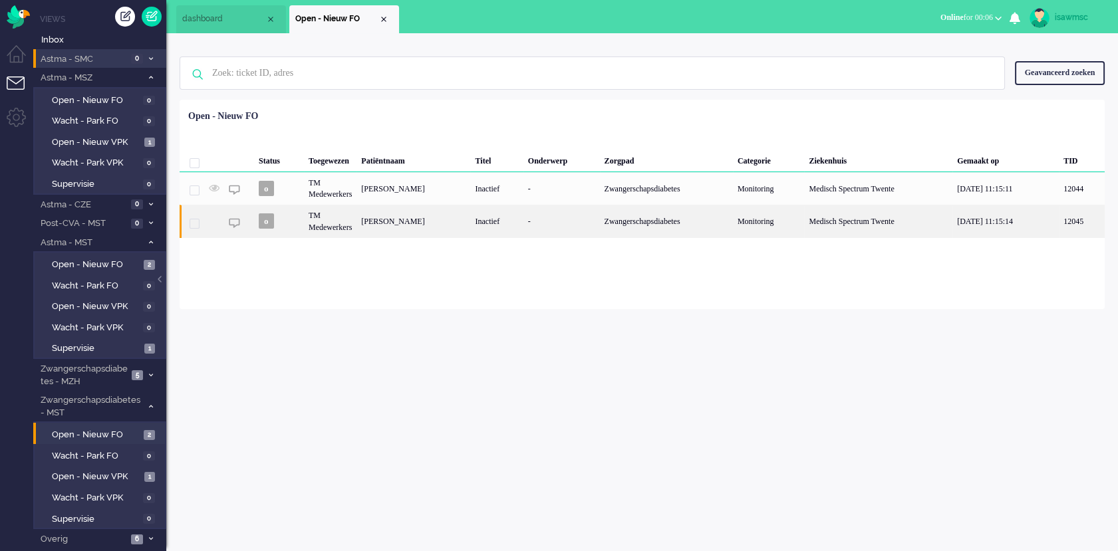
click at [447, 235] on div "June Folsche-Cohen" at bounding box center [413, 221] width 114 height 33
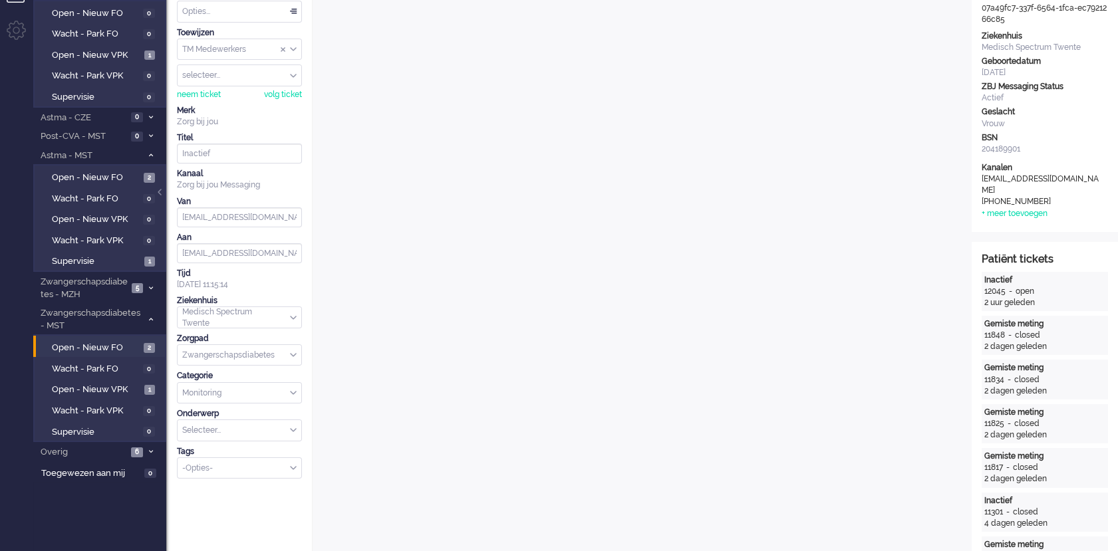
scroll to position [13, 0]
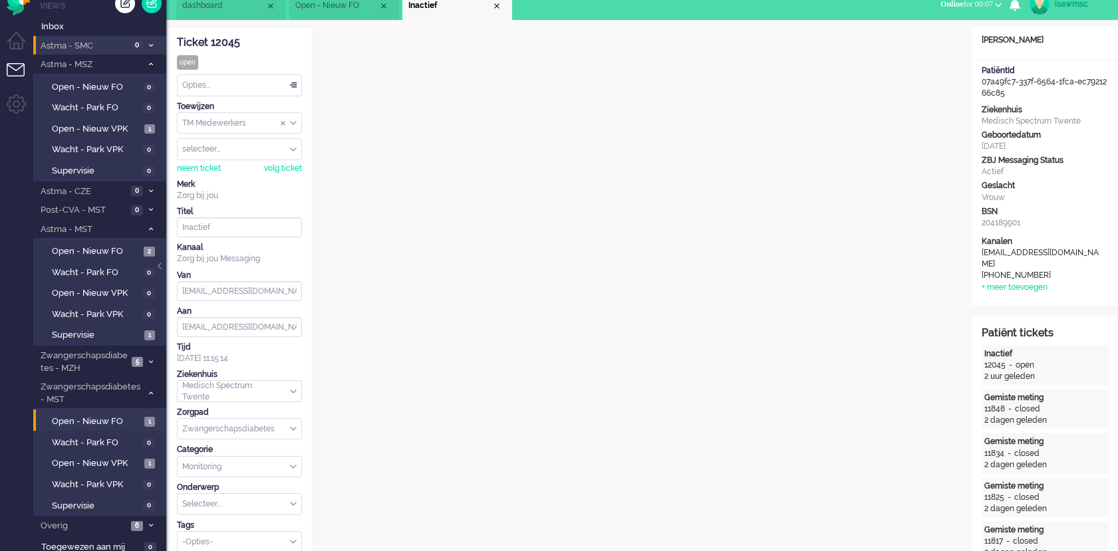
click at [344, 15] on li "Open - Nieuw FO" at bounding box center [344, 6] width 110 height 28
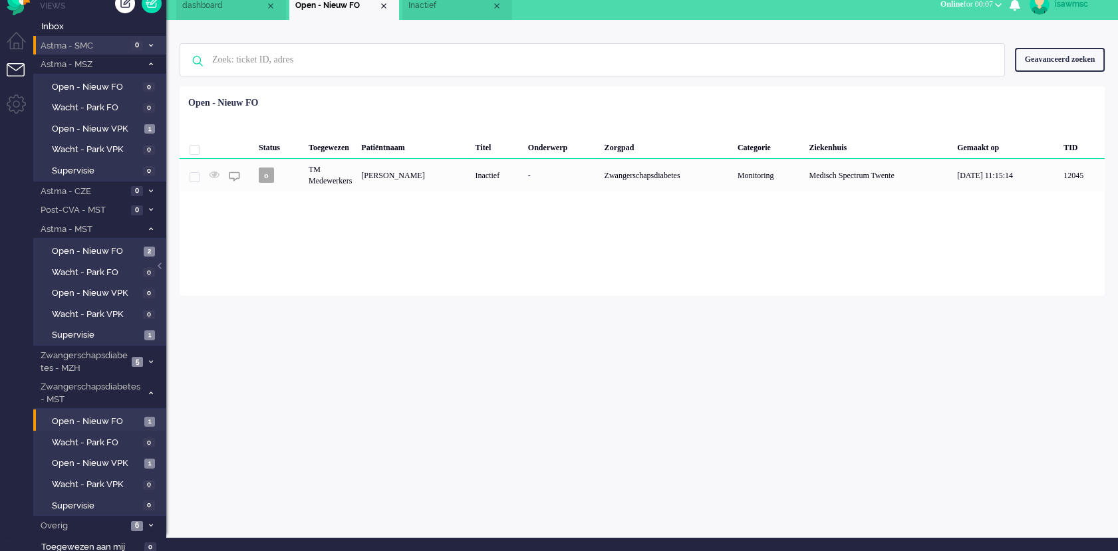
click at [433, 17] on li "Inactief" at bounding box center [457, 6] width 110 height 28
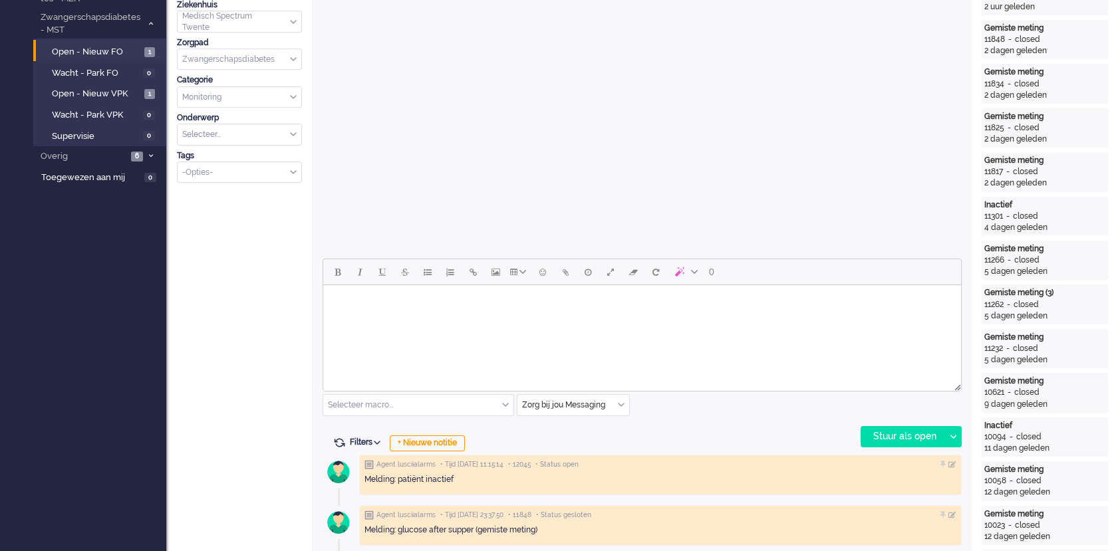
scroll to position [457, 0]
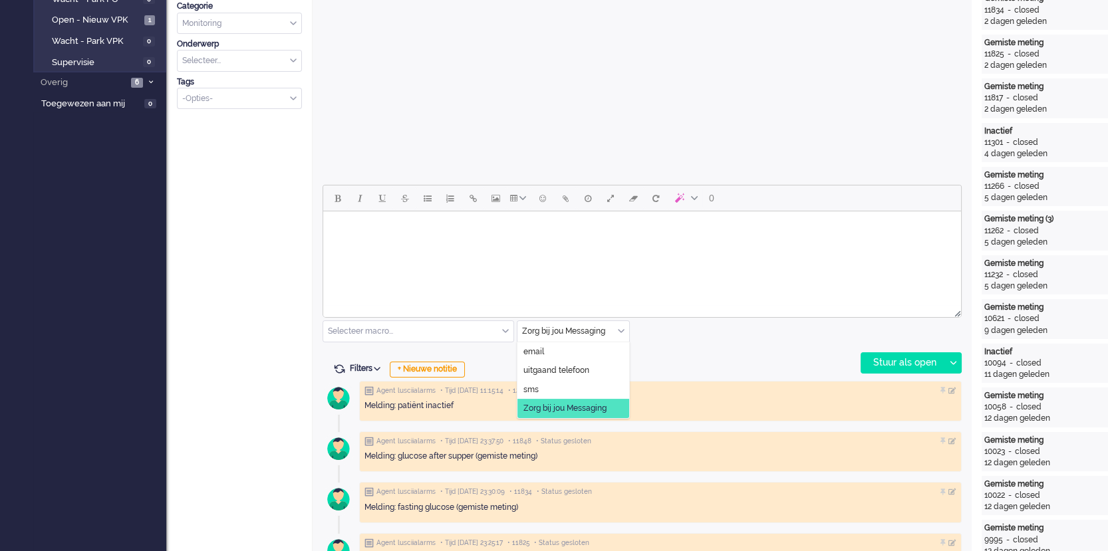
click at [623, 334] on div "Zorg bij jou Messaging" at bounding box center [573, 331] width 112 height 21
click at [595, 367] on li "uitgaand telefoon" at bounding box center [573, 370] width 112 height 19
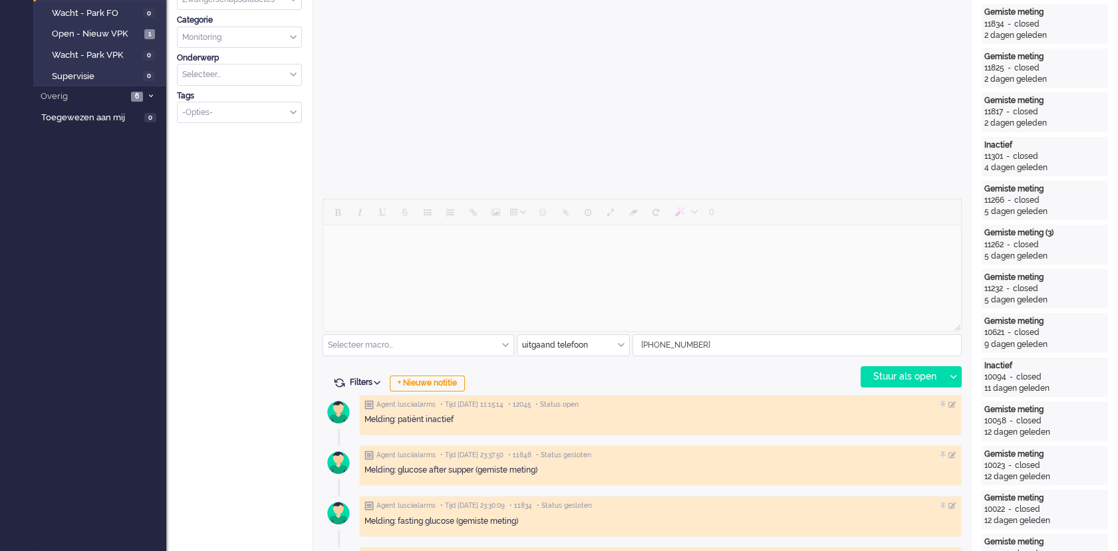
scroll to position [517, 0]
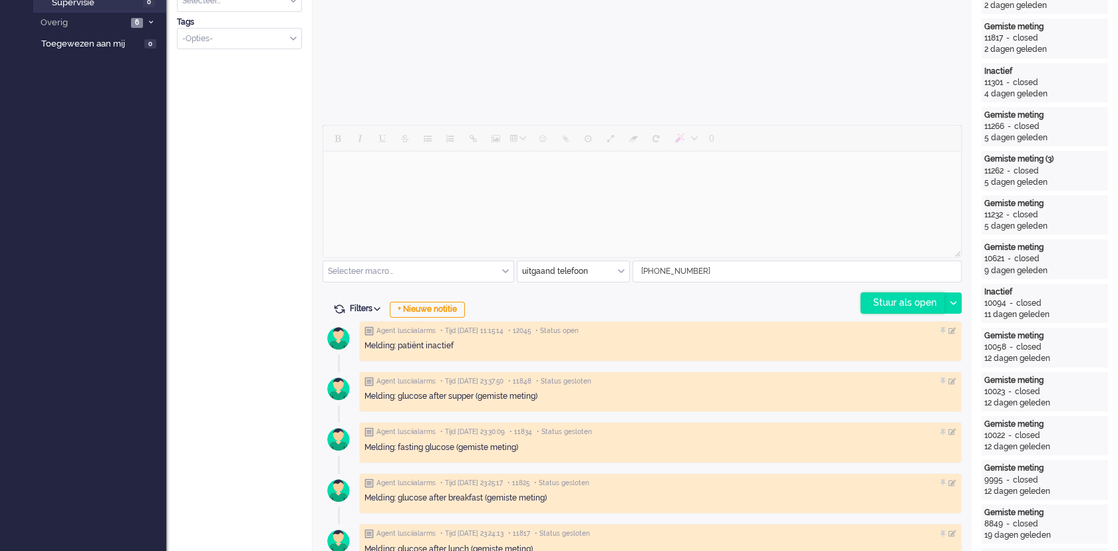
click at [888, 301] on div "Stuur als open" at bounding box center [902, 303] width 83 height 20
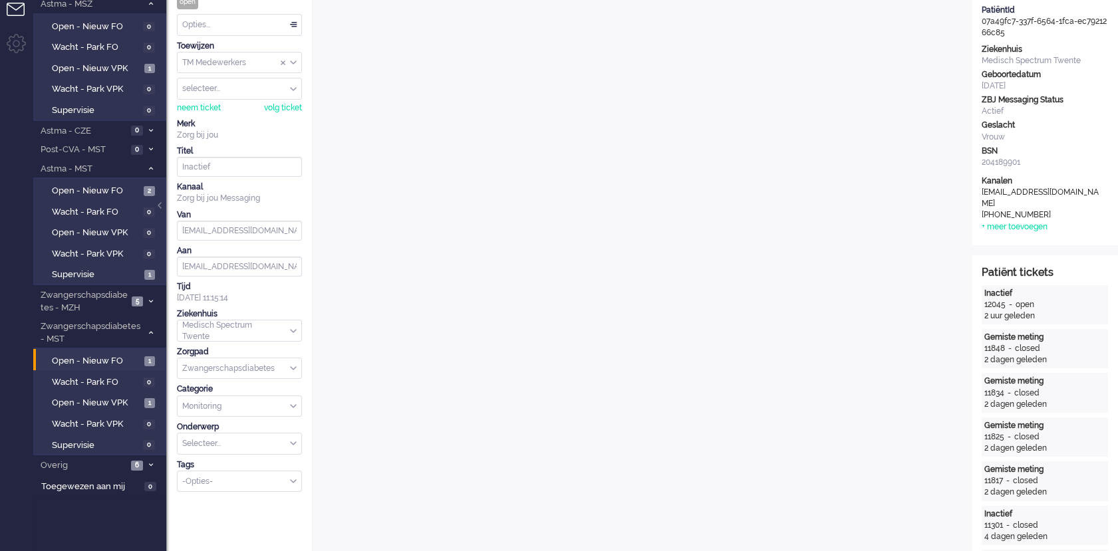
scroll to position [0, 0]
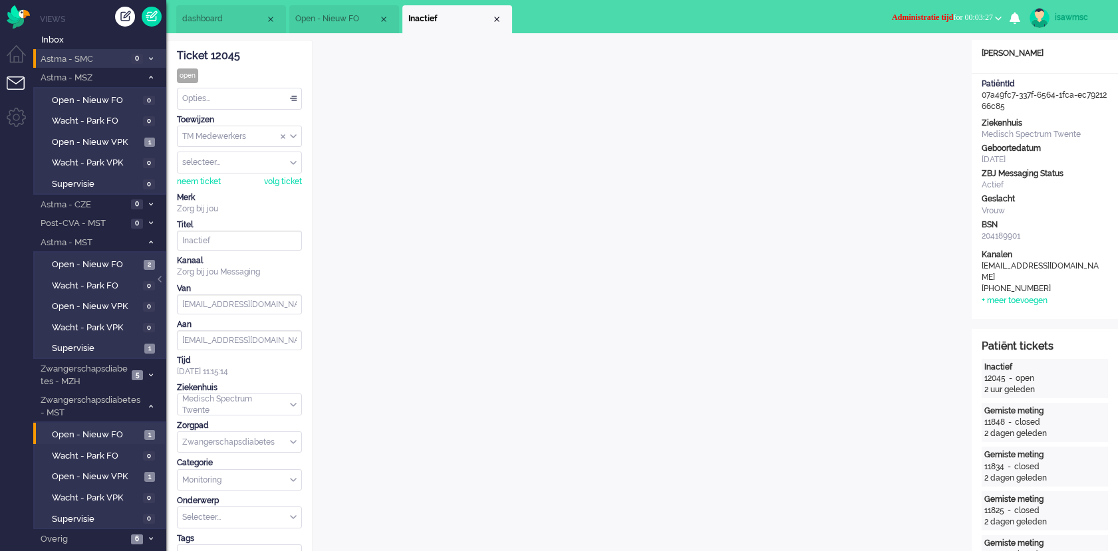
click at [903, 10] on button "Administratie tijd for 00:03:27" at bounding box center [947, 17] width 126 height 19
click at [910, 59] on label "Online" at bounding box center [946, 59] width 105 height 11
click at [293, 172] on div "selecteer... annemarieamsc annemariehmsc astridhmsc biancanmsc christietmsc cla…" at bounding box center [239, 163] width 125 height 22
drag, startPoint x: 293, startPoint y: 172, endPoint x: 295, endPoint y: 136, distance: 35.3
click at [295, 136] on div "Toewijzen TM Medewerkers TM Medewerkers TM Verpleegkundigen groep deselecteren …" at bounding box center [239, 150] width 125 height 73
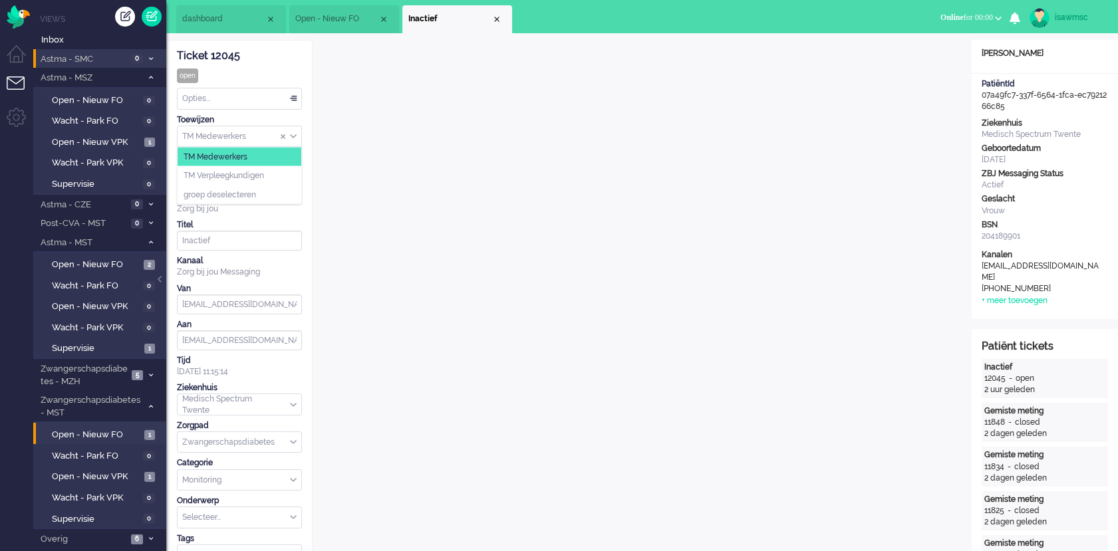
click at [295, 136] on div "TM Medewerkers" at bounding box center [240, 136] width 124 height 21
click at [275, 168] on li "TM Verpleegkundigen" at bounding box center [240, 175] width 124 height 19
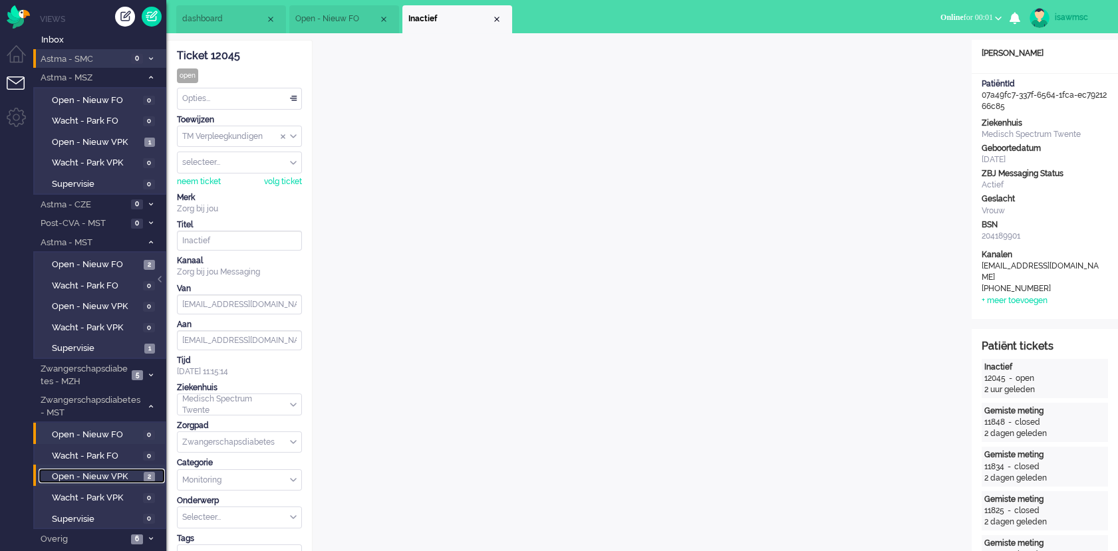
click at [134, 474] on span "Open - Nieuw VPK" at bounding box center [96, 477] width 88 height 13
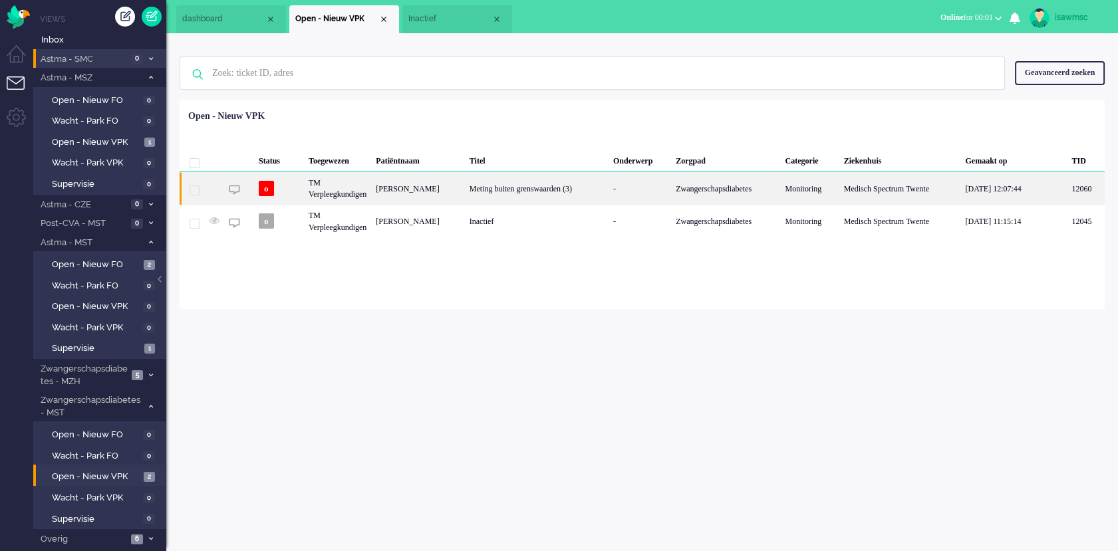
click at [532, 188] on div "Meting buiten grenswaarden (3)" at bounding box center [537, 188] width 144 height 33
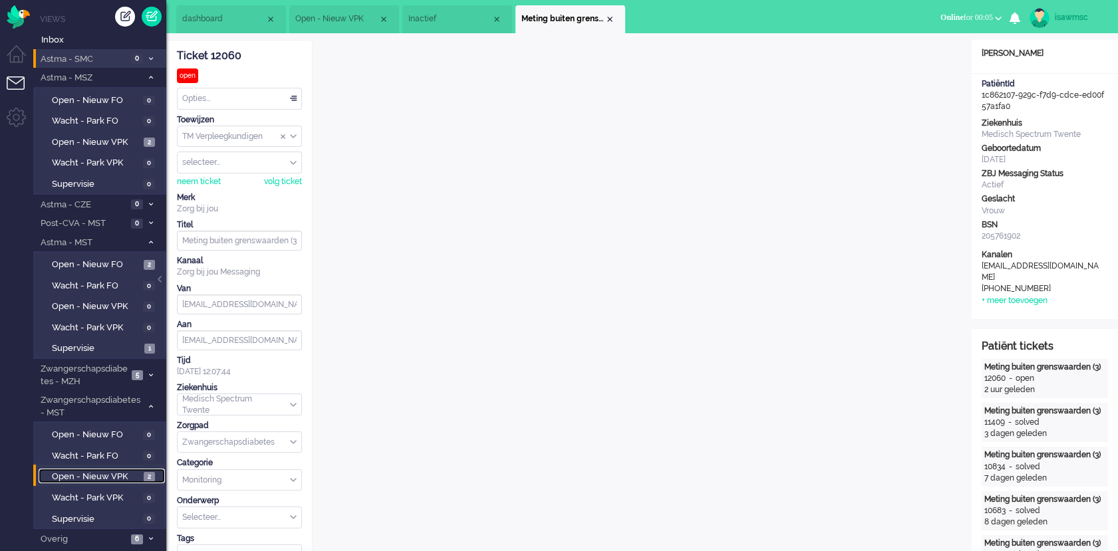
click at [127, 475] on span "Open - Nieuw VPK" at bounding box center [96, 477] width 88 height 13
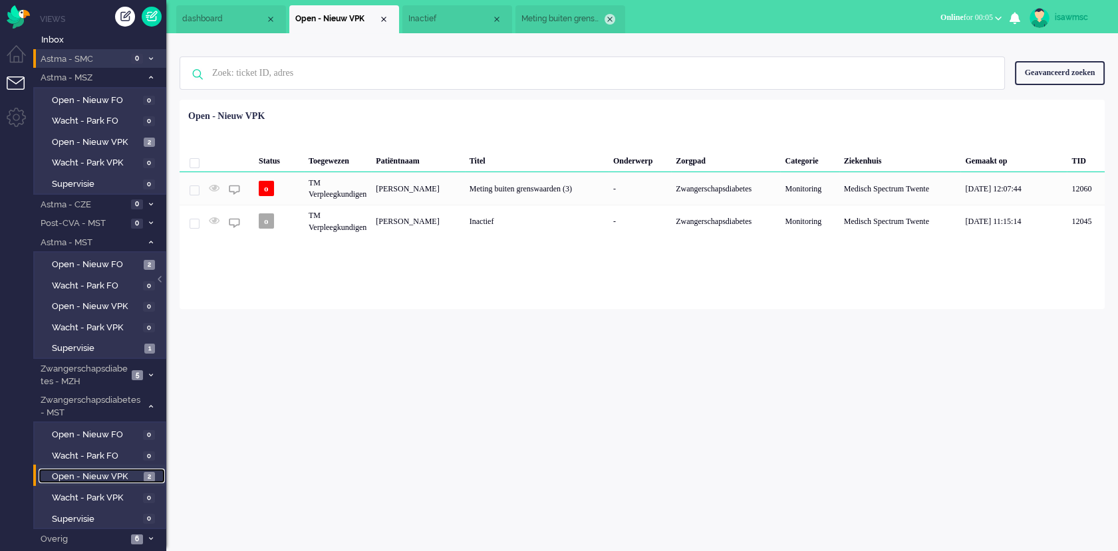
click at [612, 19] on div "Close tab" at bounding box center [609, 19] width 11 height 11
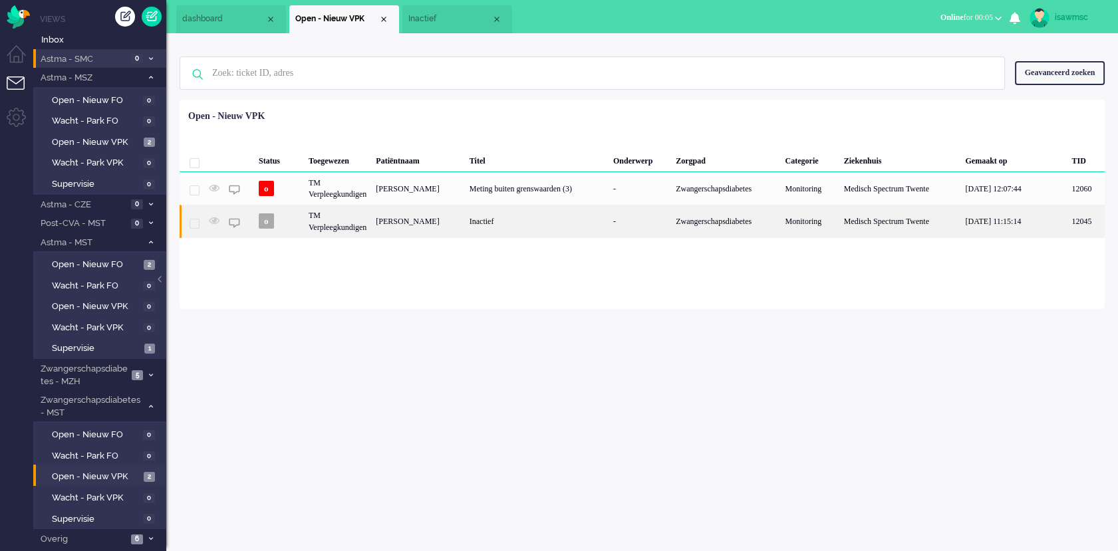
click at [443, 223] on div "June Folsche-Cohen" at bounding box center [417, 221] width 93 height 33
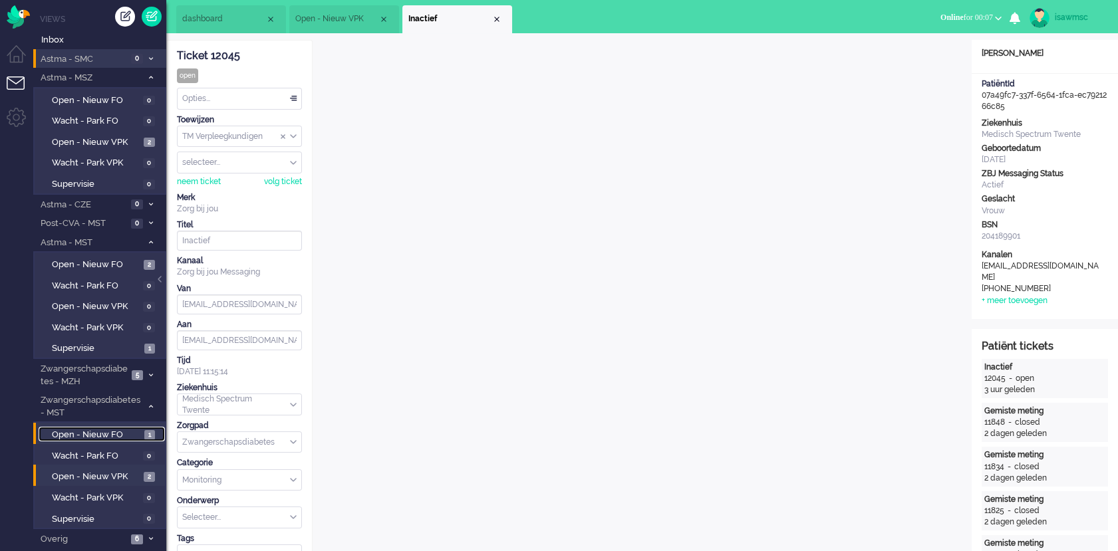
click at [132, 427] on link "Open - Nieuw FO 1" at bounding box center [102, 434] width 126 height 15
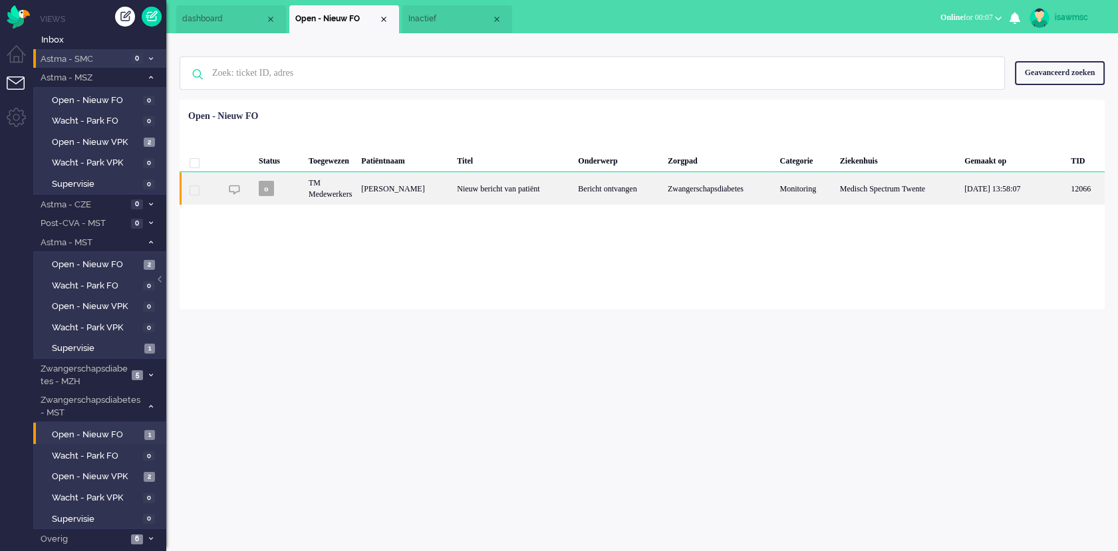
click at [452, 189] on div "Petronella Daniëlla de Jong" at bounding box center [404, 188] width 96 height 33
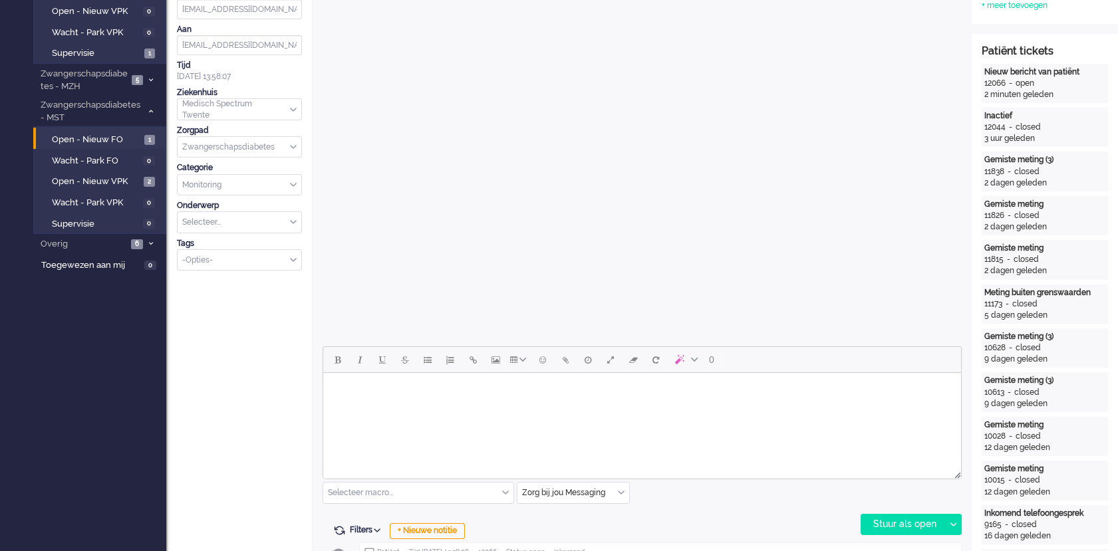
scroll to position [443, 0]
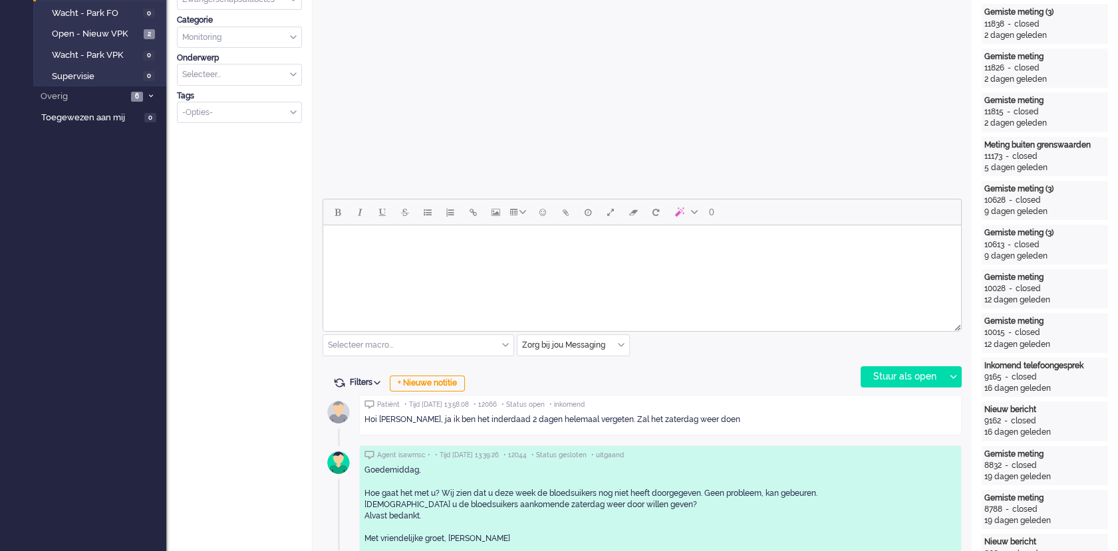
click at [606, 259] on html at bounding box center [642, 242] width 638 height 34
click at [882, 380] on div "Stuur als open" at bounding box center [902, 377] width 83 height 20
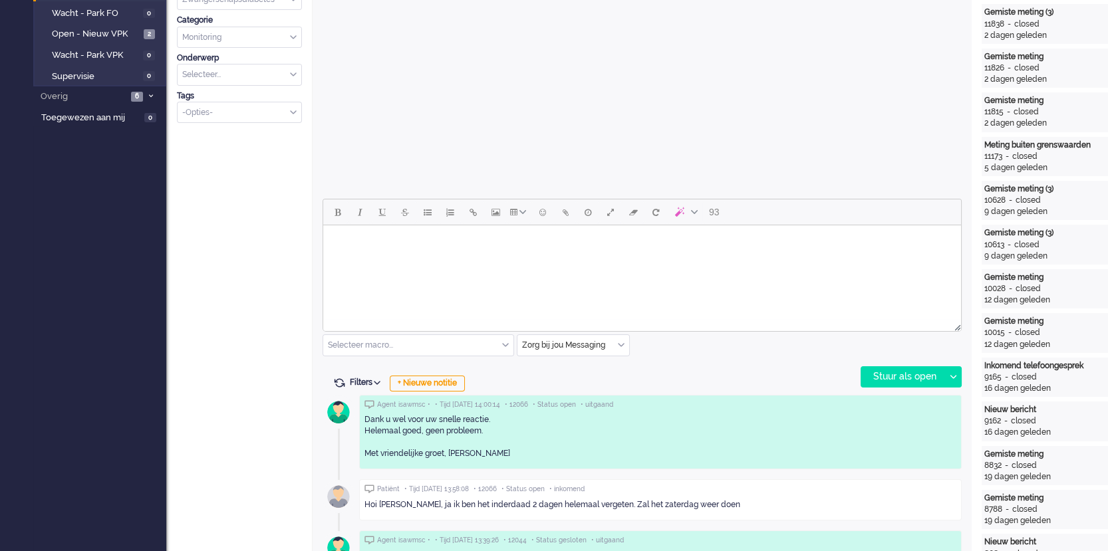
scroll to position [0, 0]
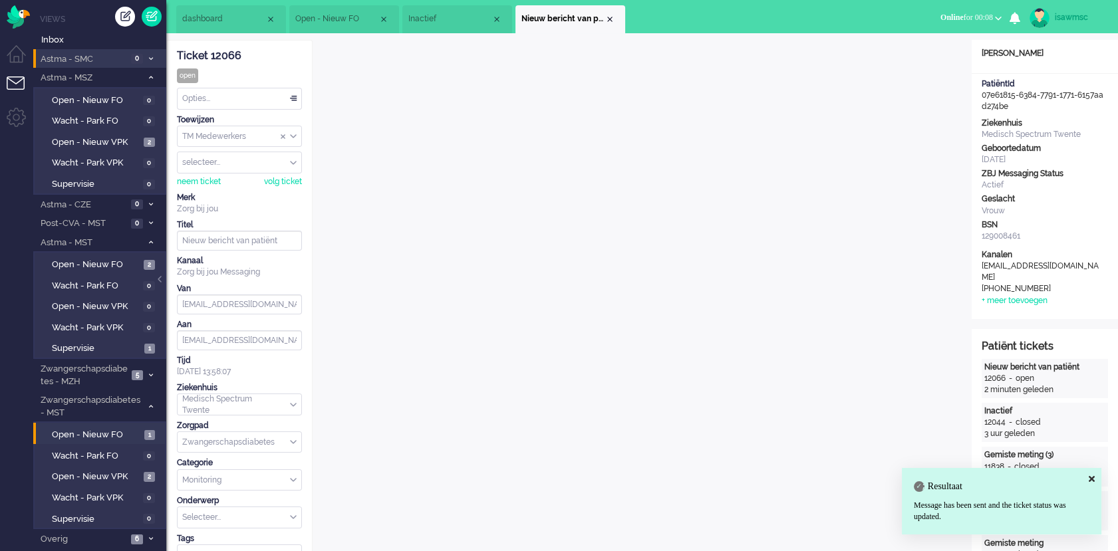
click at [259, 101] on div "Opties..." at bounding box center [240, 98] width 124 height 21
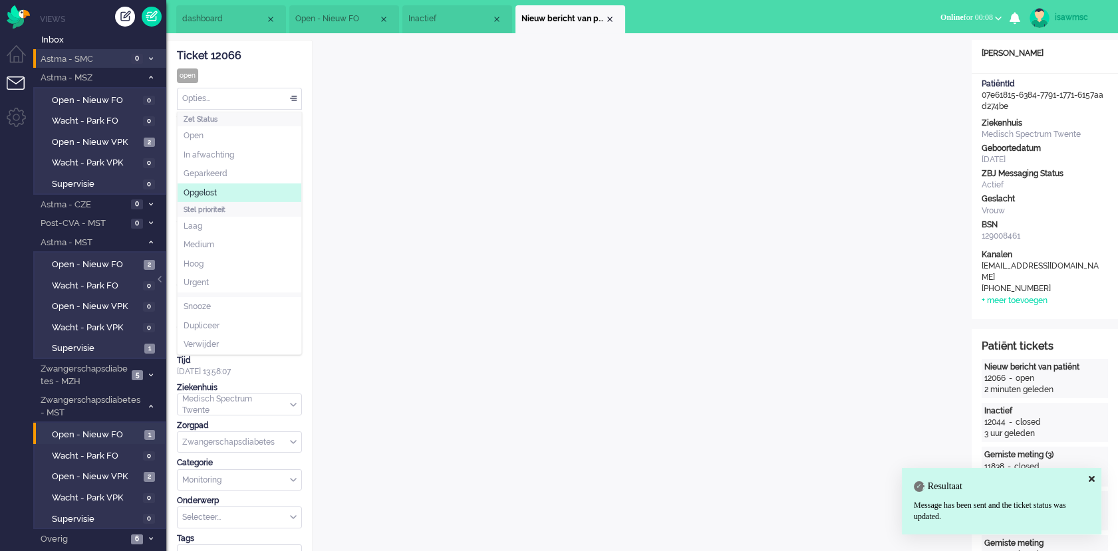
click at [237, 196] on li "Opgelost" at bounding box center [240, 193] width 124 height 19
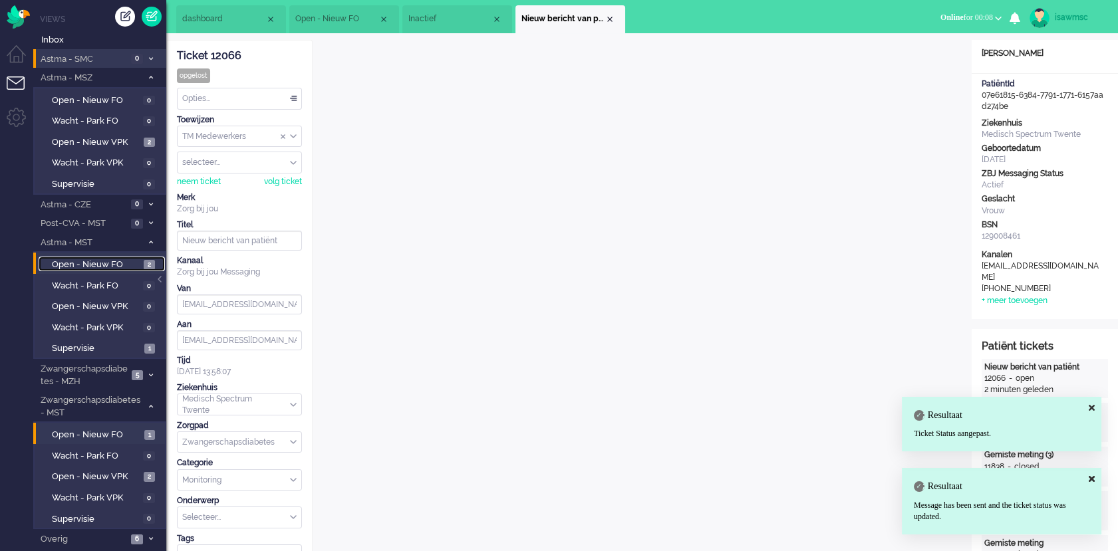
click at [116, 263] on span "Open - Nieuw FO" at bounding box center [96, 265] width 88 height 13
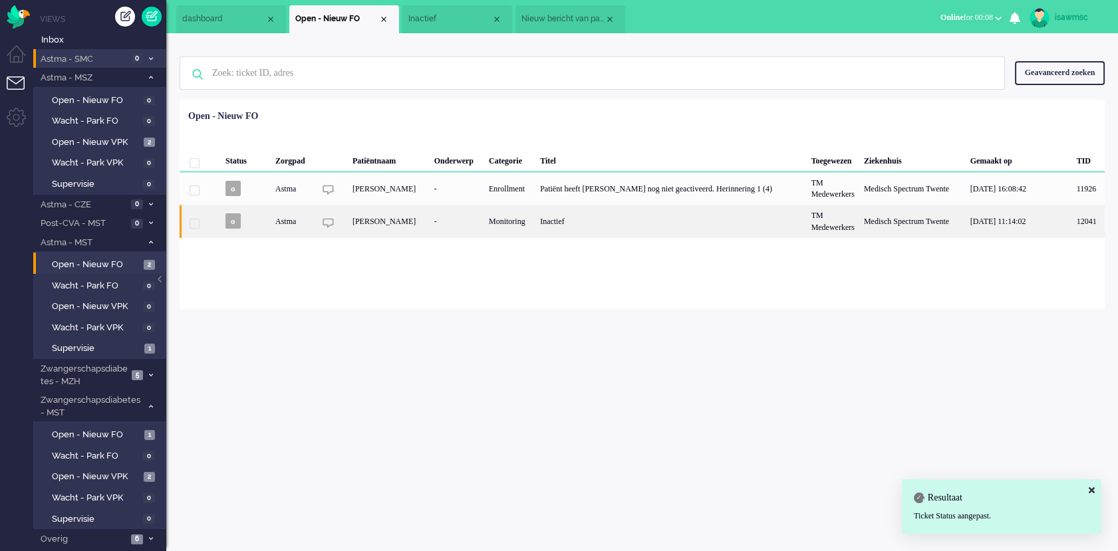
click at [420, 219] on div "Pamela Dominique van Geldrop" at bounding box center [389, 221] width 82 height 33
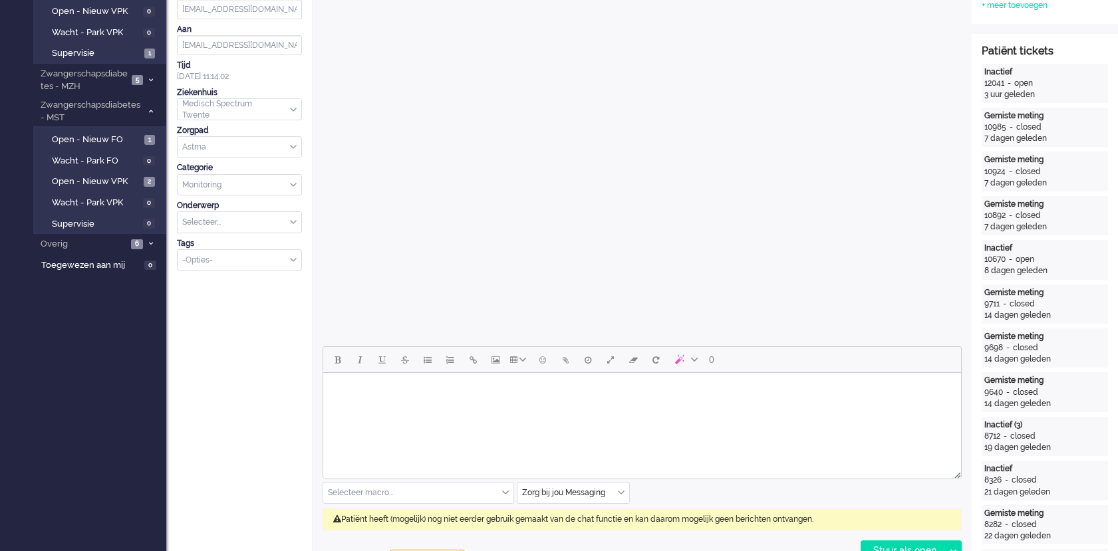
scroll to position [369, 0]
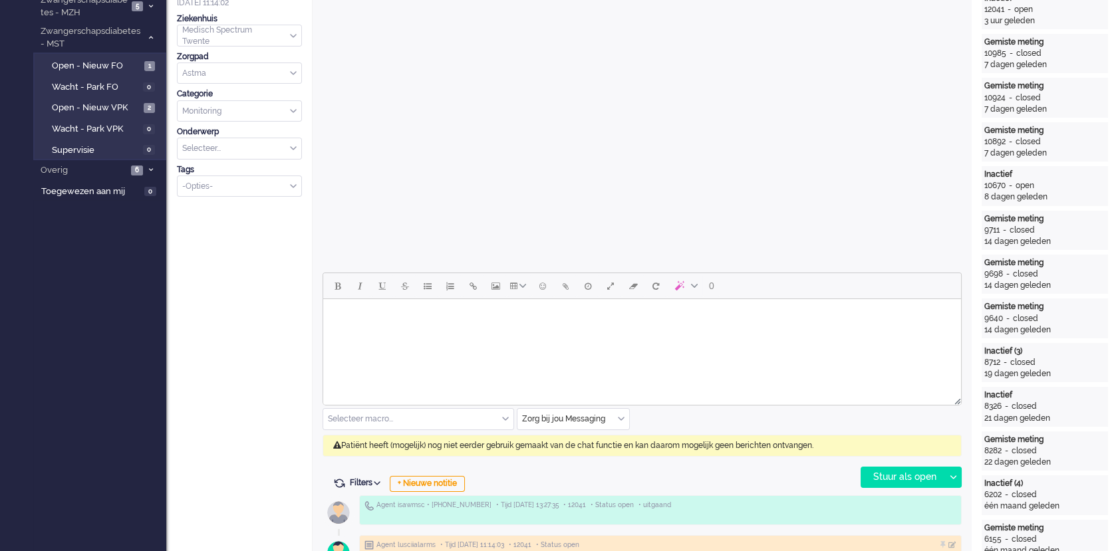
click at [626, 416] on input "text" at bounding box center [573, 419] width 112 height 21
click at [576, 458] on span "uitgaand telefoon" at bounding box center [556, 458] width 66 height 11
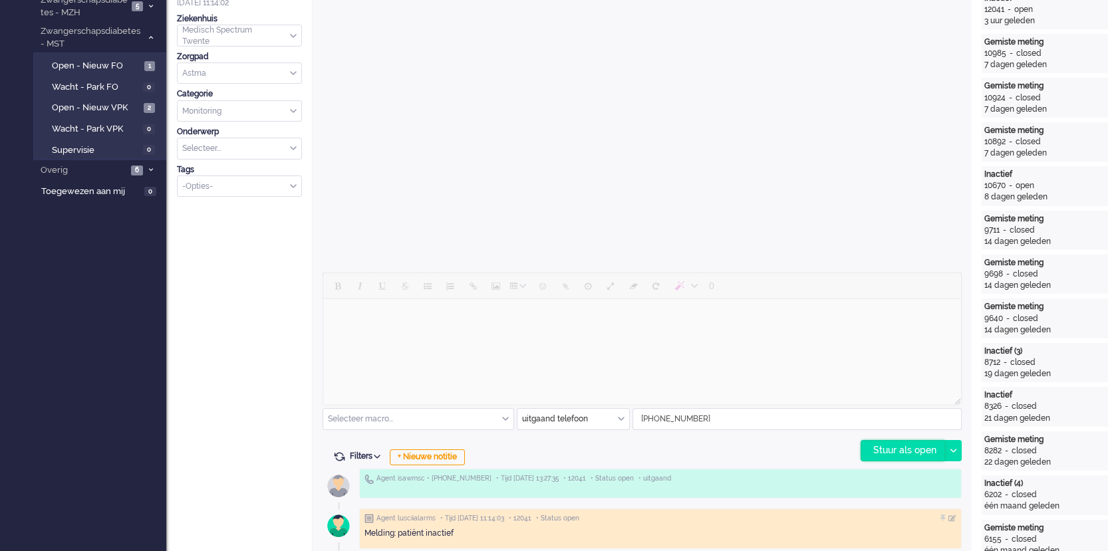
click at [900, 451] on div "Stuur als open" at bounding box center [902, 451] width 83 height 20
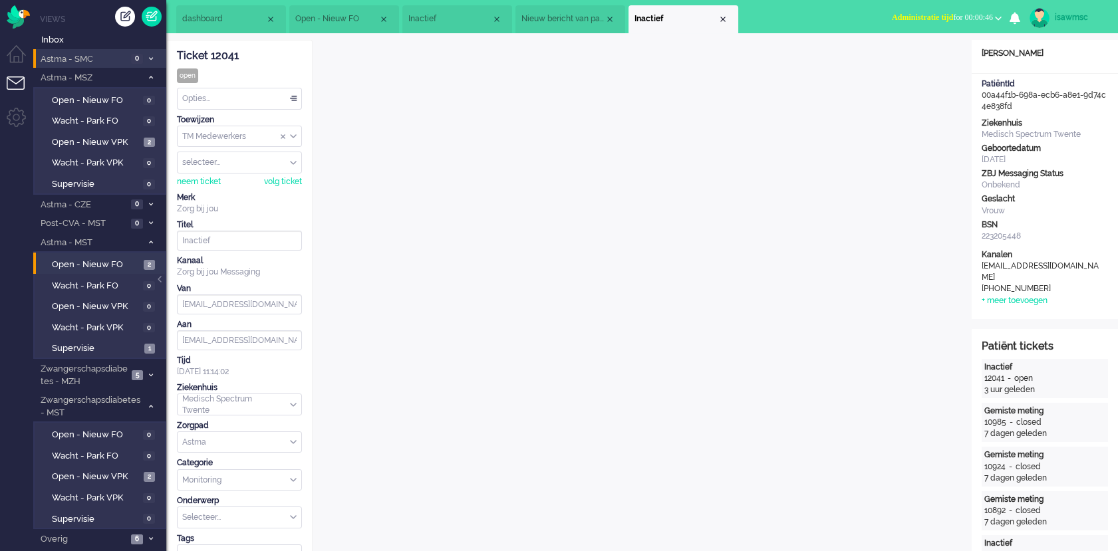
click at [919, 13] on span "Administratie tijd" at bounding box center [922, 17] width 61 height 9
click at [917, 61] on label "Online" at bounding box center [946, 59] width 105 height 11
click at [722, 19] on div "Close tab" at bounding box center [722, 19] width 11 height 11
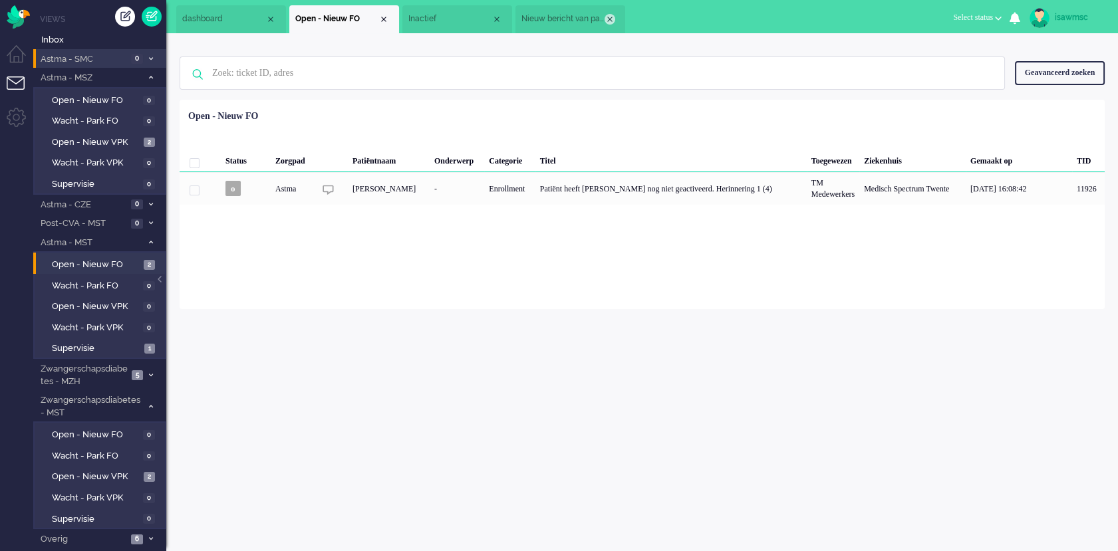
click at [608, 17] on div "Close tab" at bounding box center [609, 19] width 11 height 11
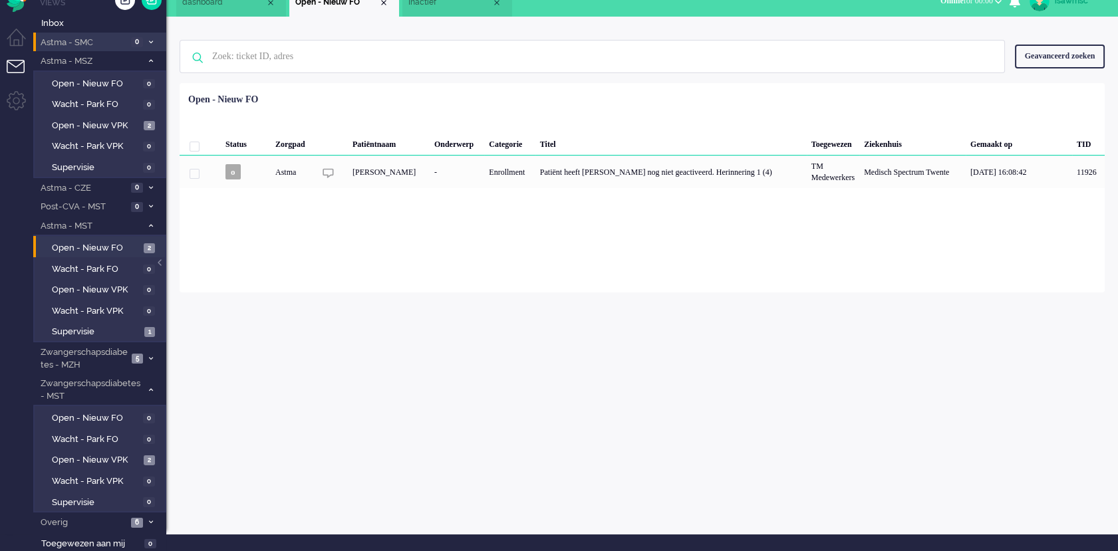
click at [334, 351] on div "isawmsc Thuis Ticket Csat Ticket Bijdragen Per dag Ticket Bijdragen Per Kanaal …" at bounding box center [641, 276] width 951 height 518
click at [124, 248] on span "Open - Nieuw FO" at bounding box center [96, 248] width 88 height 13
click at [380, 293] on div "Loading... Status Zorgpad Patiëntnaam Onderwerp Categorie Titel Toegewezen Ziek…" at bounding box center [642, 187] width 925 height 209
click at [152, 66] on li "Astma - MSZ 1" at bounding box center [99, 60] width 133 height 19
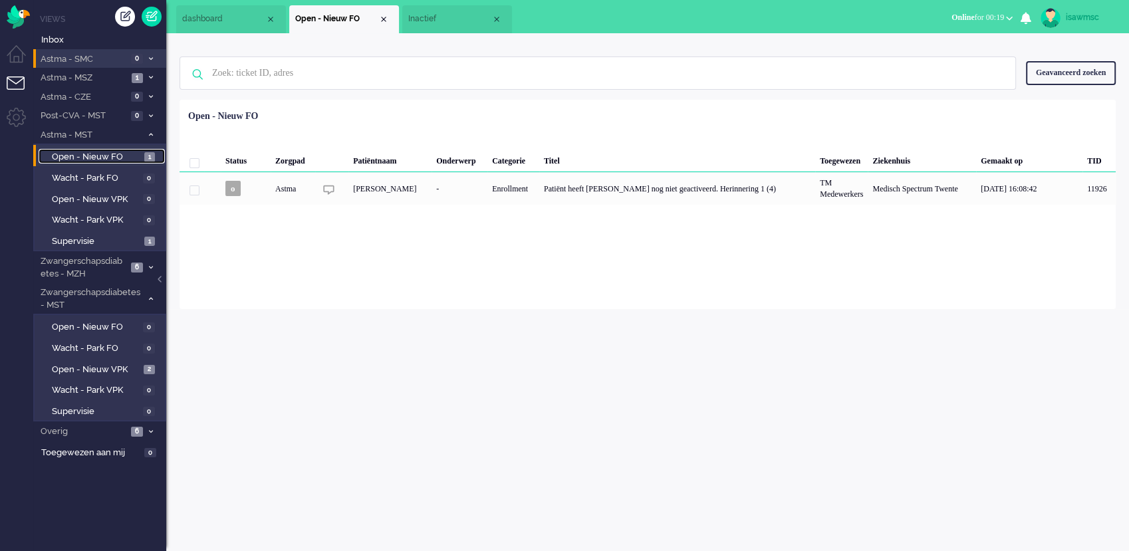
click at [154, 157] on span "1" at bounding box center [149, 157] width 11 height 10
click at [265, 279] on div "Loading... Status Zorgpad Patiëntnaam Onderwerp Categorie Titel Toegewezen Ziek…" at bounding box center [648, 204] width 936 height 209
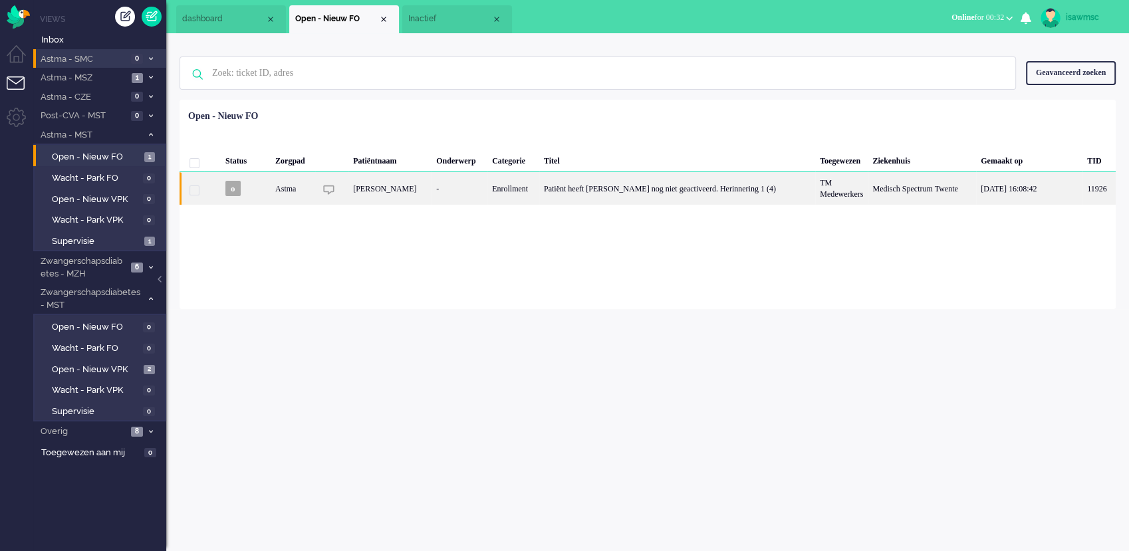
click at [370, 188] on div "Mark Diepeveen" at bounding box center [389, 188] width 83 height 33
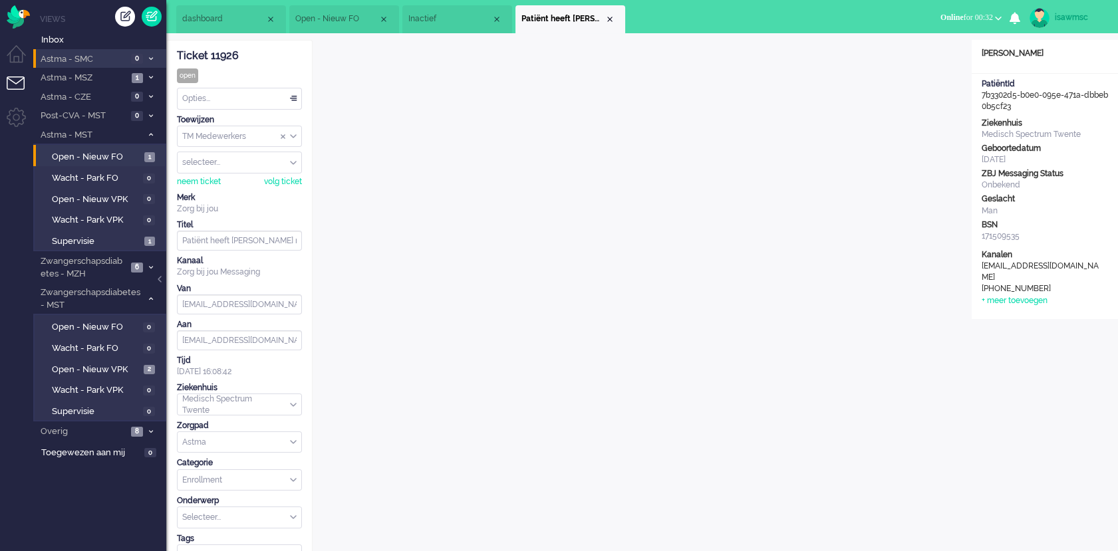
scroll to position [443, 0]
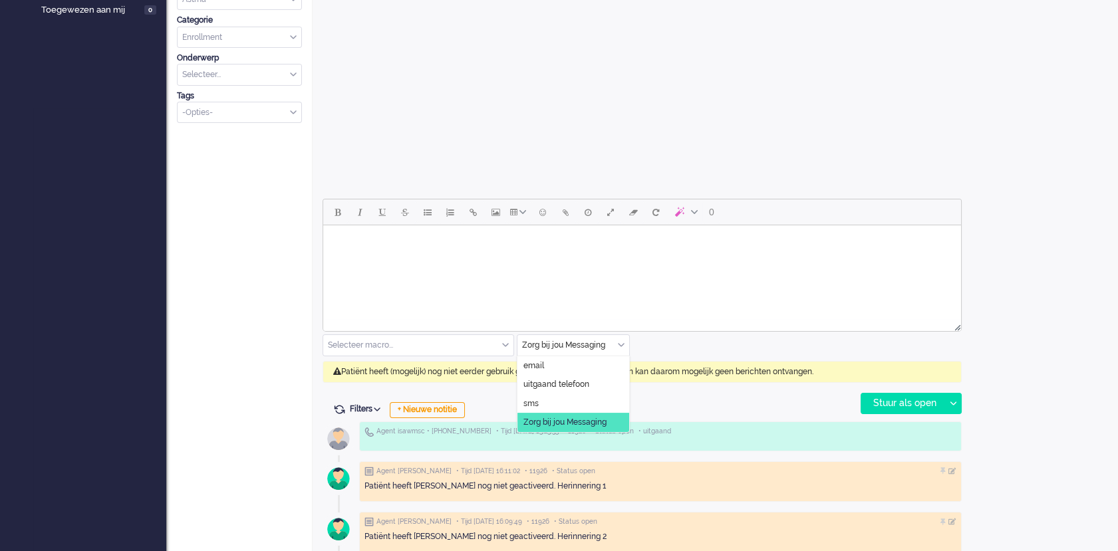
click at [622, 353] on input "text" at bounding box center [573, 345] width 112 height 21
click at [601, 381] on li "uitgaand telefoon" at bounding box center [573, 384] width 112 height 19
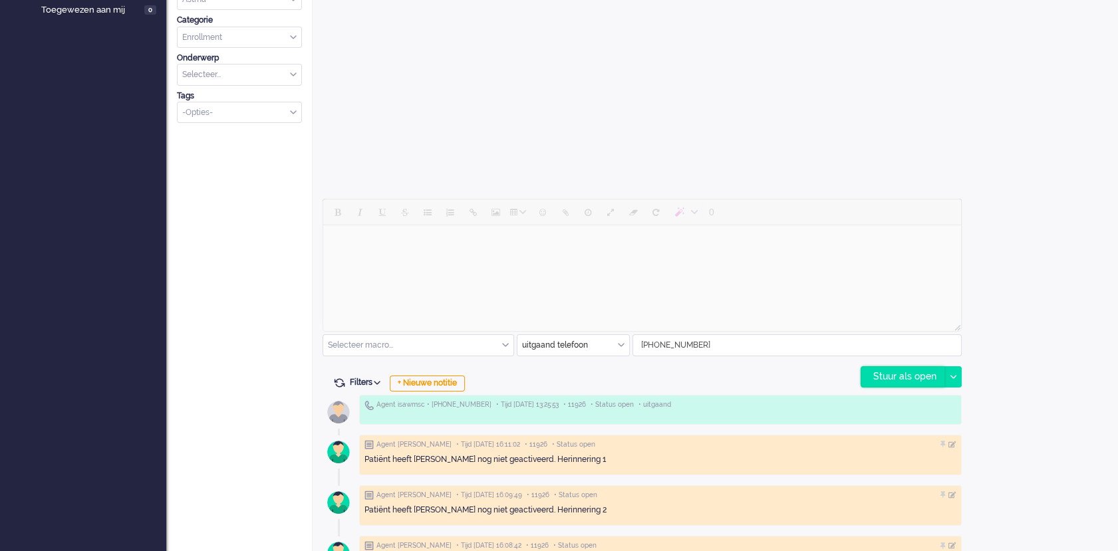
click at [902, 372] on div "Stuur als open" at bounding box center [902, 377] width 83 height 20
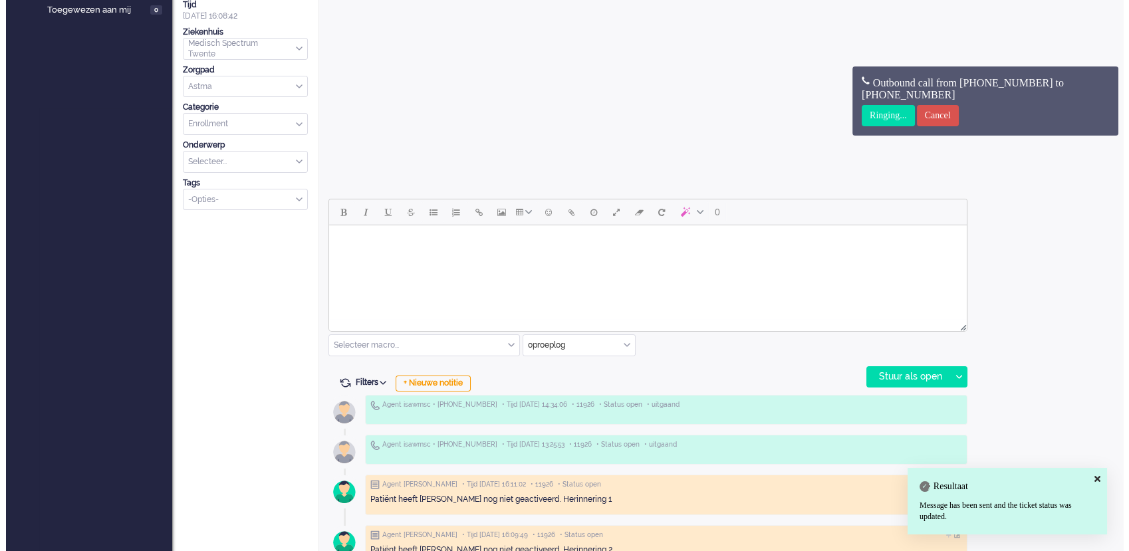
scroll to position [0, 0]
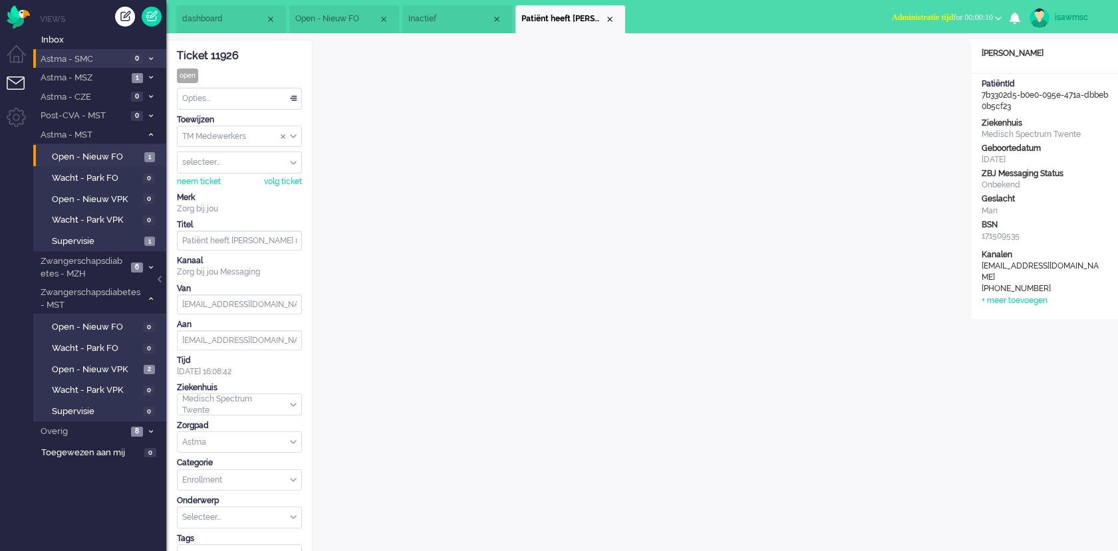
click at [975, 18] on span "Administratie tijd for 00:00:10" at bounding box center [942, 17] width 101 height 9
click at [931, 58] on label "Online" at bounding box center [946, 59] width 105 height 11
click at [610, 15] on div "Close tab" at bounding box center [609, 19] width 11 height 11
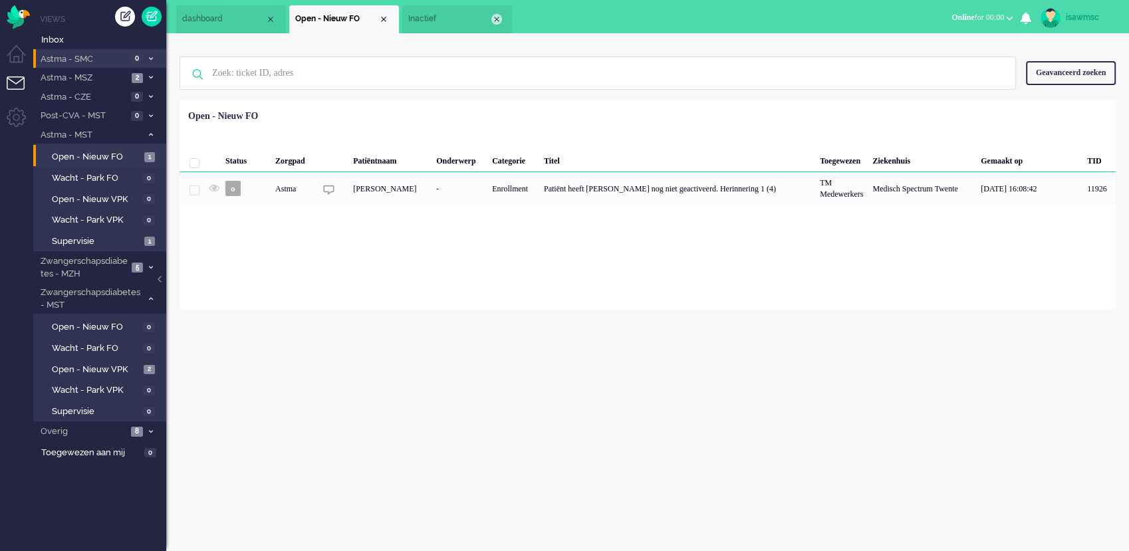
click at [493, 18] on div "Close tab" at bounding box center [496, 19] width 11 height 11
click at [493, 18] on ul "dashboard Open - Nieuw FO" at bounding box center [517, 16] width 683 height 33
drag, startPoint x: 31, startPoint y: 17, endPoint x: 19, endPoint y: 14, distance: 12.3
click at [19, 14] on div "Menu" at bounding box center [16, 14] width 33 height 29
click at [19, 14] on img "Omnidesk" at bounding box center [18, 16] width 23 height 23
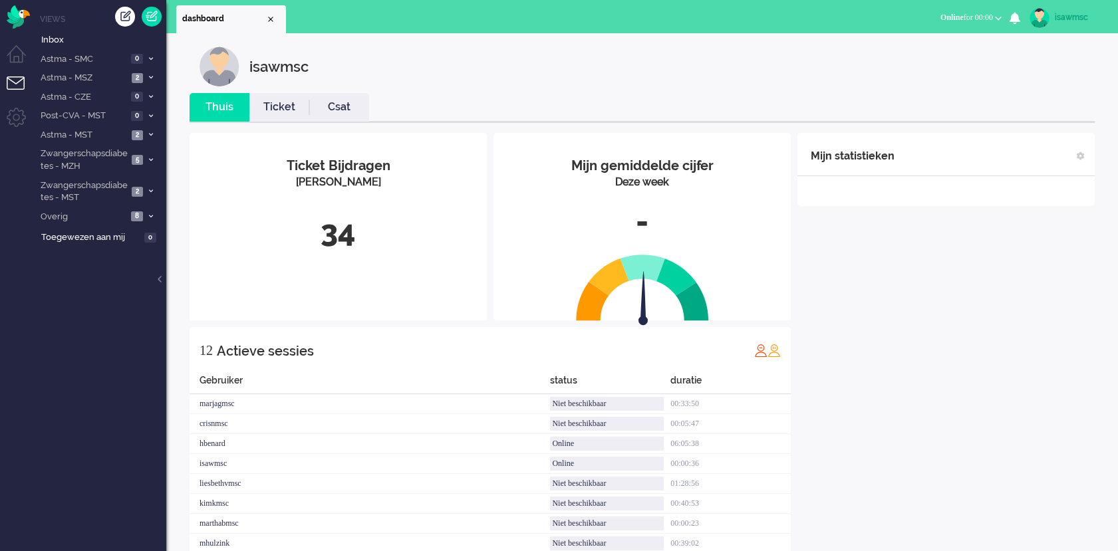
click at [285, 97] on li "Ticket" at bounding box center [279, 107] width 60 height 29
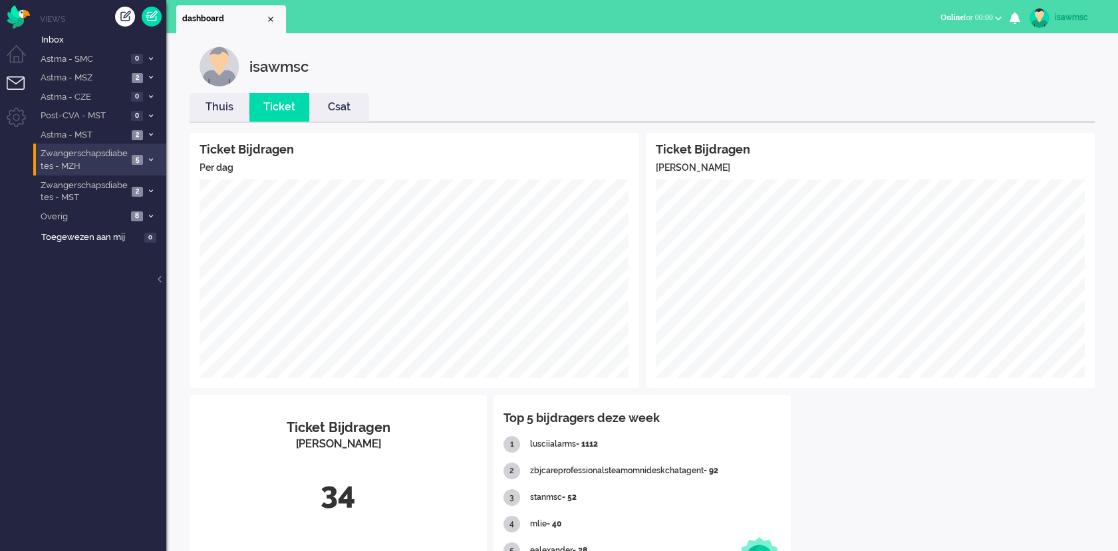
click at [96, 164] on span "Zwangerschapsdiabetes - MZH" at bounding box center [83, 160] width 89 height 25
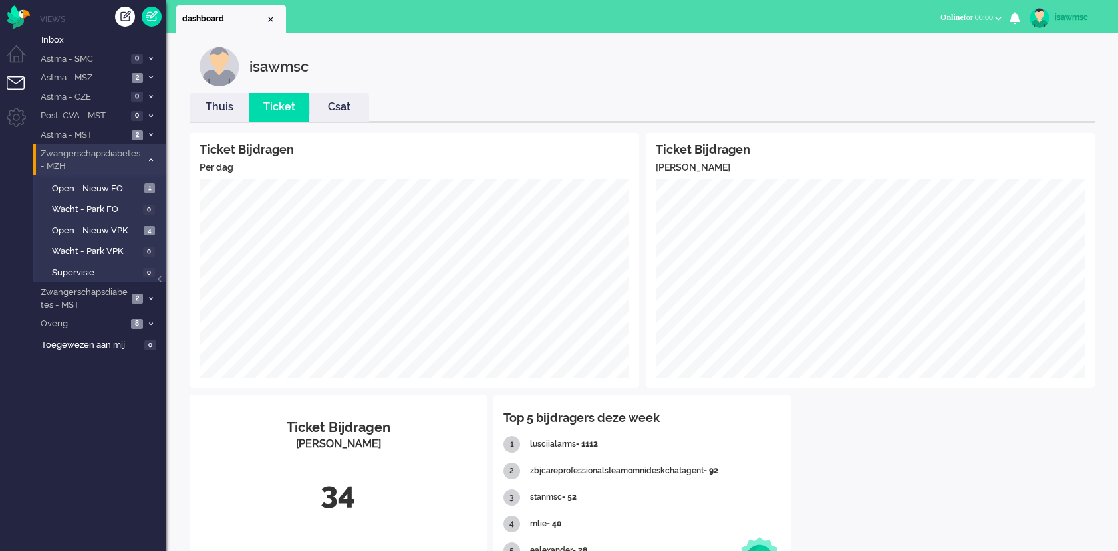
click at [96, 164] on span "Zwangerschapsdiabetes - MZH" at bounding box center [90, 160] width 103 height 25
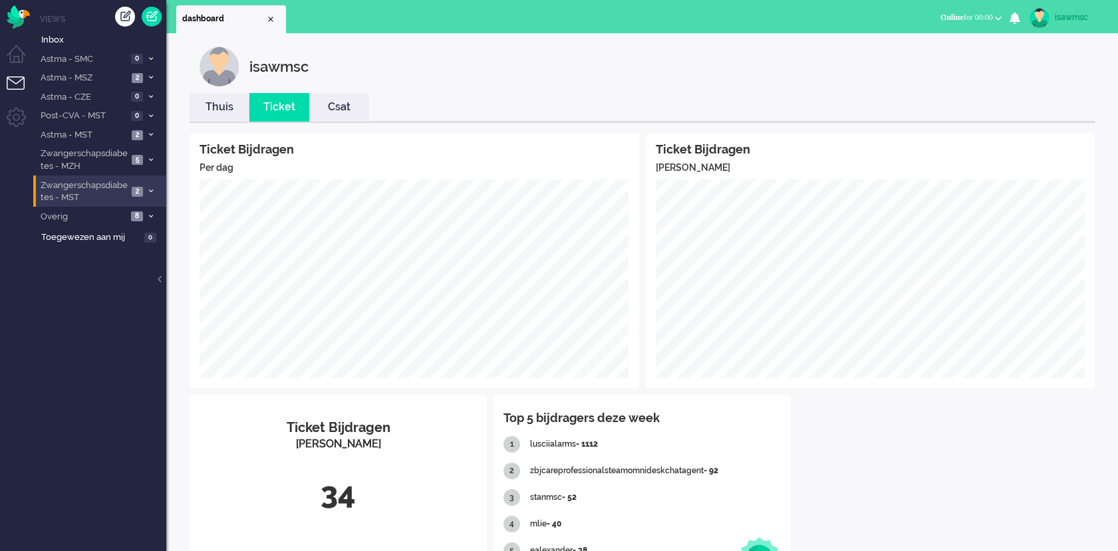
click at [115, 189] on span "Zwangerschapsdiabetes - MST" at bounding box center [83, 192] width 89 height 25
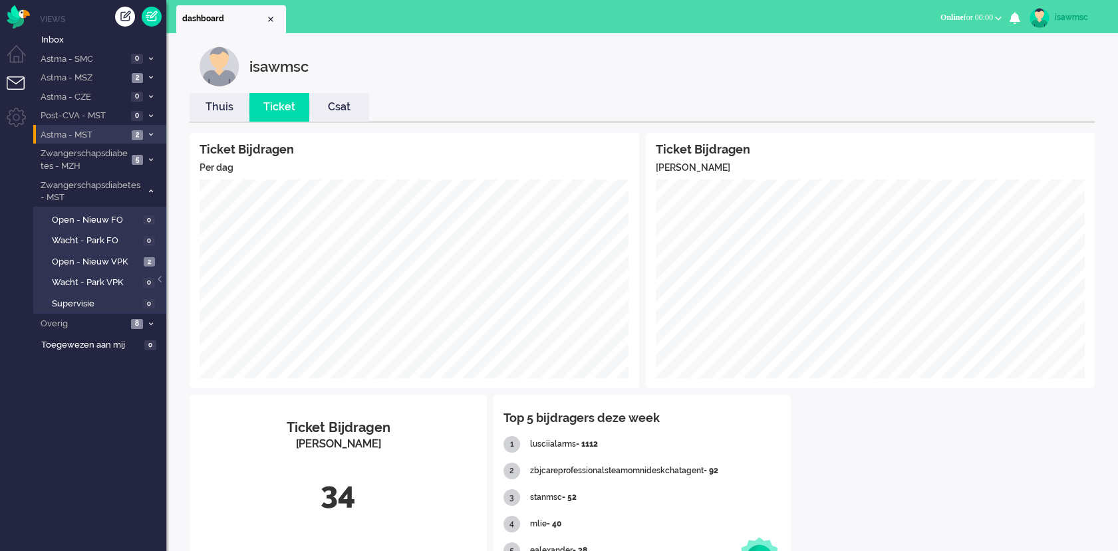
click at [149, 128] on li "Astma - MST 2" at bounding box center [99, 134] width 133 height 19
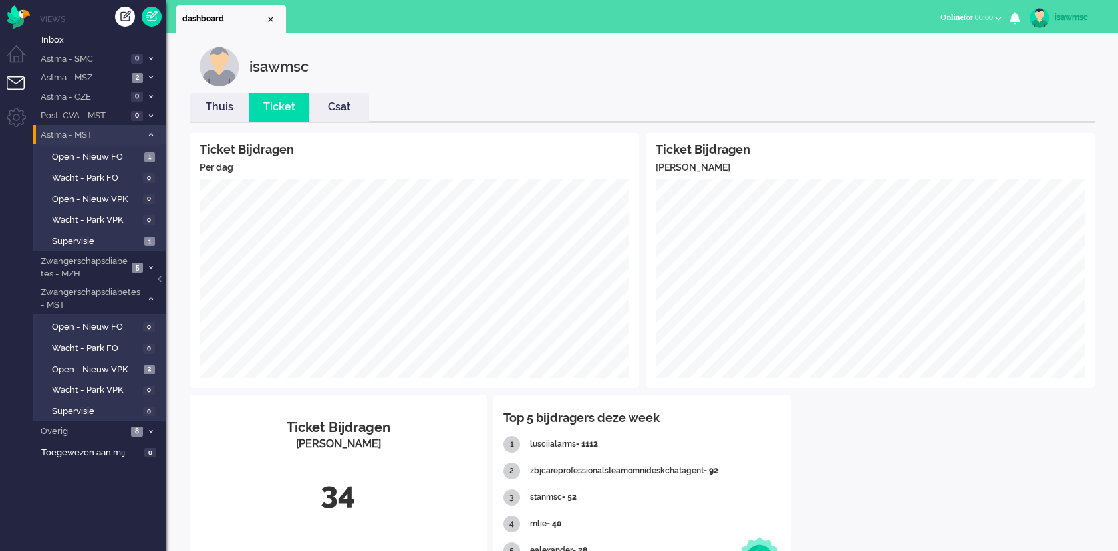
click at [149, 128] on li "Astma - MST 2" at bounding box center [99, 134] width 133 height 19
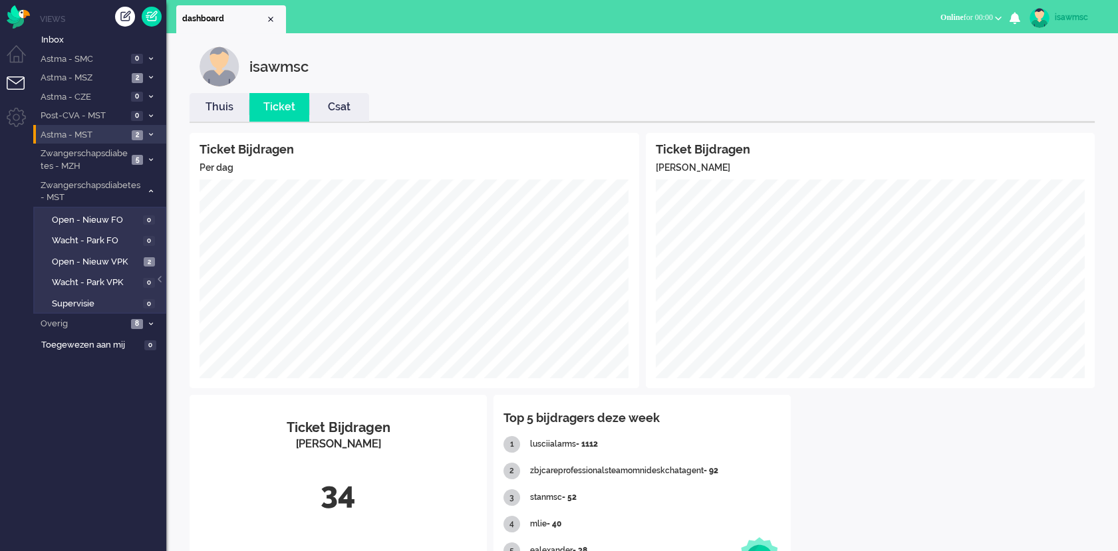
click at [149, 128] on li "Astma - MST 2" at bounding box center [99, 134] width 133 height 19
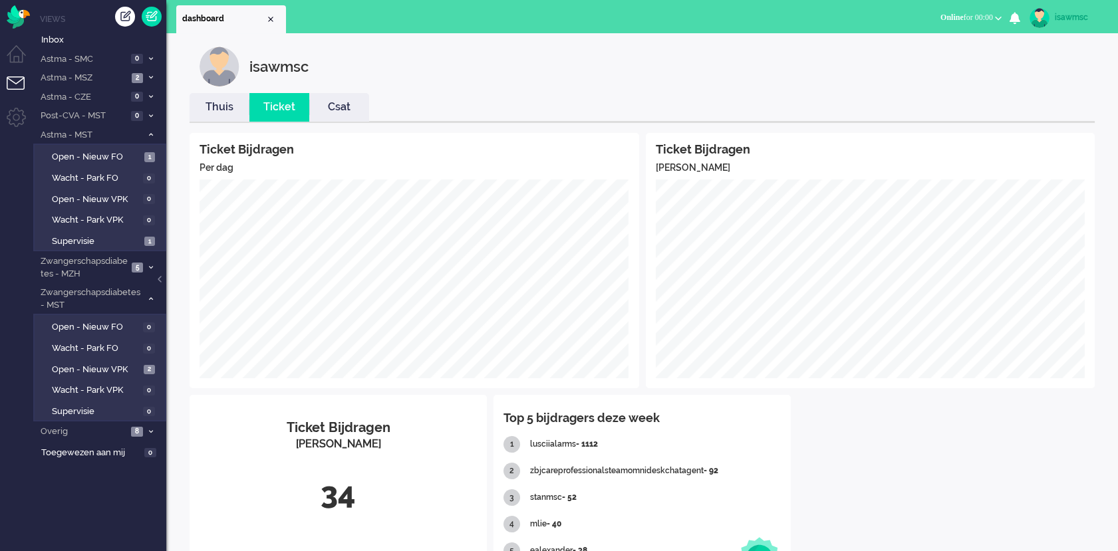
click at [350, 53] on div "isawmsc" at bounding box center [651, 67] width 905 height 40
click at [439, 21] on ul "dashboard" at bounding box center [512, 16] width 672 height 33
click at [138, 362] on link "Open - Nieuw VPK 2" at bounding box center [102, 369] width 126 height 15
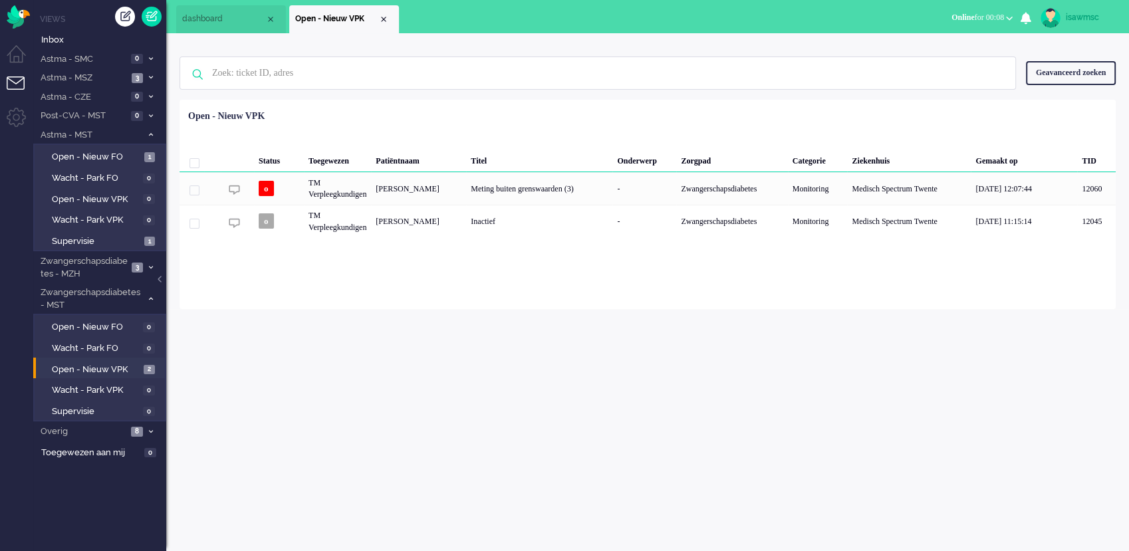
click at [335, 316] on div "isawmsc Thuis Ticket Csat Ticket Bijdragen Per dag Ticket Bijdragen Per Kanaal …" at bounding box center [647, 292] width 963 height 518
click at [354, 347] on div "isawmsc Thuis Ticket Csat Ticket Bijdragen Per dag Ticket Bijdragen Per Kanaal …" at bounding box center [647, 292] width 963 height 518
click at [463, 24] on ul "dashboard Open - Nieuw VPK" at bounding box center [517, 16] width 683 height 33
click at [289, 269] on div "Loading... Status Toegewezen Patiëntnaam Titel Onderwerp Zorgpad Categorie Ziek…" at bounding box center [648, 204] width 936 height 209
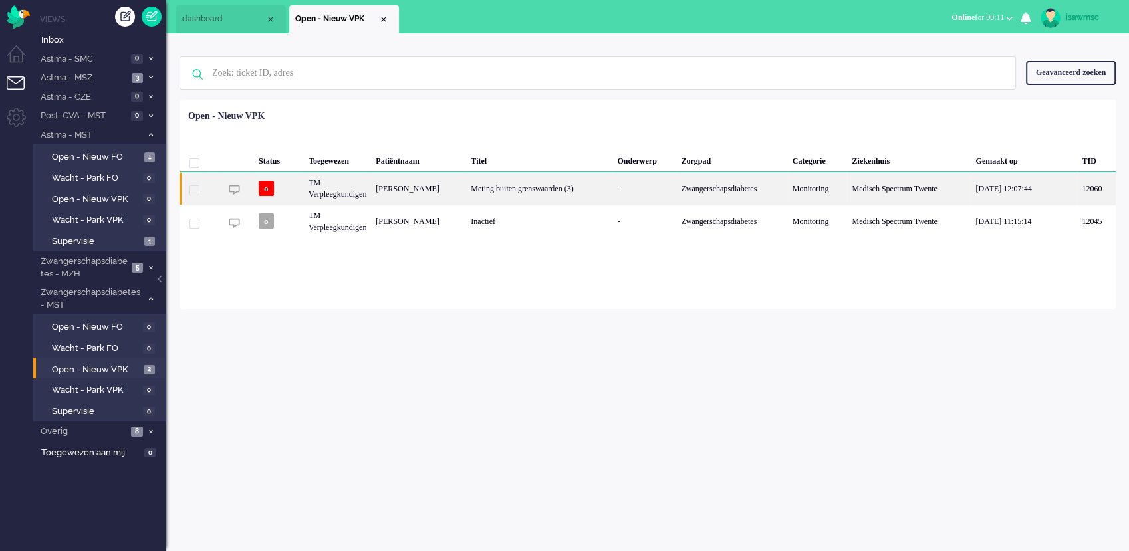
click at [363, 190] on div "TM Verpleegkundigen" at bounding box center [337, 188] width 67 height 33
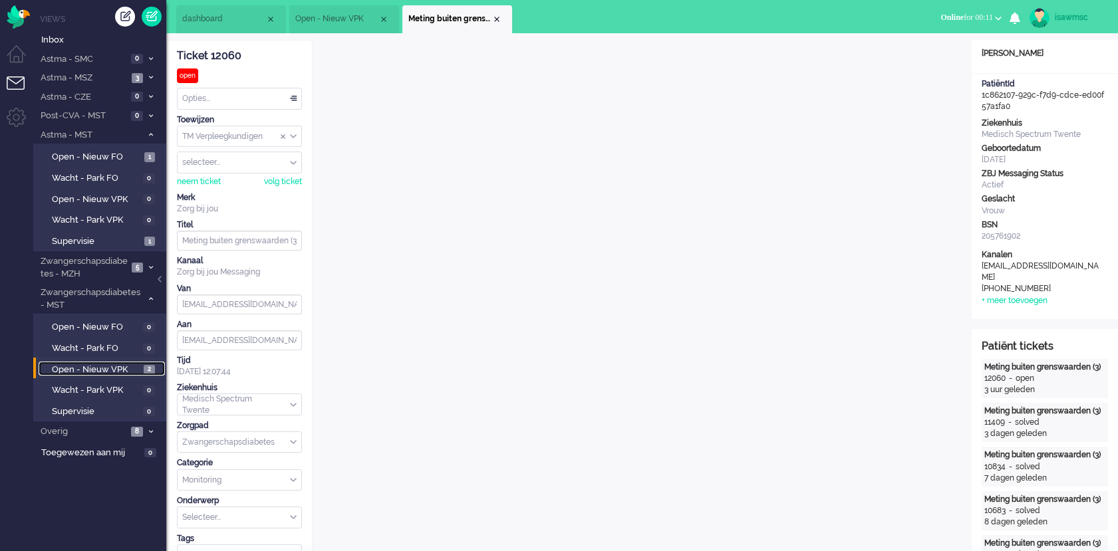
click at [133, 370] on span "Open - Nieuw VPK" at bounding box center [96, 370] width 88 height 13
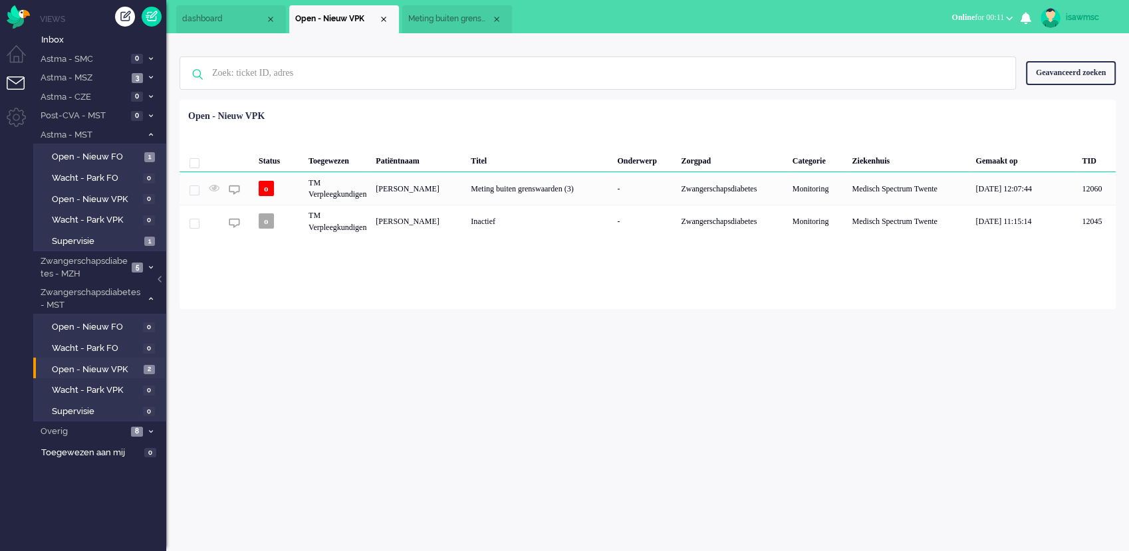
click at [272, 361] on div "isawmsc Thuis Ticket Csat Ticket Bijdragen Per dag Ticket Bijdragen Per Kanaal …" at bounding box center [647, 292] width 963 height 518
click at [498, 21] on div "Close tab" at bounding box center [496, 19] width 11 height 11
click at [420, 350] on div "isawmsc Thuis Ticket Csat Ticket Bijdragen Per dag Ticket Bijdragen Per Kanaal …" at bounding box center [647, 292] width 963 height 518
click at [270, 412] on div "isawmsc Thuis Ticket Csat Ticket Bijdragen Per dag Ticket Bijdragen Per Kanaal …" at bounding box center [647, 292] width 963 height 518
click at [114, 370] on span "Open - Nieuw VPK" at bounding box center [96, 370] width 88 height 13
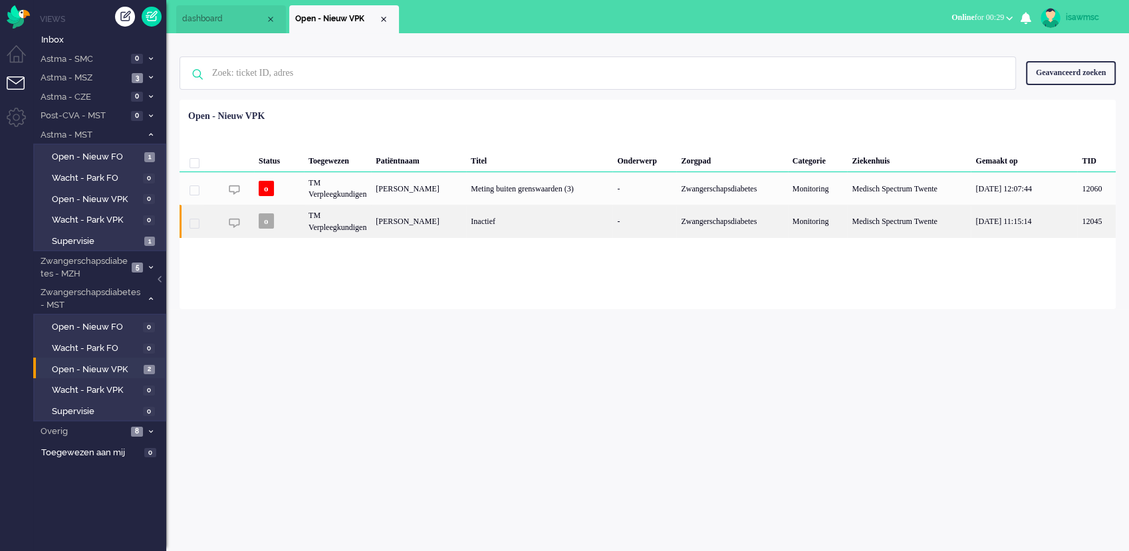
click at [303, 236] on div "o" at bounding box center [279, 221] width 50 height 33
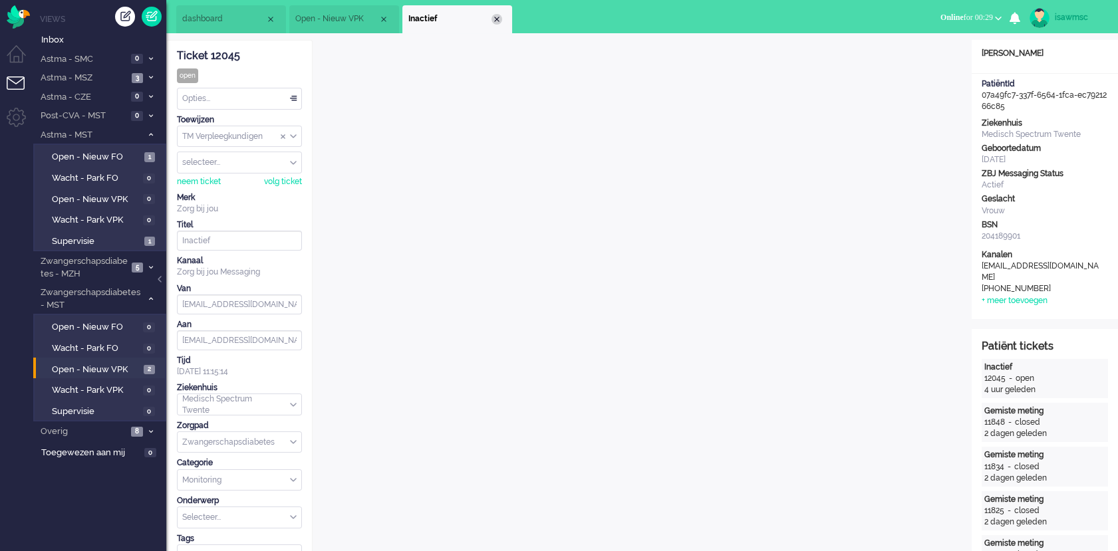
click at [495, 15] on div "Close tab" at bounding box center [496, 19] width 11 height 11
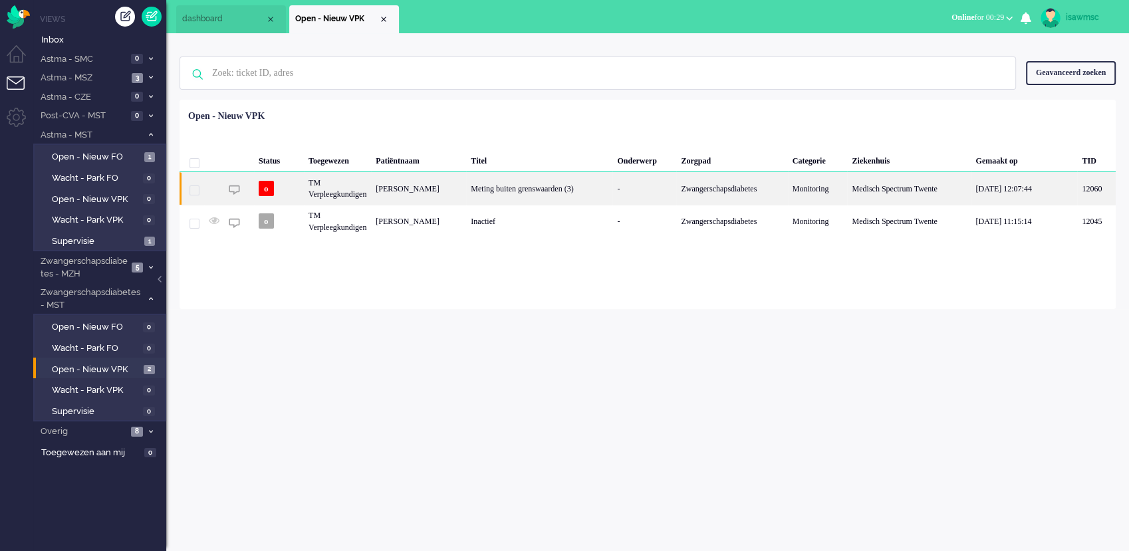
click at [466, 196] on div "[PERSON_NAME]" at bounding box center [418, 188] width 95 height 33
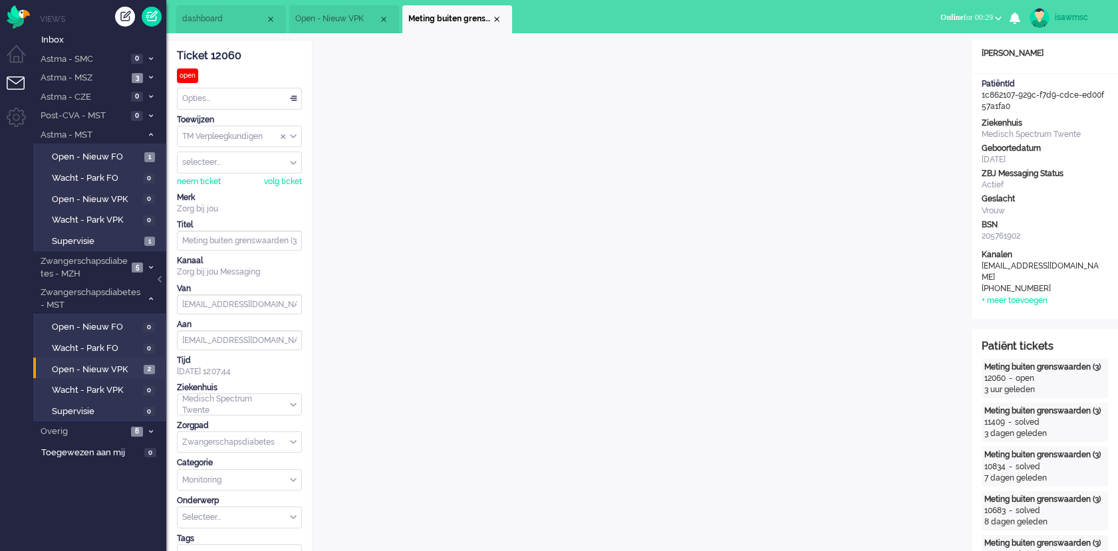
scroll to position [40, 0]
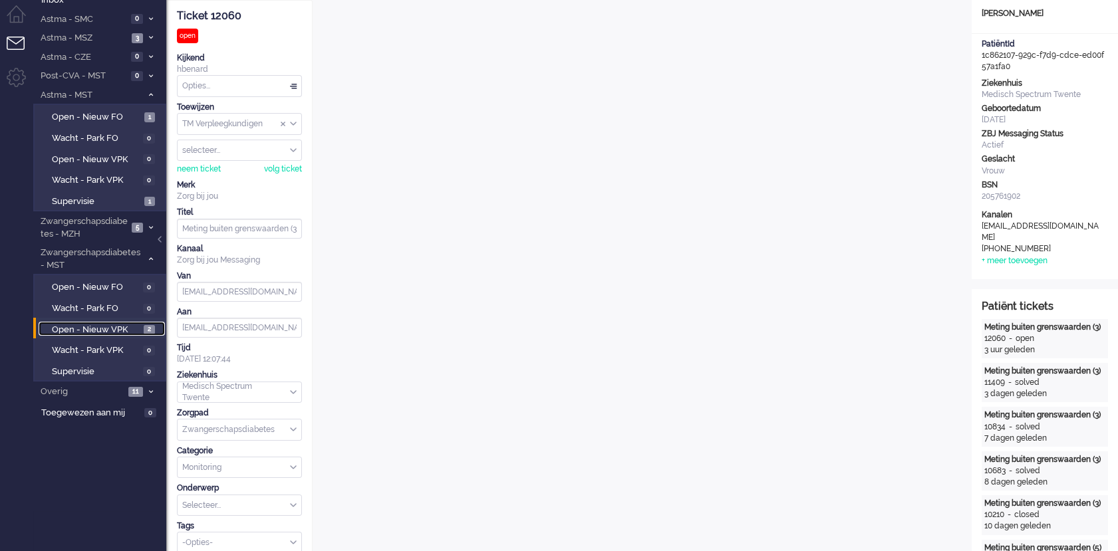
click at [136, 330] on span "Open - Nieuw VPK" at bounding box center [96, 330] width 88 height 13
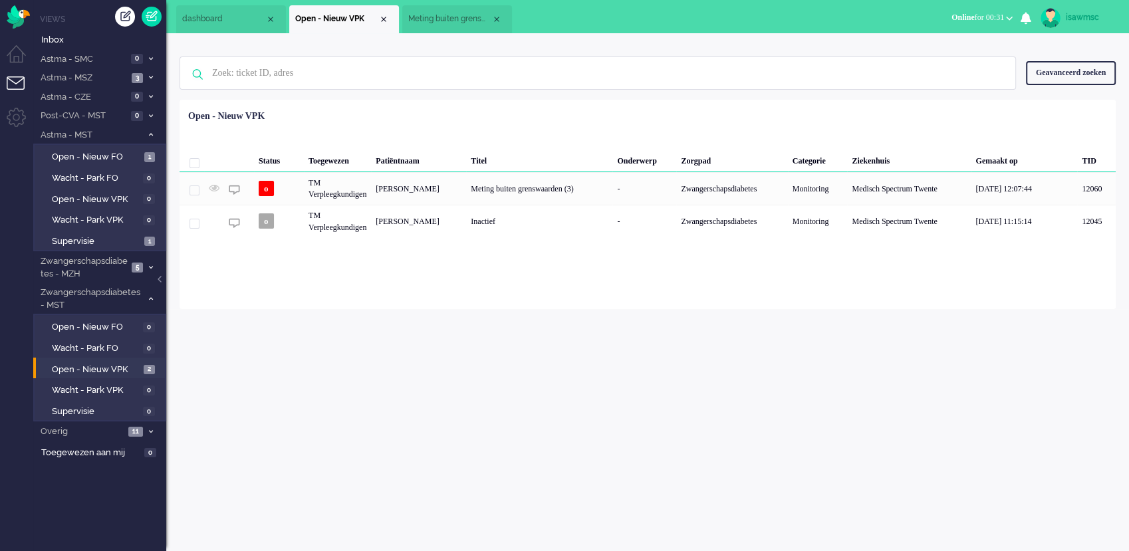
click at [507, 447] on div "isawmsc Thuis Ticket Csat Ticket Bijdragen Per dag Ticket Bijdragen Per Kanaal …" at bounding box center [647, 292] width 963 height 518
click at [137, 193] on span "Open - Nieuw VPK" at bounding box center [96, 199] width 89 height 13
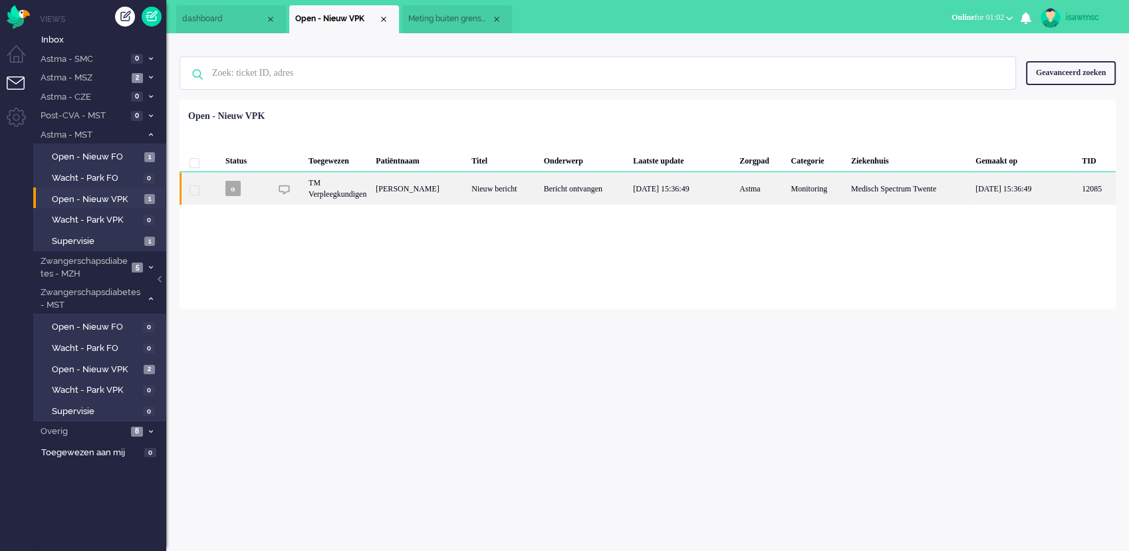
click at [390, 199] on div "Maria Antoinette Lidwina Koolen" at bounding box center [419, 188] width 96 height 33
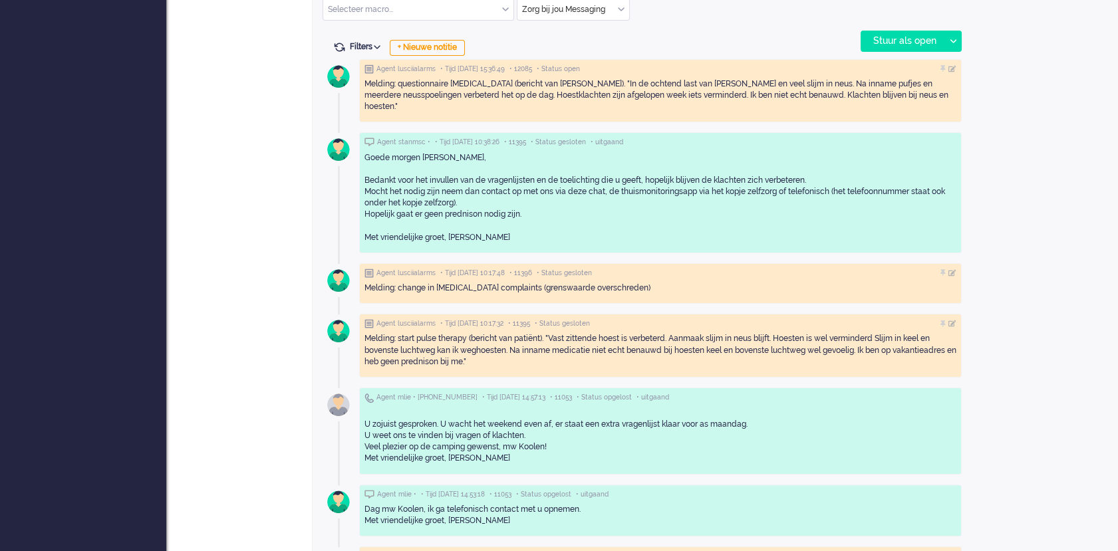
scroll to position [631, 0]
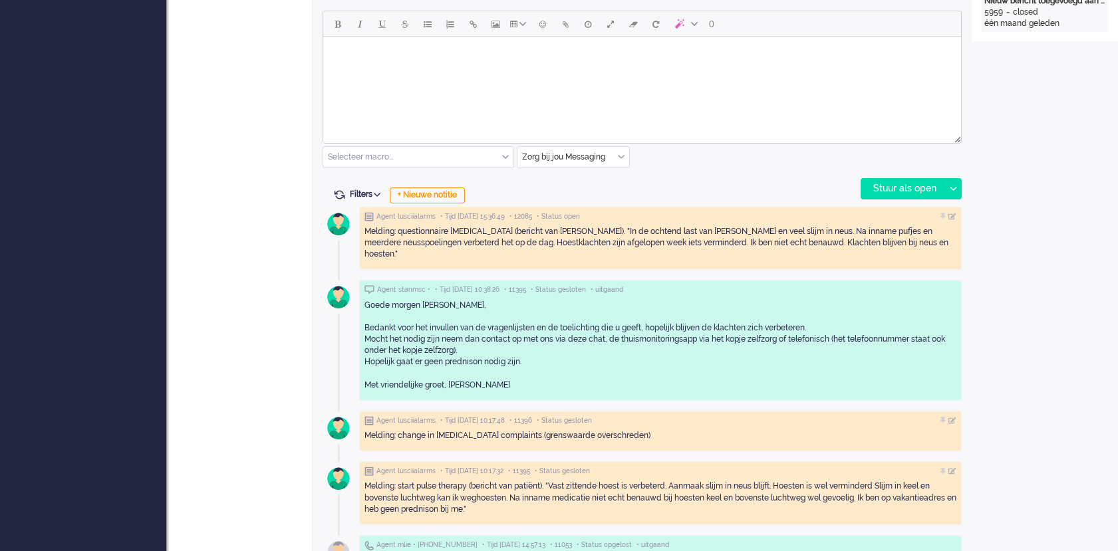
click at [836, 65] on body "Rich Text Area. Press ALT-0 for help." at bounding box center [641, 54] width 627 height 23
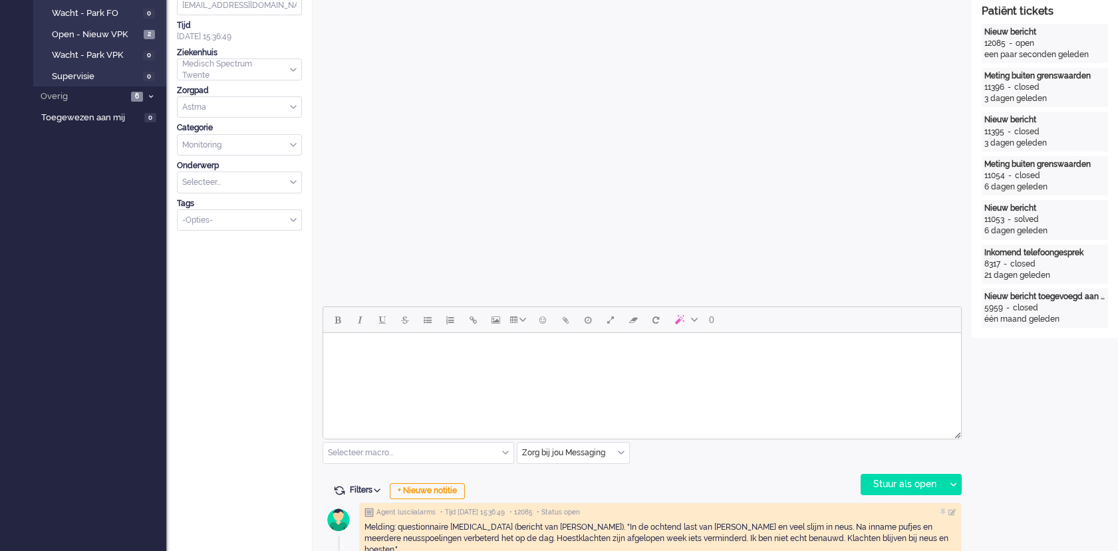
scroll to position [261, 0]
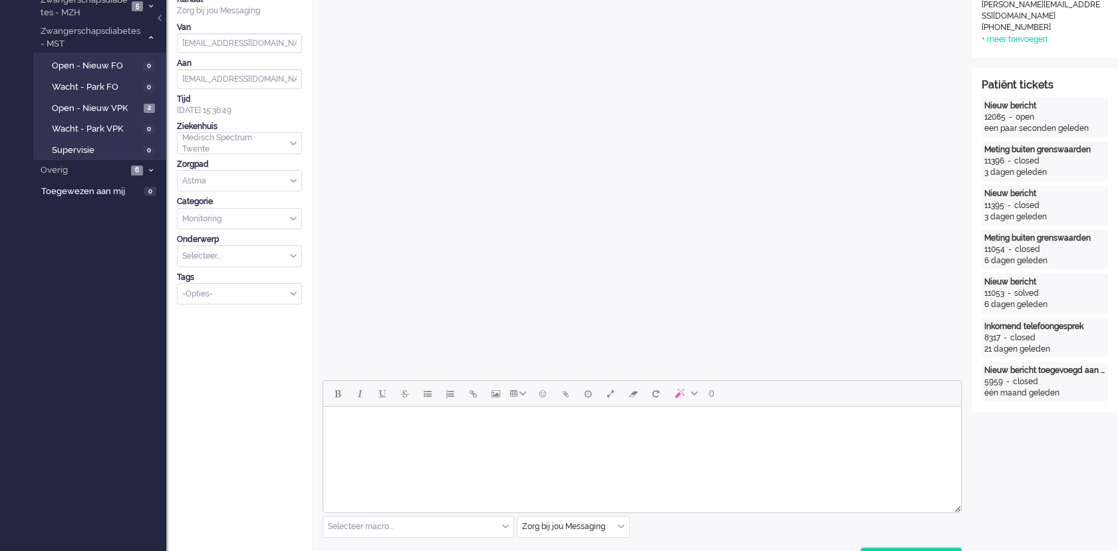
click at [563, 430] on body "Rich Text Area. Press ALT-0 for help." at bounding box center [641, 423] width 627 height 23
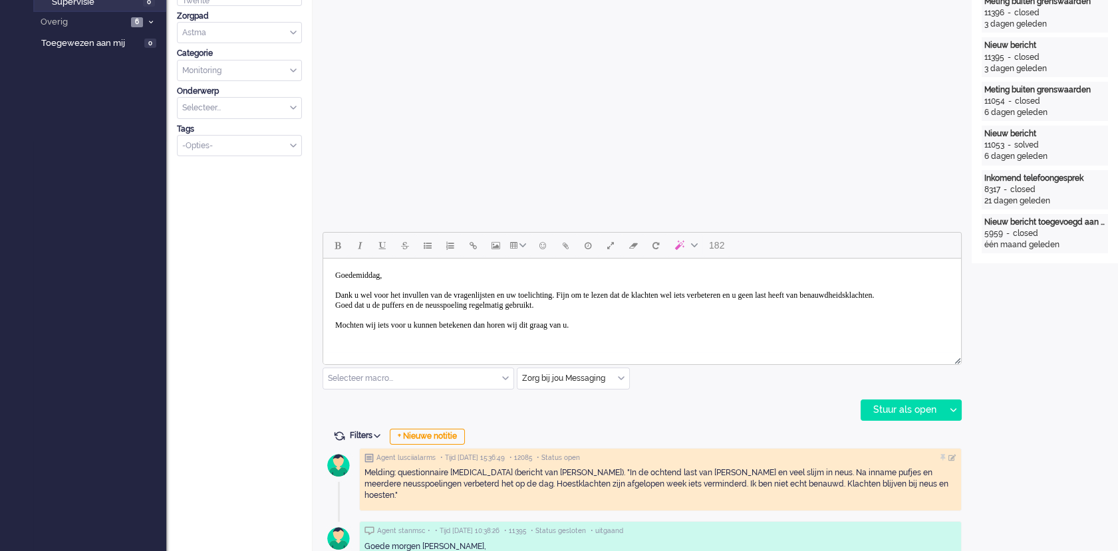
scroll to position [9, 0]
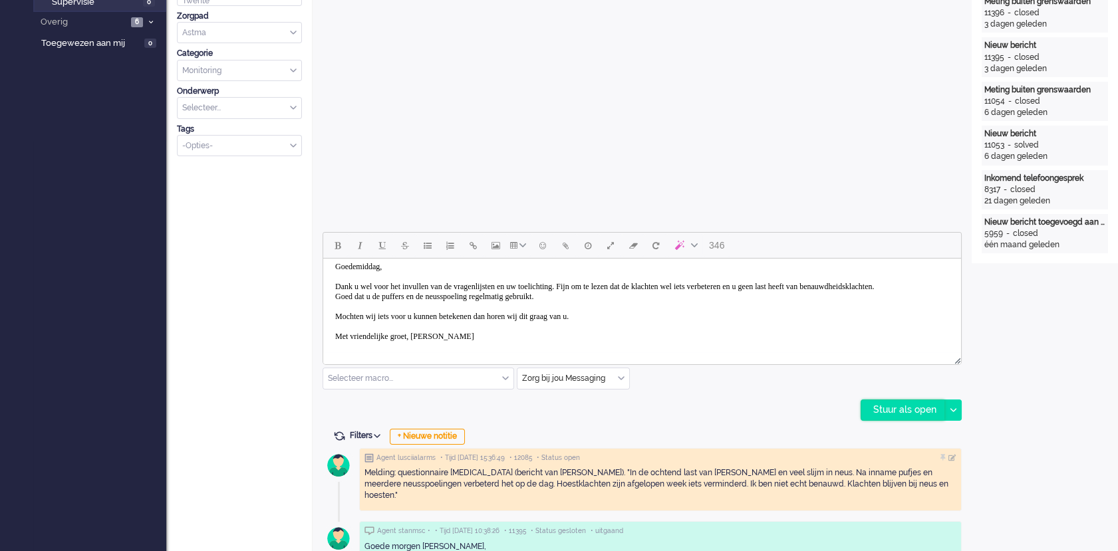
drag, startPoint x: 871, startPoint y: 397, endPoint x: 878, endPoint y: 412, distance: 16.1
click at [878, 412] on div "346 Selecteer macro... Bericht: Astma geen actie Bericht: Beantwoording Bericht…" at bounding box center [641, 326] width 639 height 189
click at [878, 412] on div "Stuur als open" at bounding box center [902, 410] width 83 height 20
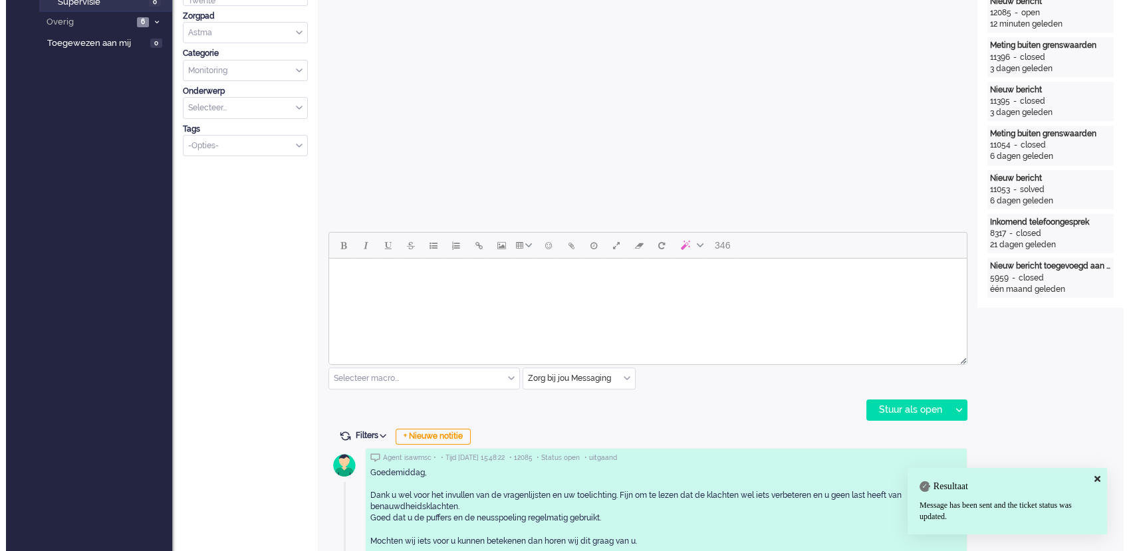
scroll to position [0, 0]
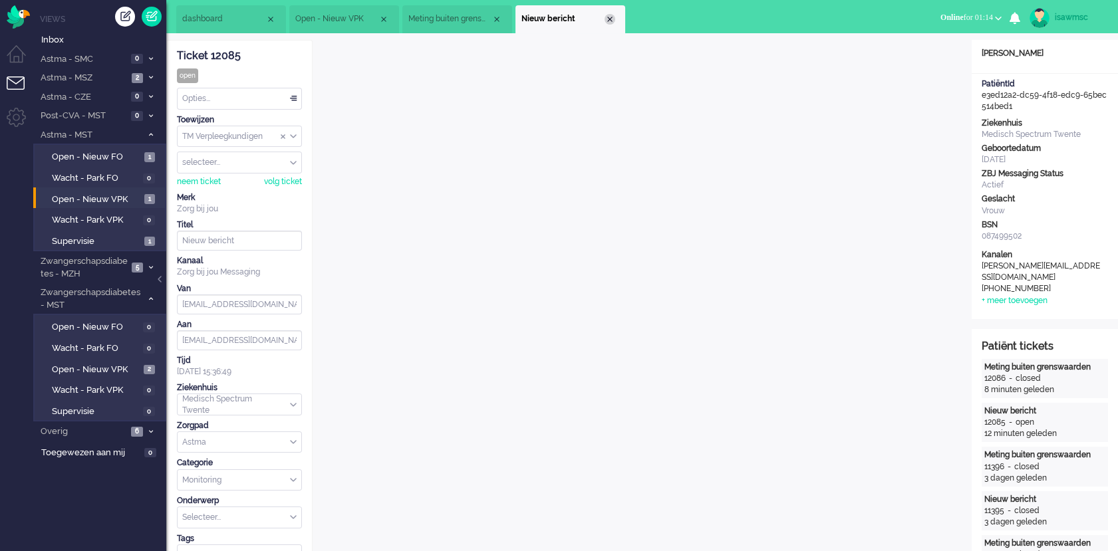
click at [612, 19] on div "Close tab" at bounding box center [609, 19] width 11 height 11
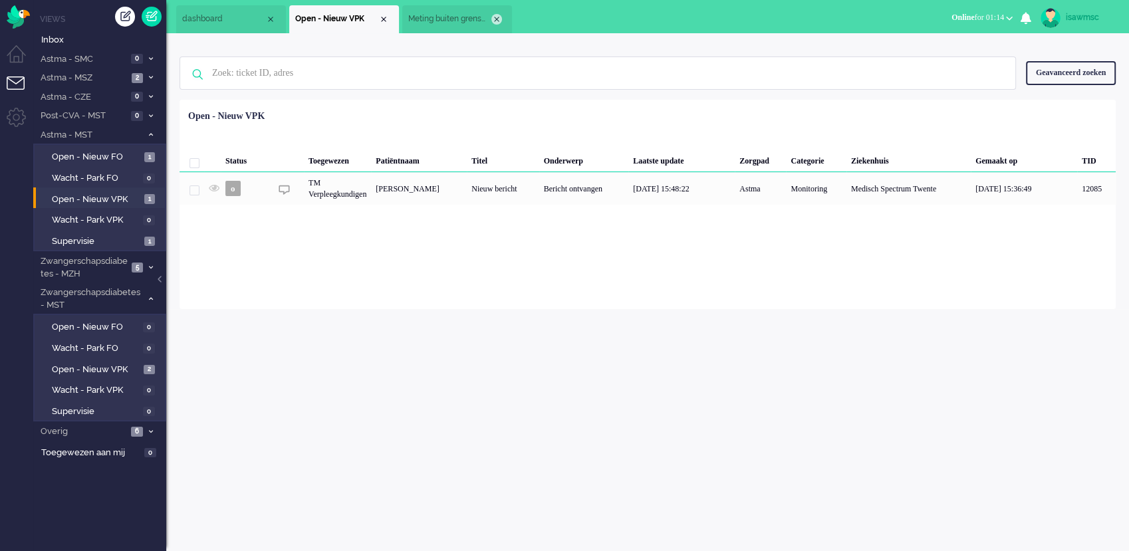
click at [499, 19] on div "Close tab" at bounding box center [496, 19] width 11 height 11
click at [486, 1] on ul "dashboard Open - Nieuw VPK" at bounding box center [517, 16] width 683 height 33
click at [138, 194] on span "Open - Nieuw VPK" at bounding box center [96, 199] width 89 height 13
click at [274, 316] on div "isawmsc Thuis Ticket Csat Ticket Bijdragen Per dag Ticket Bijdragen Per Kanaal …" at bounding box center [647, 292] width 963 height 518
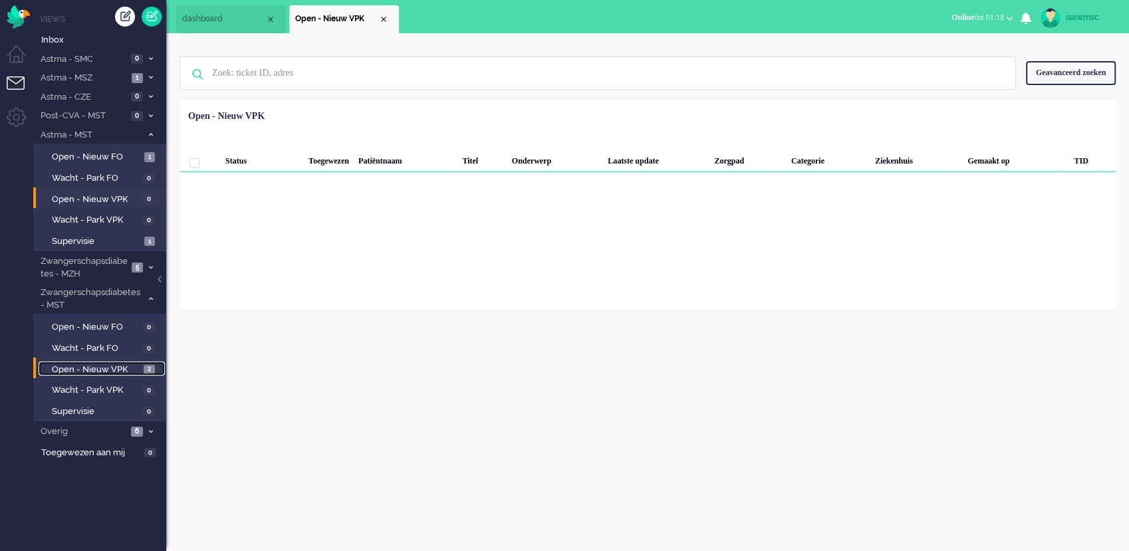
click at [144, 370] on span "2" at bounding box center [149, 370] width 11 height 10
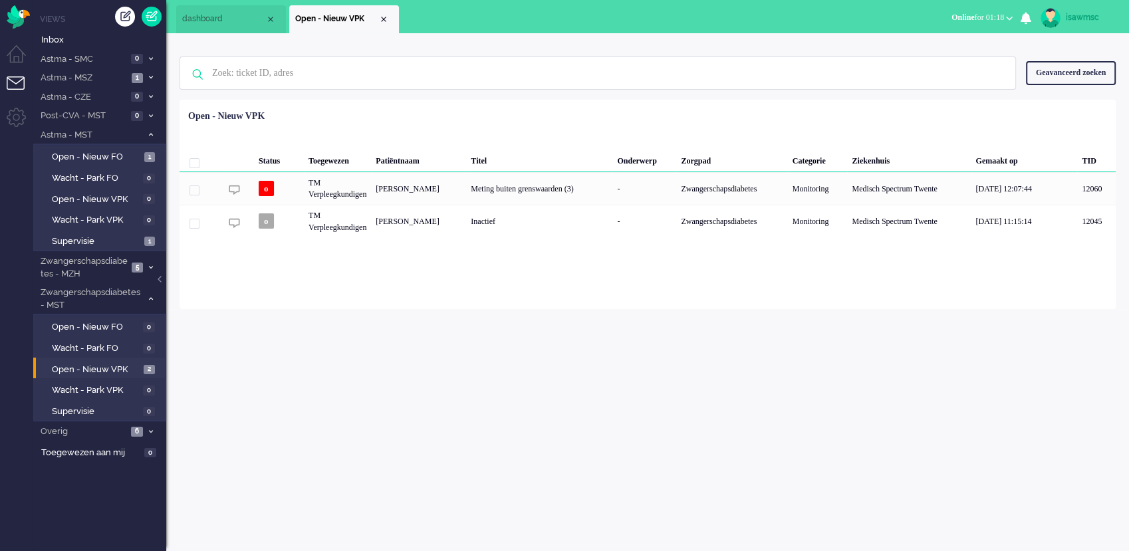
click at [551, 122] on div "Geselecteerd 0 Set Status: open pending holding solved Verwijder Selecteer... U…" at bounding box center [648, 133] width 936 height 26
click at [303, 285] on div "Loading... Status Toegewezen Patiëntnaam Titel Onderwerp Zorgpad Categorie Ziek…" at bounding box center [648, 204] width 936 height 209
click at [25, 13] on img "Omnidesk" at bounding box center [18, 16] width 23 height 23
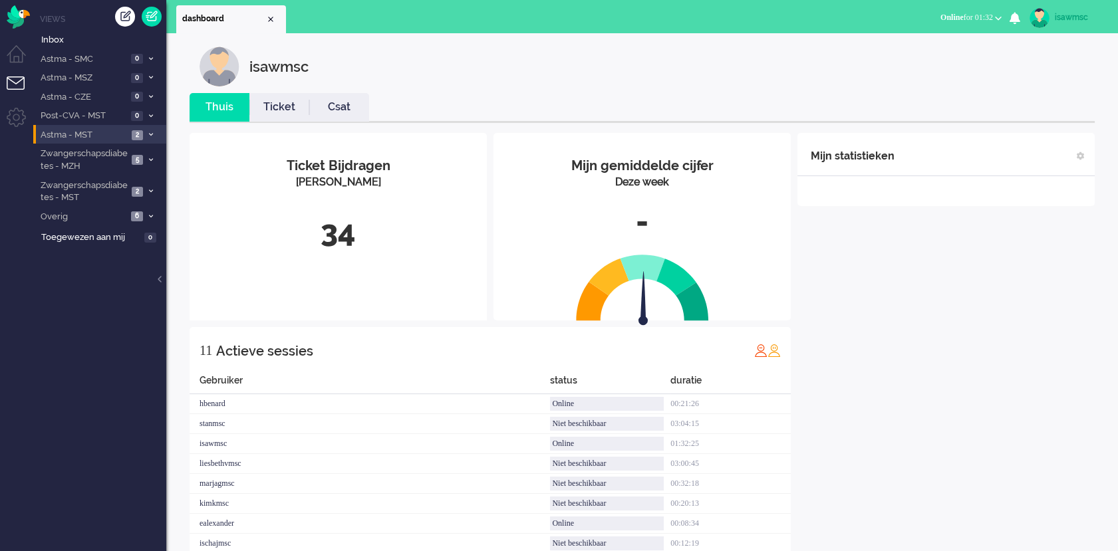
click at [144, 140] on li "Astma - MST 2" at bounding box center [99, 134] width 133 height 19
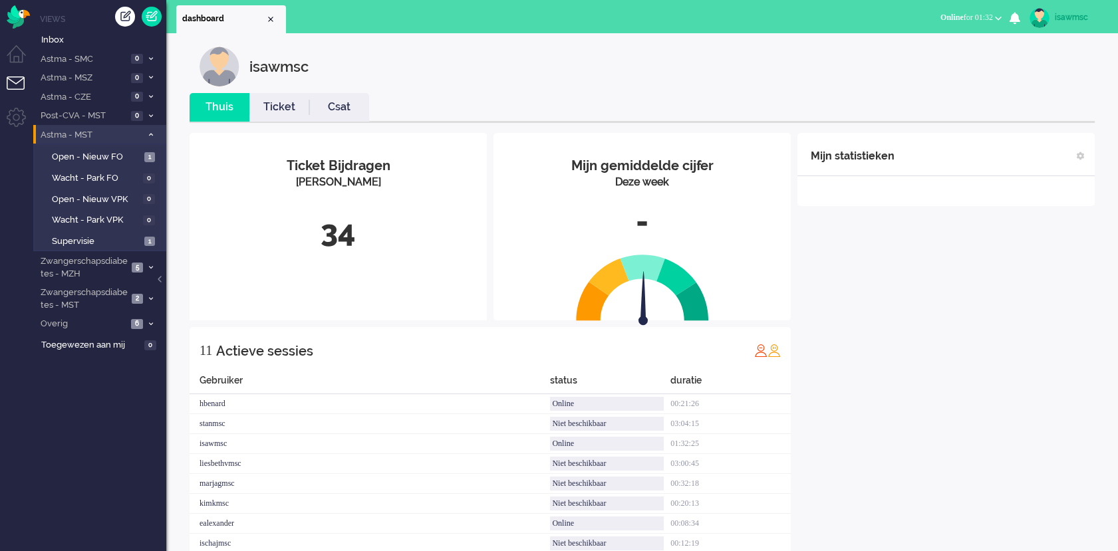
click at [144, 140] on li "Astma - MST 2" at bounding box center [99, 134] width 133 height 19
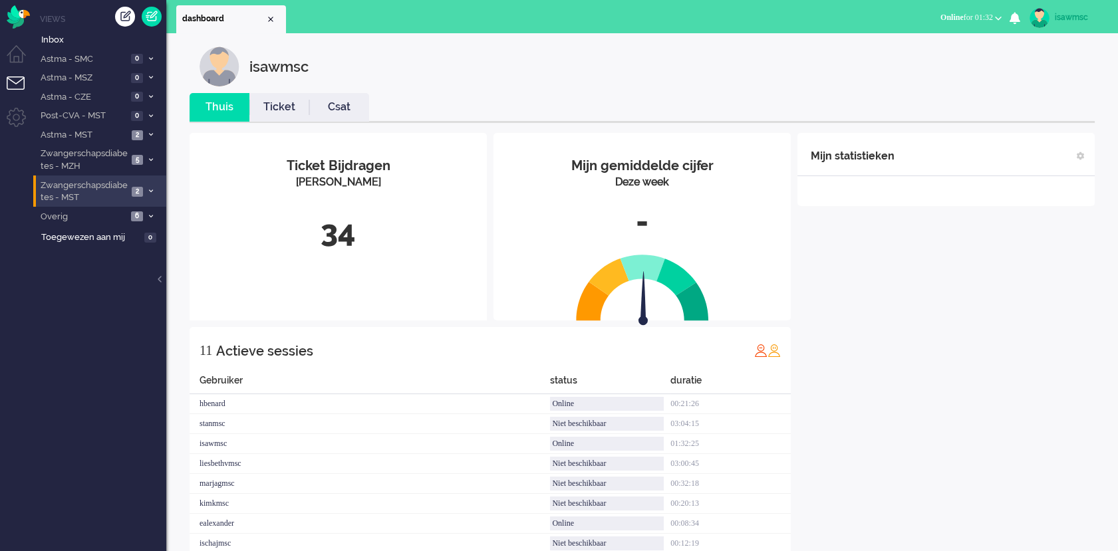
click at [153, 189] on span at bounding box center [151, 191] width 10 height 7
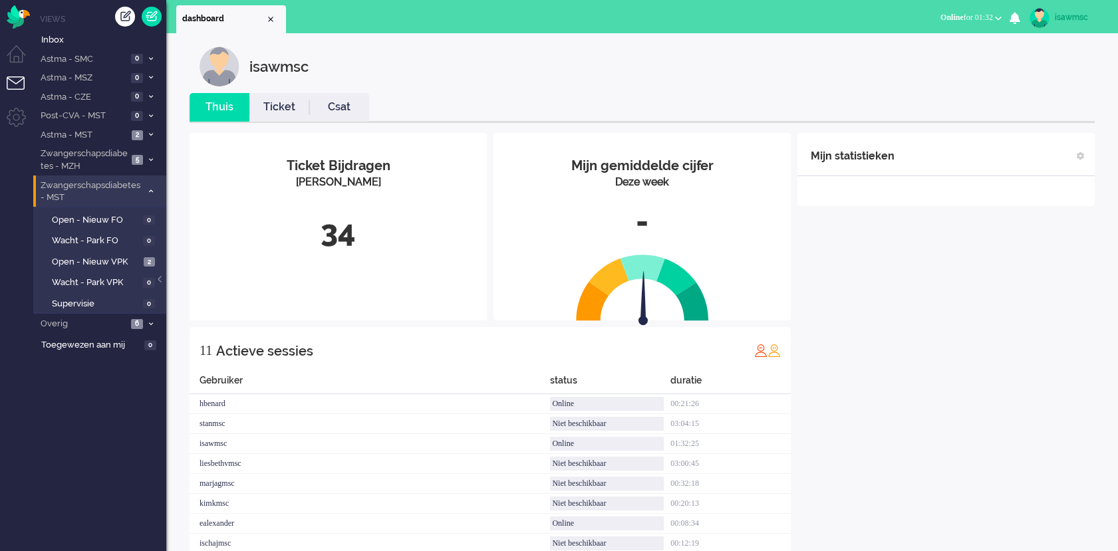
click at [153, 189] on span at bounding box center [151, 191] width 10 height 7
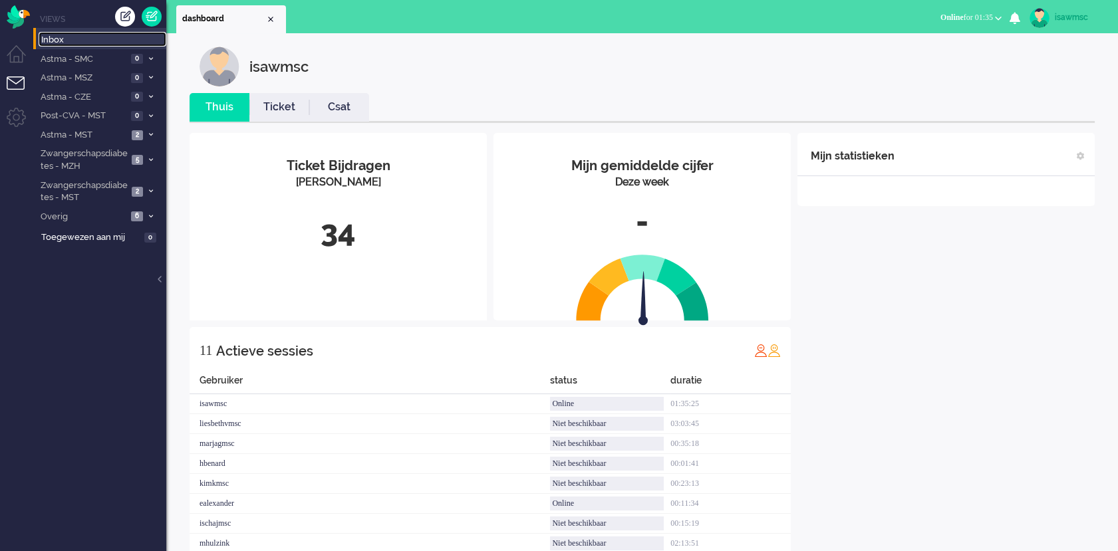
click at [90, 45] on span "Inbox" at bounding box center [103, 40] width 125 height 13
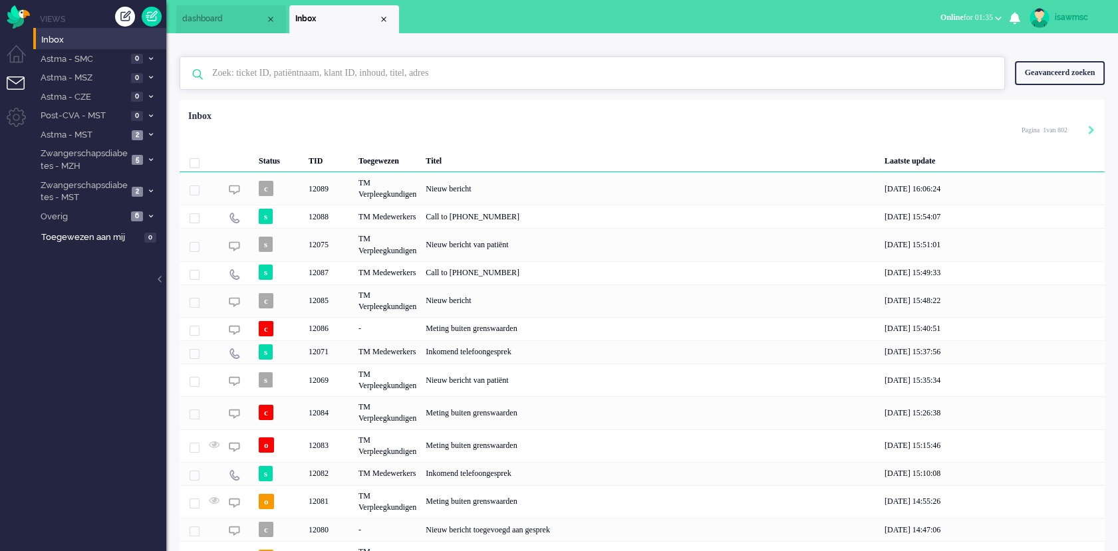
click at [331, 73] on input "text" at bounding box center [594, 73] width 784 height 32
paste input "01097656"
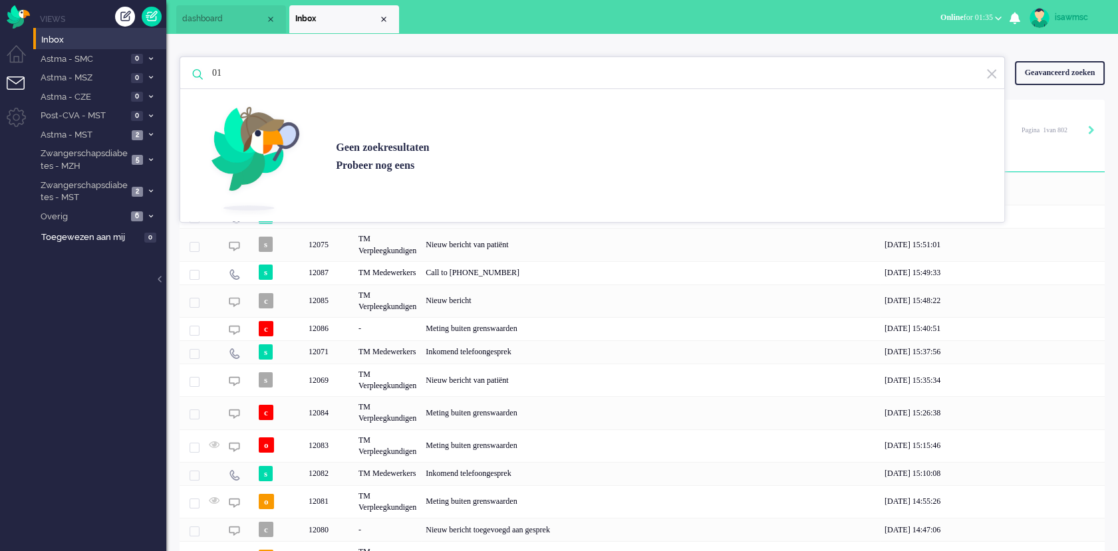
type input "0"
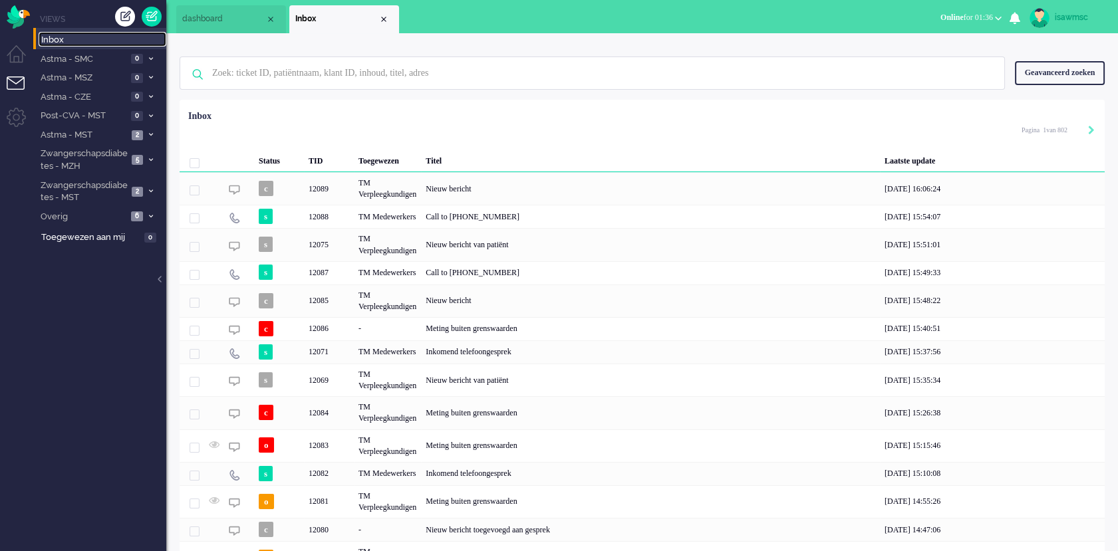
click at [90, 40] on span "Inbox" at bounding box center [103, 40] width 125 height 13
click at [247, 78] on input "text" at bounding box center [594, 73] width 784 height 32
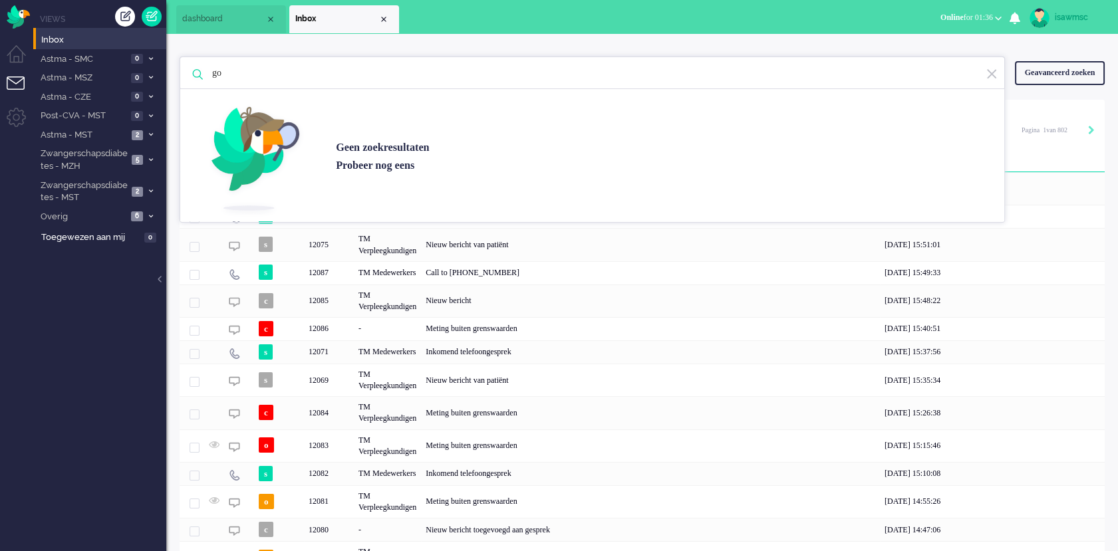
type input "g"
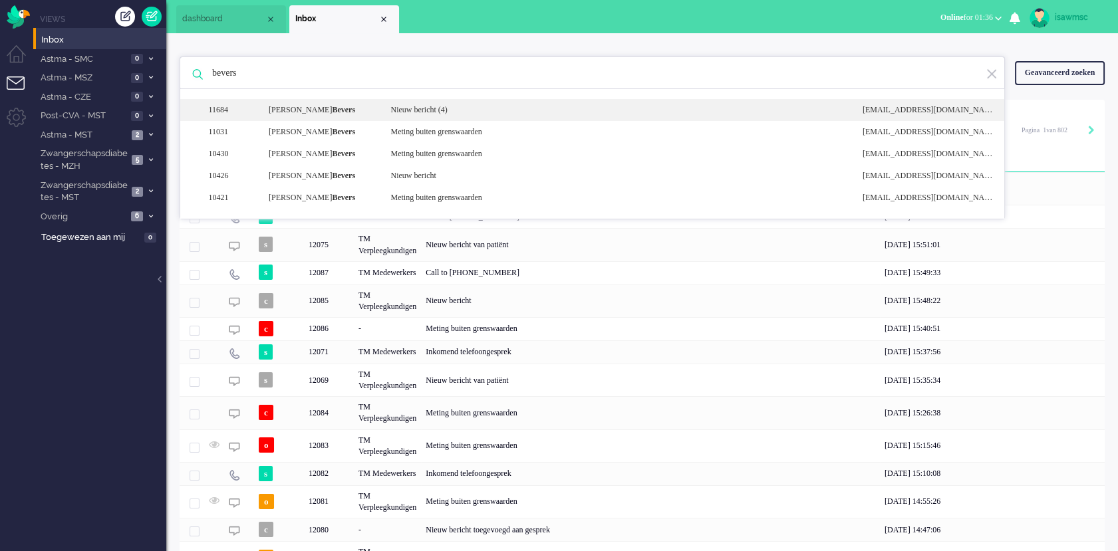
type input "bevers"
click at [404, 112] on div "Nieuw bericht (4)" at bounding box center [616, 109] width 471 height 11
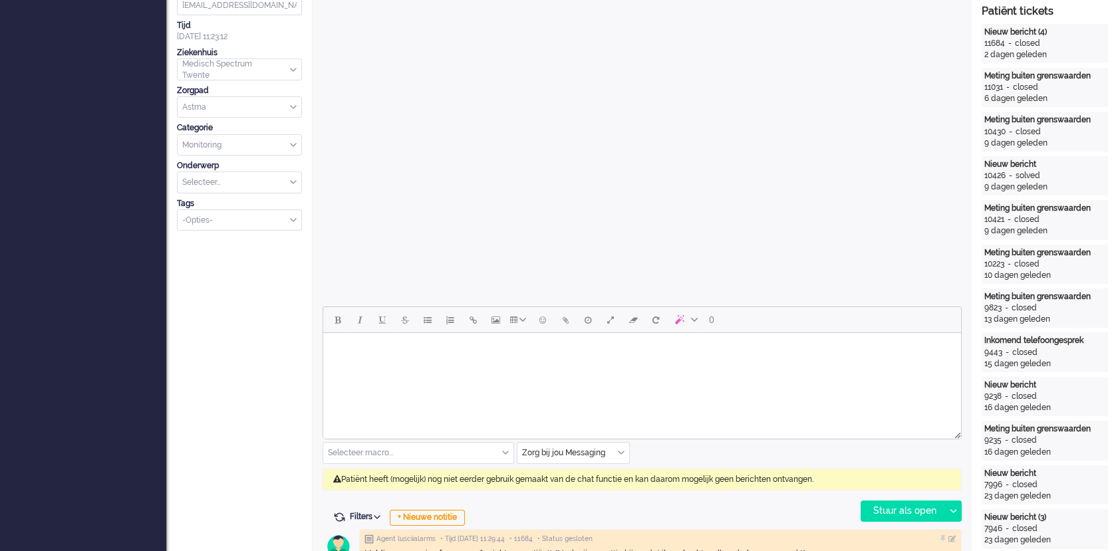
scroll to position [557, 0]
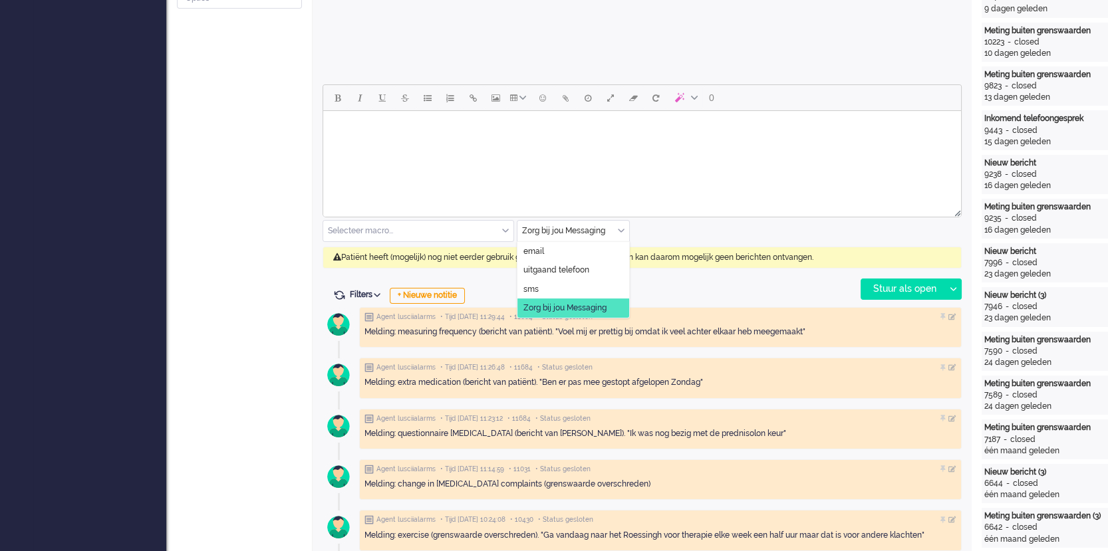
click at [624, 233] on div "Zorg bij jou Messaging" at bounding box center [573, 231] width 112 height 21
click at [586, 270] on span "uitgaand telefoon" at bounding box center [556, 270] width 66 height 11
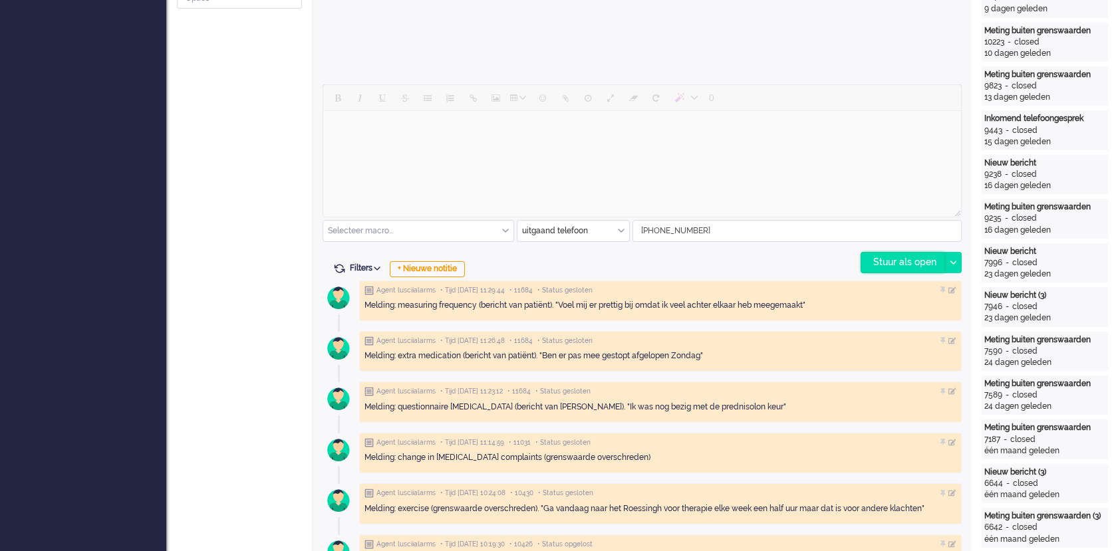
click at [878, 261] on div "Stuur als open" at bounding box center [902, 263] width 83 height 20
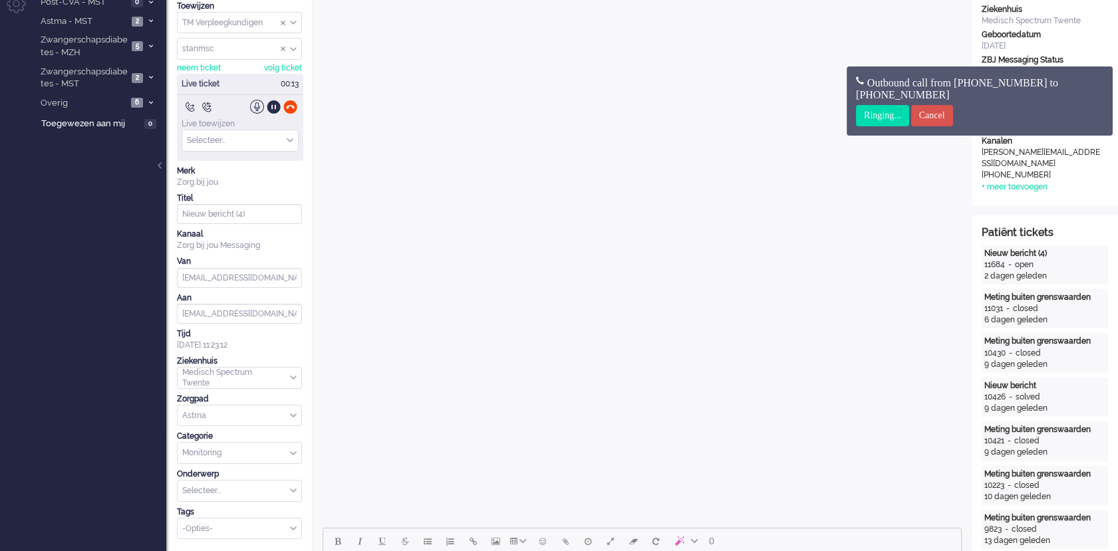
scroll to position [0, 0]
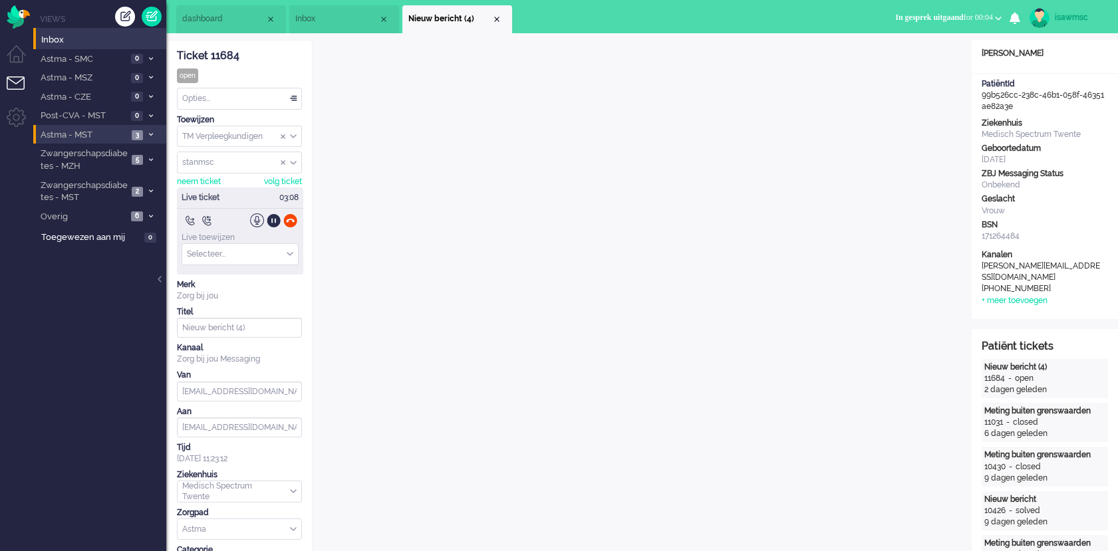
click at [136, 132] on span "3" at bounding box center [137, 135] width 11 height 10
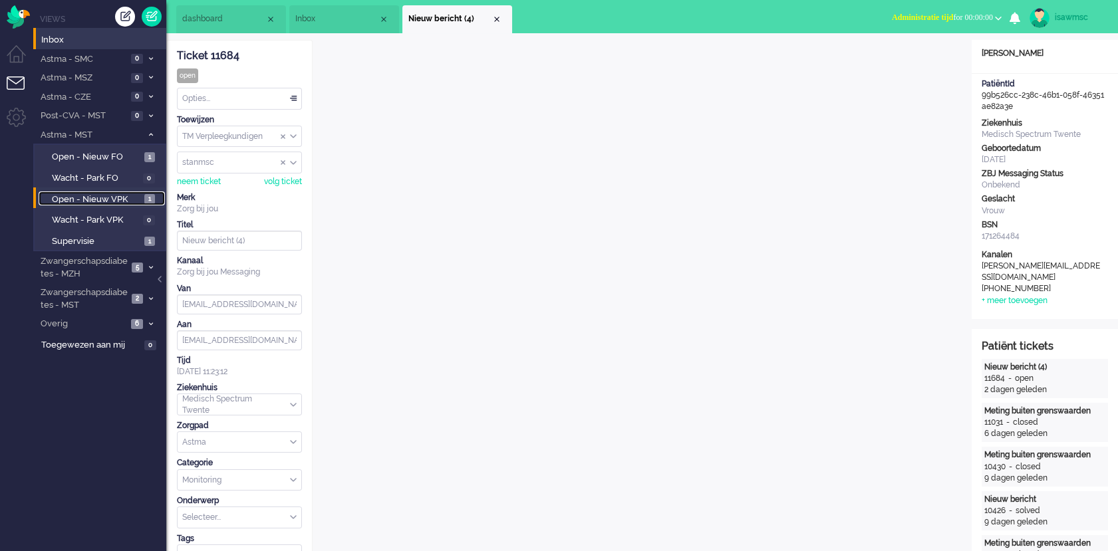
click at [136, 193] on span "Open - Nieuw VPK" at bounding box center [96, 199] width 89 height 13
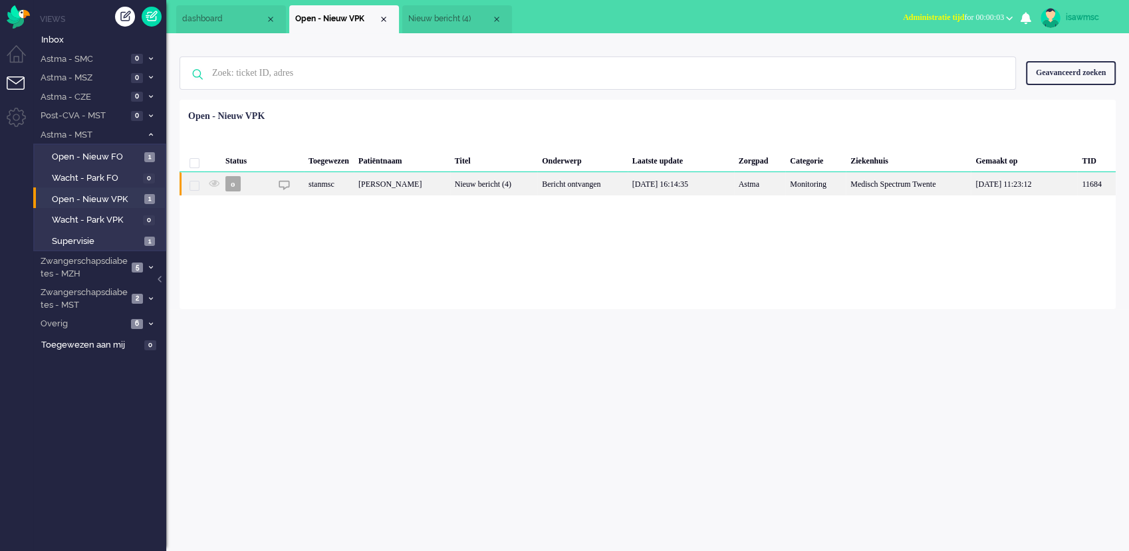
click at [377, 195] on div "[PERSON_NAME]" at bounding box center [402, 183] width 96 height 23
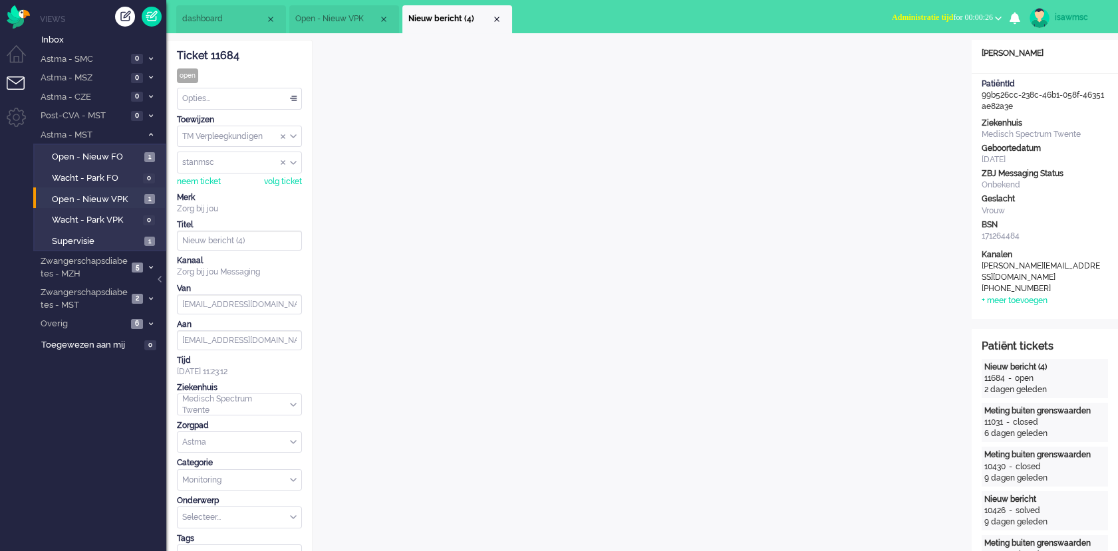
click at [134, 205] on li "Open - Nieuw VPK 1" at bounding box center [99, 197] width 132 height 21
click at [128, 201] on span "Open - Nieuw VPK" at bounding box center [96, 199] width 89 height 13
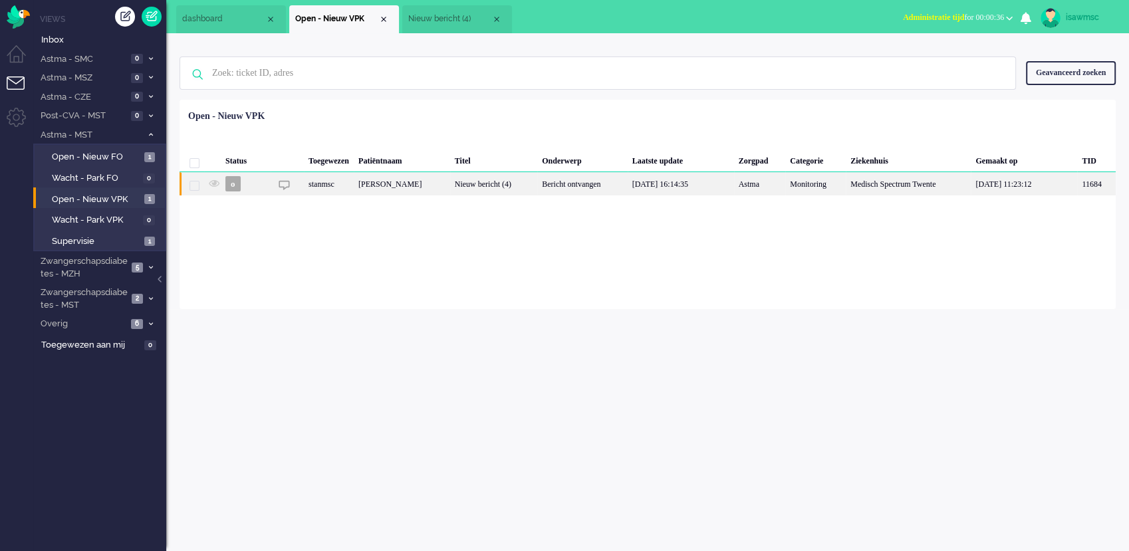
click at [537, 195] on div "Nieuw bericht (4)" at bounding box center [493, 183] width 87 height 23
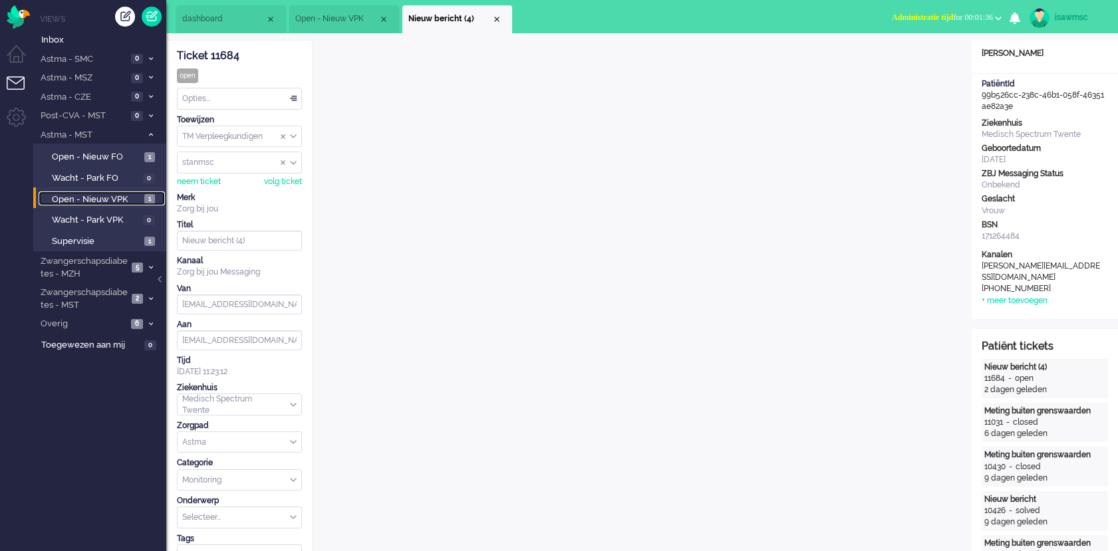
click at [146, 192] on link "Open - Nieuw VPK 1" at bounding box center [102, 198] width 126 height 15
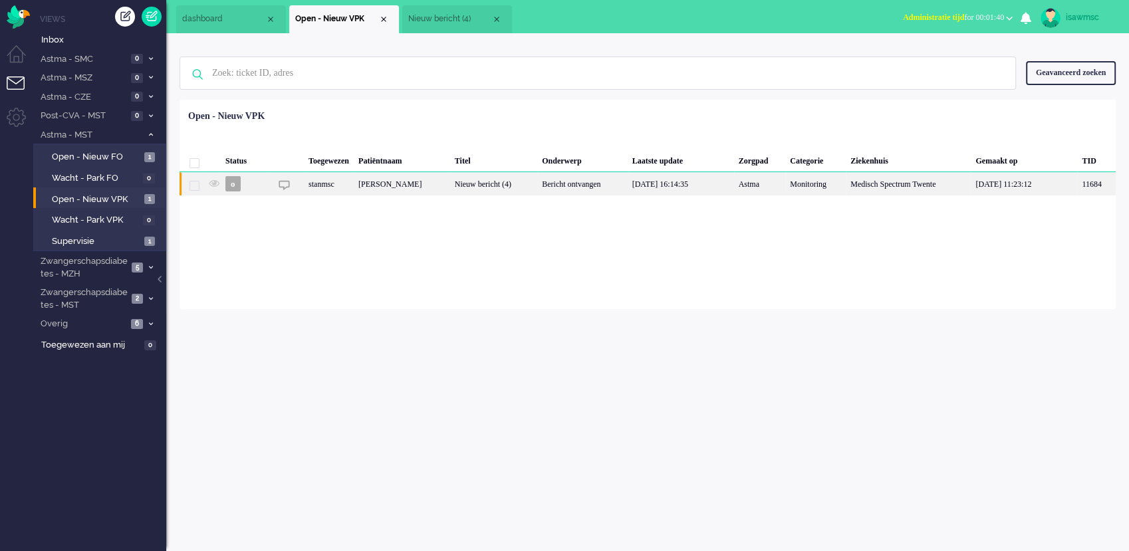
click at [384, 195] on div "[PERSON_NAME]" at bounding box center [402, 183] width 96 height 23
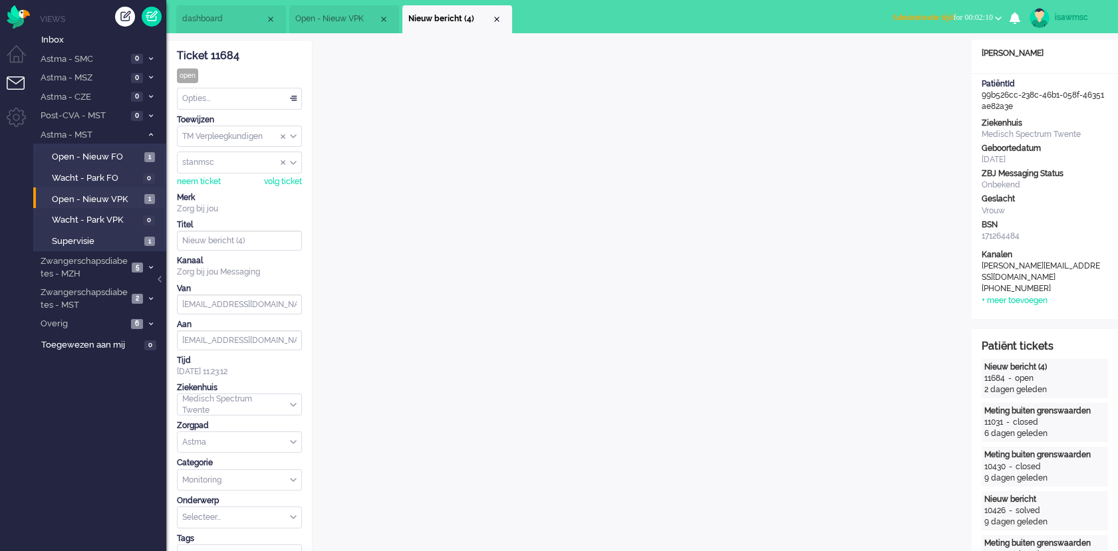
click at [959, 19] on span "Administratie tijd for 00:02:10" at bounding box center [942, 17] width 101 height 9
click at [920, 57] on label "Online" at bounding box center [946, 59] width 105 height 11
click at [878, 15] on div "dashboard Open - Nieuw VPK Nieuw bericht (4) 11684 X Dashboard Open - Nieuw VPK…" at bounding box center [641, 16] width 951 height 33
click at [655, 31] on ul "dashboard Open - Nieuw VPK Nieuw bericht (4)" at bounding box center [512, 16] width 672 height 33
click at [499, 18] on div "Close tab" at bounding box center [496, 19] width 11 height 11
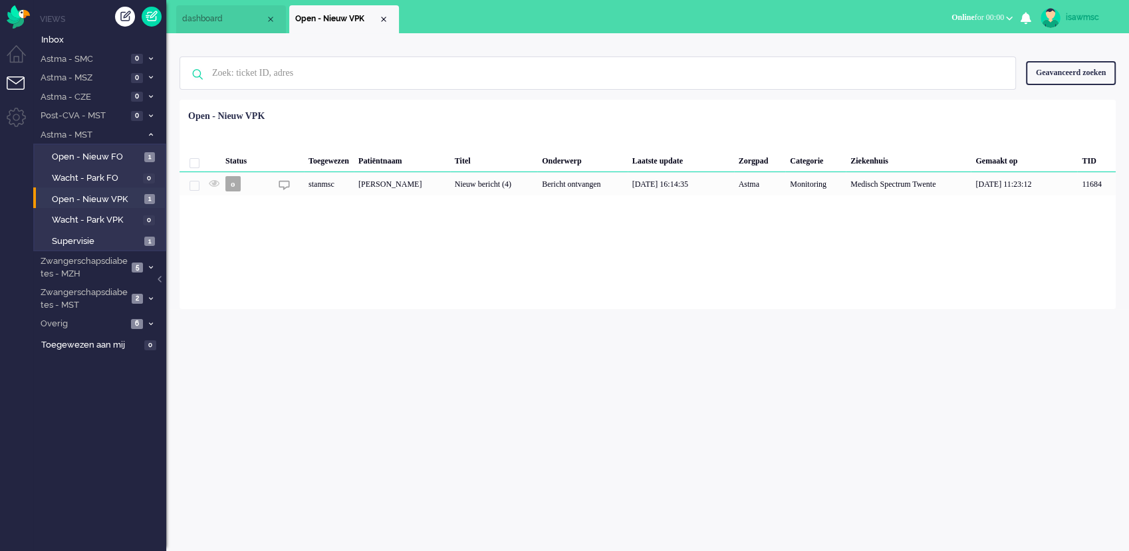
click at [397, 287] on div "Loading... Status Toegewezen Patiëntnaam Titel Onderwerp [PERSON_NAME] update Z…" at bounding box center [648, 204] width 936 height 209
click at [153, 297] on span at bounding box center [151, 298] width 10 height 7
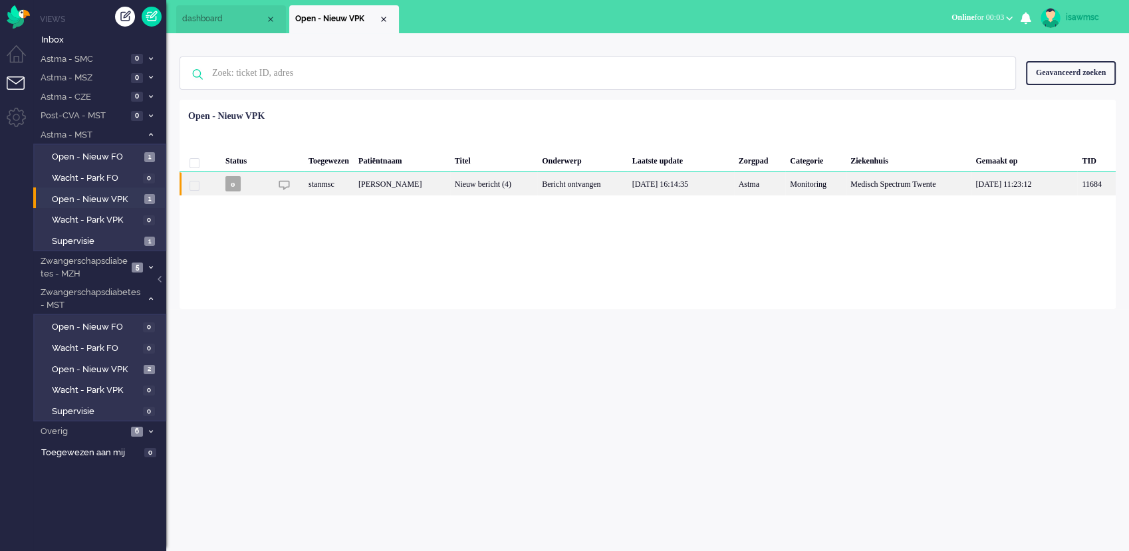
click at [431, 195] on div "[PERSON_NAME]" at bounding box center [402, 183] width 96 height 23
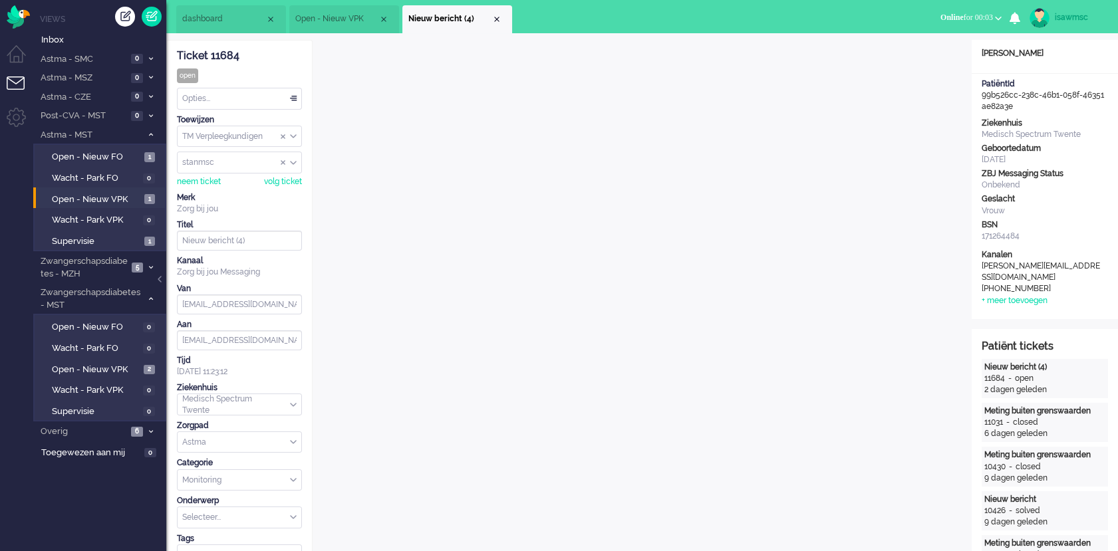
click at [281, 92] on div "Opties..." at bounding box center [240, 98] width 124 height 21
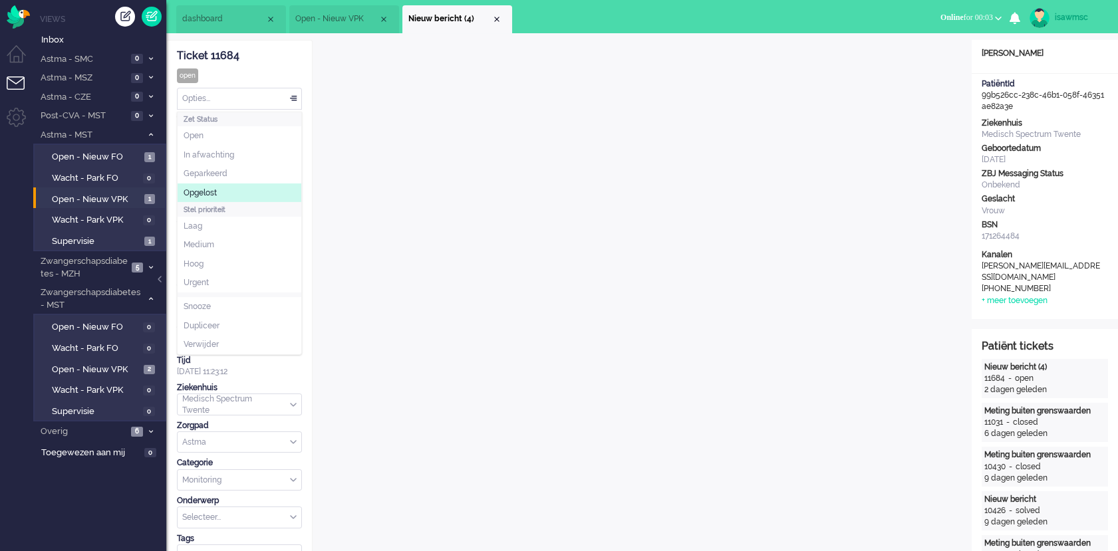
click at [237, 189] on li "Opgelost" at bounding box center [240, 193] width 124 height 19
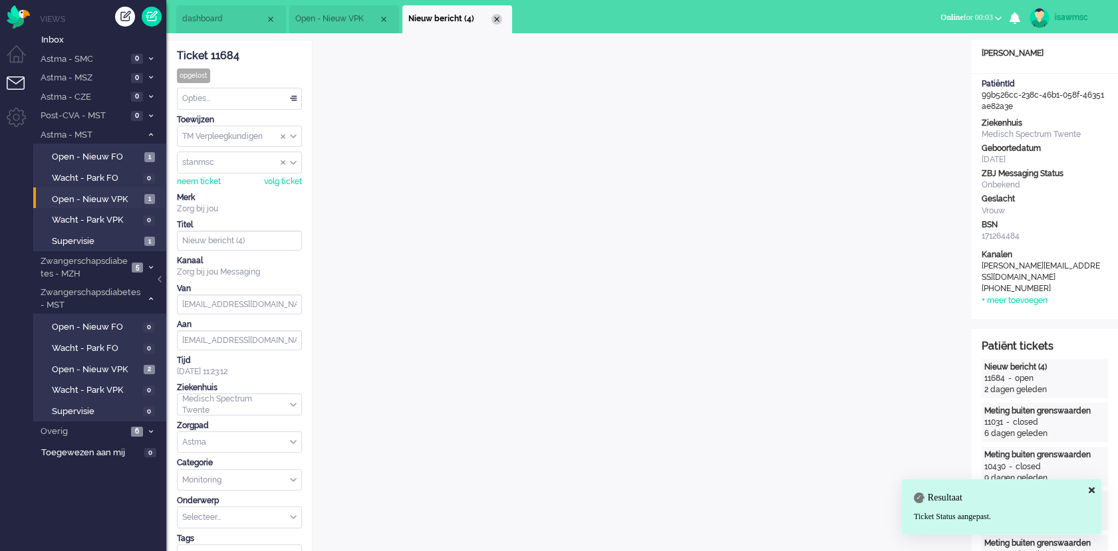
click at [500, 23] on div "Close tab" at bounding box center [496, 19] width 11 height 11
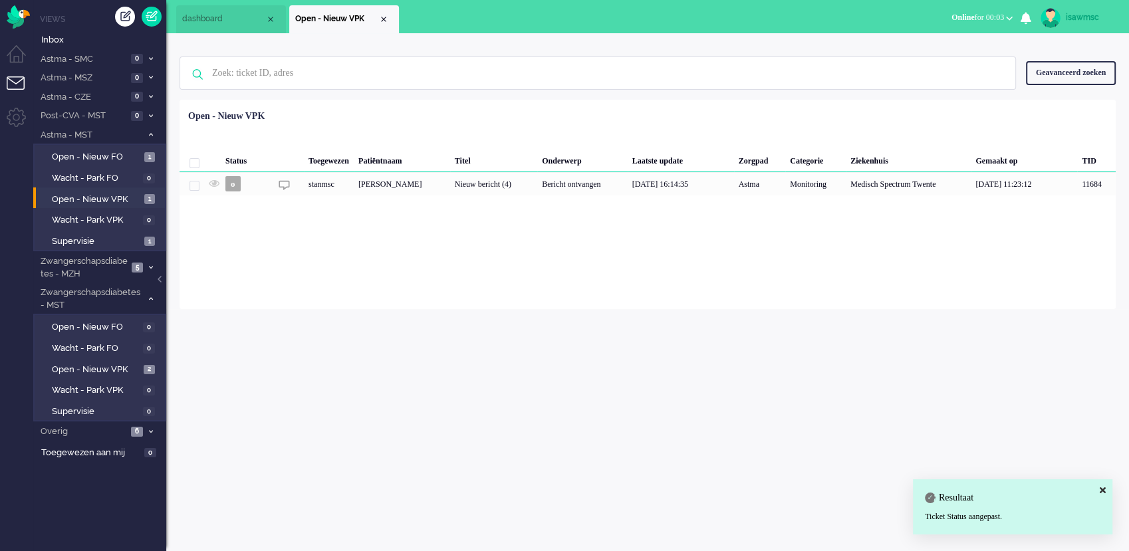
click at [419, 269] on div "Loading... Status Toegewezen Patiëntnaam Titel Onderwerp [PERSON_NAME] update Z…" at bounding box center [648, 204] width 936 height 209
